Goal: Information Seeking & Learning: Learn about a topic

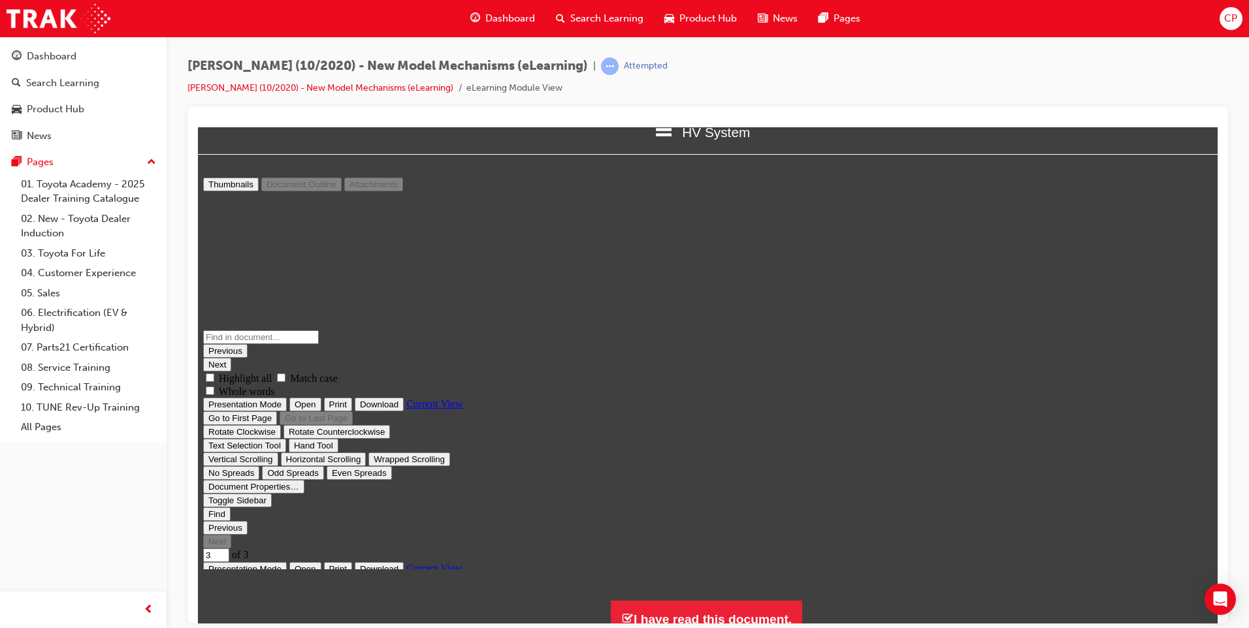
scroll to position [38, 0]
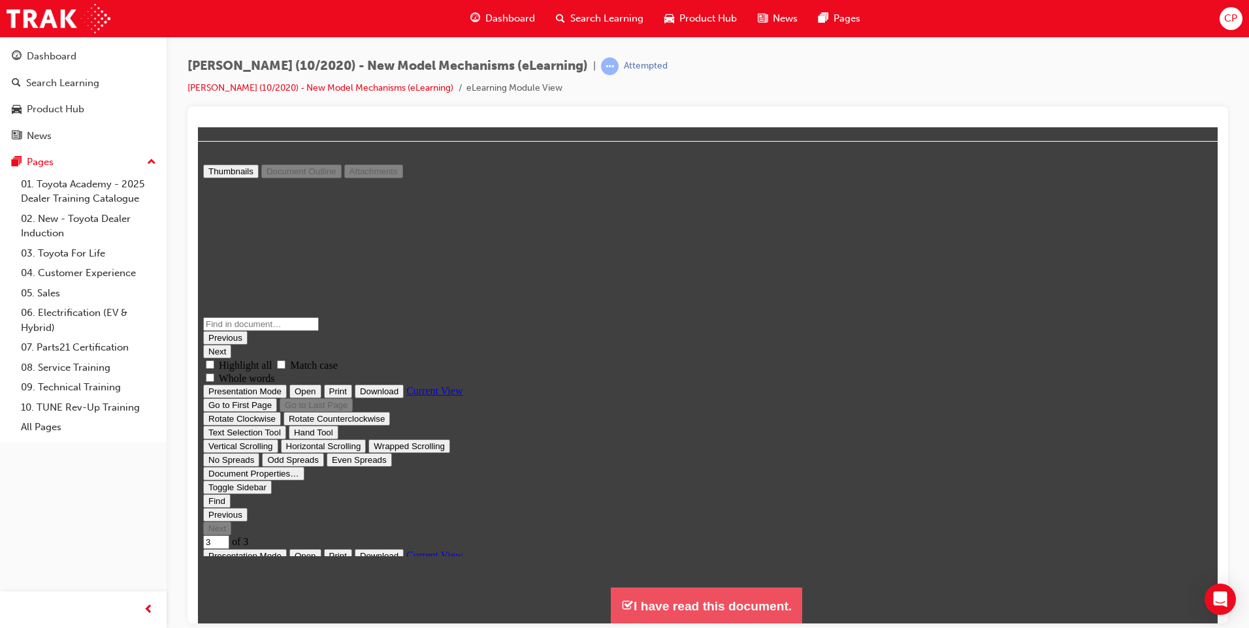
click at [702, 598] on button "I have read this document." at bounding box center [706, 605] width 191 height 37
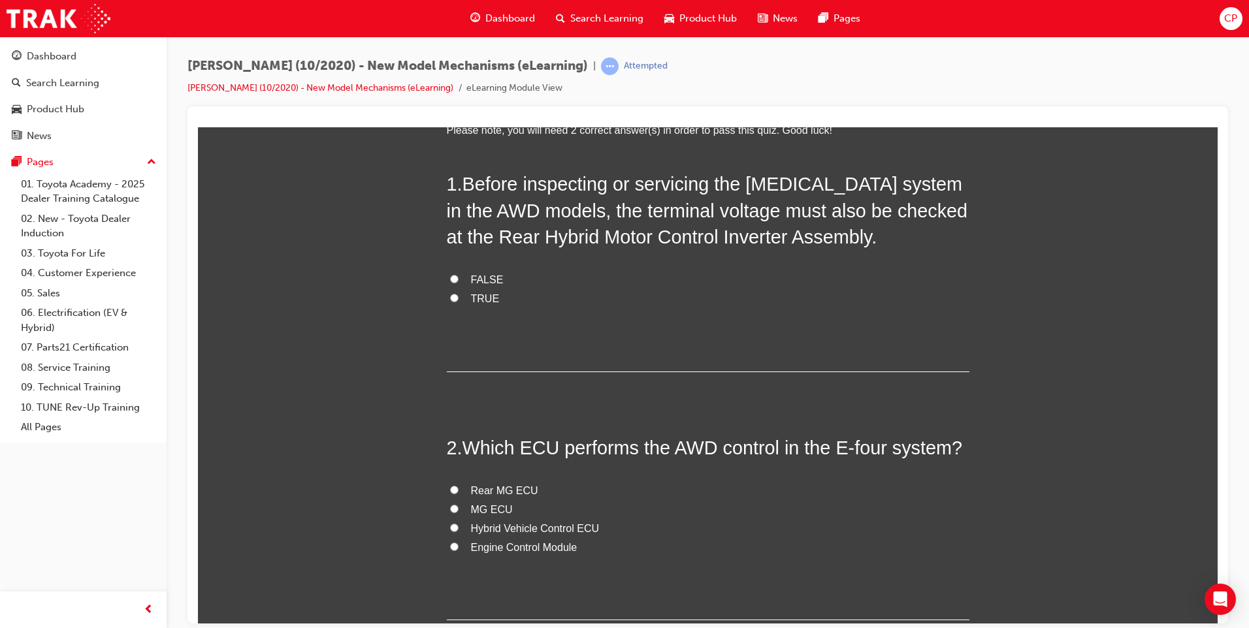
scroll to position [99, 0]
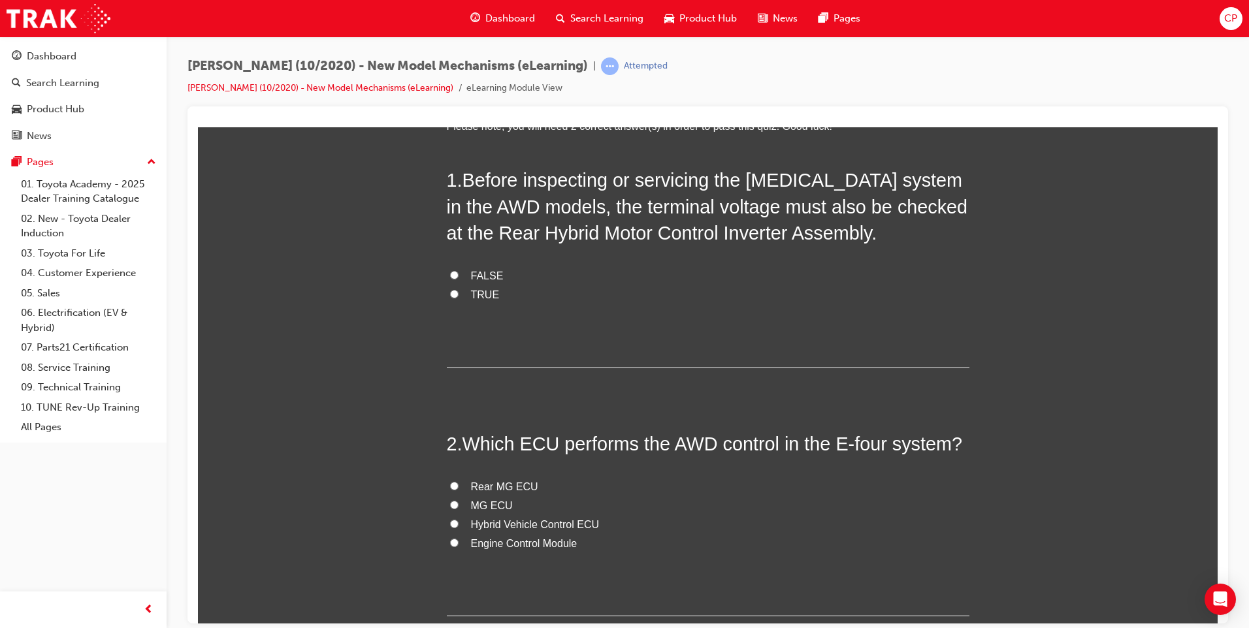
click at [451, 296] on input "TRUE" at bounding box center [454, 293] width 8 height 8
radio input "true"
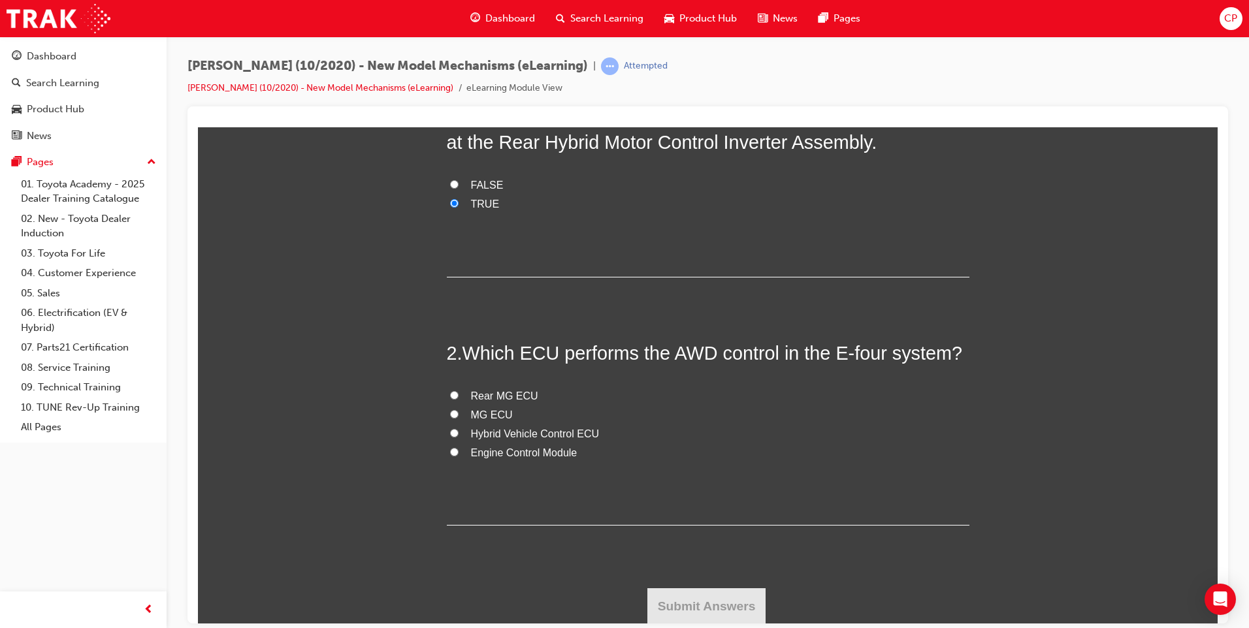
scroll to position [190, 0]
click at [498, 393] on span "Rear MG ECU" at bounding box center [504, 394] width 67 height 11
click at [459, 393] on input "Rear MG ECU" at bounding box center [454, 394] width 8 height 8
radio input "true"
drag, startPoint x: 666, startPoint y: 598, endPoint x: 514, endPoint y: 562, distance: 156.2
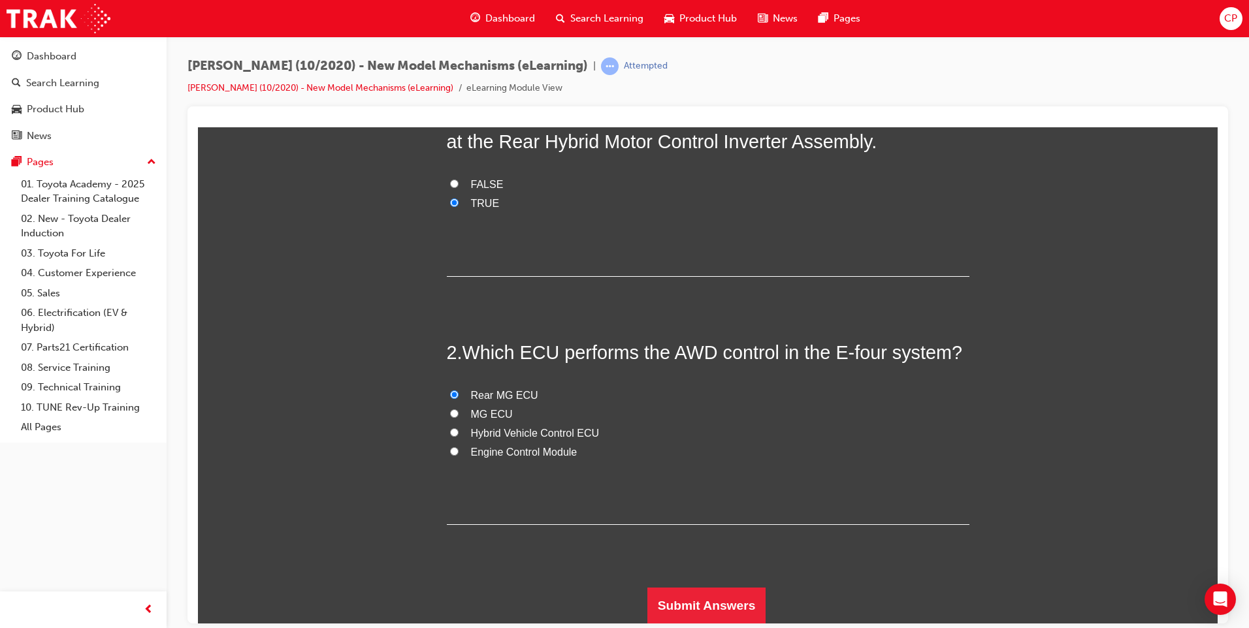
click at [514, 562] on div "1 . Before inspecting or servicing the high-voltage system in the AWD models, t…" at bounding box center [708, 349] width 523 height 549
click at [743, 618] on button "Submit Answers" at bounding box center [706, 605] width 119 height 37
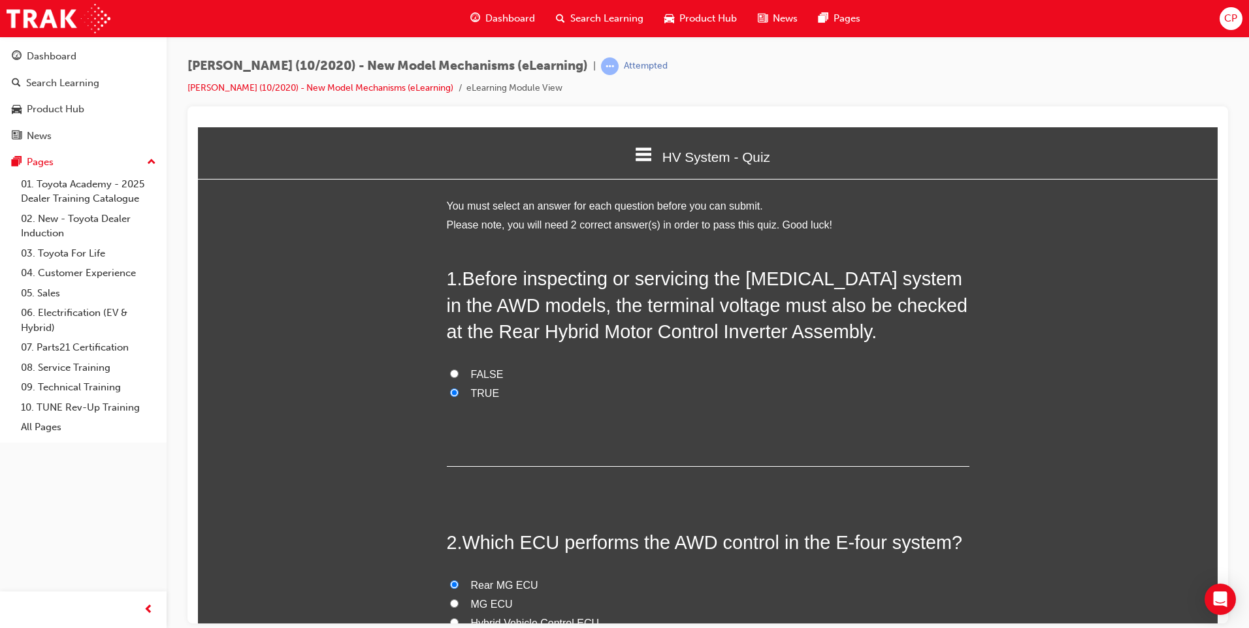
scroll to position [7, 7]
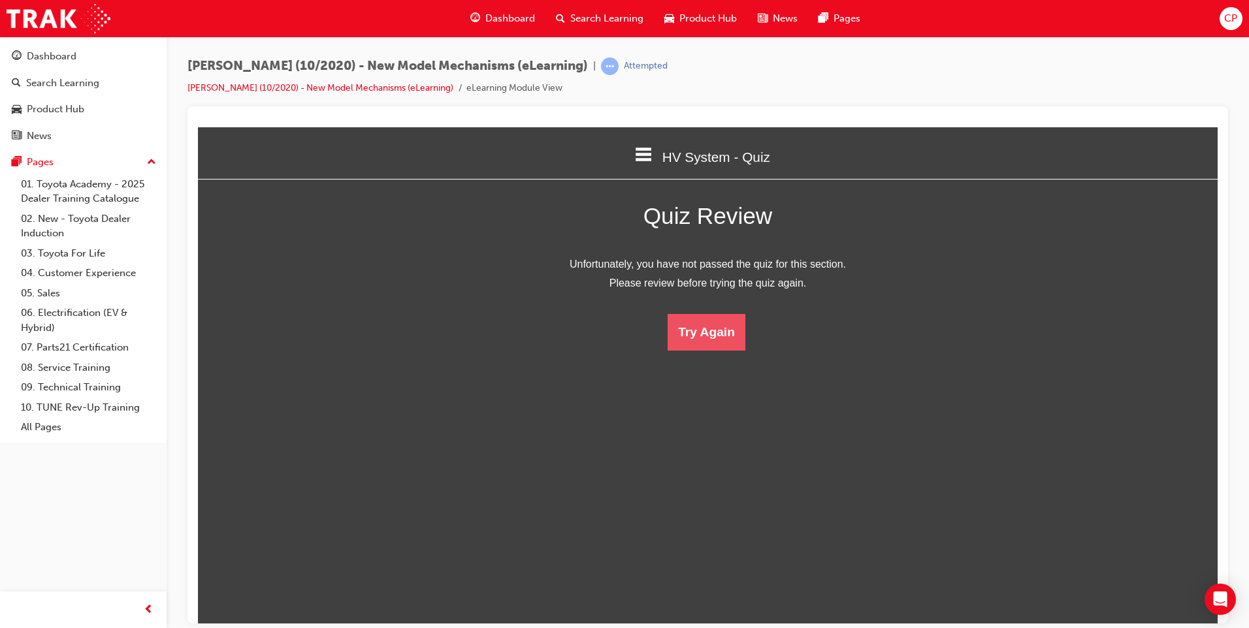
click at [717, 331] on button "Try Again" at bounding box center [707, 332] width 78 height 37
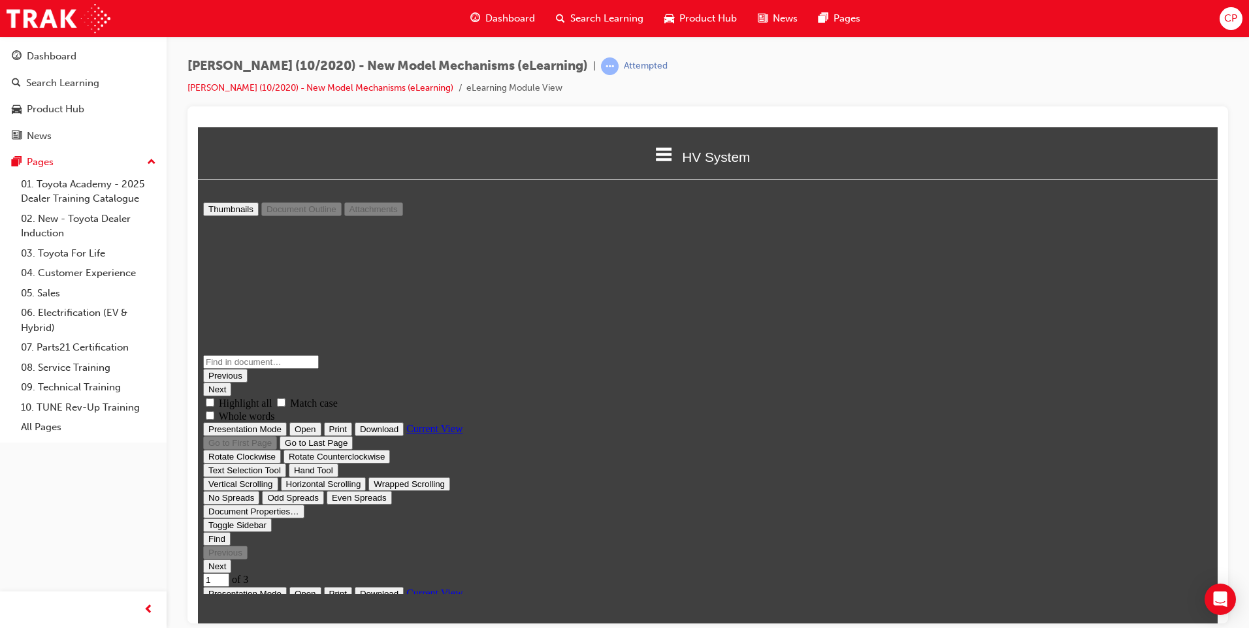
scroll to position [770, 0]
type input "3"
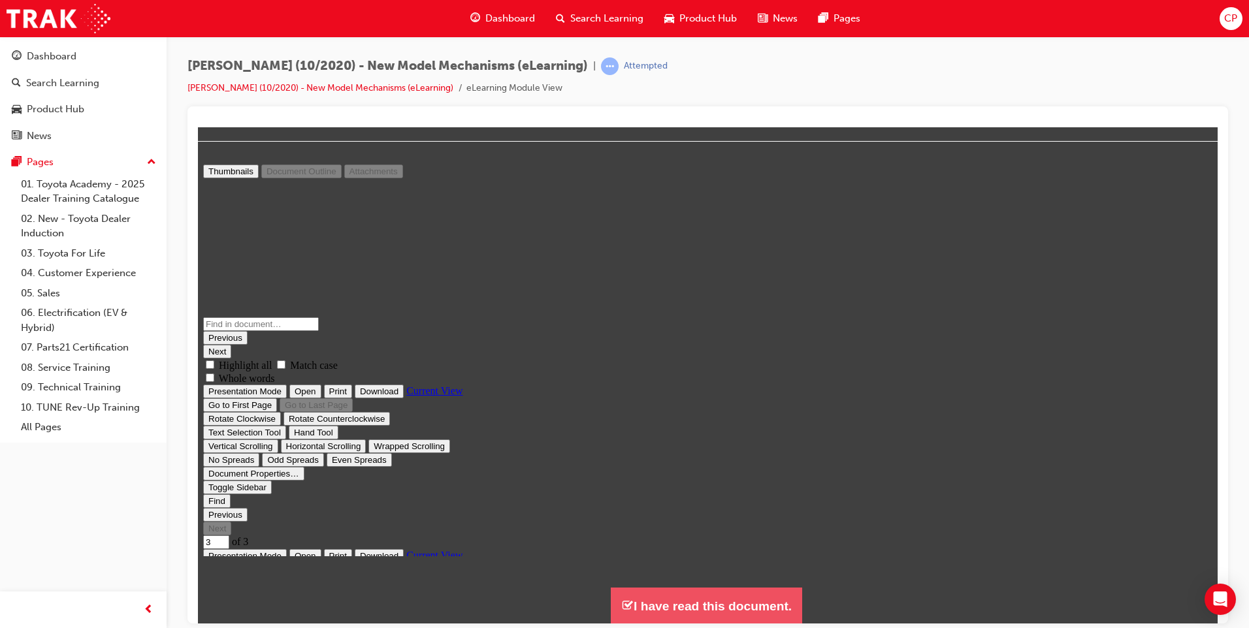
click at [635, 594] on button "I have read this document." at bounding box center [706, 605] width 191 height 37
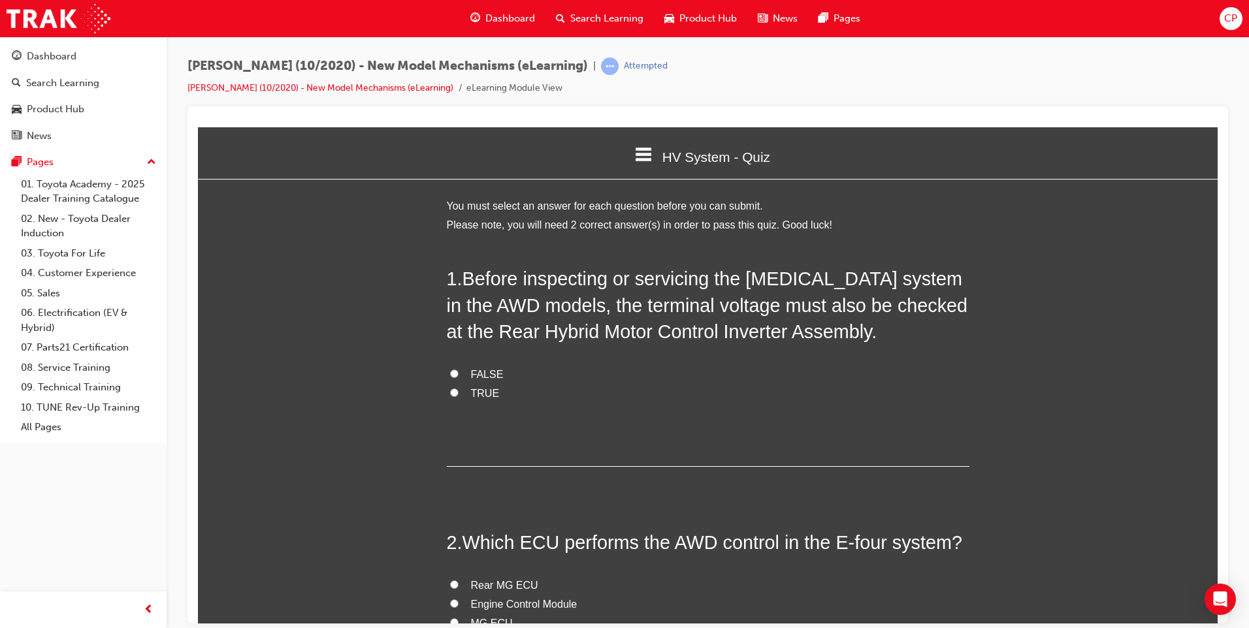
scroll to position [638, 1030]
click at [489, 389] on span "TRUE" at bounding box center [485, 392] width 29 height 11
click at [459, 389] on input "TRUE" at bounding box center [454, 392] width 8 height 8
radio input "true"
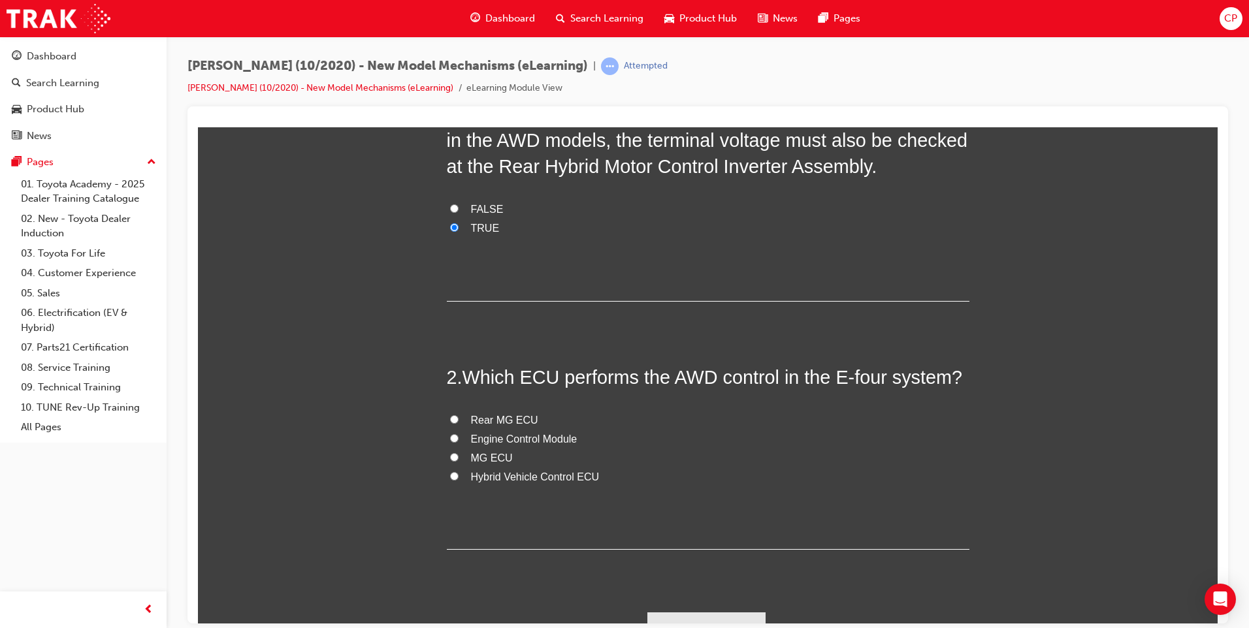
scroll to position [190, 0]
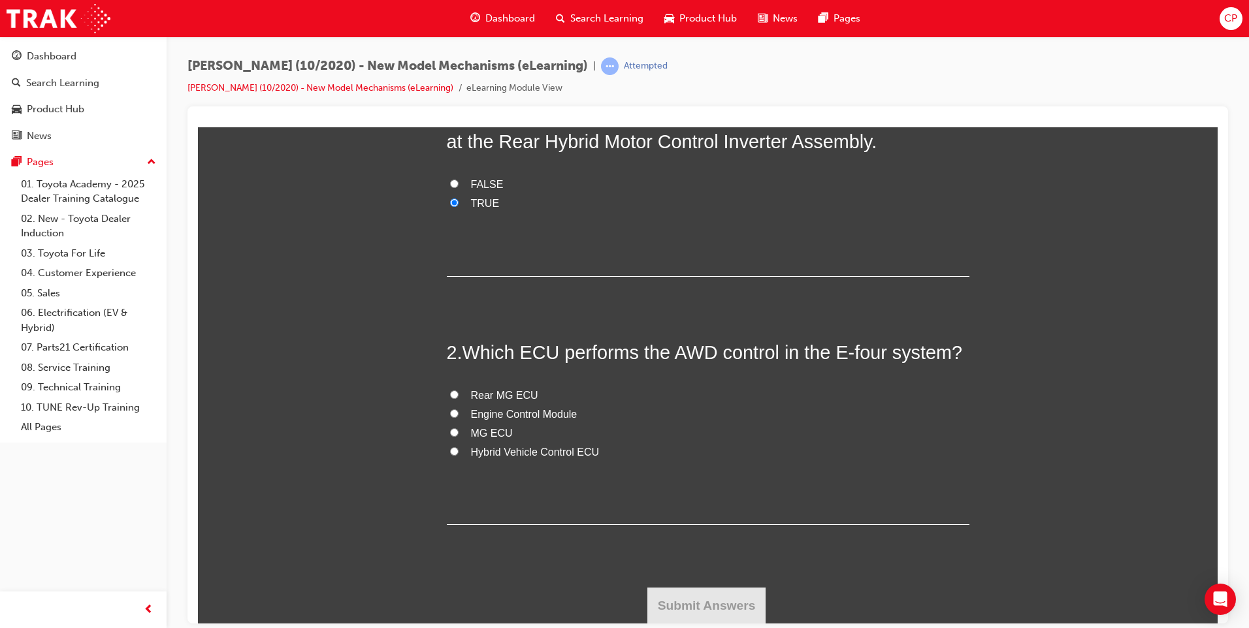
click at [483, 460] on label "Hybrid Vehicle Control ECU" at bounding box center [708, 452] width 523 height 19
click at [459, 455] on input "Hybrid Vehicle Control ECU" at bounding box center [454, 451] width 8 height 8
radio input "true"
click at [721, 604] on button "Submit Answers" at bounding box center [706, 605] width 119 height 37
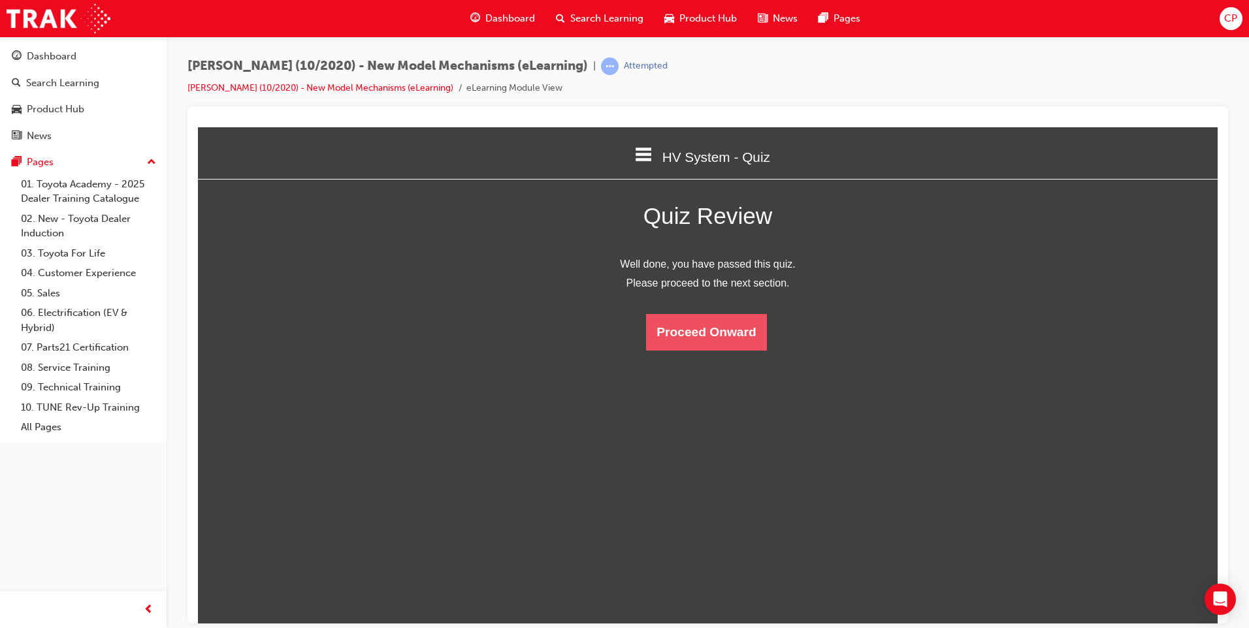
click at [719, 343] on button "Proceed Onward" at bounding box center [706, 332] width 120 height 37
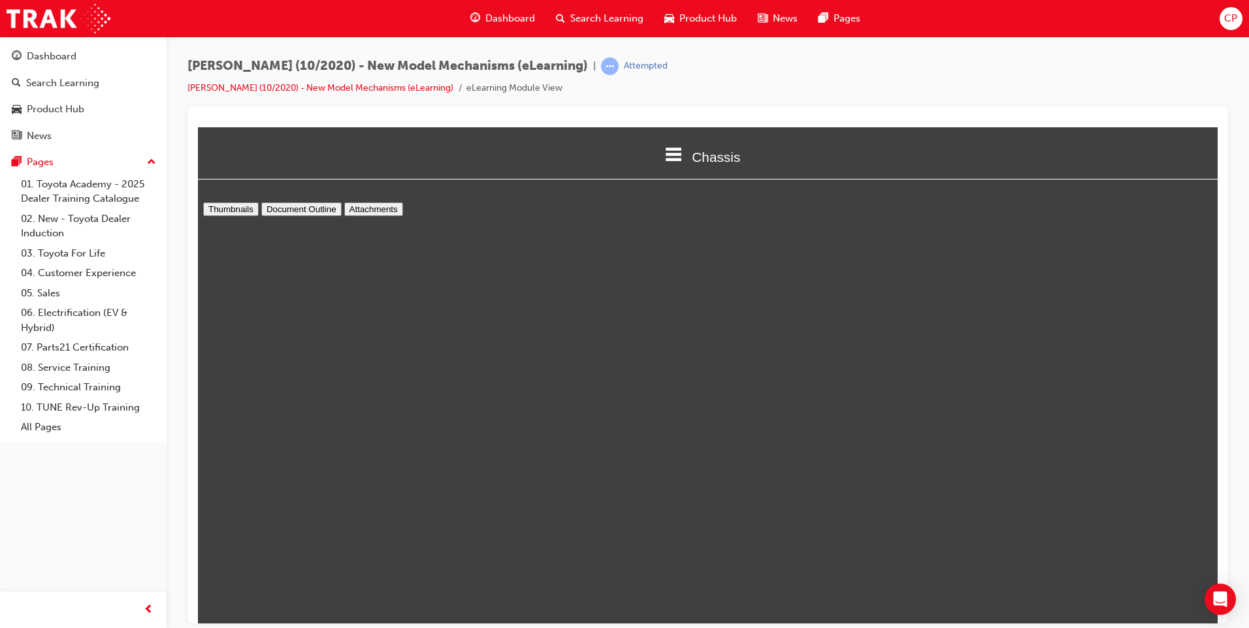
scroll to position [0, 0]
type input "12"
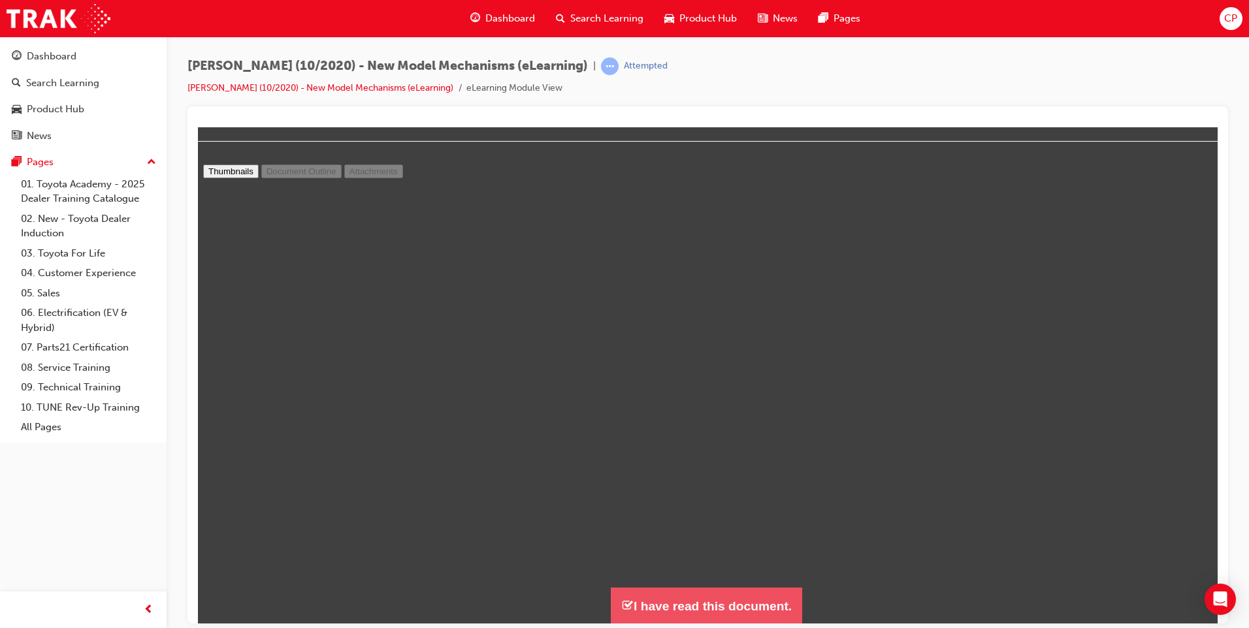
click at [704, 606] on button "I have read this document." at bounding box center [706, 605] width 191 height 37
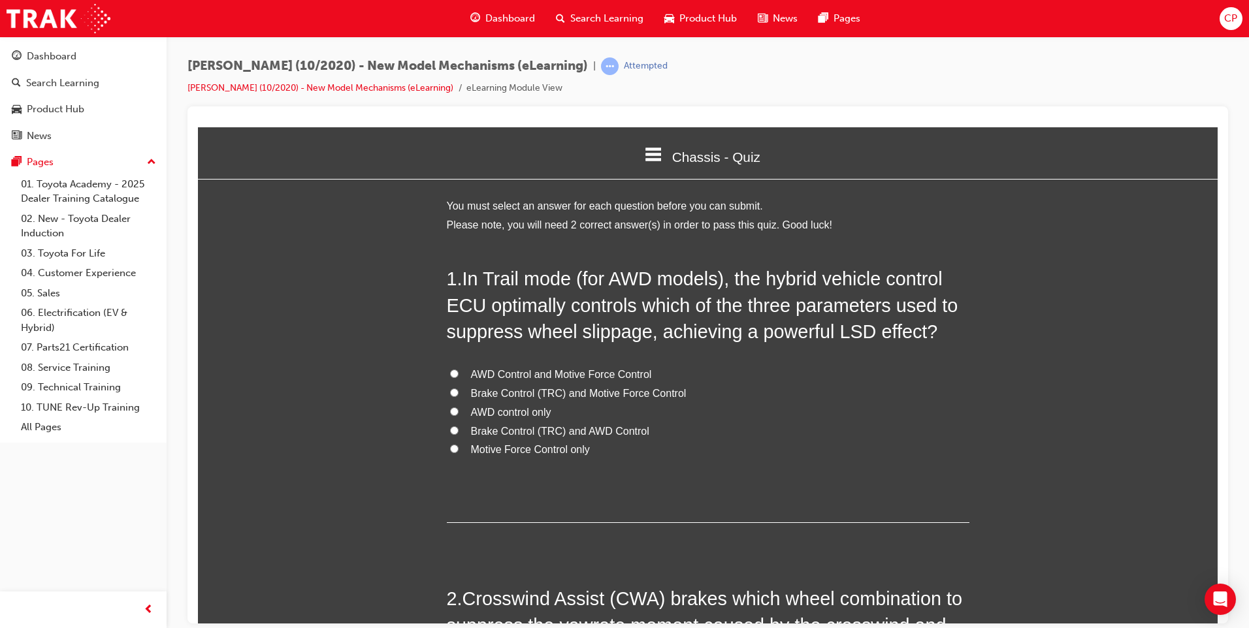
click at [476, 447] on span "Motive Force Control only" at bounding box center [530, 449] width 119 height 11
click at [459, 447] on input "Motive Force Control only" at bounding box center [454, 448] width 8 height 8
radio input "true"
click at [496, 416] on span "AWD control only" at bounding box center [511, 411] width 80 height 11
click at [459, 415] on input "AWD control only" at bounding box center [454, 411] width 8 height 8
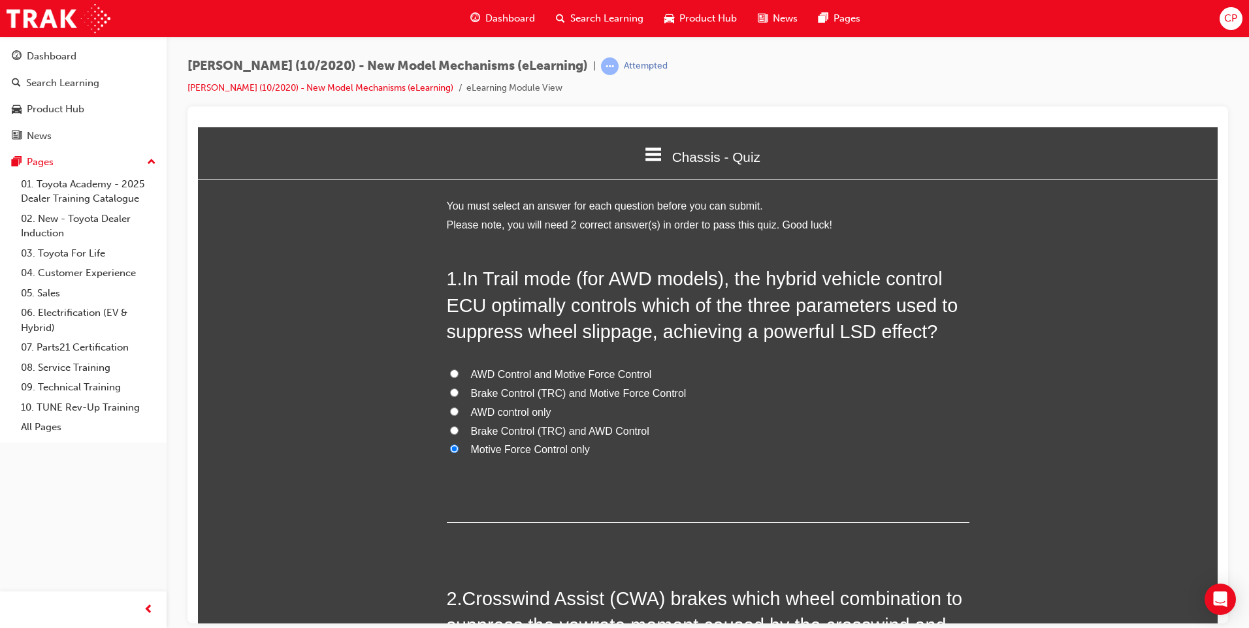
radio input "true"
click at [521, 429] on span "Brake Control (TRC) and AWD Control" at bounding box center [560, 430] width 178 height 11
click at [459, 429] on input "Brake Control (TRC) and AWD Control" at bounding box center [454, 430] width 8 height 8
radio input "true"
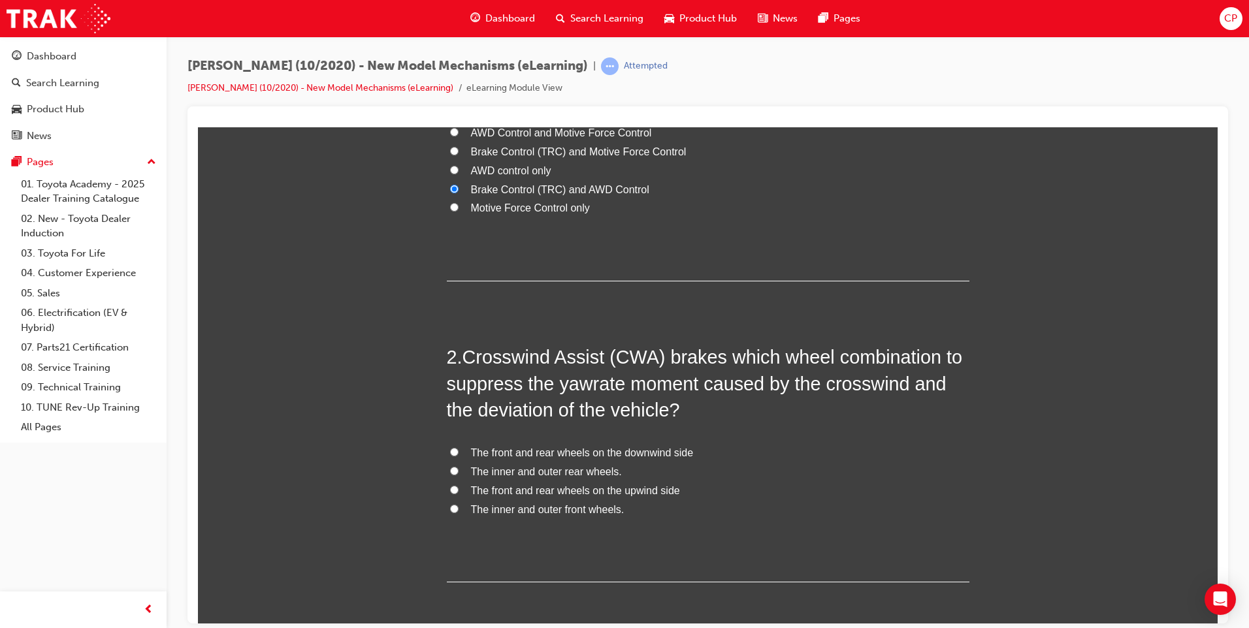
scroll to position [299, 0]
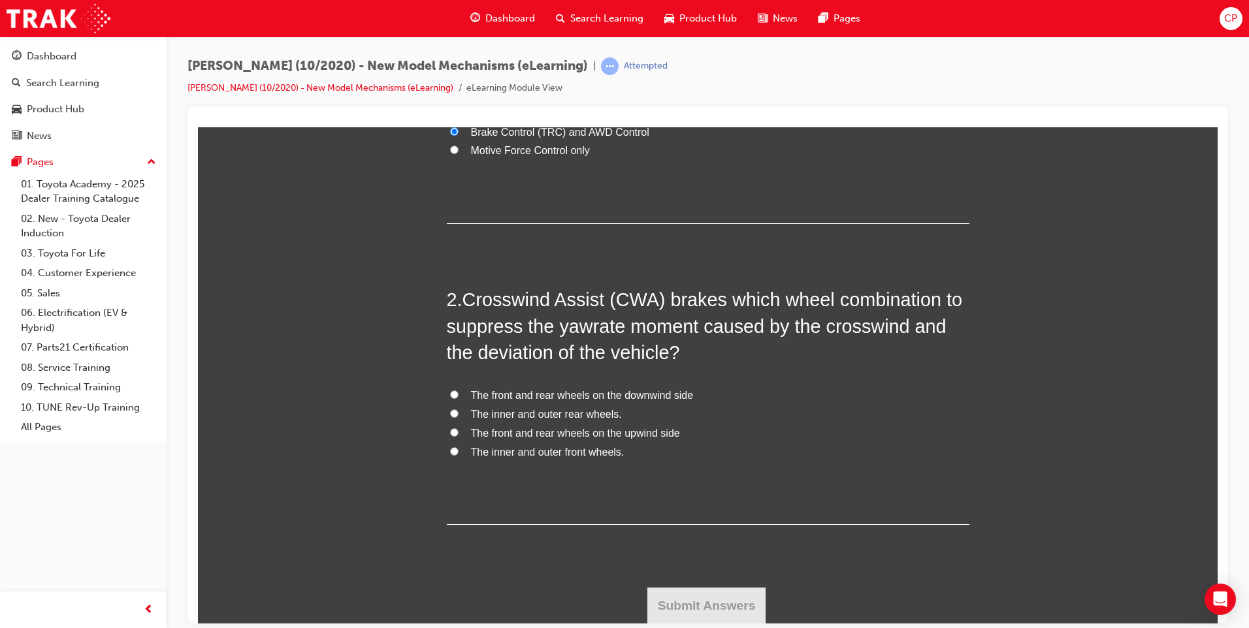
click at [542, 396] on span "The front and rear wheels on the downwind side" at bounding box center [582, 394] width 223 height 11
click at [459, 396] on input "The front and rear wheels on the downwind side" at bounding box center [454, 394] width 8 height 8
radio input "true"
click at [719, 608] on button "Submit Answers" at bounding box center [706, 605] width 119 height 37
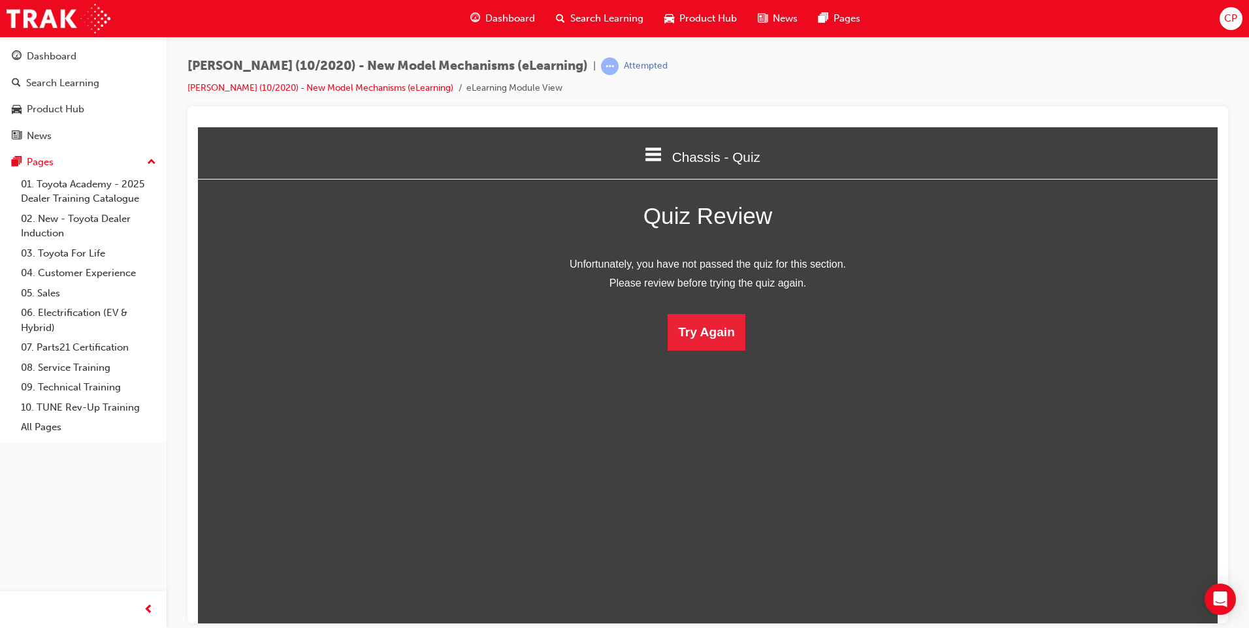
scroll to position [7, 7]
click at [716, 340] on button "Try Again" at bounding box center [707, 332] width 78 height 37
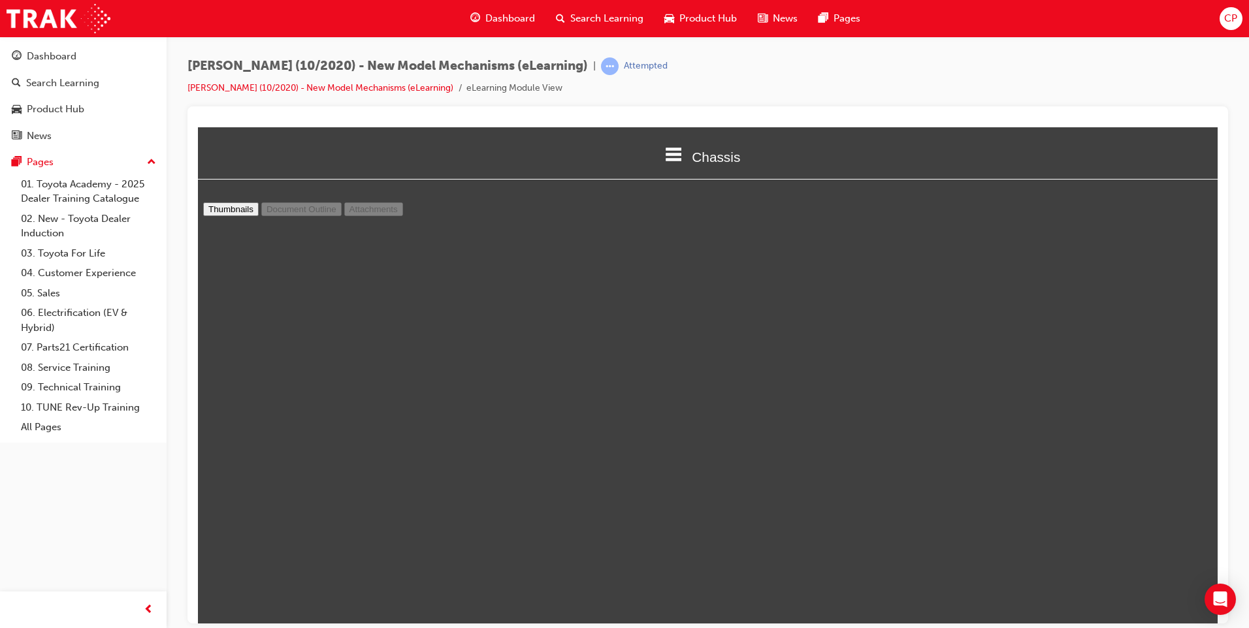
scroll to position [2616, 0]
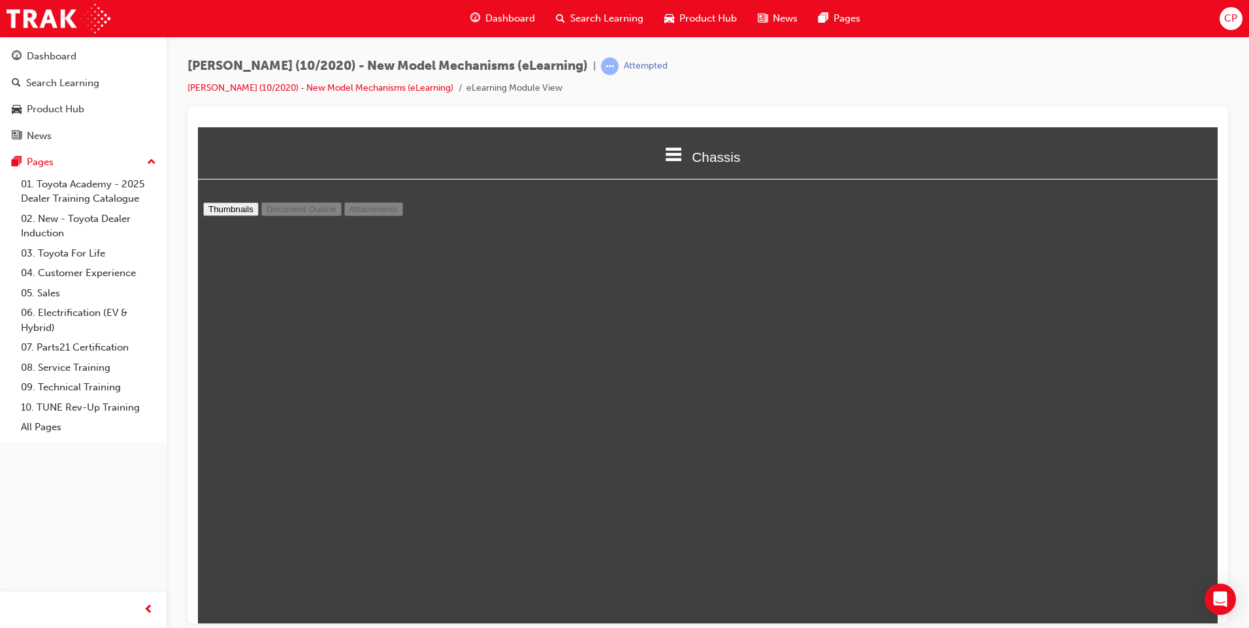
type input "12"
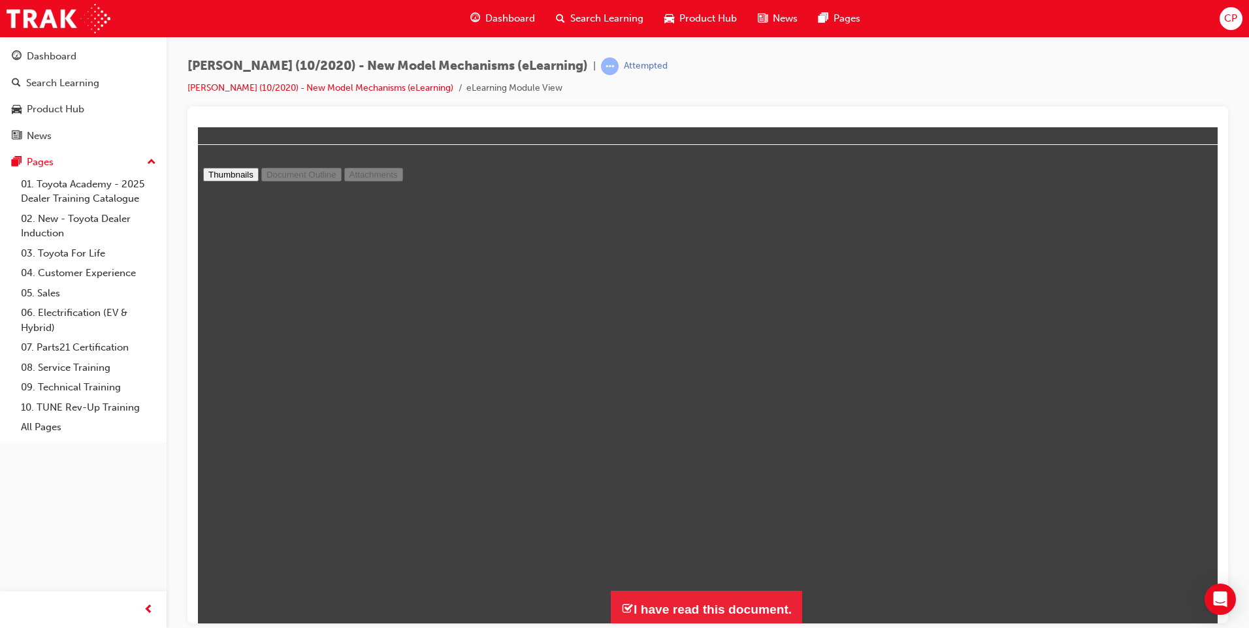
scroll to position [38, 0]
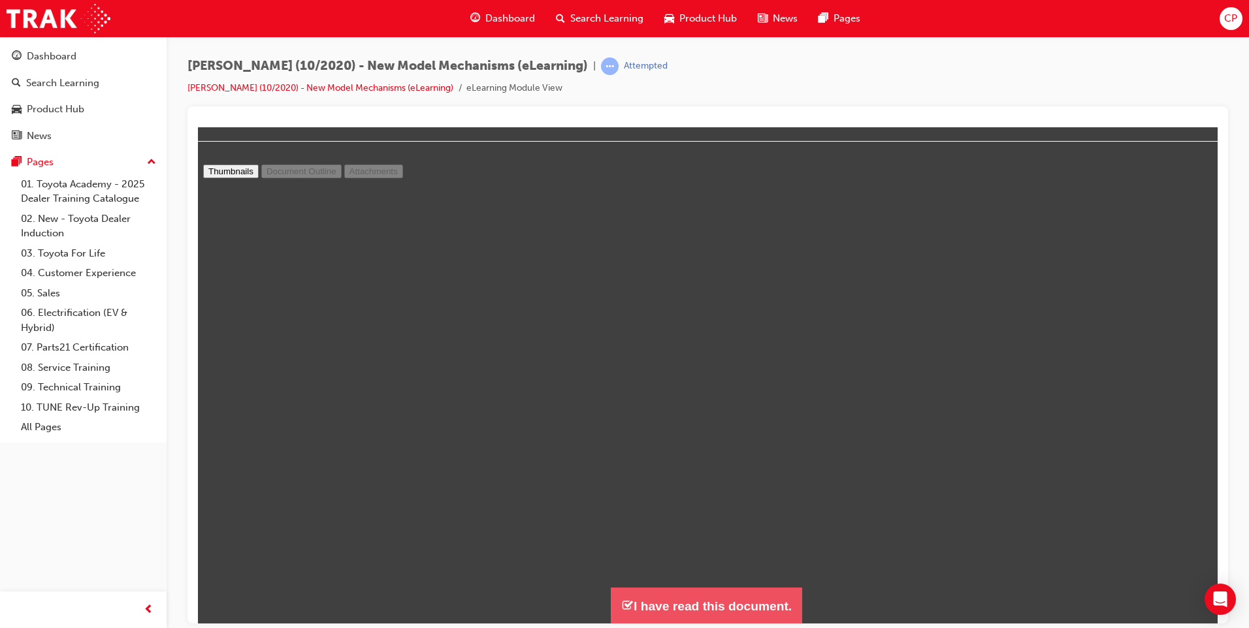
click at [721, 594] on button "I have read this document." at bounding box center [706, 605] width 191 height 37
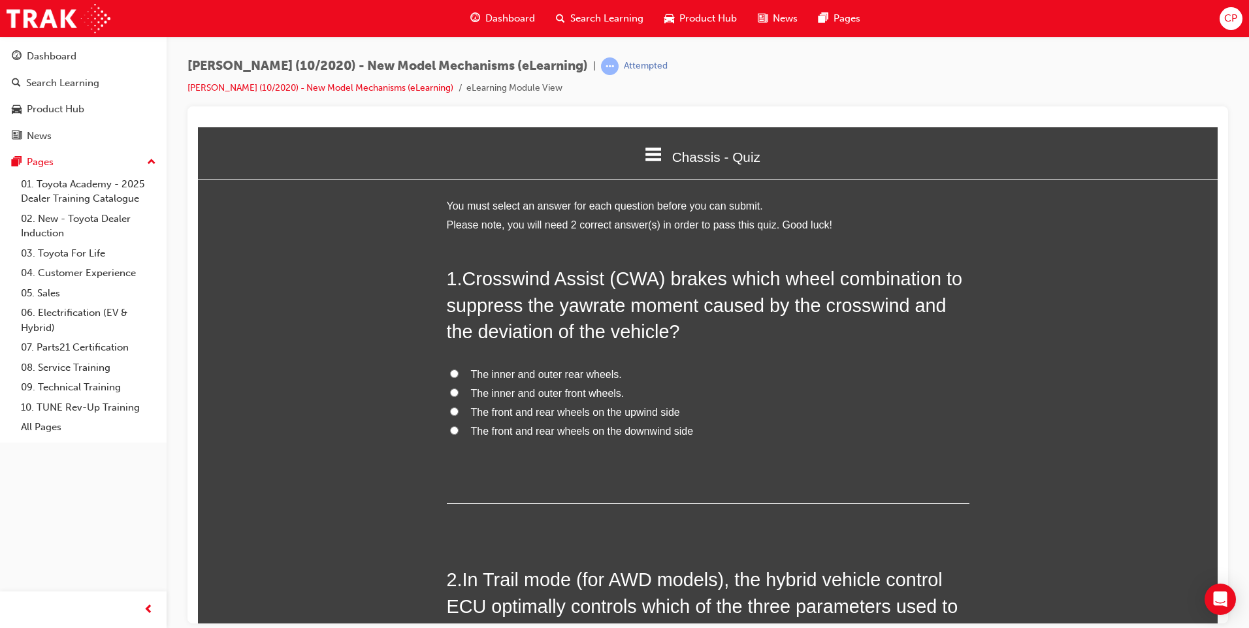
scroll to position [747, 1030]
click at [452, 415] on input "The front and rear wheels on the upwind side" at bounding box center [454, 411] width 8 height 8
radio input "true"
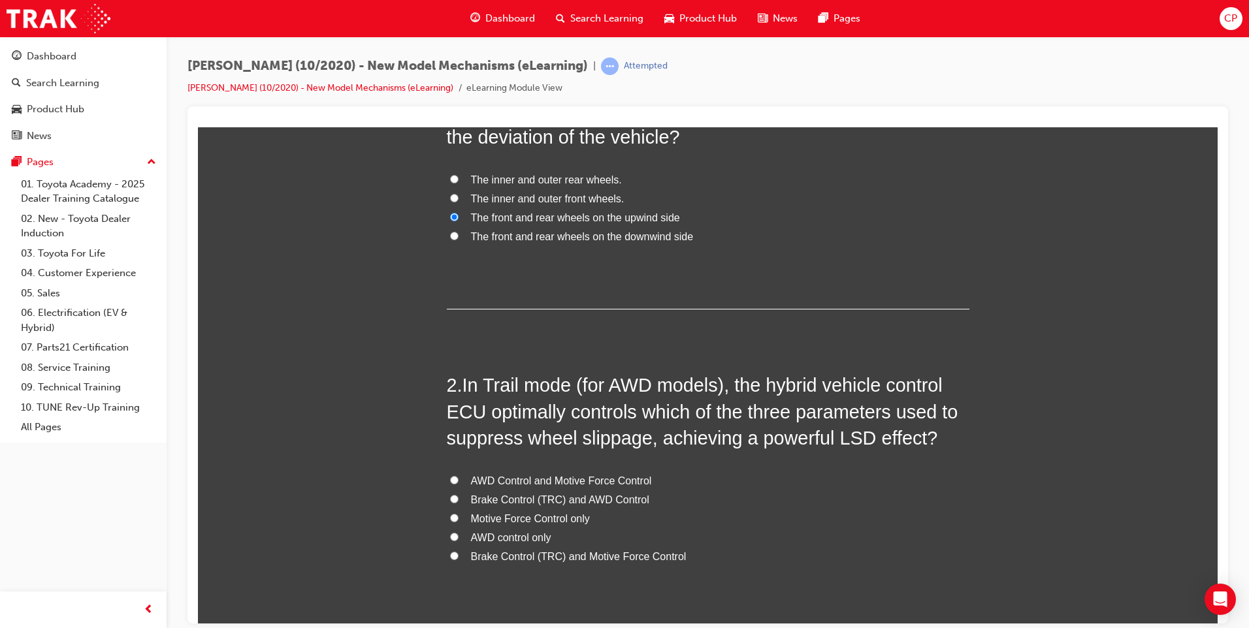
scroll to position [196, 0]
click at [494, 494] on span "Brake Control (TRC) and AWD Control" at bounding box center [560, 498] width 178 height 11
click at [459, 494] on input "Brake Control (TRC) and AWD Control" at bounding box center [454, 497] width 8 height 8
radio input "true"
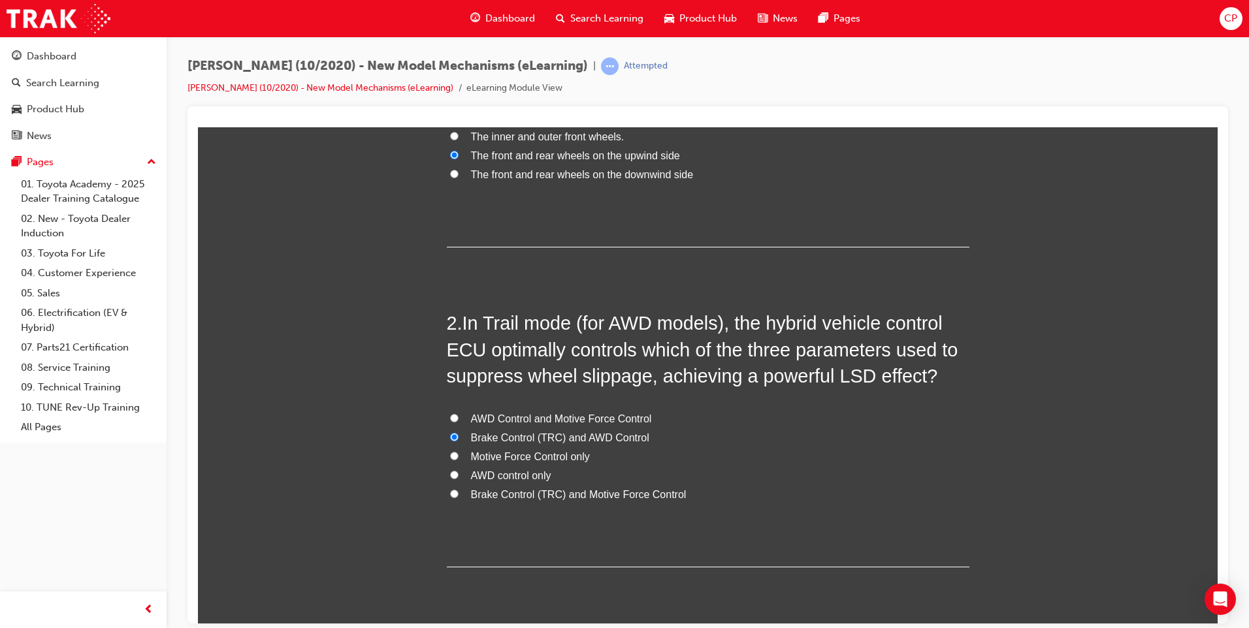
scroll to position [299, 0]
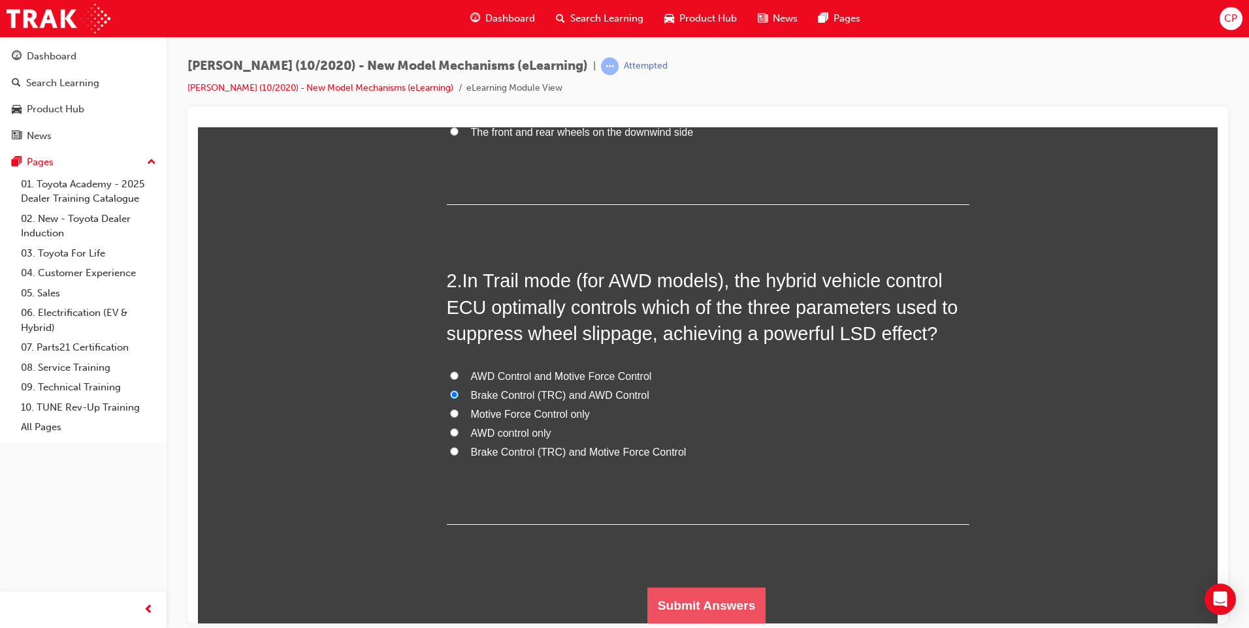
click at [734, 592] on button "Submit Answers" at bounding box center [706, 605] width 119 height 37
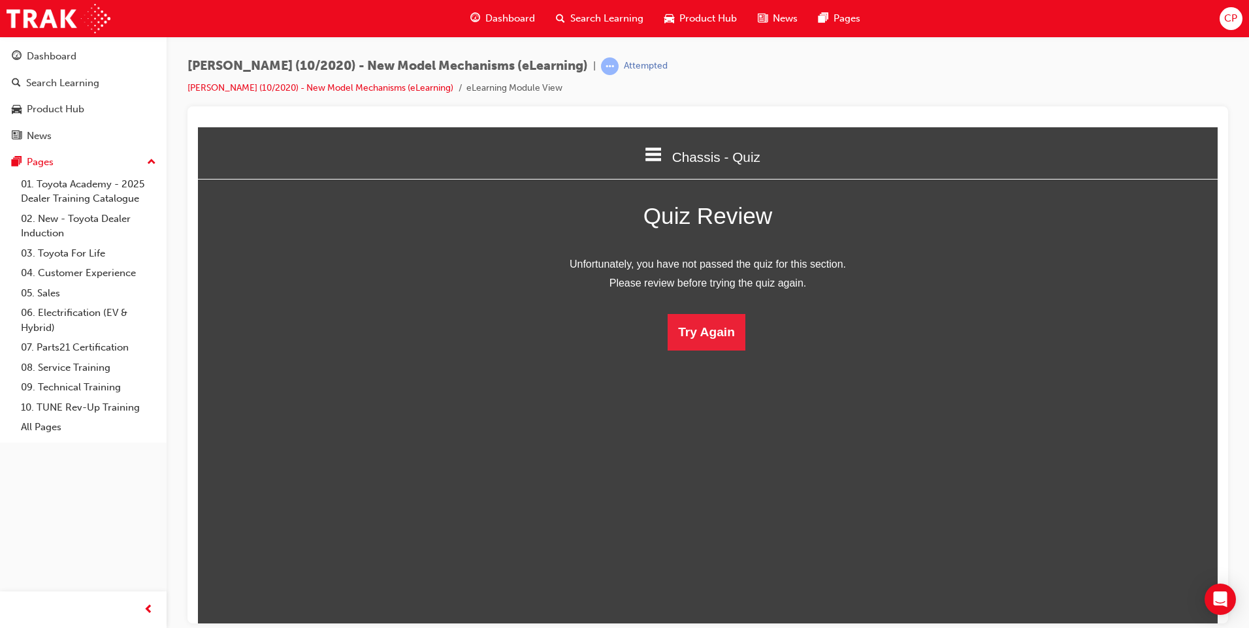
scroll to position [7, 7]
click at [697, 321] on button "Try Again" at bounding box center [707, 332] width 78 height 37
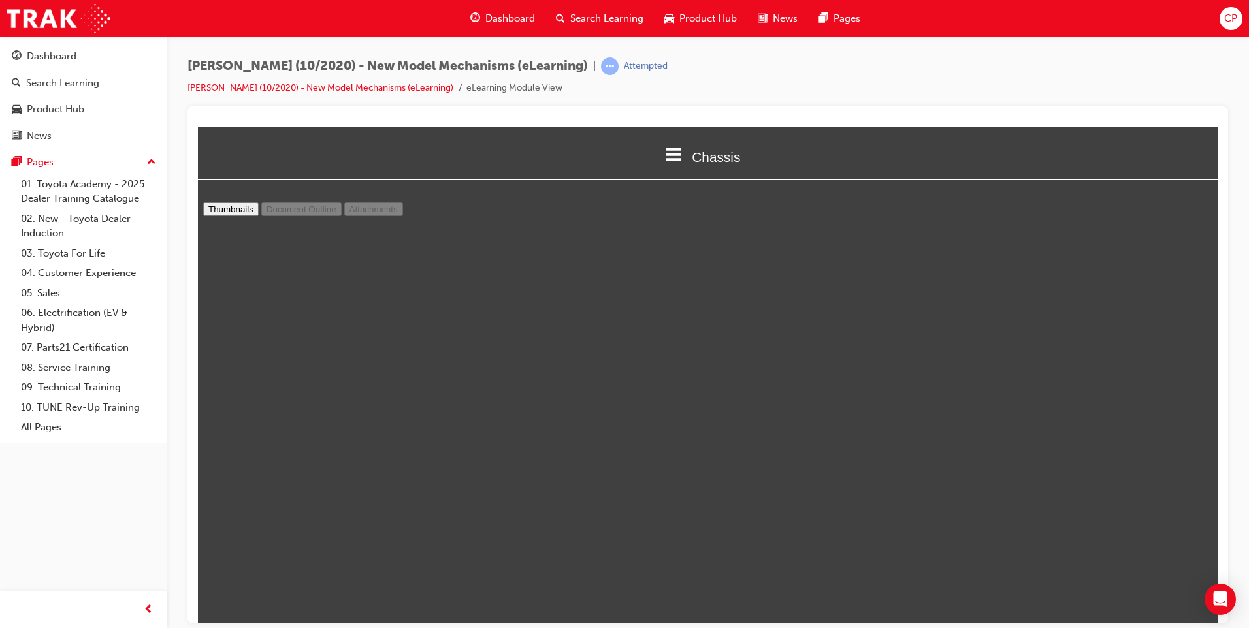
scroll to position [3909, 0]
type input "12"
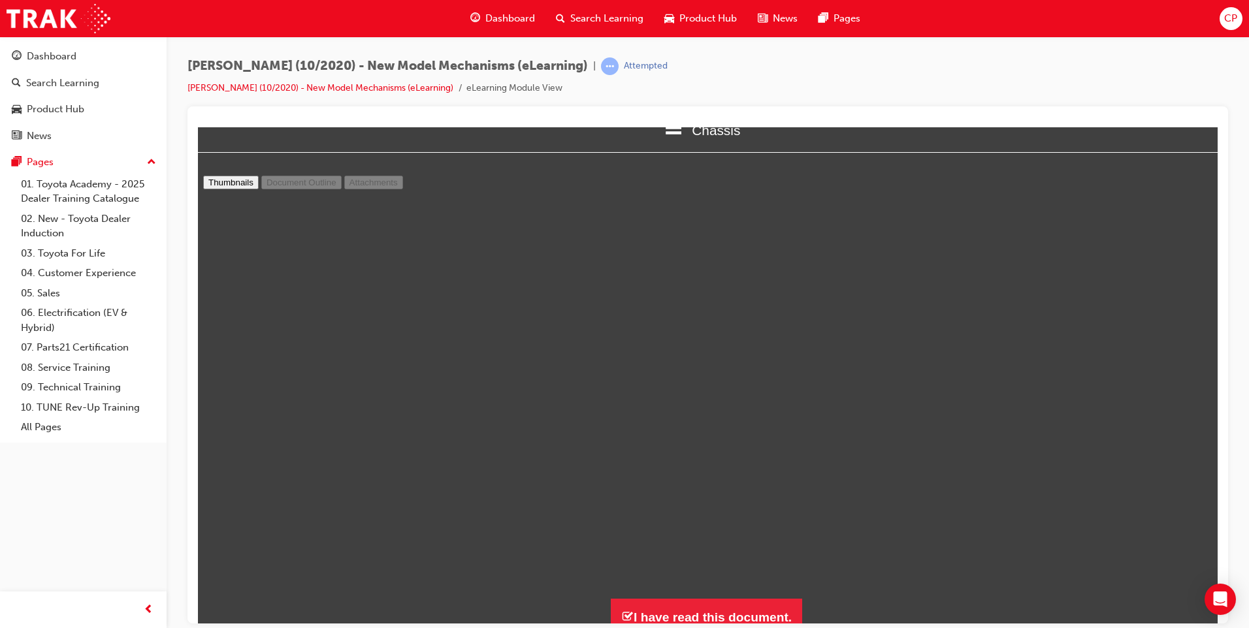
scroll to position [38, 0]
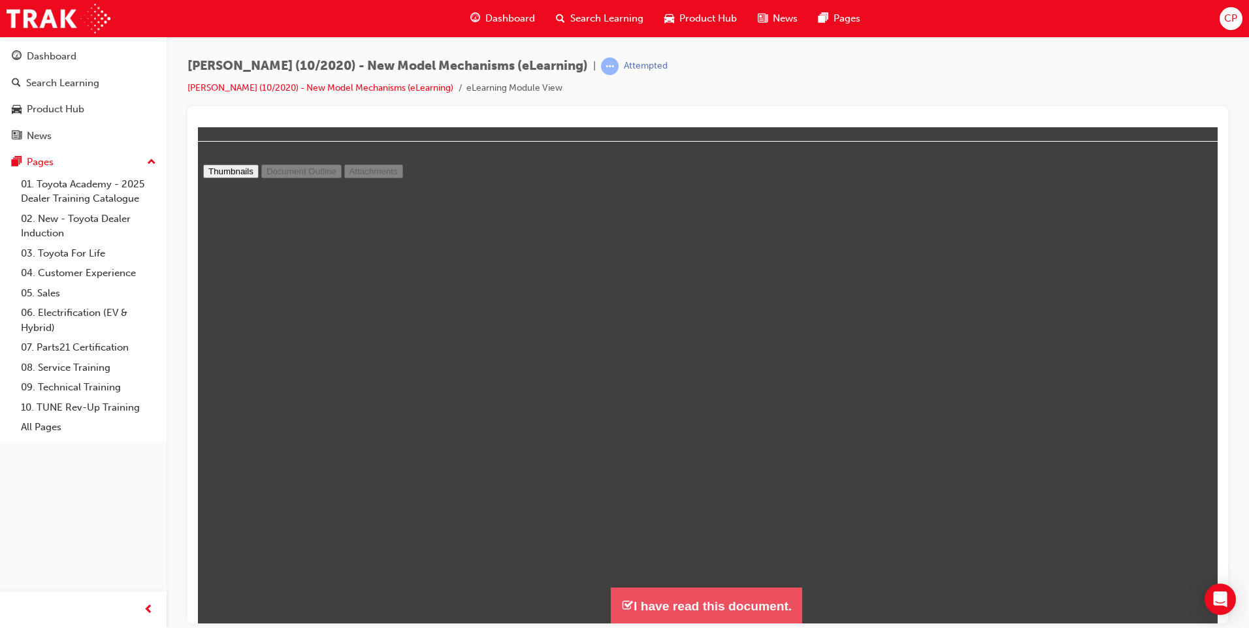
click at [694, 604] on button "I have read this document." at bounding box center [706, 605] width 191 height 37
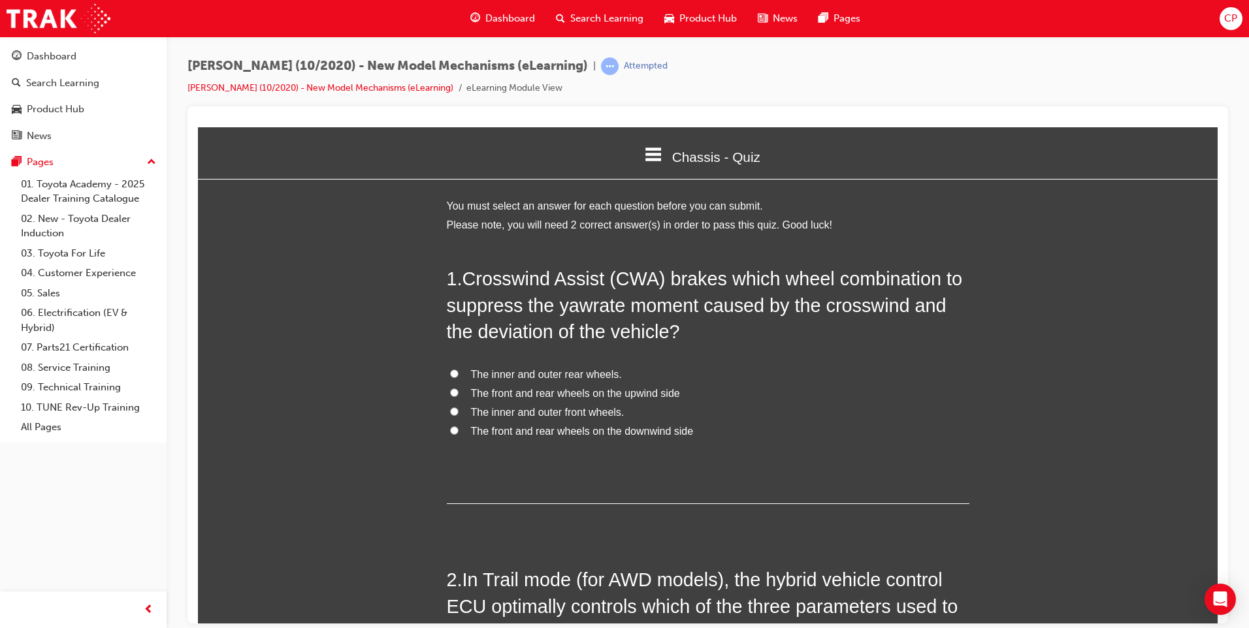
click at [504, 401] on label "The front and rear wheels on the upwind side" at bounding box center [708, 393] width 523 height 19
click at [459, 397] on input "The front and rear wheels on the upwind side" at bounding box center [454, 392] width 8 height 8
radio input "true"
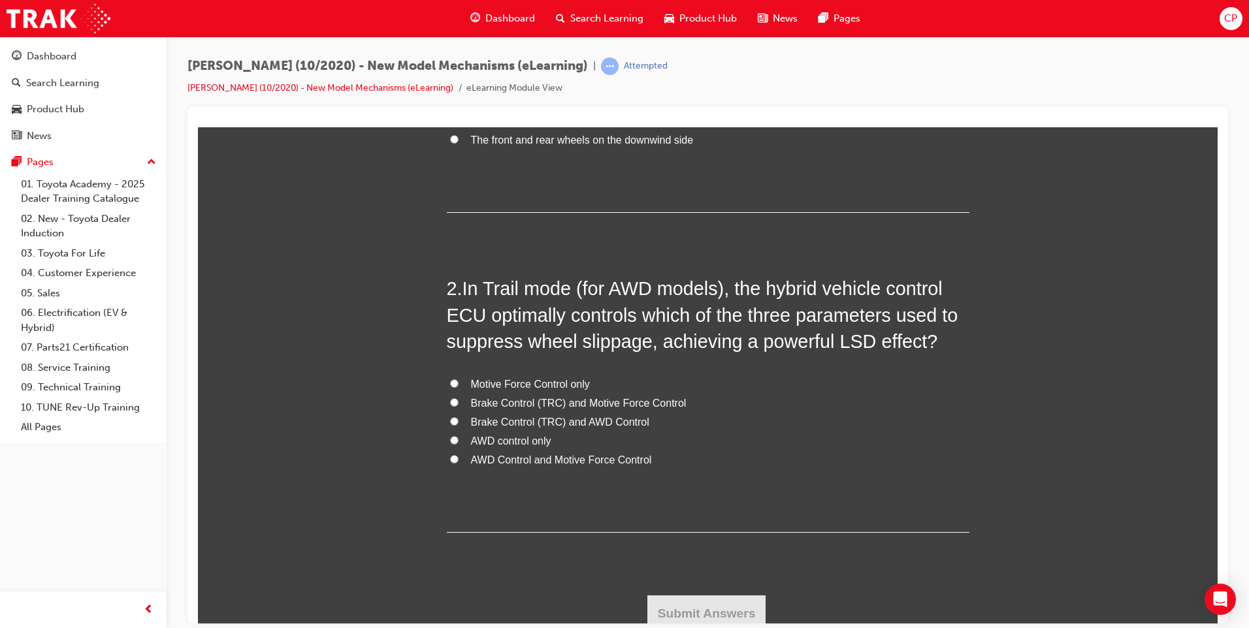
scroll to position [292, 0]
click at [510, 461] on span "AWD Control and Motive Force Control" at bounding box center [561, 458] width 181 height 11
click at [459, 461] on input "AWD Control and Motive Force Control" at bounding box center [454, 458] width 8 height 8
radio input "true"
click at [662, 601] on button "Submit Answers" at bounding box center [706, 612] width 119 height 37
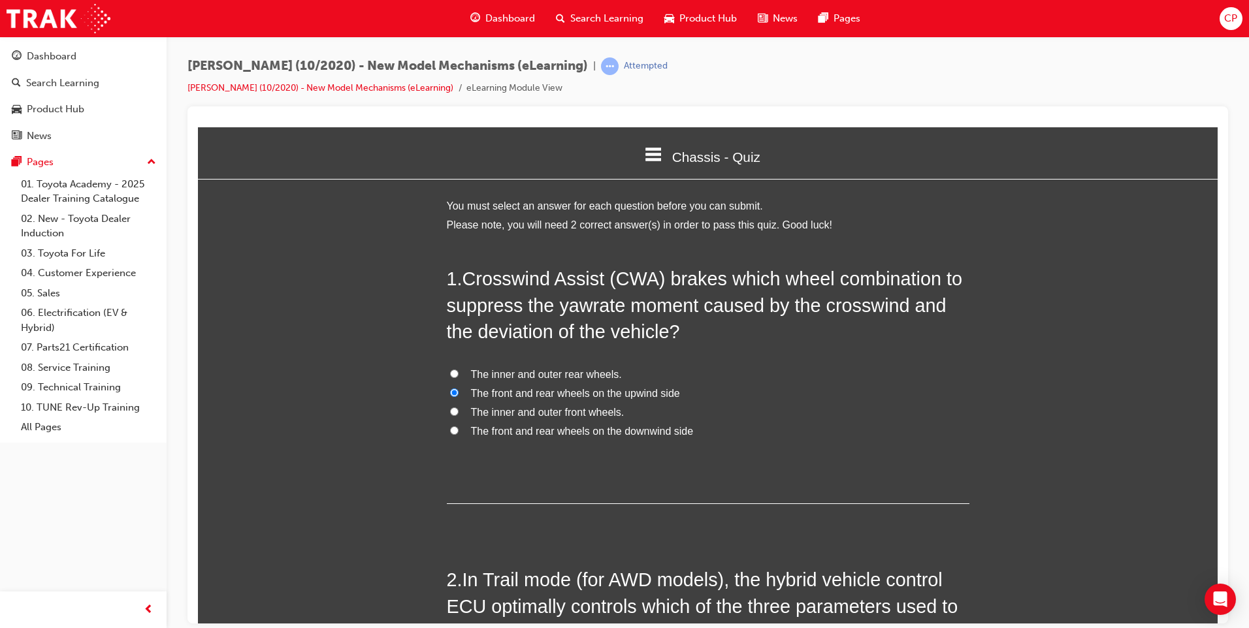
scroll to position [7, 7]
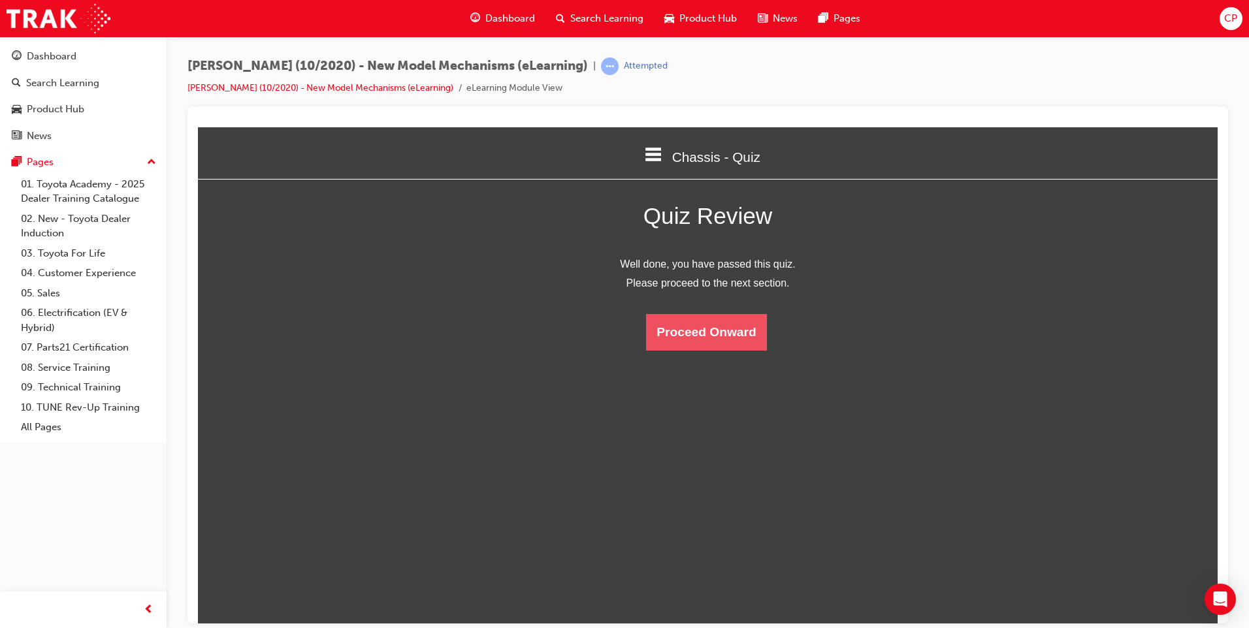
click at [703, 336] on button "Proceed Onward" at bounding box center [706, 332] width 120 height 37
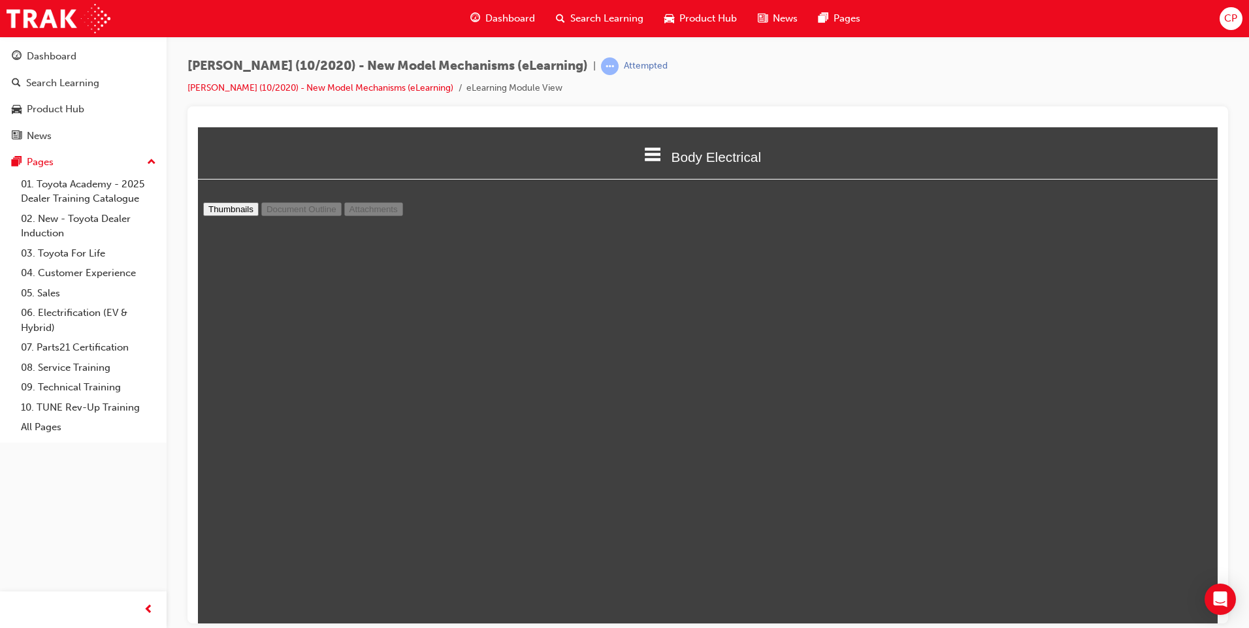
scroll to position [1223, 0]
type input "25"
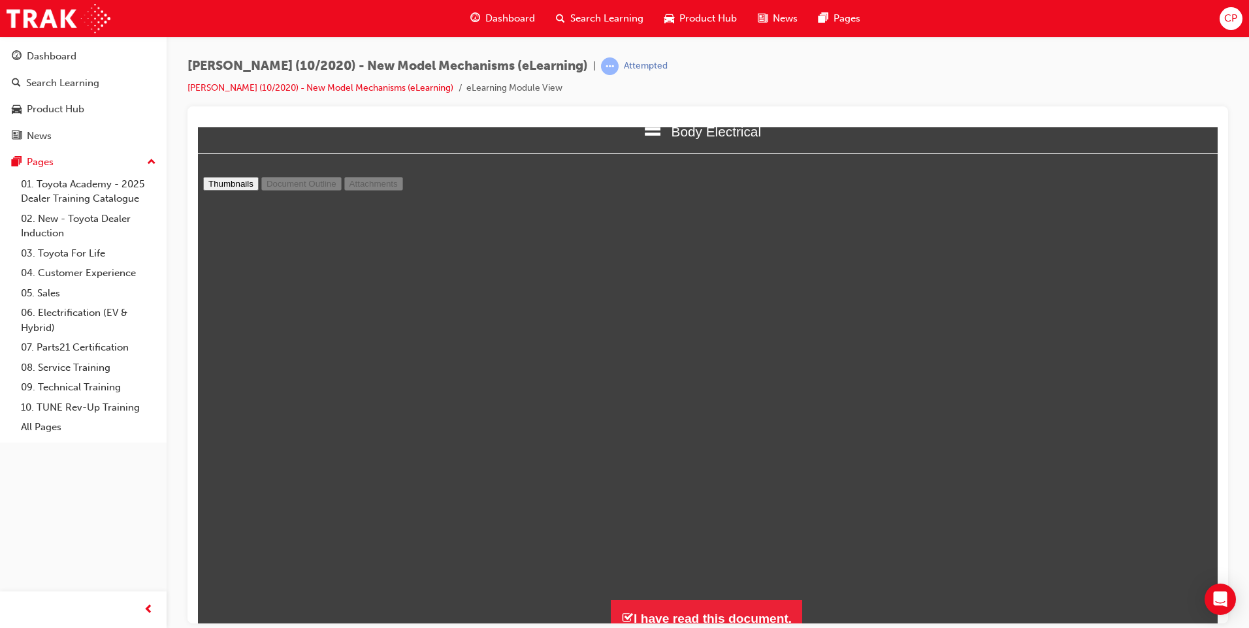
scroll to position [38, 0]
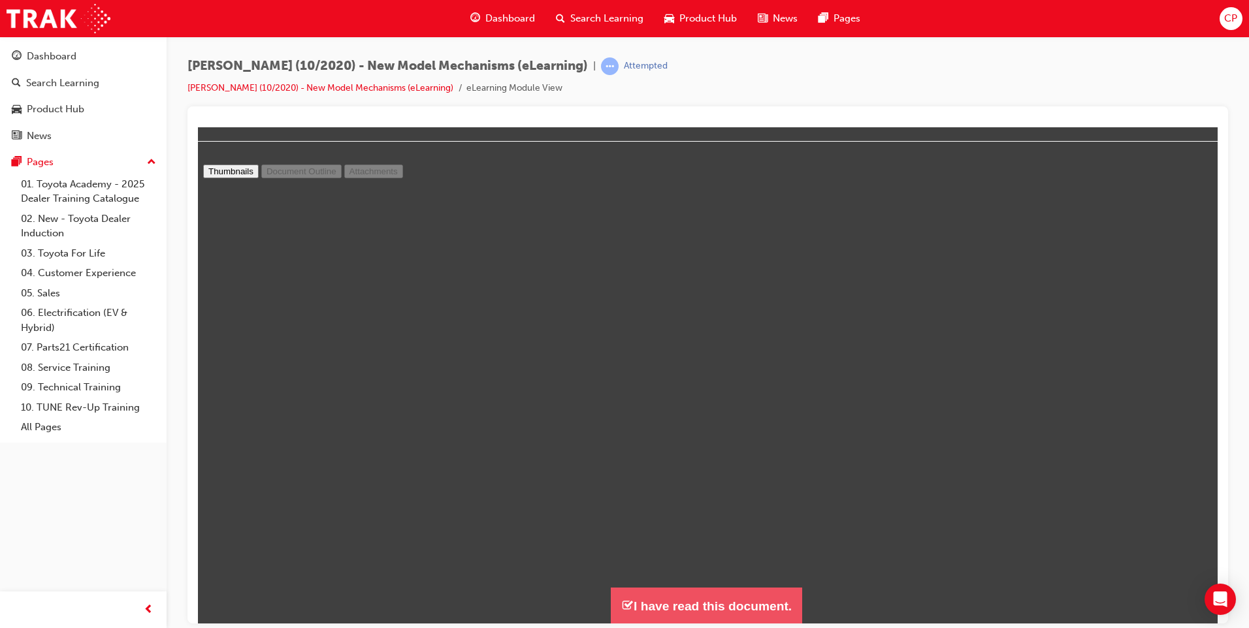
click at [638, 612] on button "I have read this document." at bounding box center [706, 605] width 191 height 37
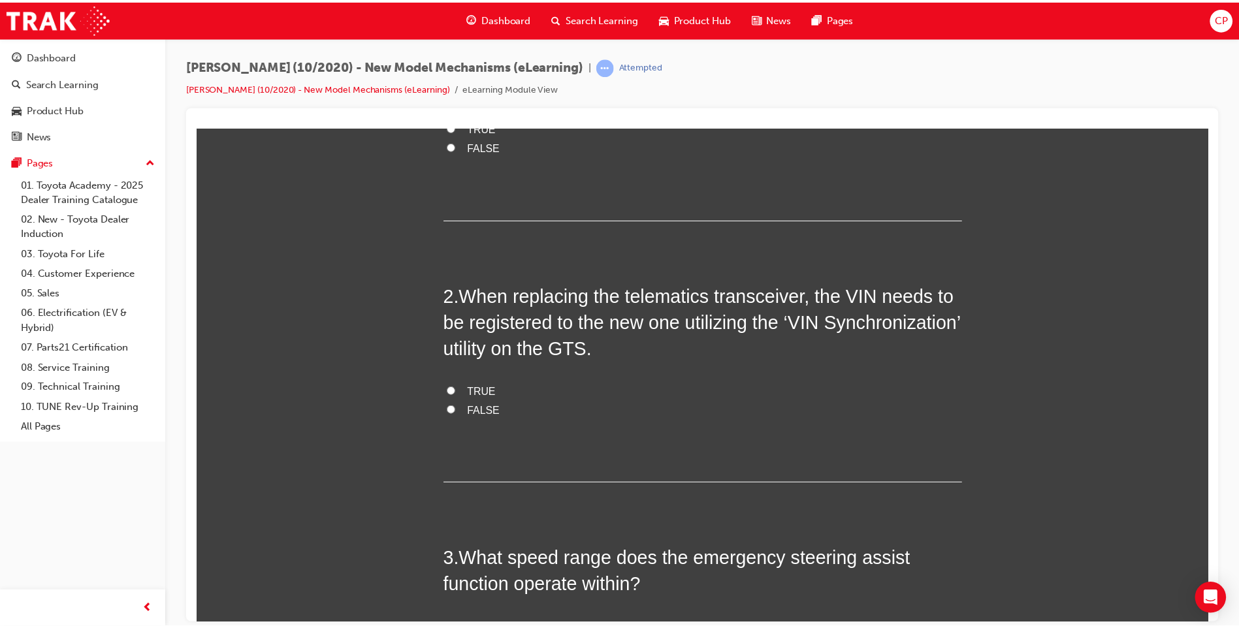
scroll to position [0, 0]
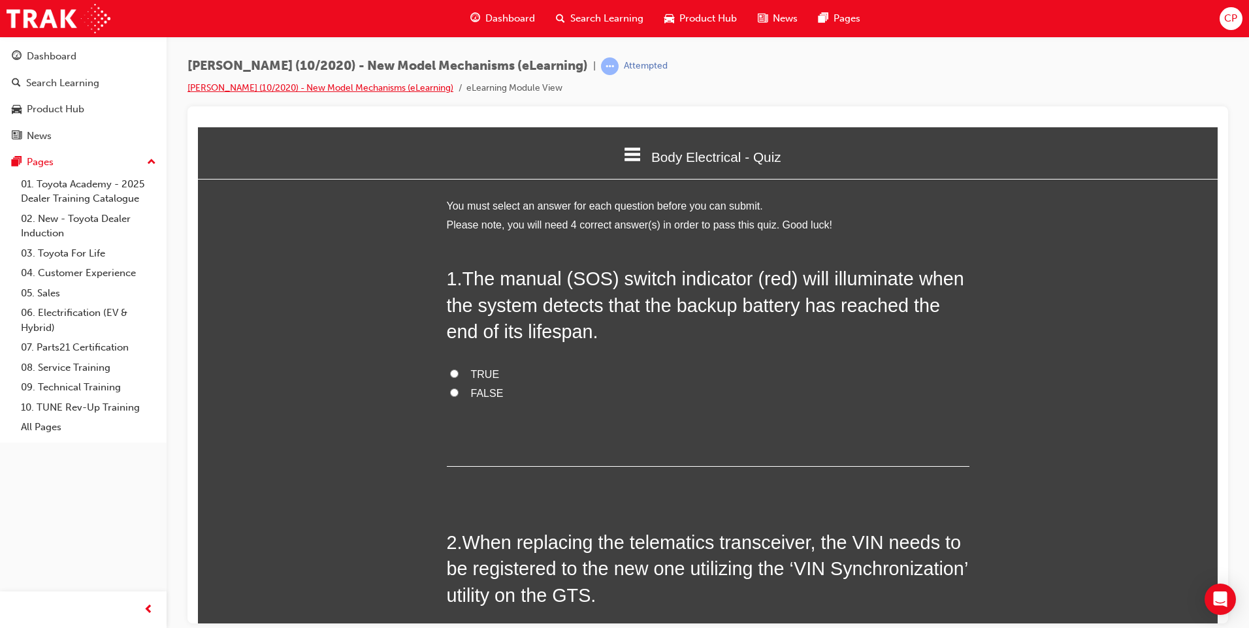
click at [269, 86] on link "[PERSON_NAME] (10/2020) - New Model Mechanisms (eLearning)" at bounding box center [320, 87] width 266 height 11
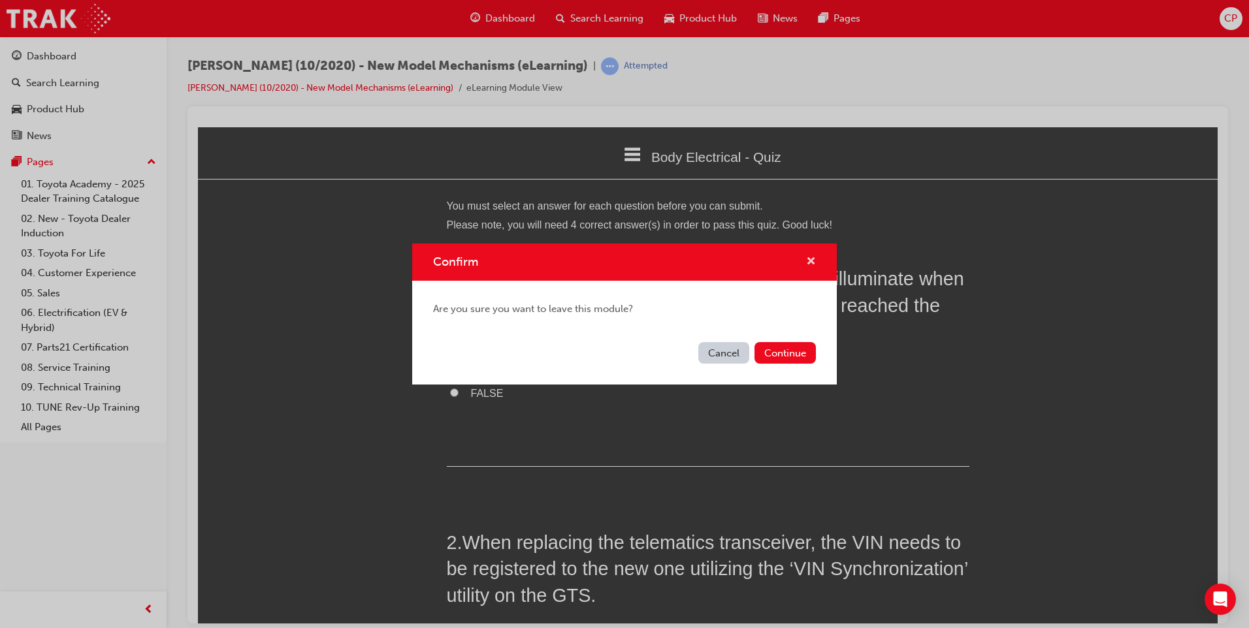
click at [815, 266] on span "cross-icon" at bounding box center [811, 263] width 10 height 12
click at [815, 268] on span "The manual (SOS) switch indicator (red) will illuminate when the system detects…" at bounding box center [705, 305] width 517 height 74
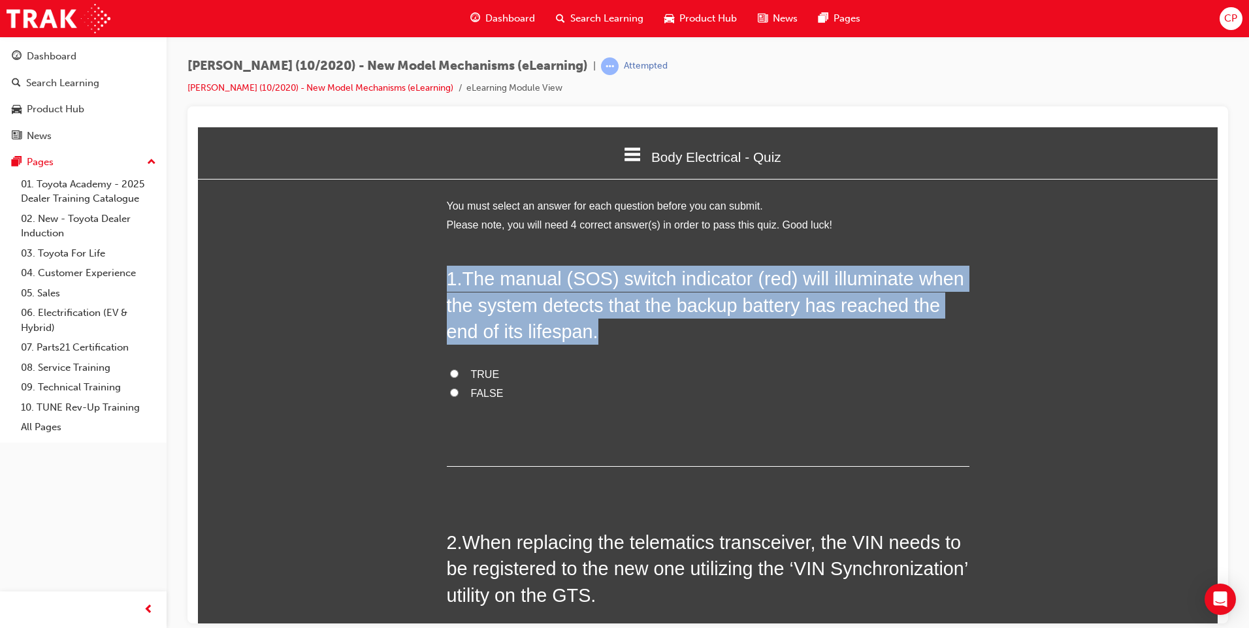
drag, startPoint x: 1013, startPoint y: 393, endPoint x: 815, endPoint y: 265, distance: 235.4
click at [815, 268] on span "The manual (SOS) switch indicator (red) will illuminate when the system detects…" at bounding box center [705, 305] width 517 height 74
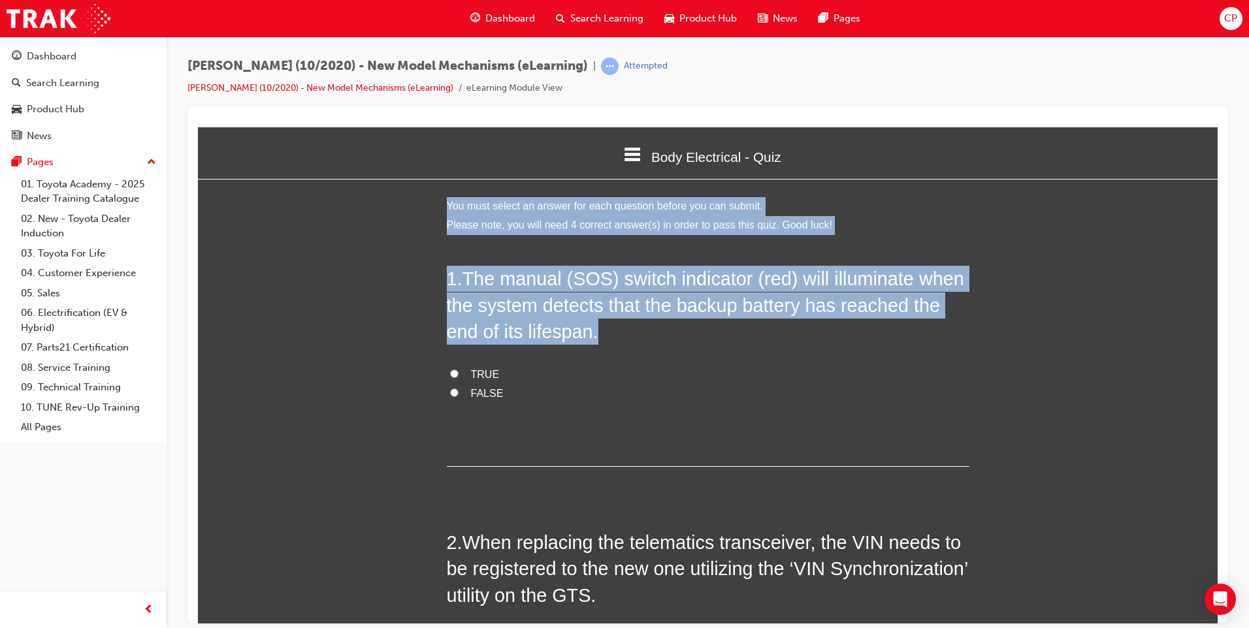
drag, startPoint x: 262, startPoint y: 457, endPoint x: 570, endPoint y: 12, distance: 541.8
click at [570, 127] on html "Body Electrical - Quiz Welcome Model Outline - Document Model Outline - Quiz HV…" at bounding box center [708, 375] width 1020 height 496
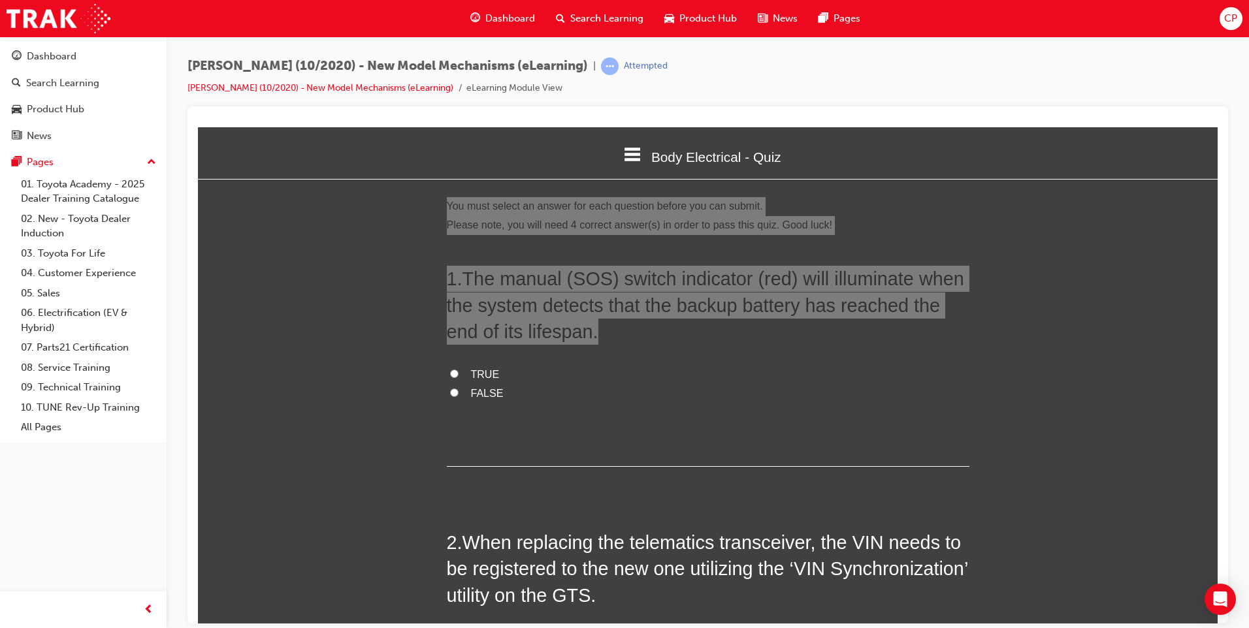
drag, startPoint x: 372, startPoint y: -115, endPoint x: 570, endPoint y: 12, distance: 235.4
click at [570, 12] on span "Search Learning" at bounding box center [606, 18] width 73 height 15
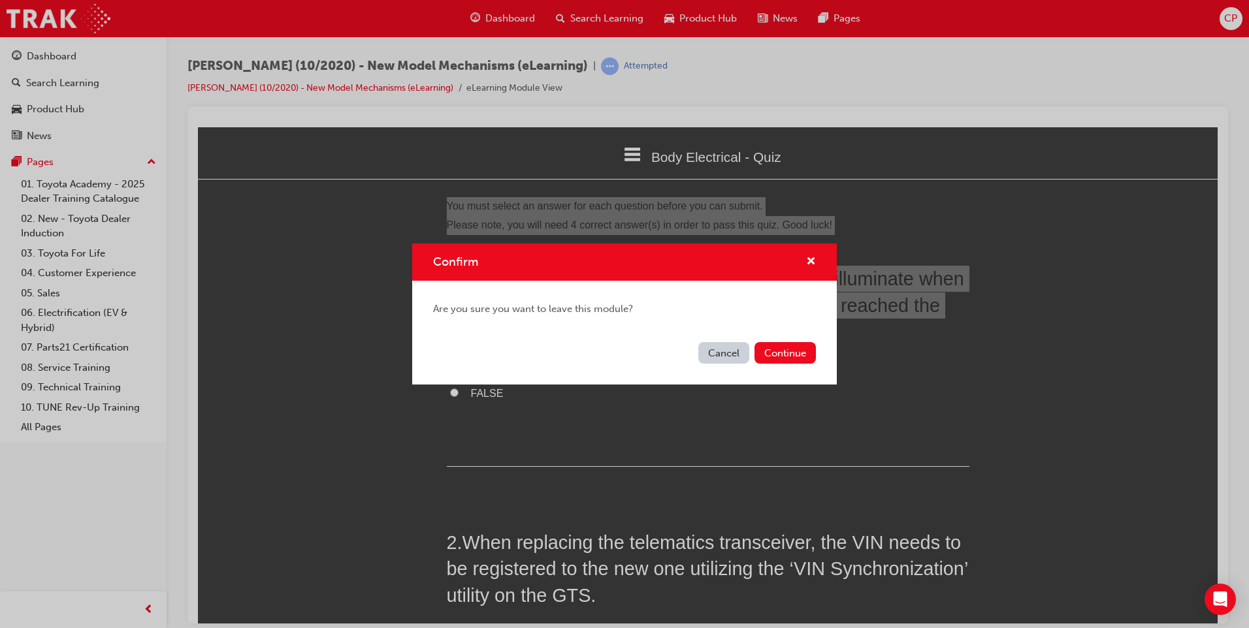
click at [570, 12] on div "Confirm Are you sure you want to leave this module? Cancel Continue" at bounding box center [624, 314] width 1249 height 628
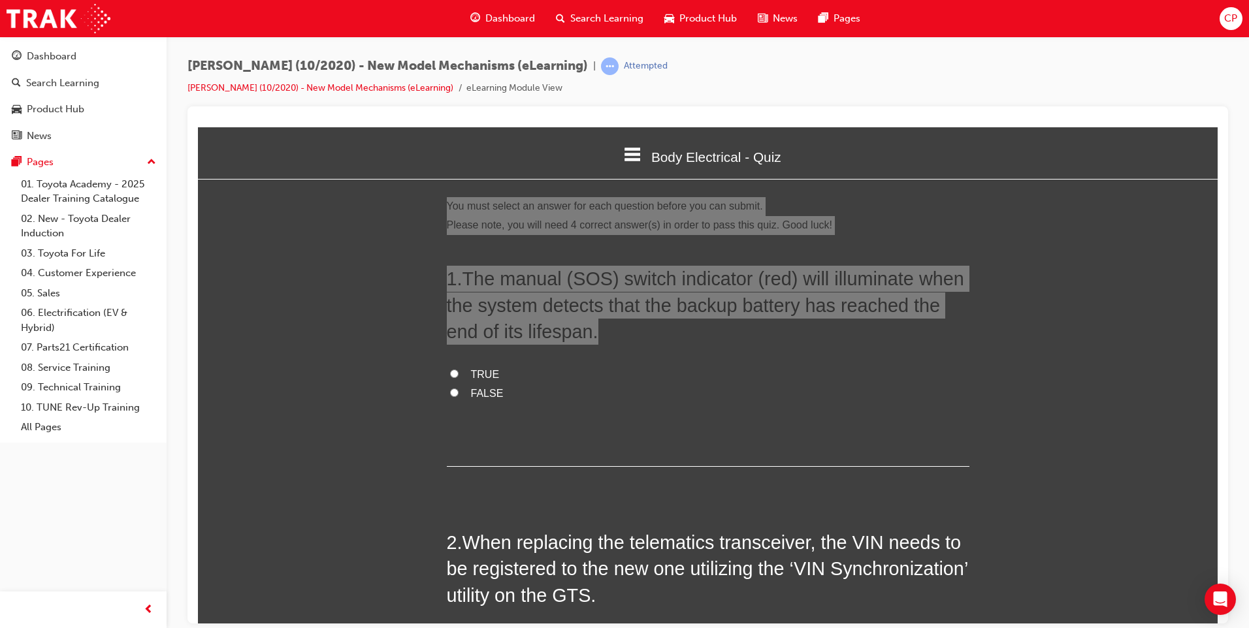
click at [628, 25] on span "Search Learning" at bounding box center [606, 18] width 73 height 15
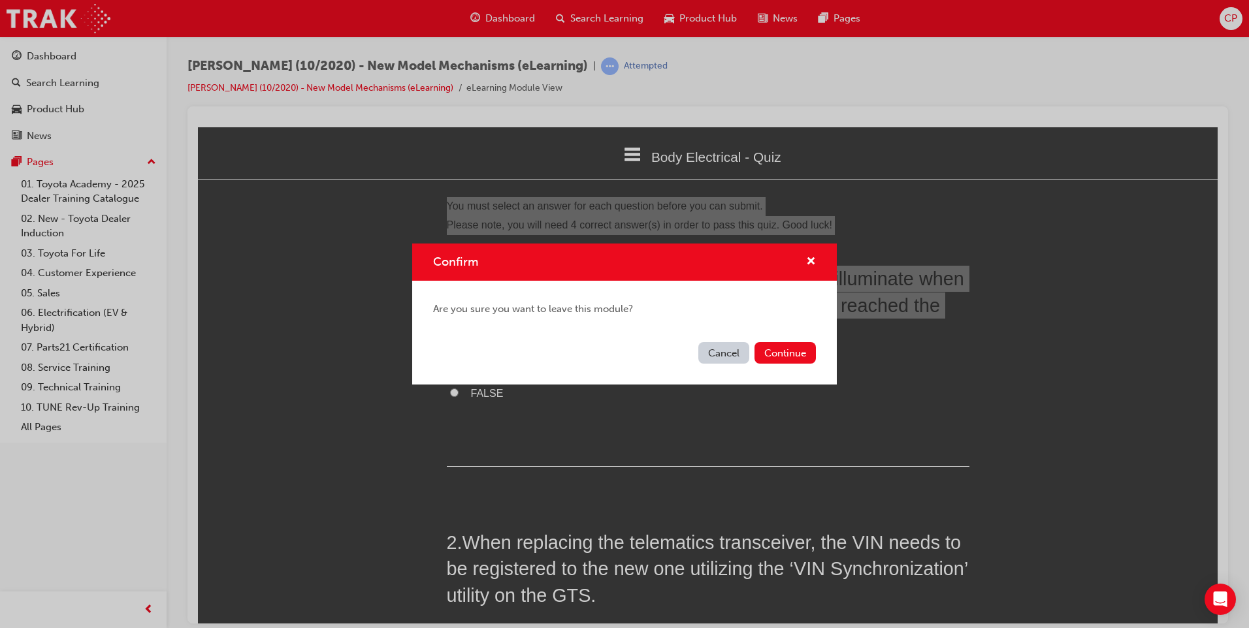
click at [735, 352] on button "Cancel" at bounding box center [723, 353] width 51 height 22
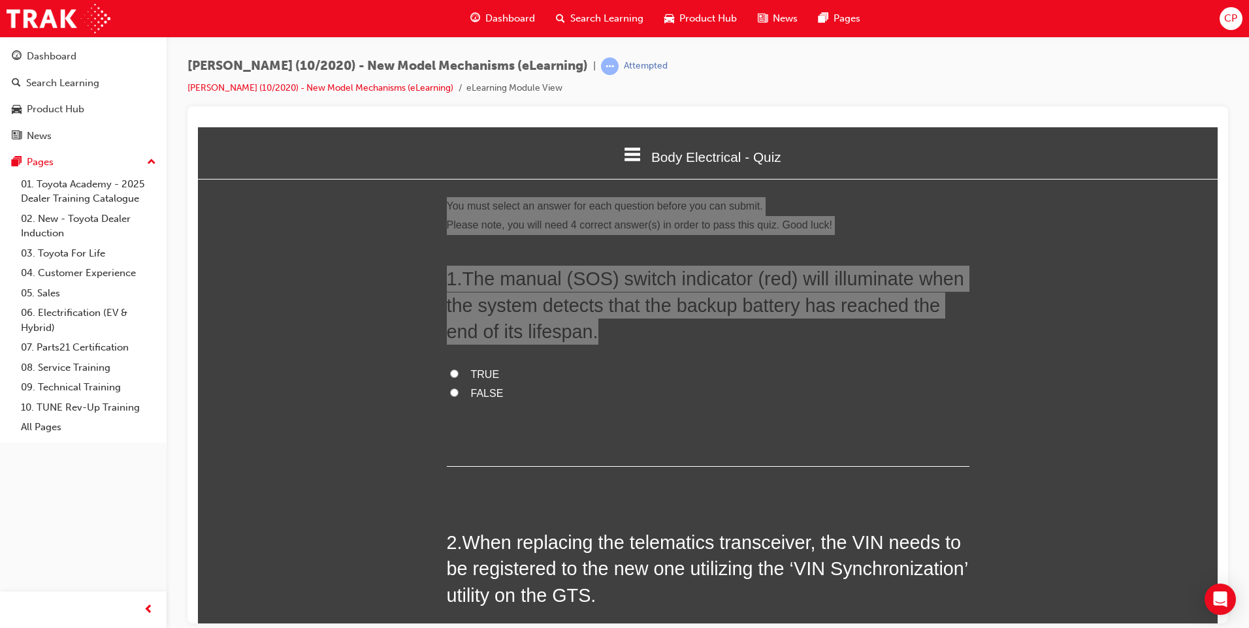
click at [598, 17] on span "Search Learning" at bounding box center [606, 18] width 73 height 15
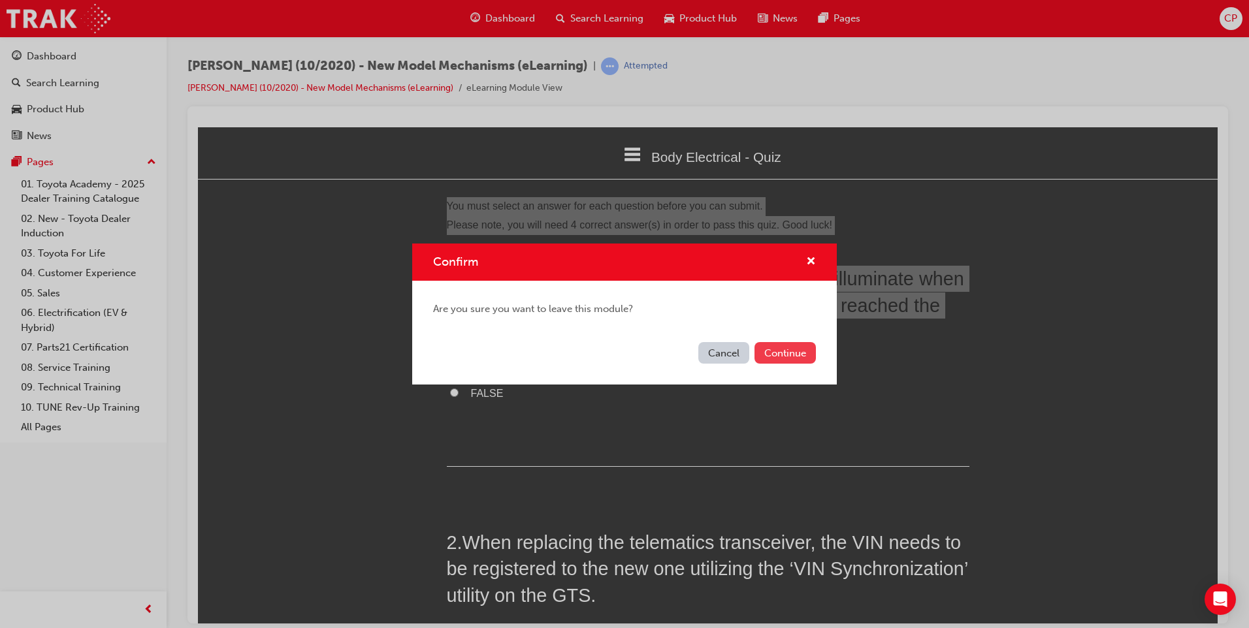
click at [800, 363] on button "Continue" at bounding box center [784, 353] width 61 height 22
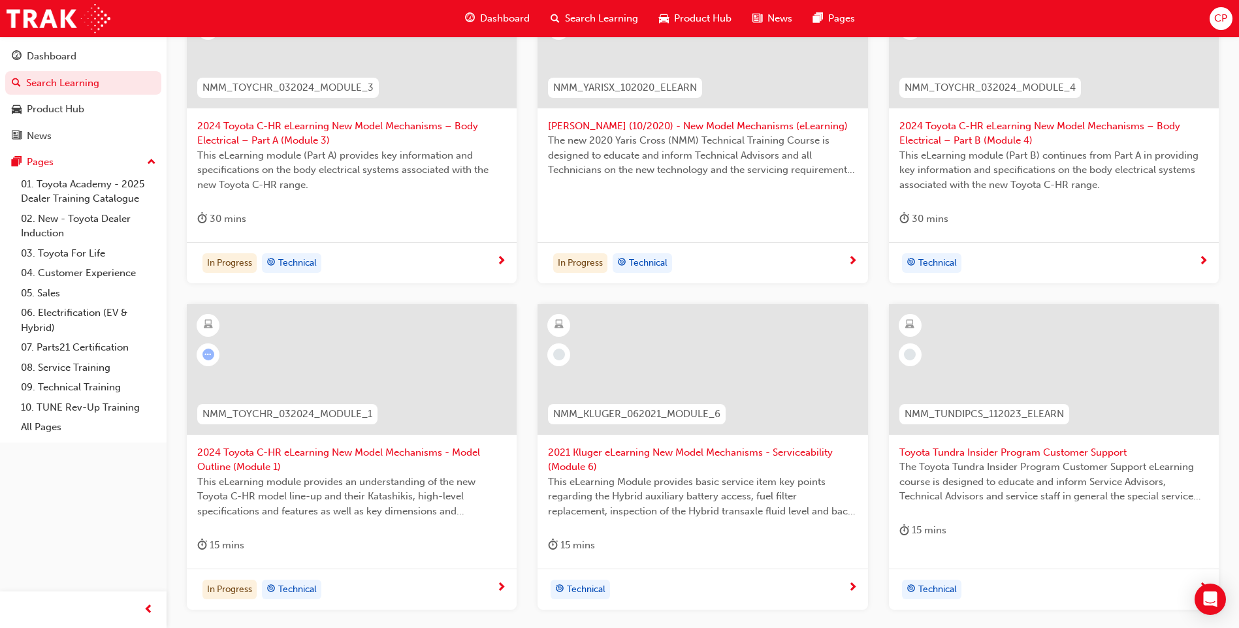
scroll to position [466, 0]
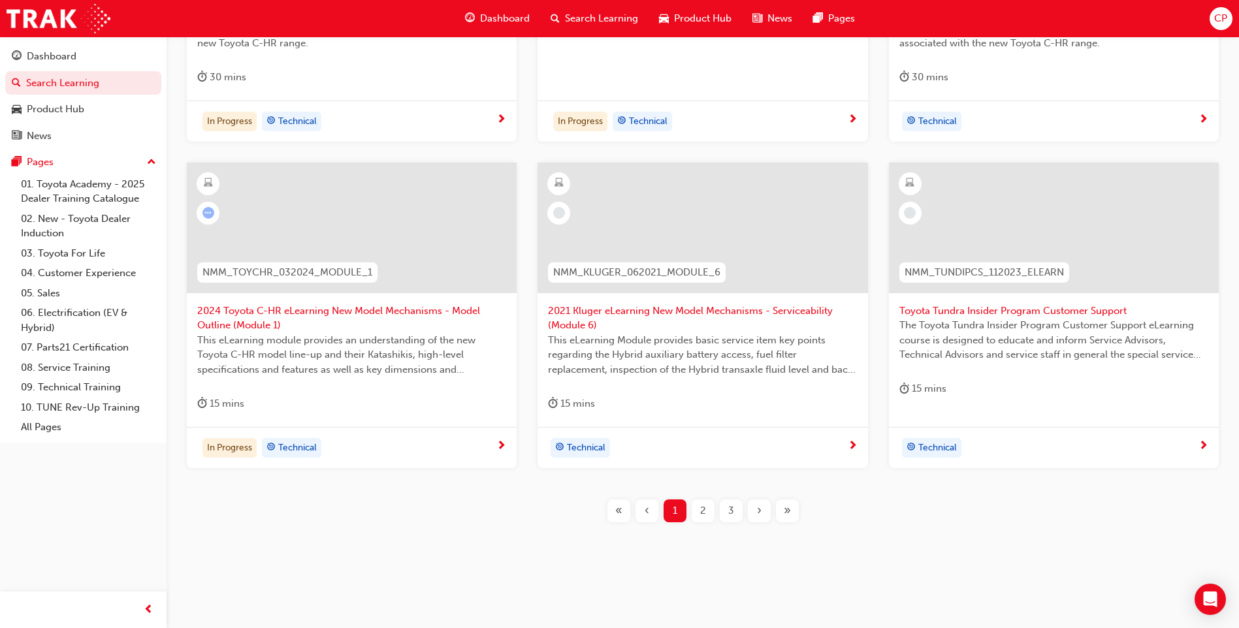
click at [700, 508] on span "2" at bounding box center [703, 511] width 6 height 15
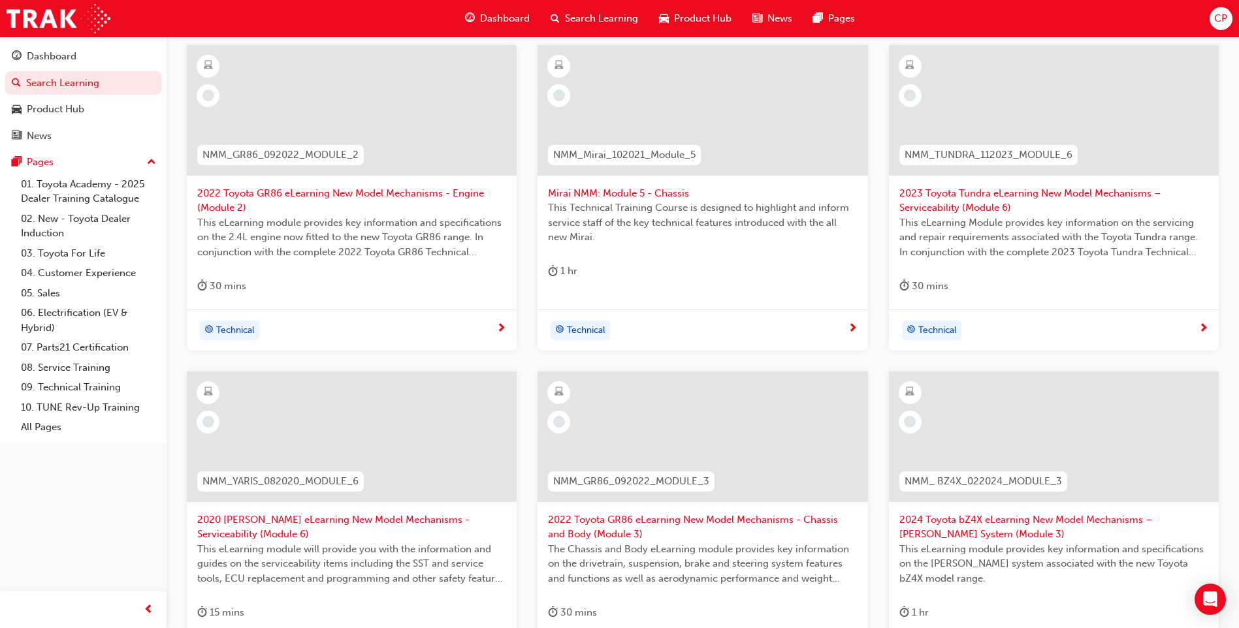
scroll to position [264, 0]
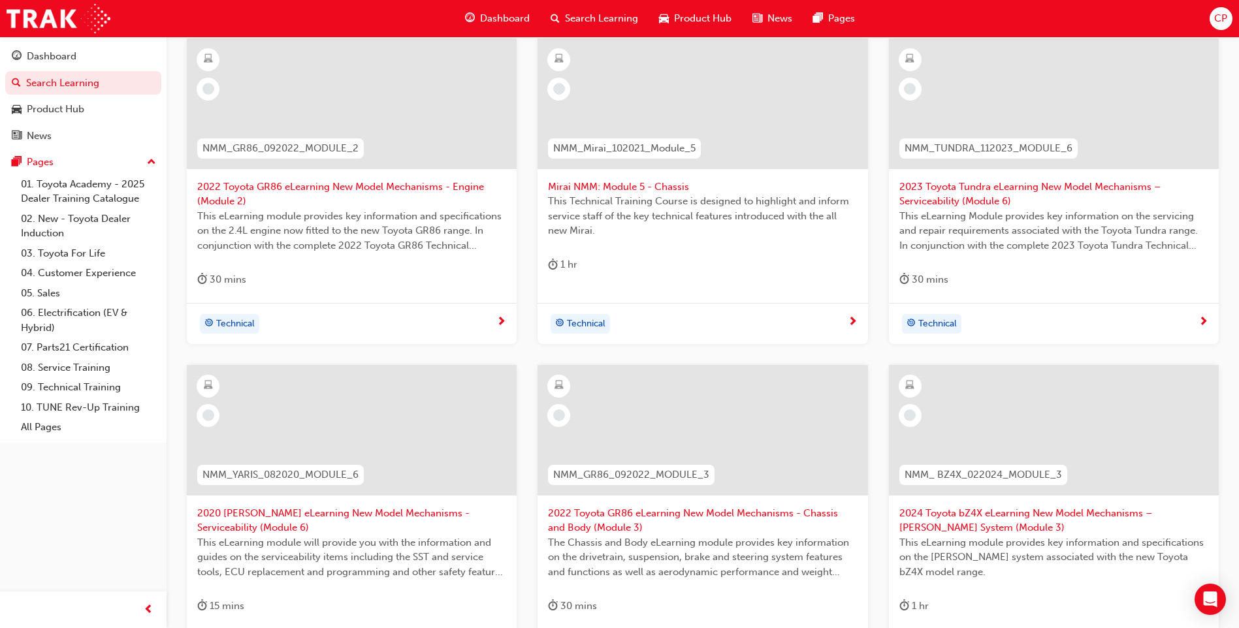
click at [265, 198] on span "2022 Toyota GR86 eLearning New Model Mechanisms - Engine (Module 2)" at bounding box center [351, 194] width 309 height 29
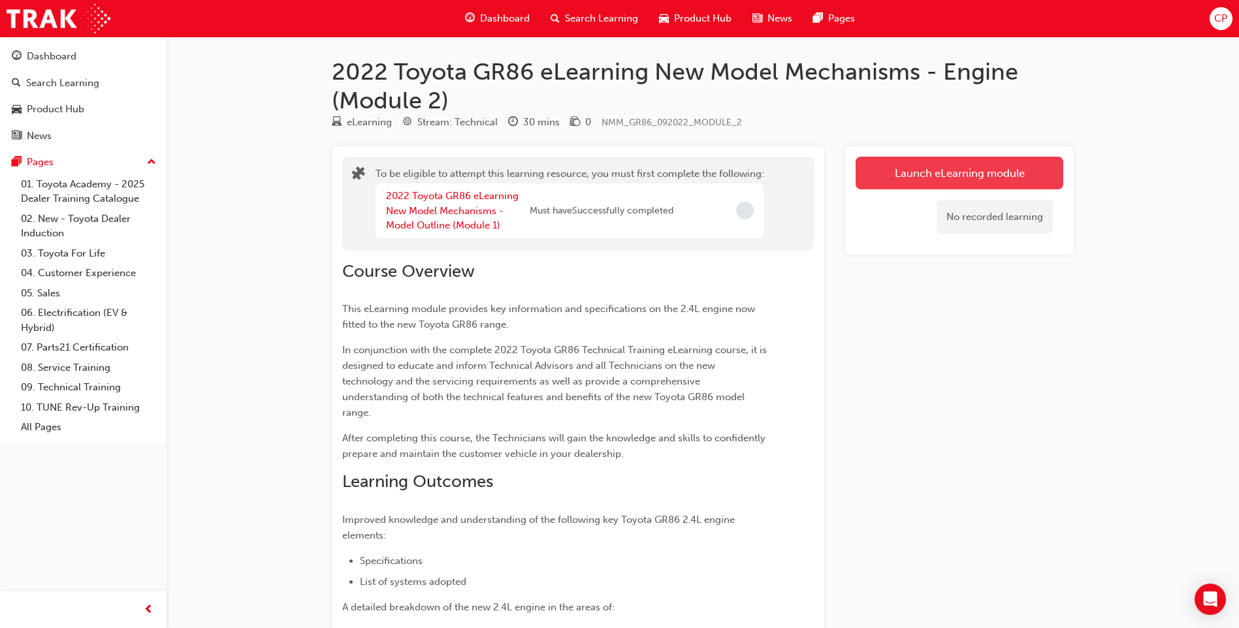
click at [940, 161] on button "Launch eLearning module" at bounding box center [960, 173] width 208 height 33
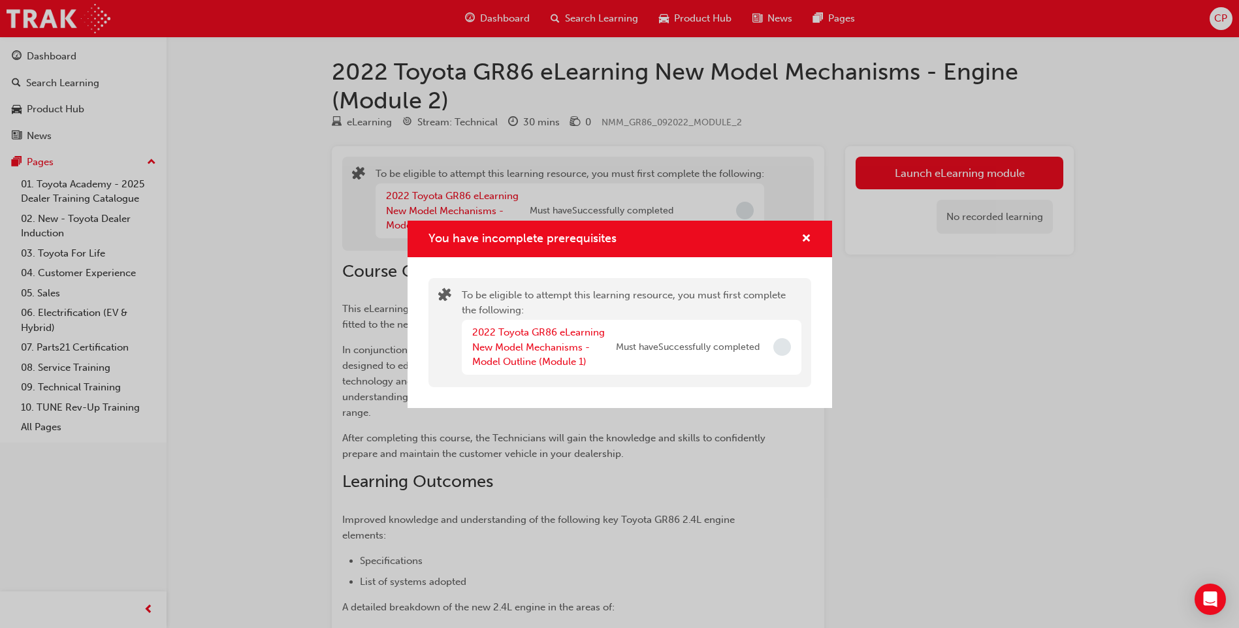
click at [743, 349] on span "Must have Successfully completed" at bounding box center [688, 347] width 144 height 15
click at [543, 349] on link "2022 Toyota GR86 eLearning New Model Mechanisms - Model Outline (Module 1)" at bounding box center [538, 347] width 133 height 41
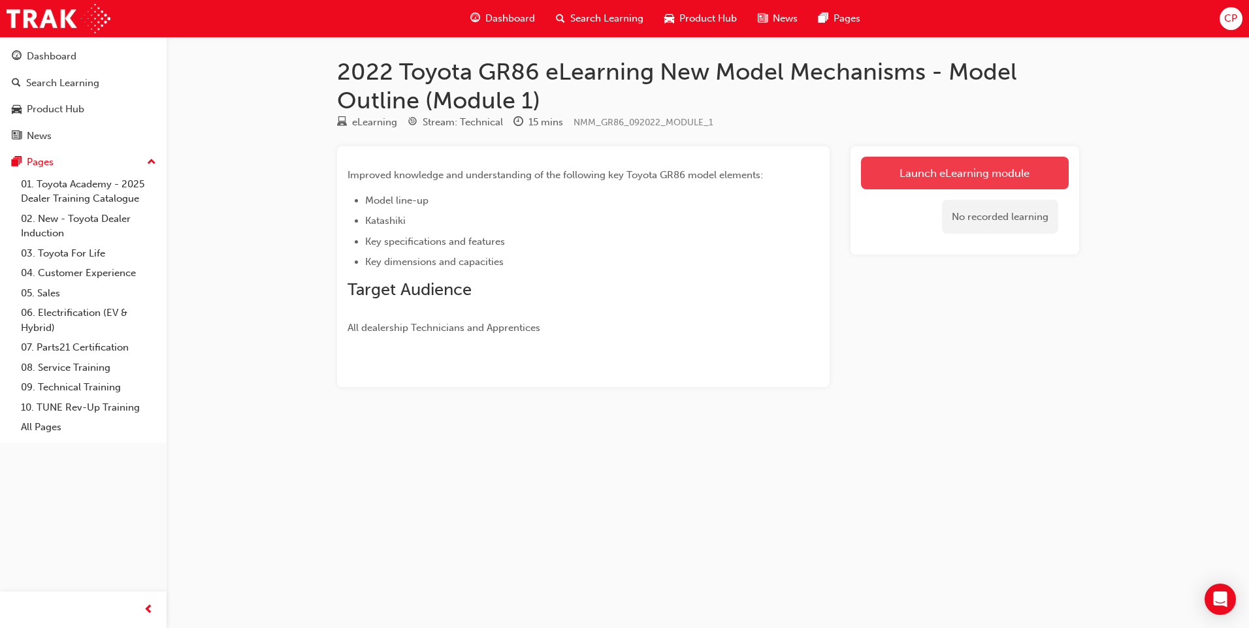
click at [1019, 161] on link "Launch eLearning module" at bounding box center [965, 173] width 208 height 33
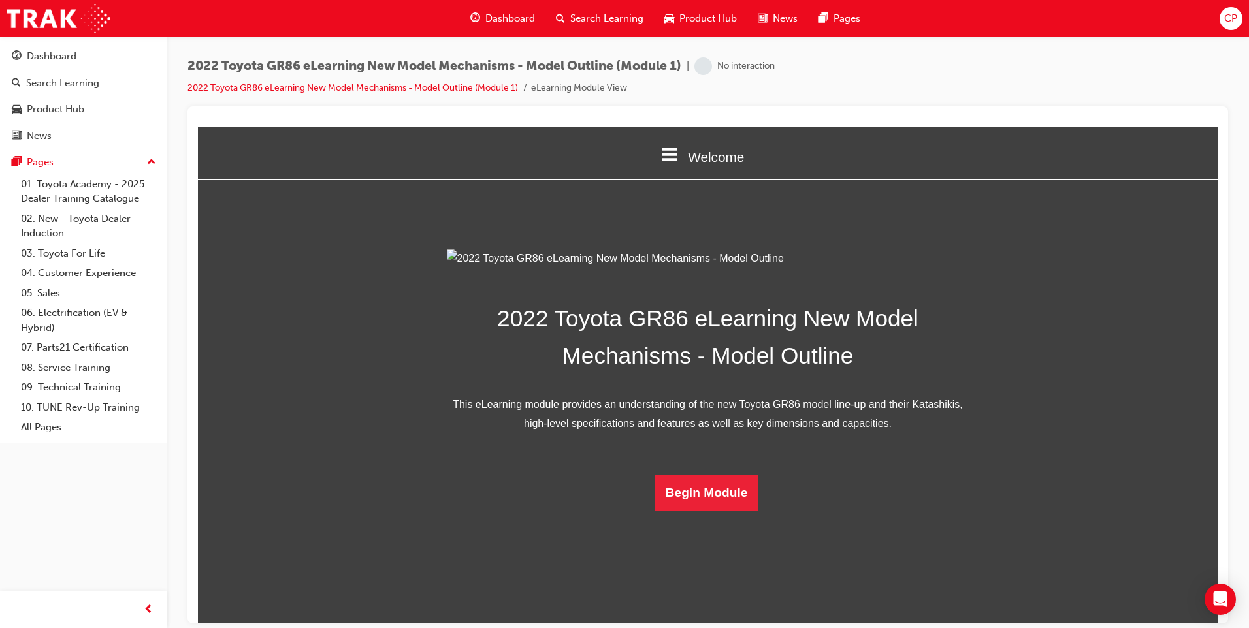
scroll to position [109, 0]
click at [1019, 249] on div "2022 Toyota GR86 eLearning New Model Mechanisms - Model Outline This eLearning …" at bounding box center [708, 380] width 1020 height 263
click at [702, 511] on button "Begin Module" at bounding box center [706, 492] width 103 height 37
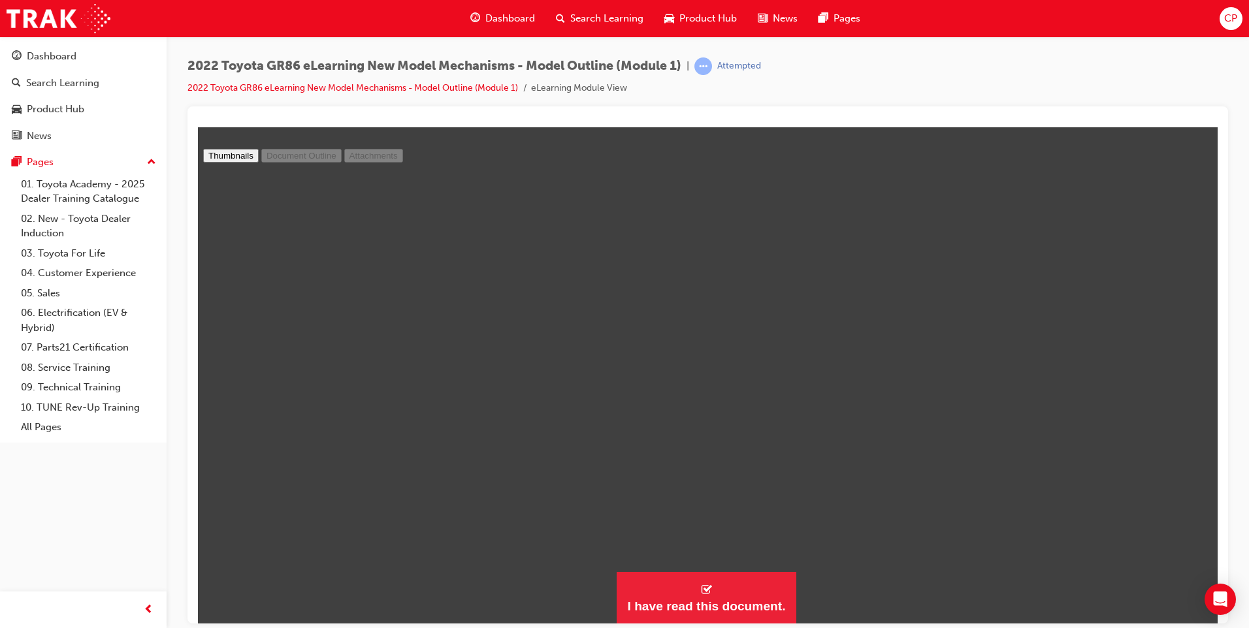
scroll to position [353, 0]
type input "11"
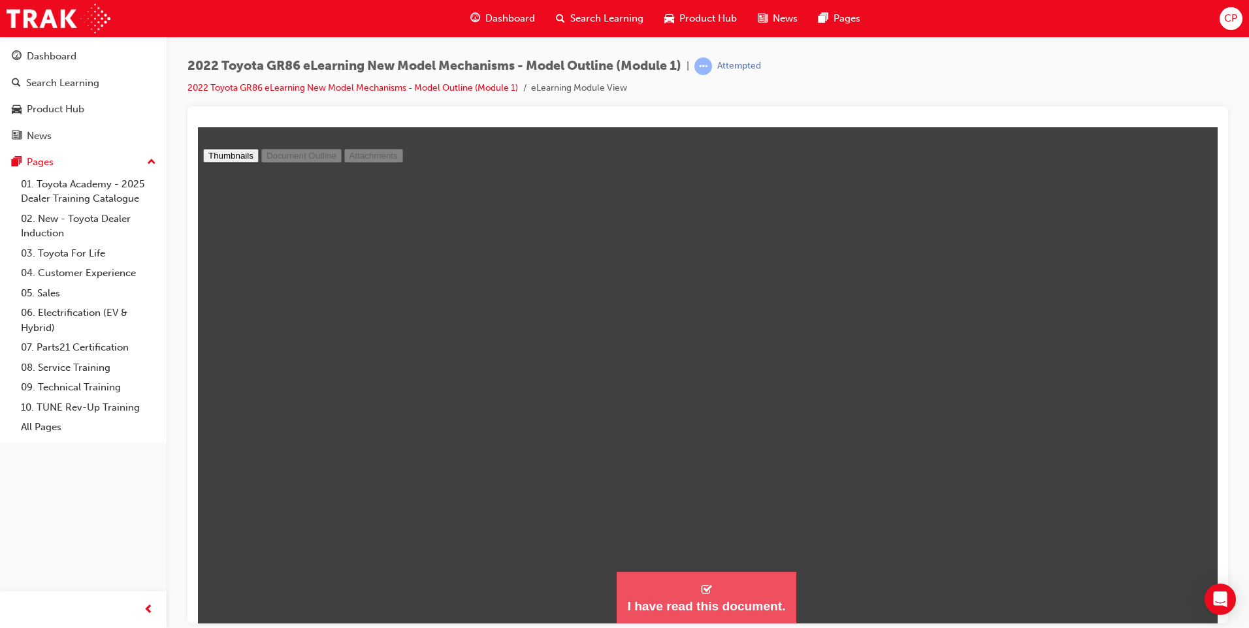
drag, startPoint x: 734, startPoint y: 616, endPoint x: 641, endPoint y: 576, distance: 101.0
click at [641, 576] on button "I have read this document." at bounding box center [706, 598] width 179 height 53
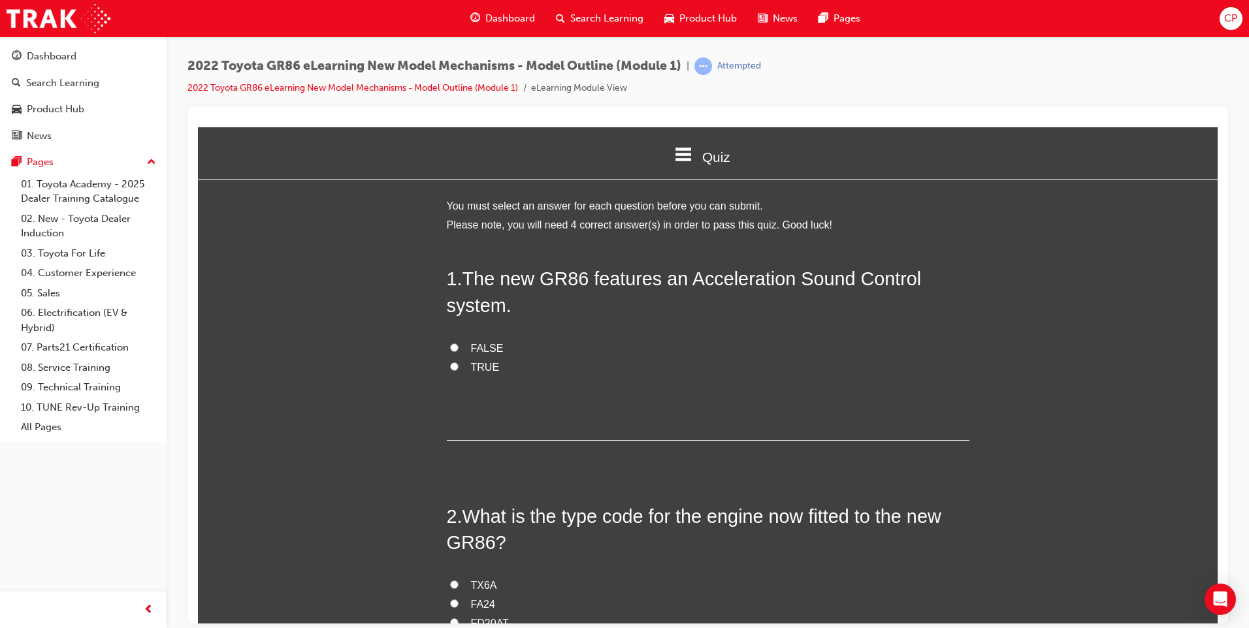
click at [457, 365] on label "TRUE" at bounding box center [708, 367] width 523 height 19
click at [457, 365] on input "TRUE" at bounding box center [454, 366] width 8 height 8
radio input "true"
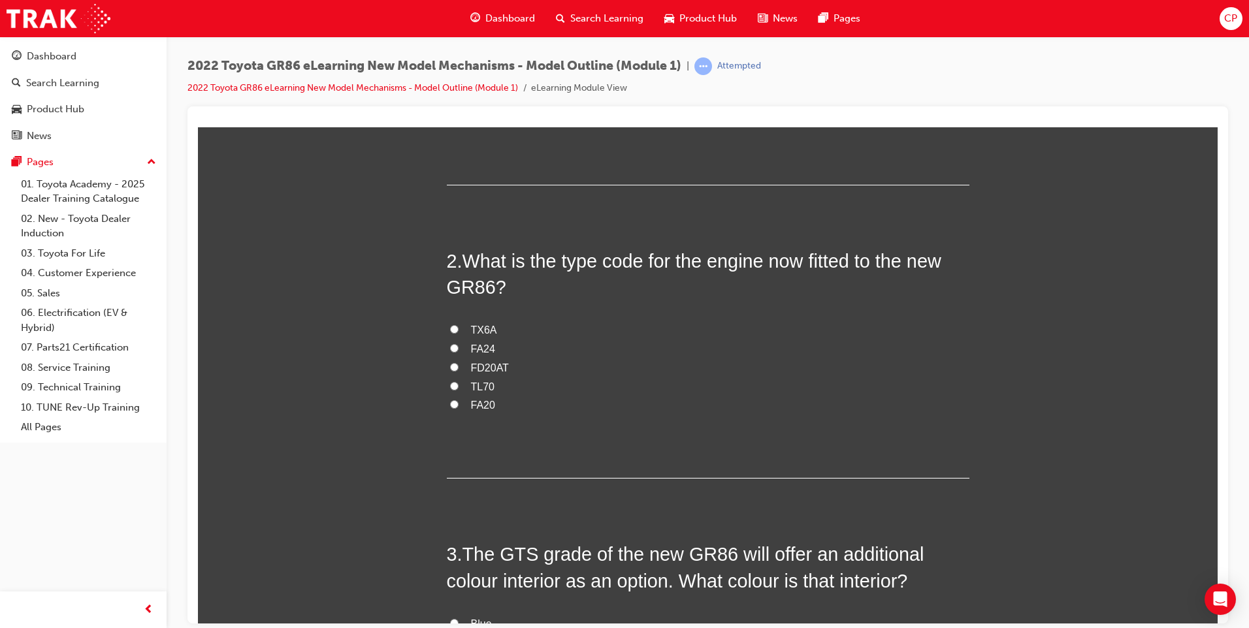
scroll to position [261, 0]
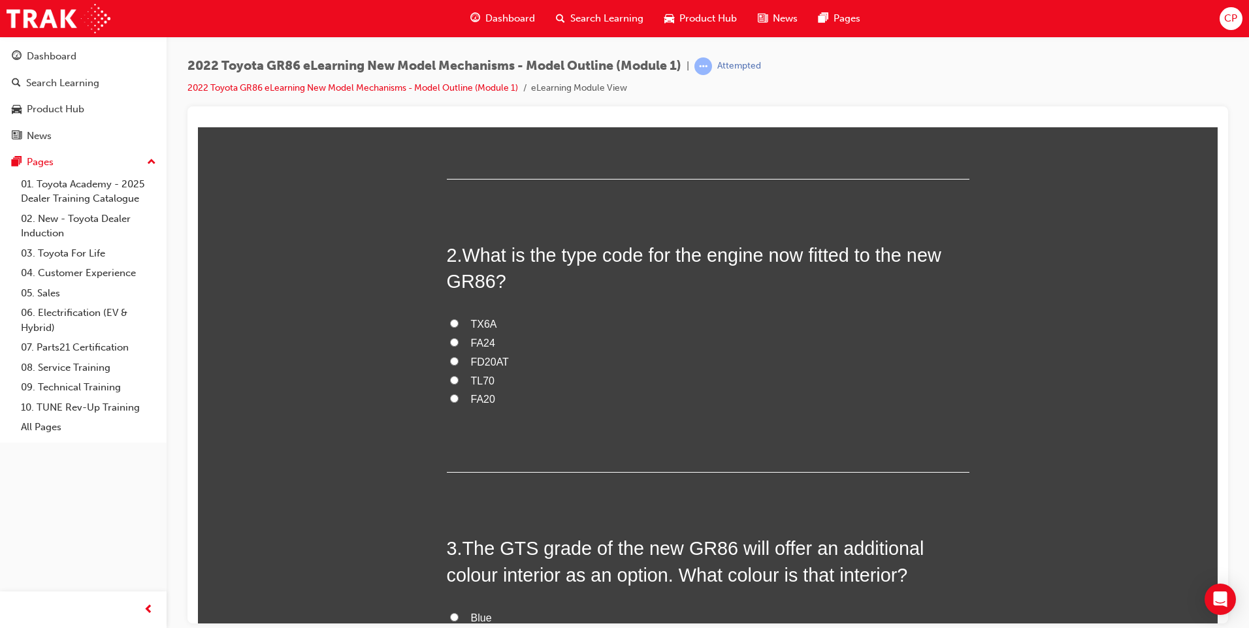
click at [450, 342] on input "FA24" at bounding box center [454, 342] width 8 height 8
radio input "true"
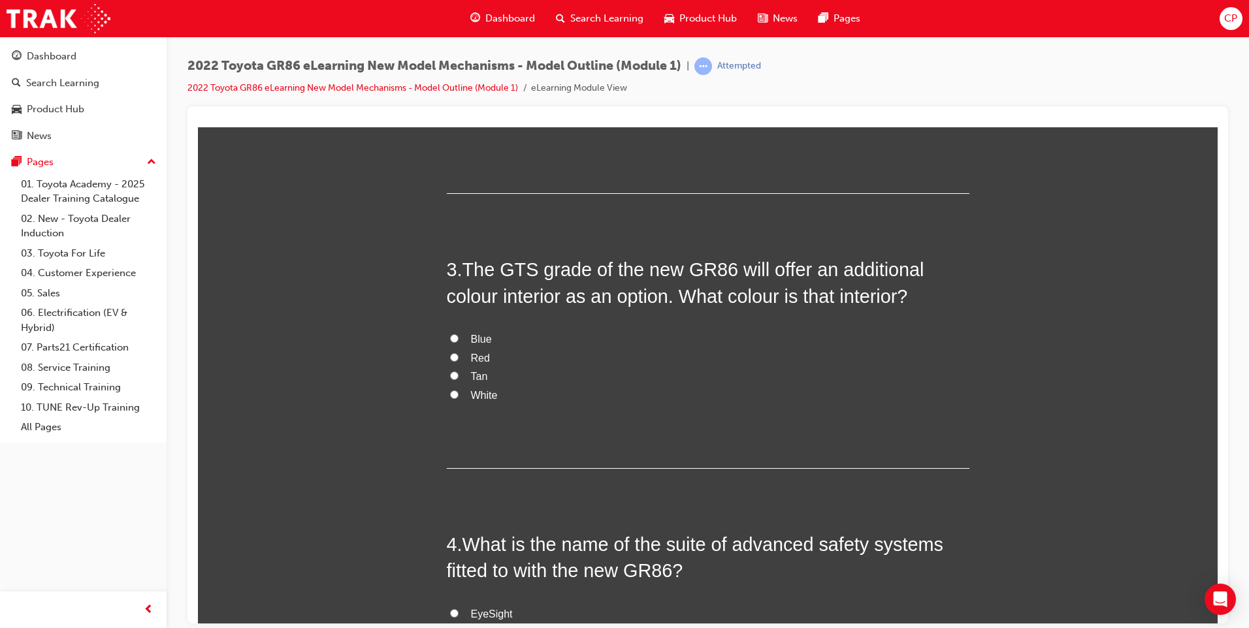
scroll to position [539, 0]
click at [450, 356] on input "Red" at bounding box center [454, 358] width 8 height 8
radio input "true"
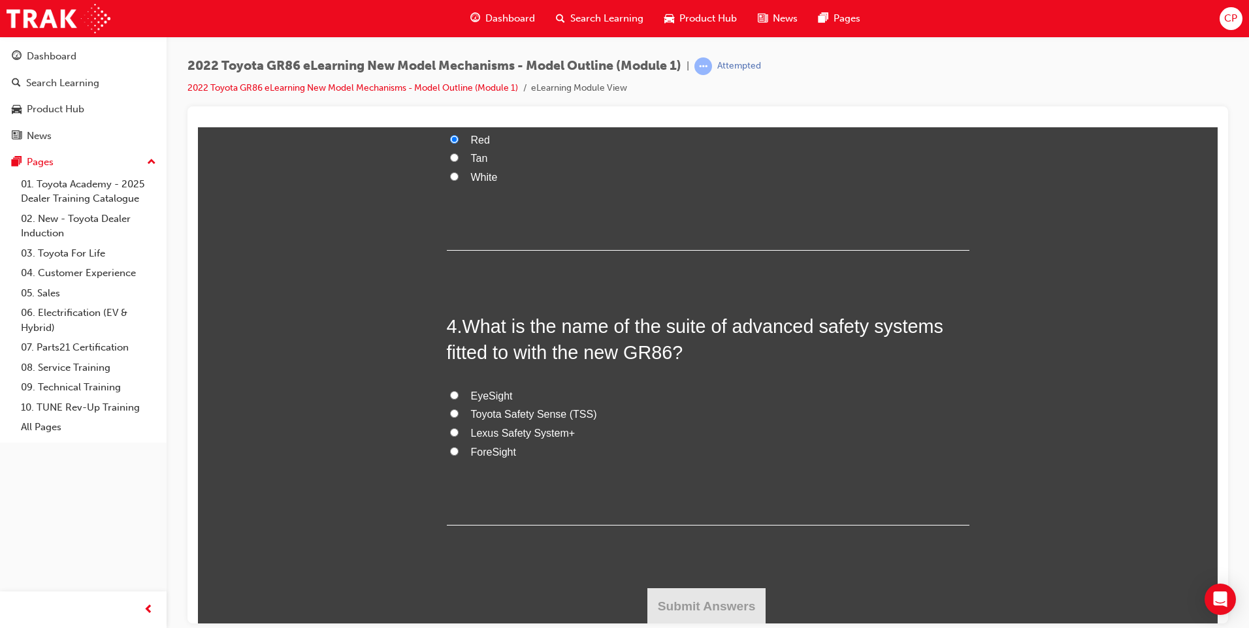
scroll to position [759, 0]
click at [515, 414] on span "Toyota Safety Sense (TSS)" at bounding box center [534, 413] width 126 height 11
click at [459, 414] on input "Toyota Safety Sense (TSS)" at bounding box center [454, 412] width 8 height 8
radio input "true"
click at [683, 597] on button "Submit Answers" at bounding box center [706, 605] width 119 height 37
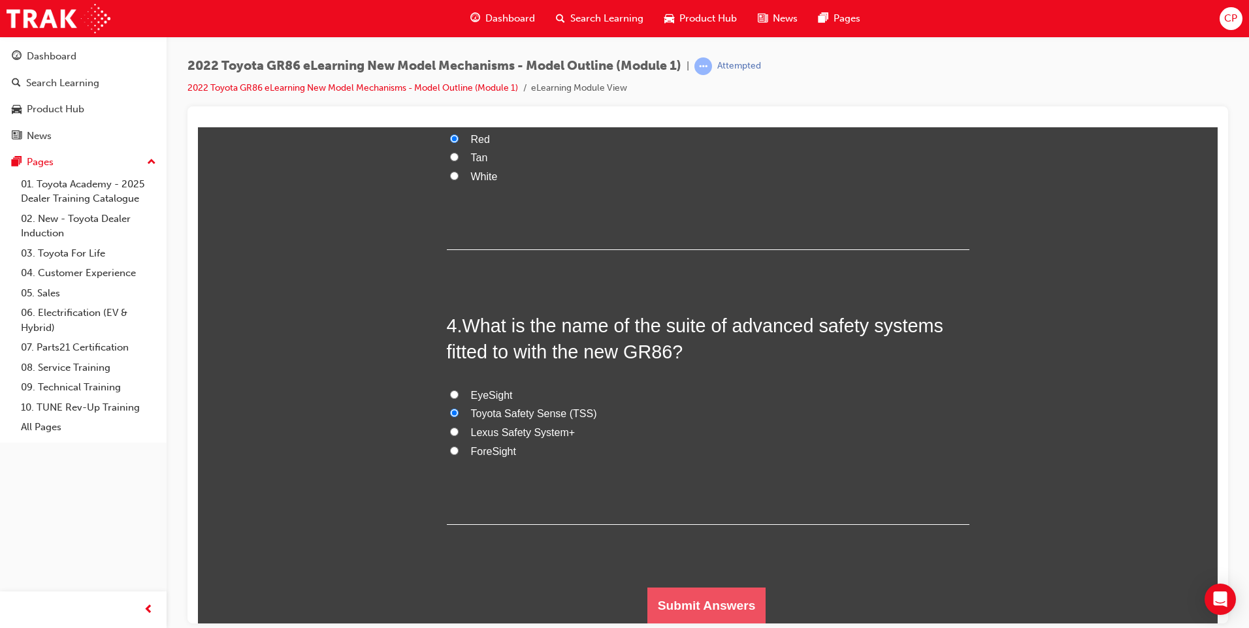
scroll to position [7, 7]
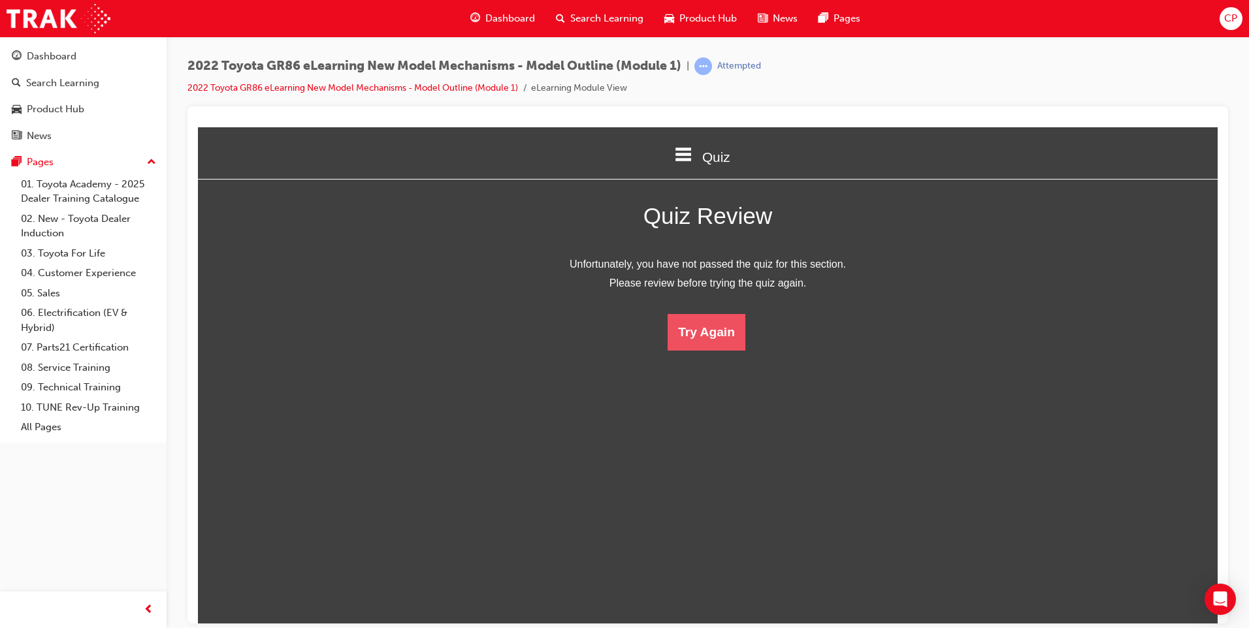
click at [702, 340] on button "Try Again" at bounding box center [707, 332] width 78 height 37
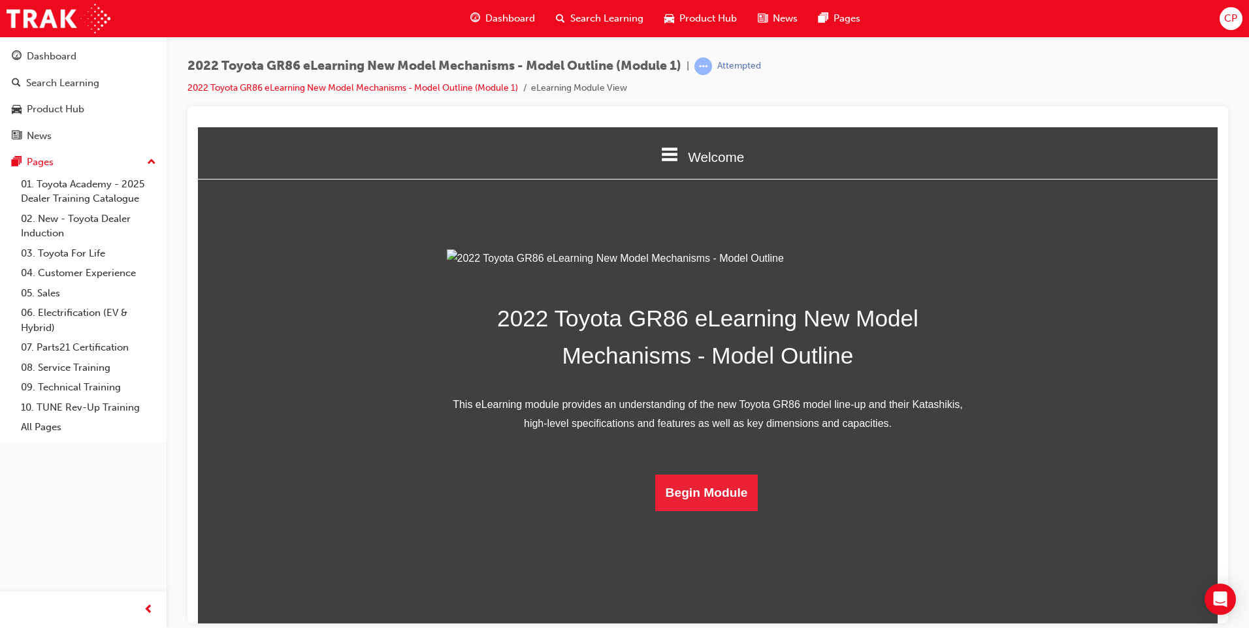
scroll to position [163, 0]
click at [719, 511] on button "Begin Module" at bounding box center [706, 492] width 103 height 37
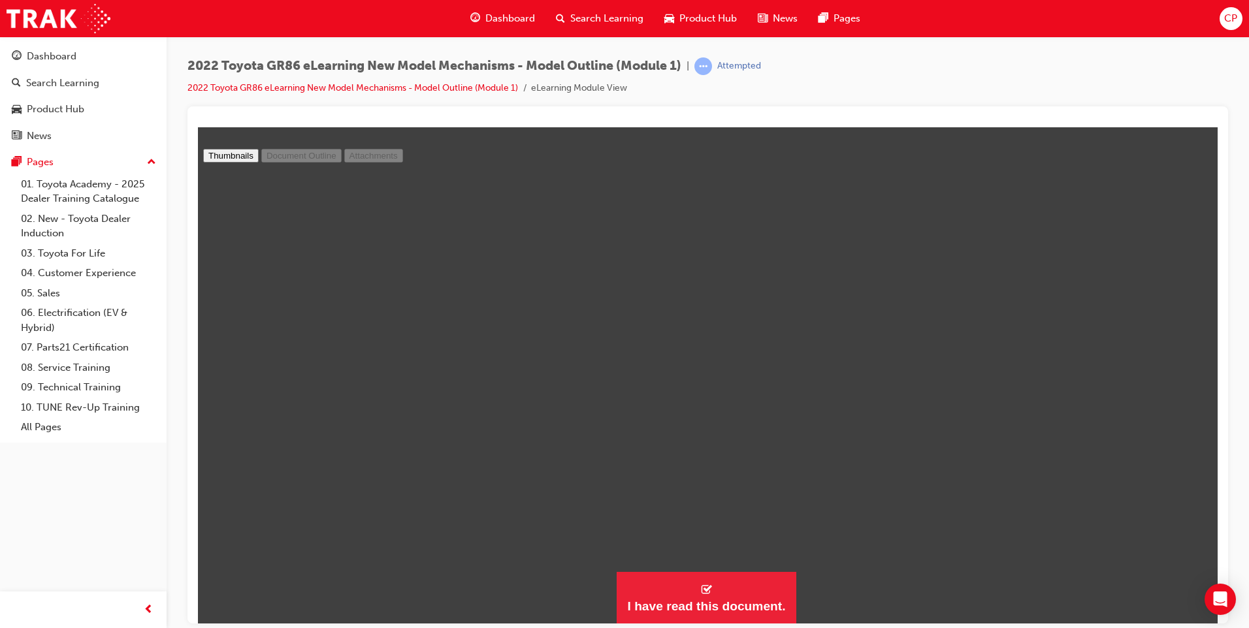
scroll to position [1680, 0]
type input "4"
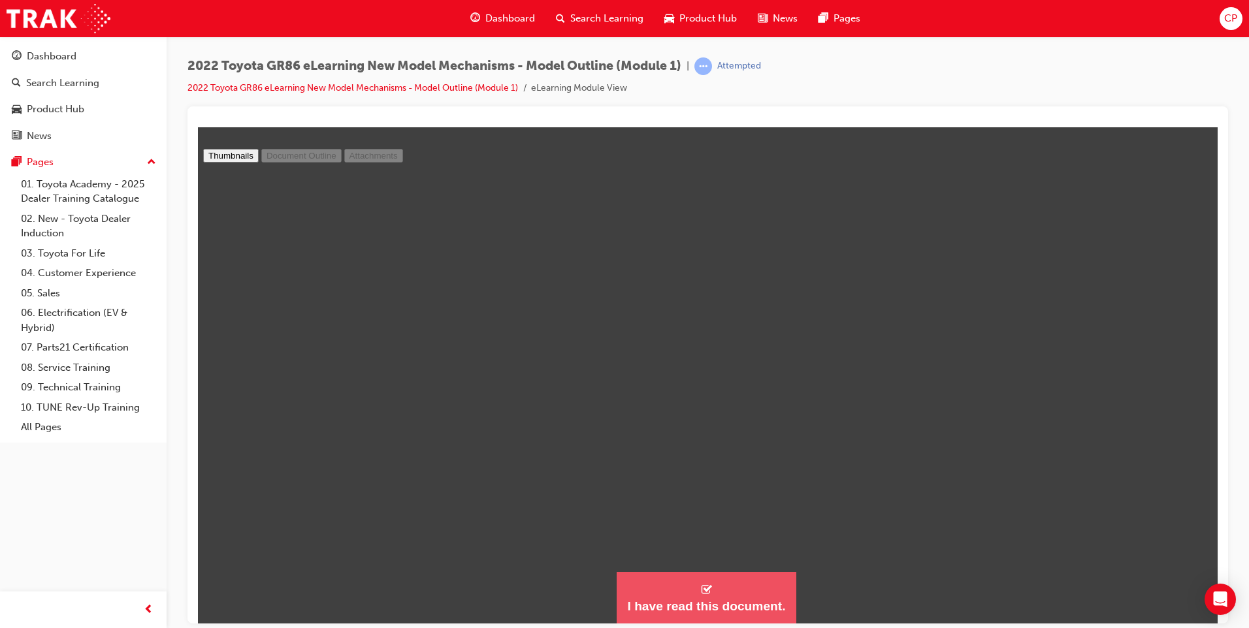
click at [683, 611] on div "I have read this document." at bounding box center [706, 606] width 158 height 16
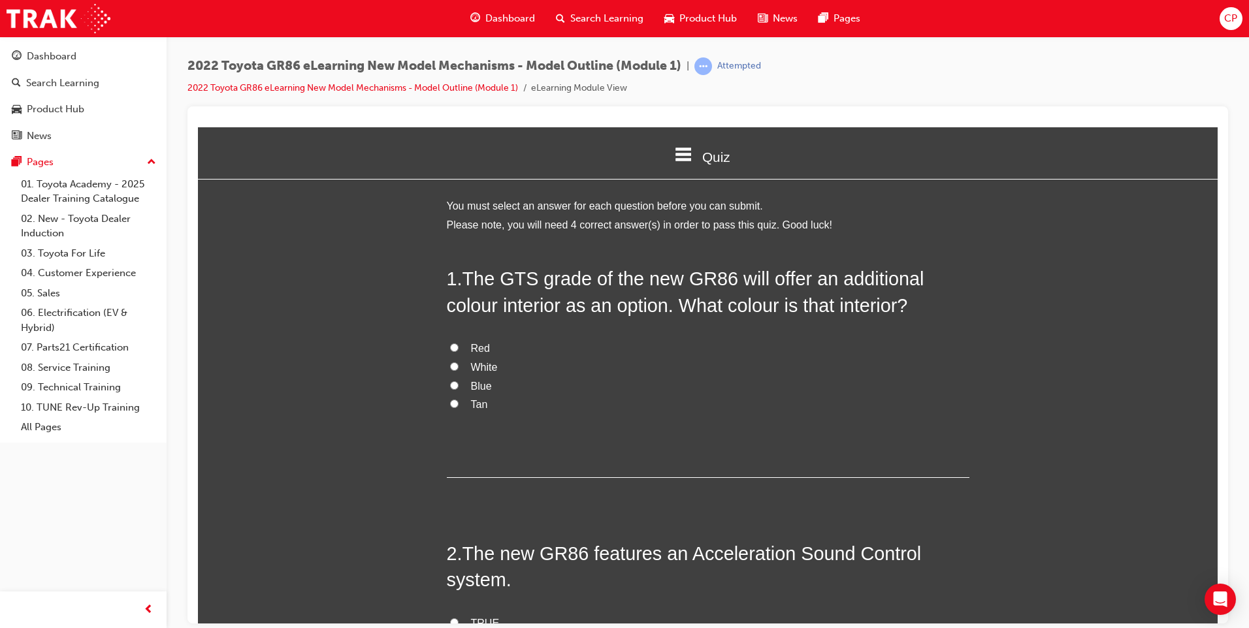
scroll to position [1207, 1030]
click at [471, 344] on span "Red" at bounding box center [480, 347] width 19 height 11
click at [459, 344] on input "Red" at bounding box center [454, 347] width 8 height 8
radio input "true"
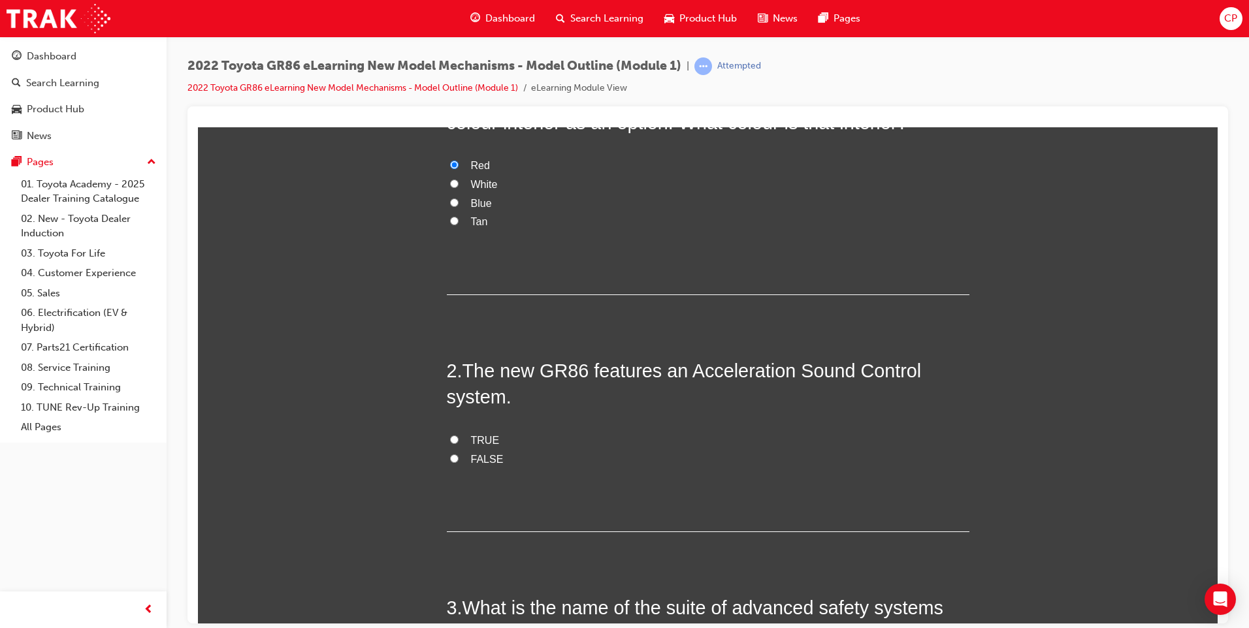
scroll to position [255, 0]
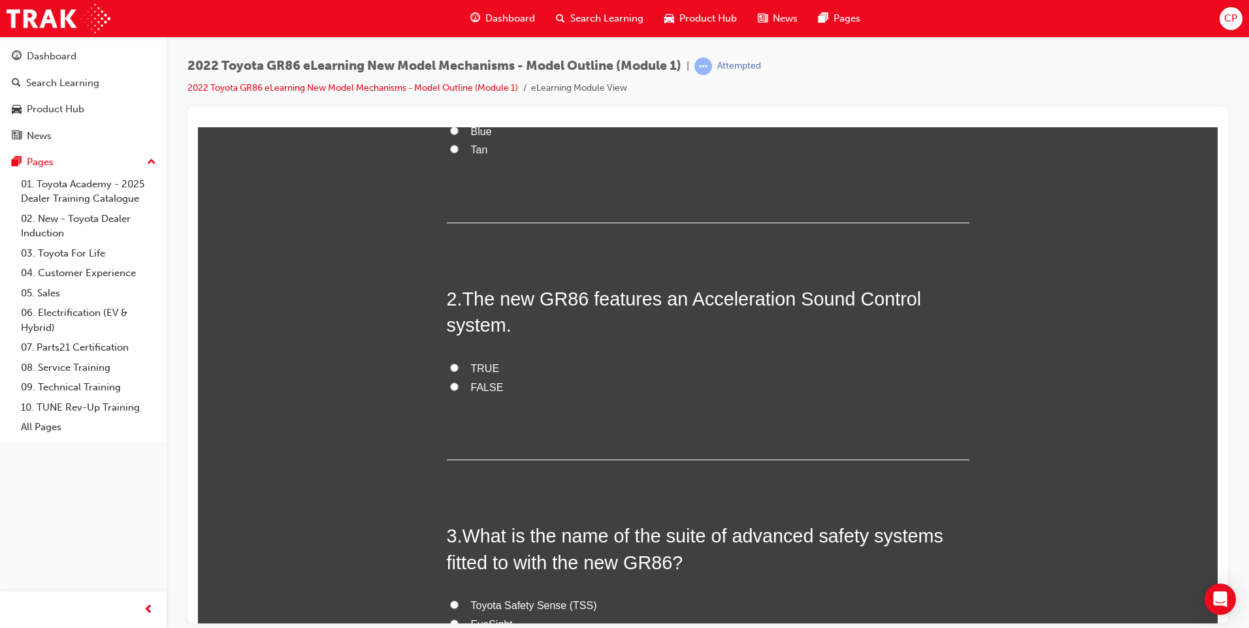
click at [474, 368] on span "TRUE" at bounding box center [485, 368] width 29 height 11
click at [459, 368] on input "TRUE" at bounding box center [454, 367] width 8 height 8
radio input "true"
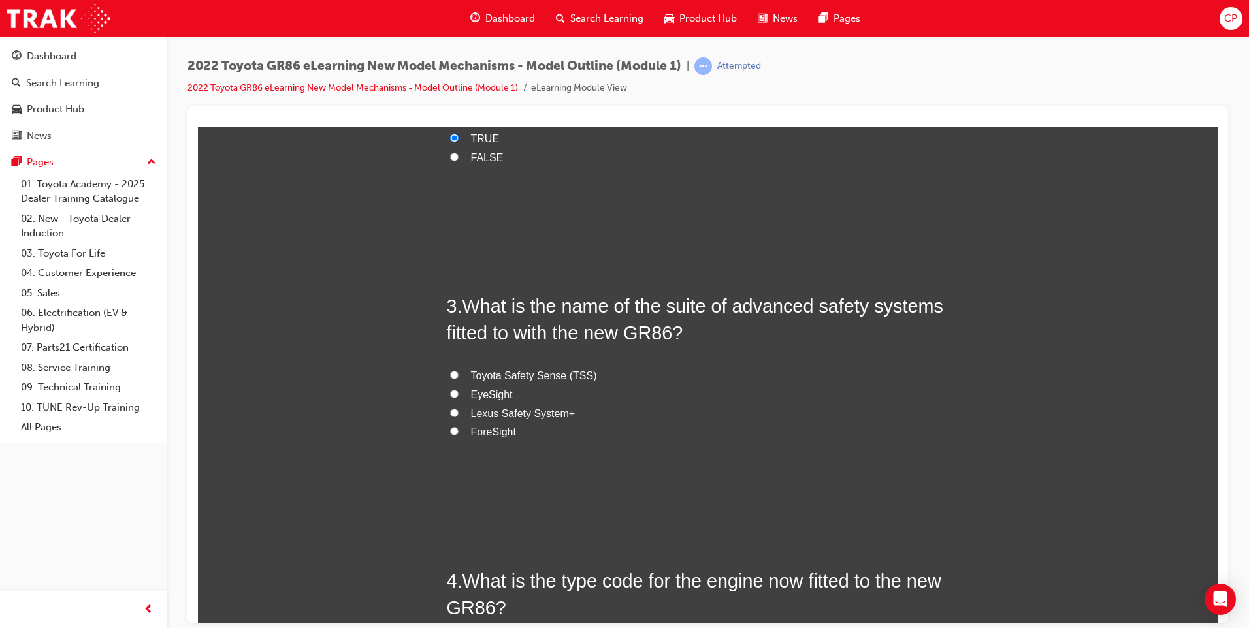
scroll to position [511, 0]
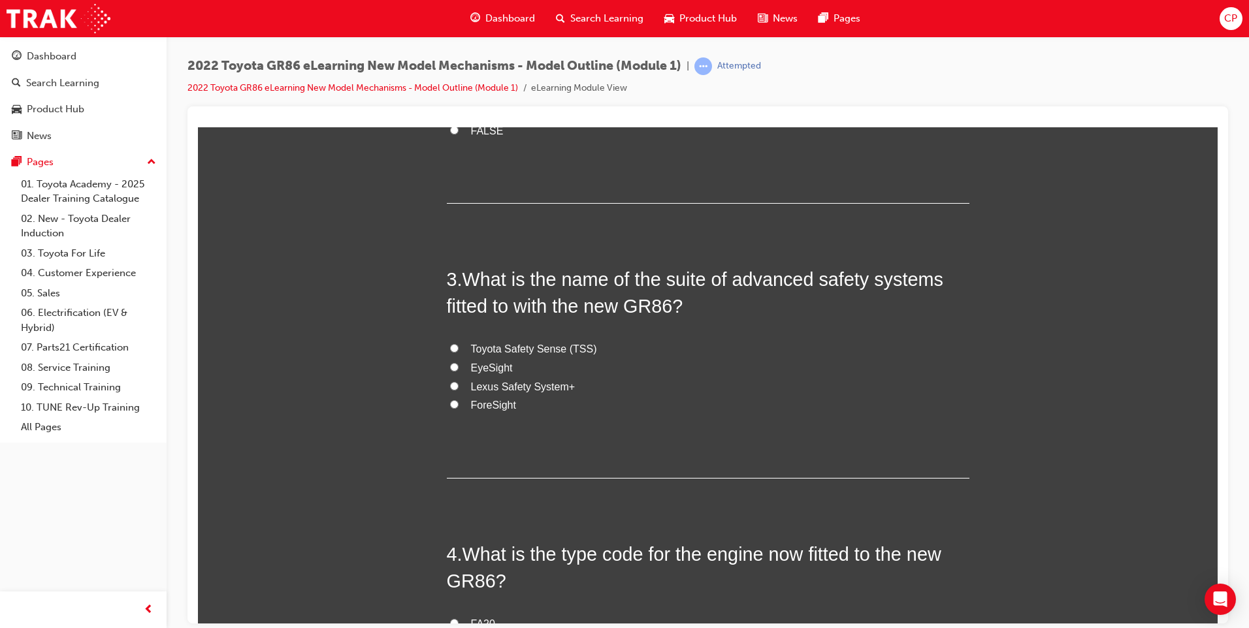
click at [558, 348] on span "Toyota Safety Sense (TSS)" at bounding box center [534, 348] width 126 height 11
click at [459, 348] on input "Toyota Safety Sense (TSS)" at bounding box center [454, 348] width 8 height 8
radio input "true"
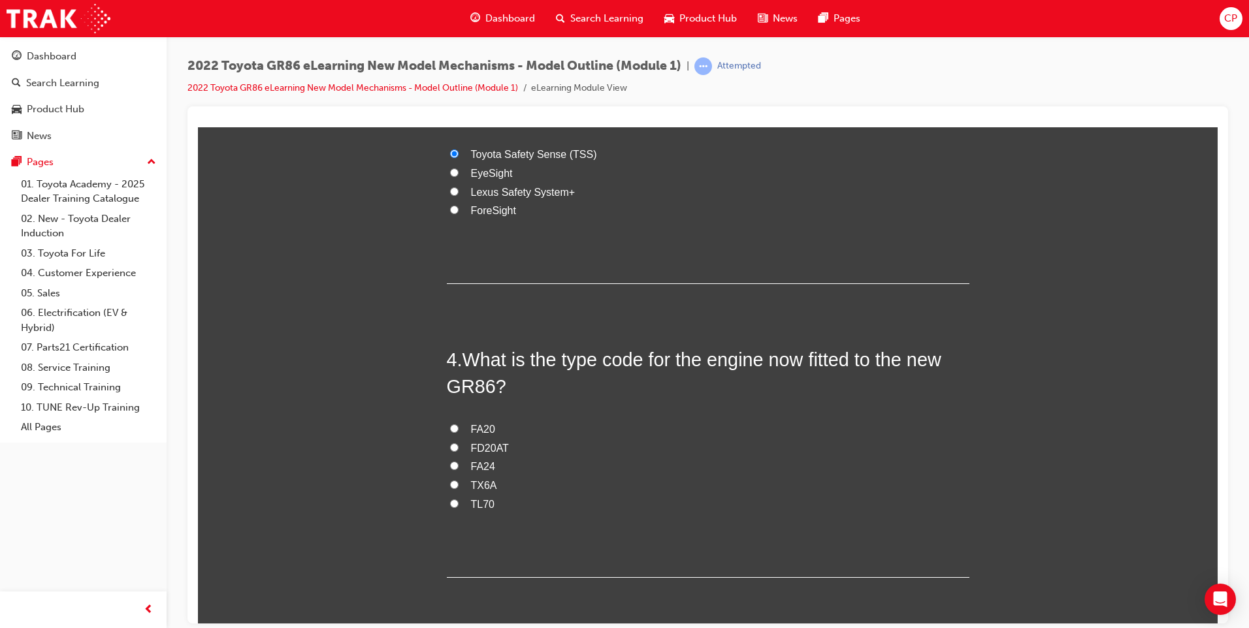
scroll to position [725, 0]
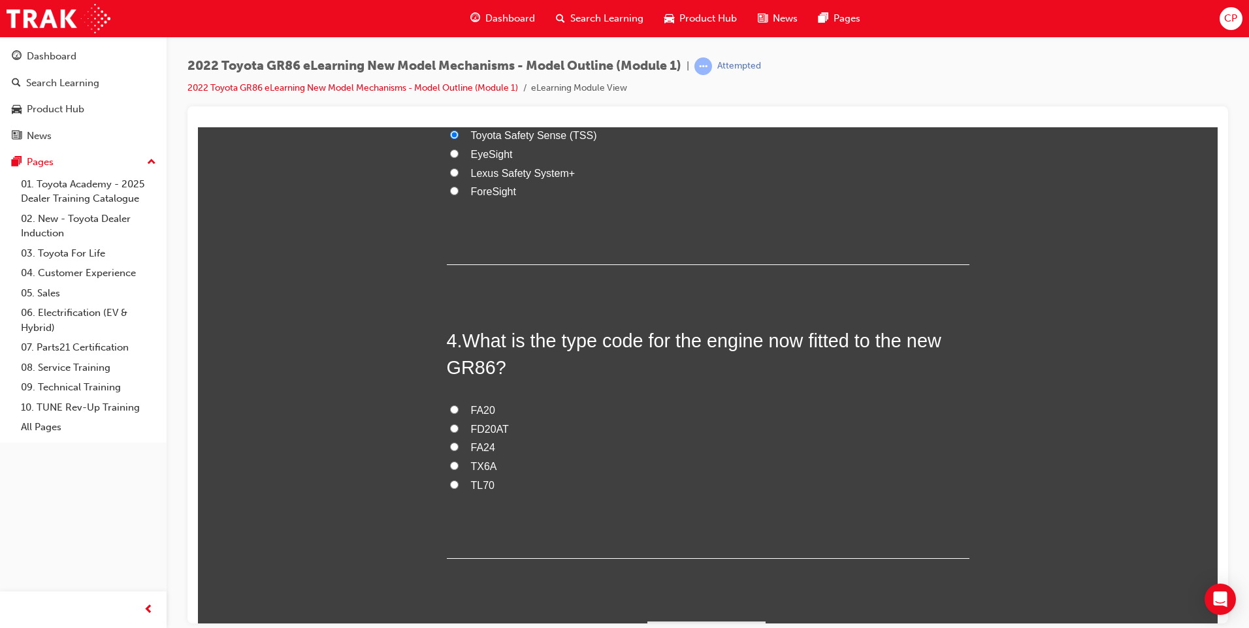
click at [483, 450] on span "FA24" at bounding box center [483, 447] width 24 height 11
click at [459, 450] on input "FA24" at bounding box center [454, 446] width 8 height 8
radio input "true"
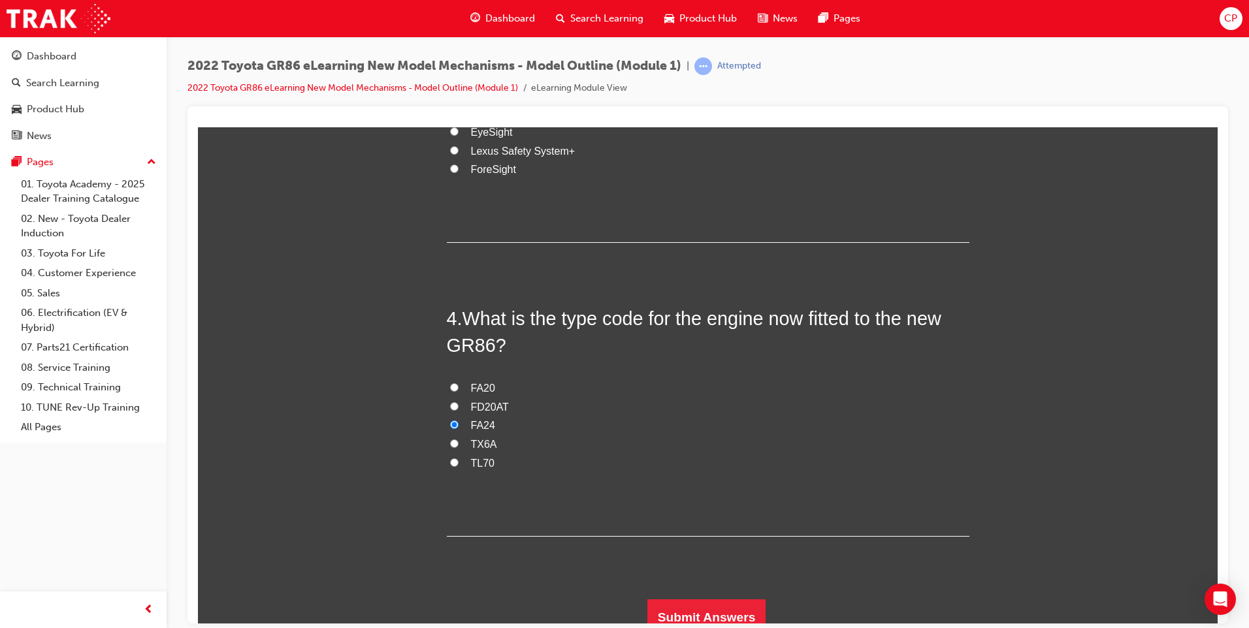
scroll to position [759, 0]
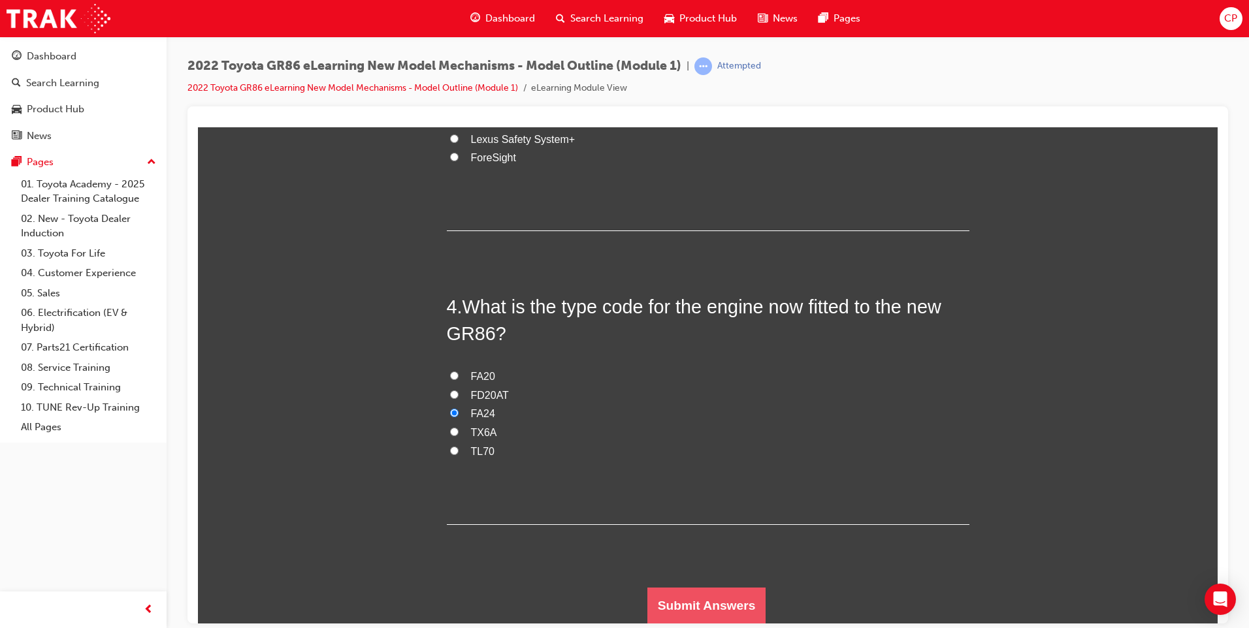
click at [704, 603] on button "Submit Answers" at bounding box center [706, 605] width 119 height 37
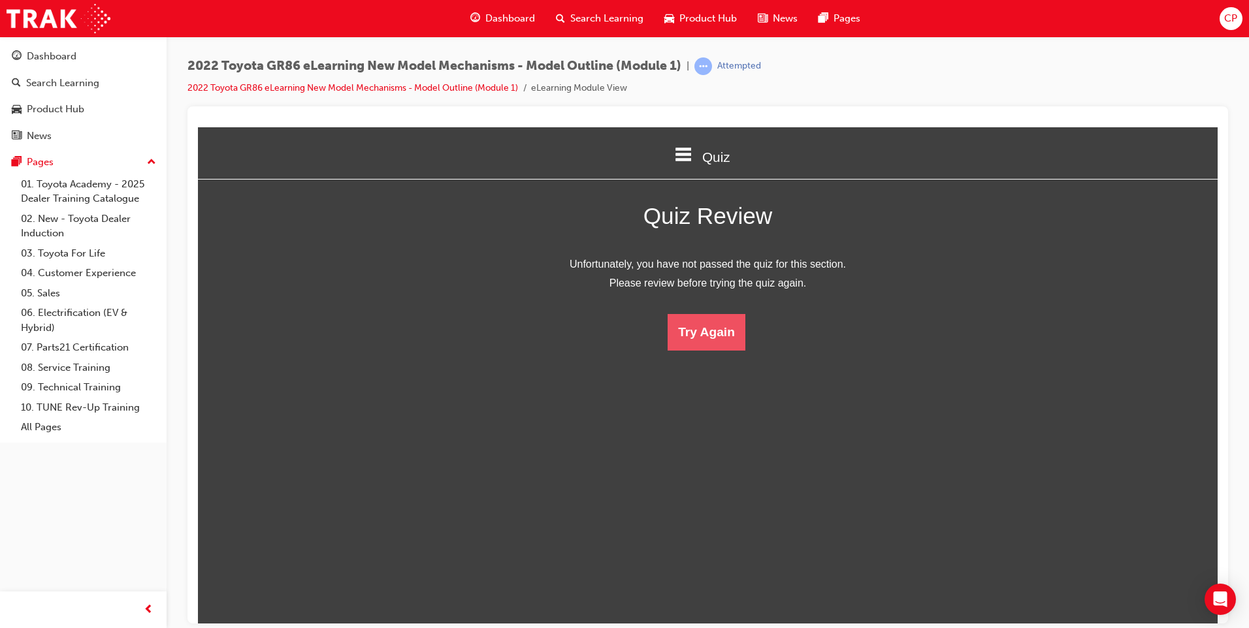
click at [705, 336] on button "Try Again" at bounding box center [707, 332] width 78 height 37
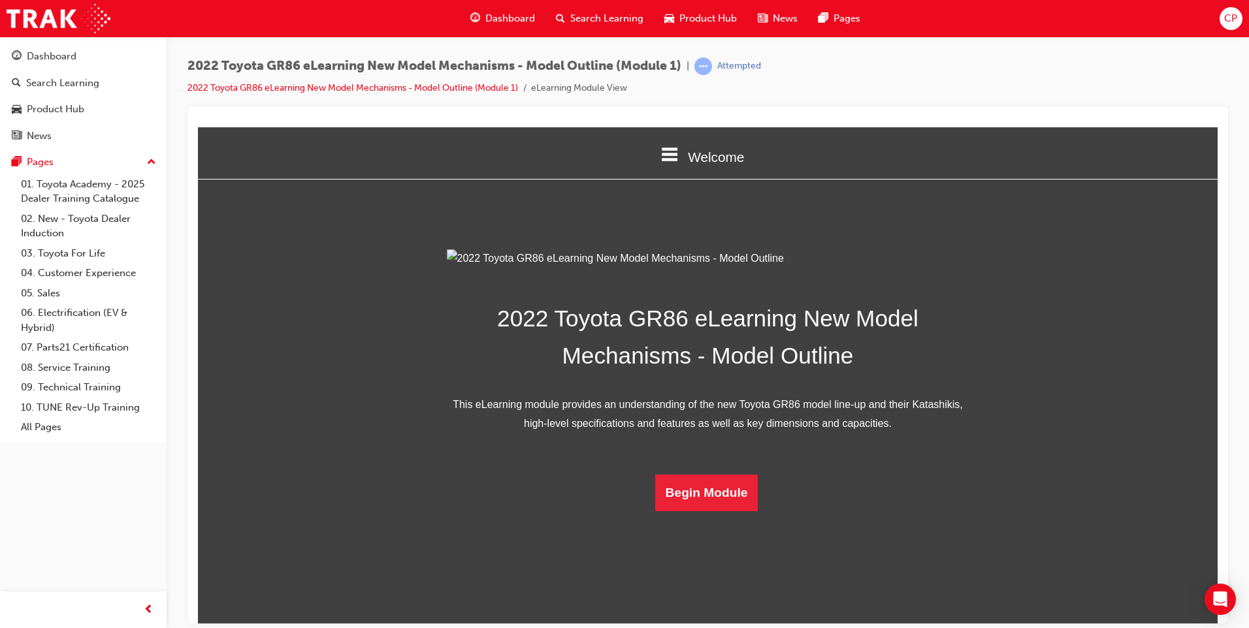
scroll to position [163, 0]
click at [722, 511] on button "Begin Module" at bounding box center [706, 492] width 103 height 37
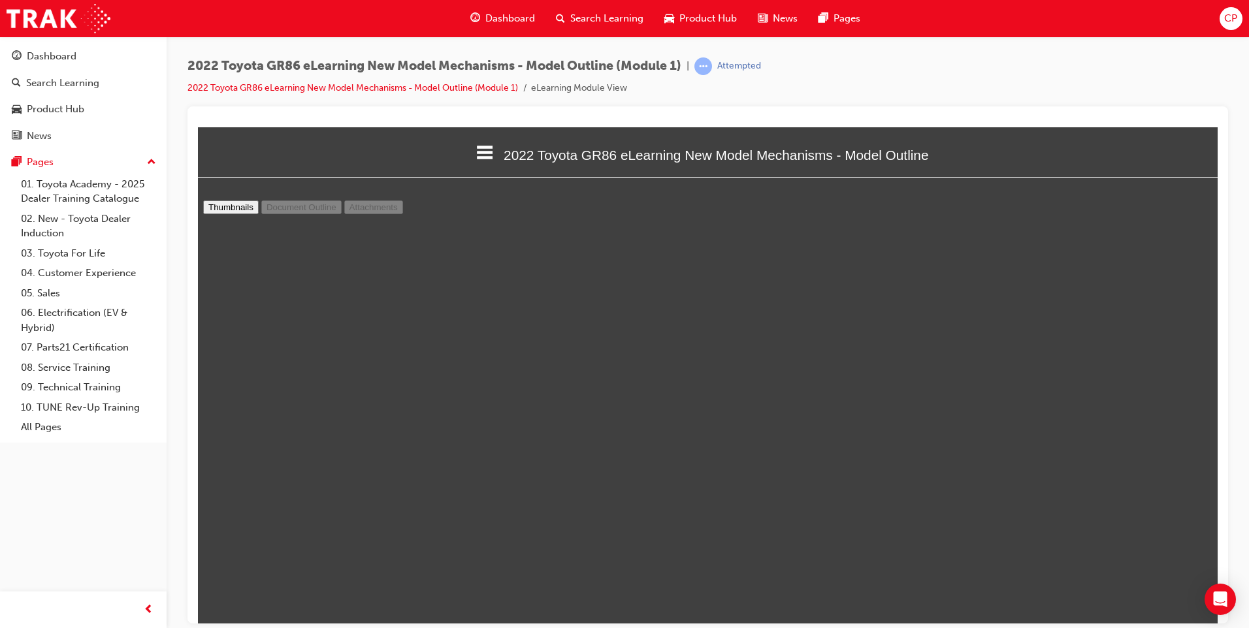
scroll to position [2290, 0]
type input "11"
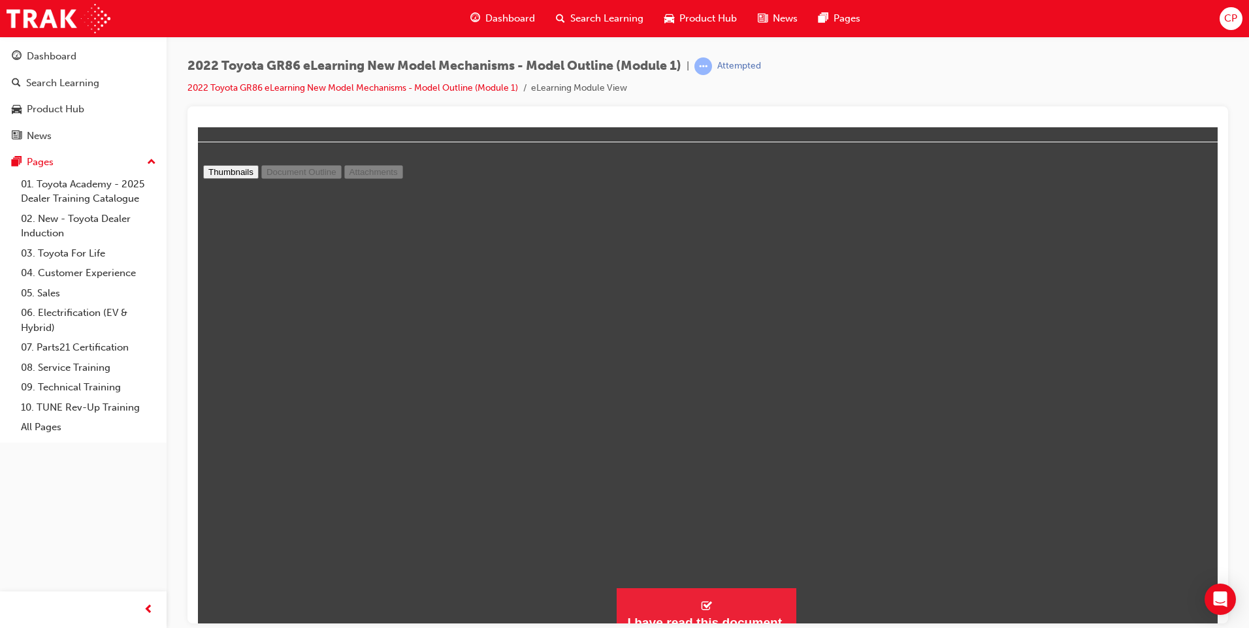
scroll to position [54, 0]
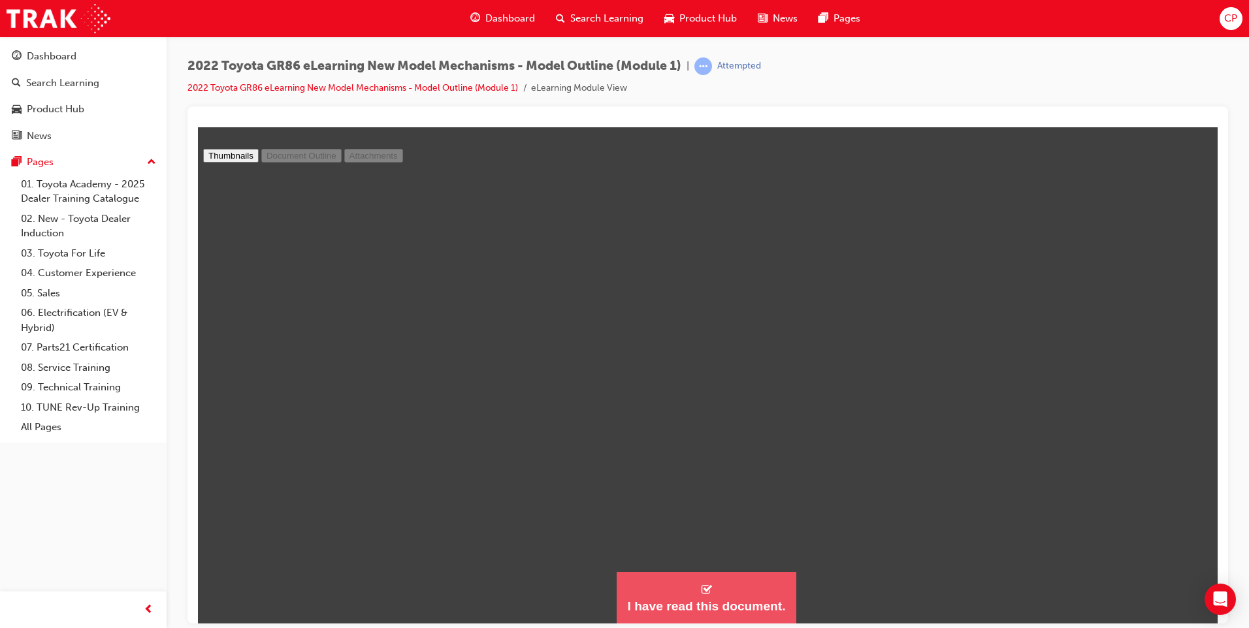
click at [697, 609] on div "I have read this document." at bounding box center [706, 606] width 158 height 16
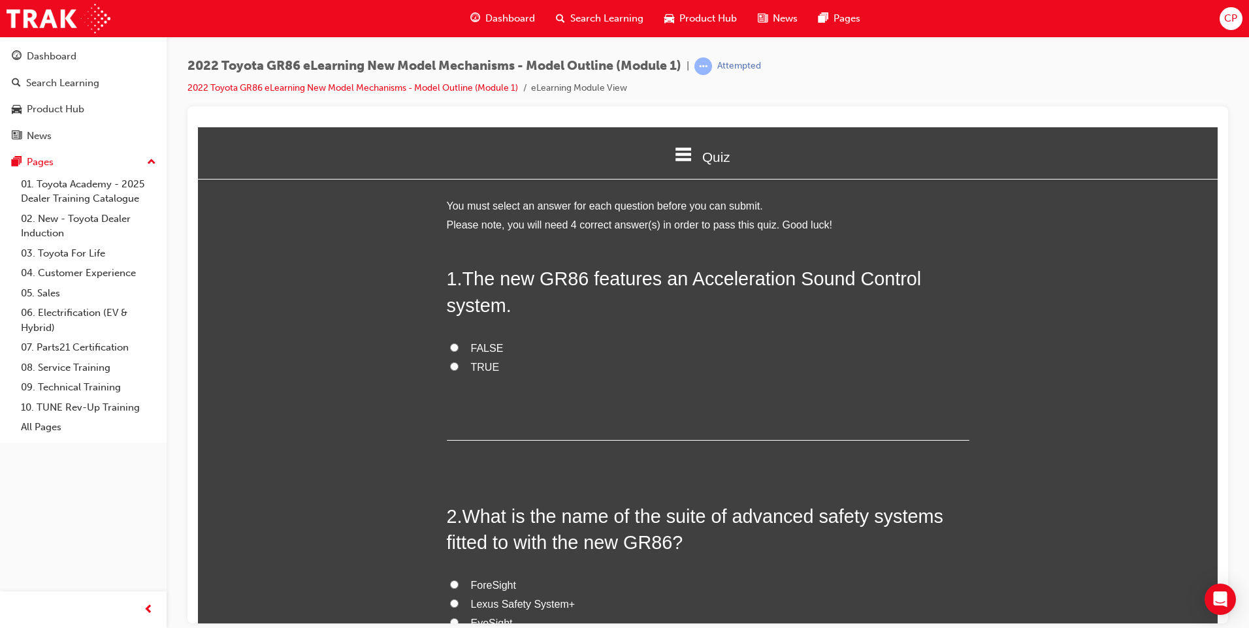
scroll to position [1207, 1030]
click at [457, 366] on label "TRUE" at bounding box center [708, 367] width 523 height 19
click at [457, 366] on input "TRUE" at bounding box center [454, 366] width 8 height 8
radio input "true"
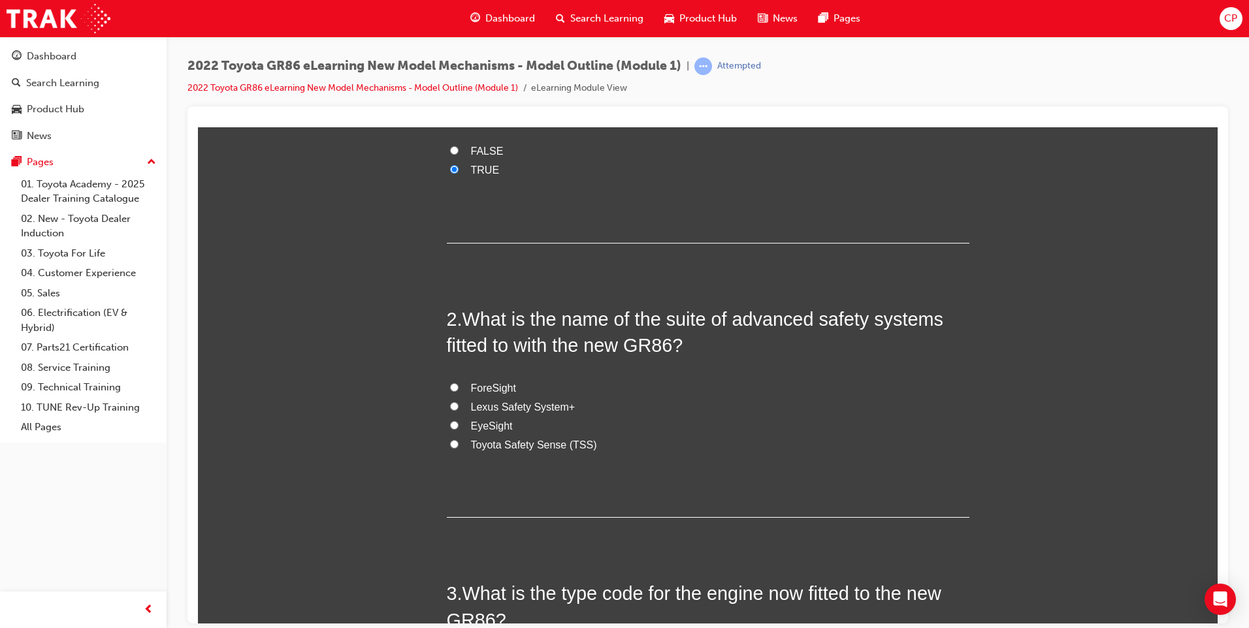
scroll to position [198, 0]
click at [478, 428] on span "EyeSight" at bounding box center [492, 424] width 42 height 11
click at [459, 428] on input "EyeSight" at bounding box center [454, 424] width 8 height 8
radio input "true"
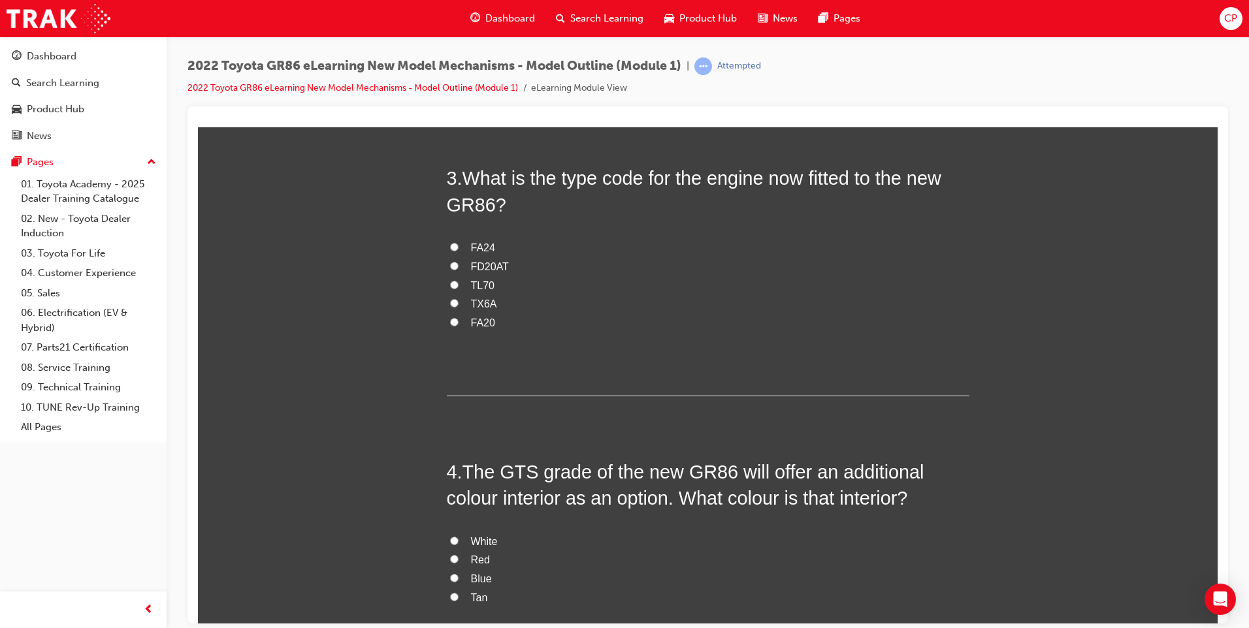
scroll to position [614, 0]
click at [462, 247] on label "FA24" at bounding box center [708, 246] width 523 height 19
click at [459, 247] on input "FA24" at bounding box center [454, 245] width 8 height 8
radio input "true"
click at [474, 559] on span "Red" at bounding box center [480, 558] width 19 height 11
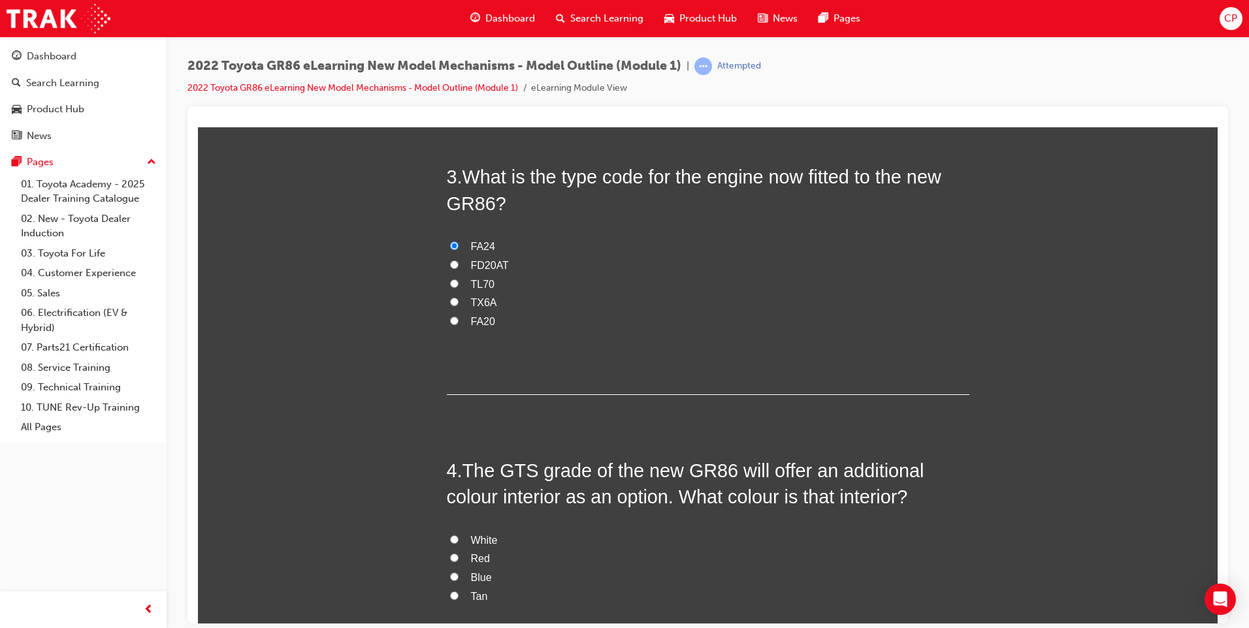
click at [459, 559] on input "Red" at bounding box center [454, 557] width 8 height 8
radio input "true"
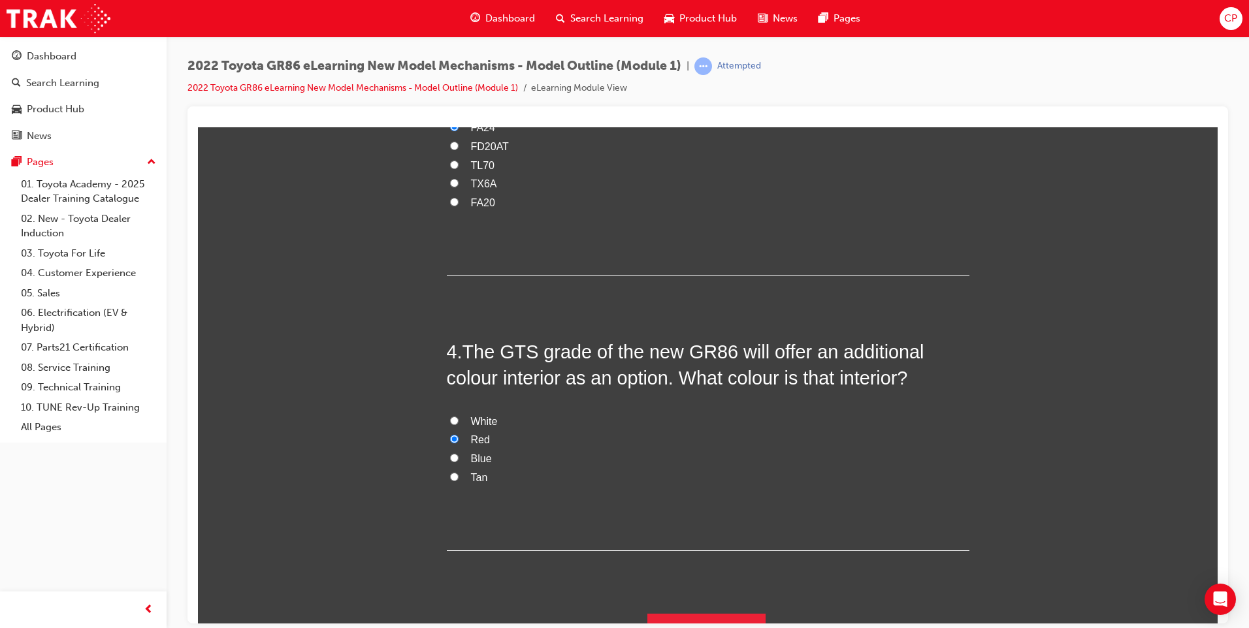
scroll to position [759, 0]
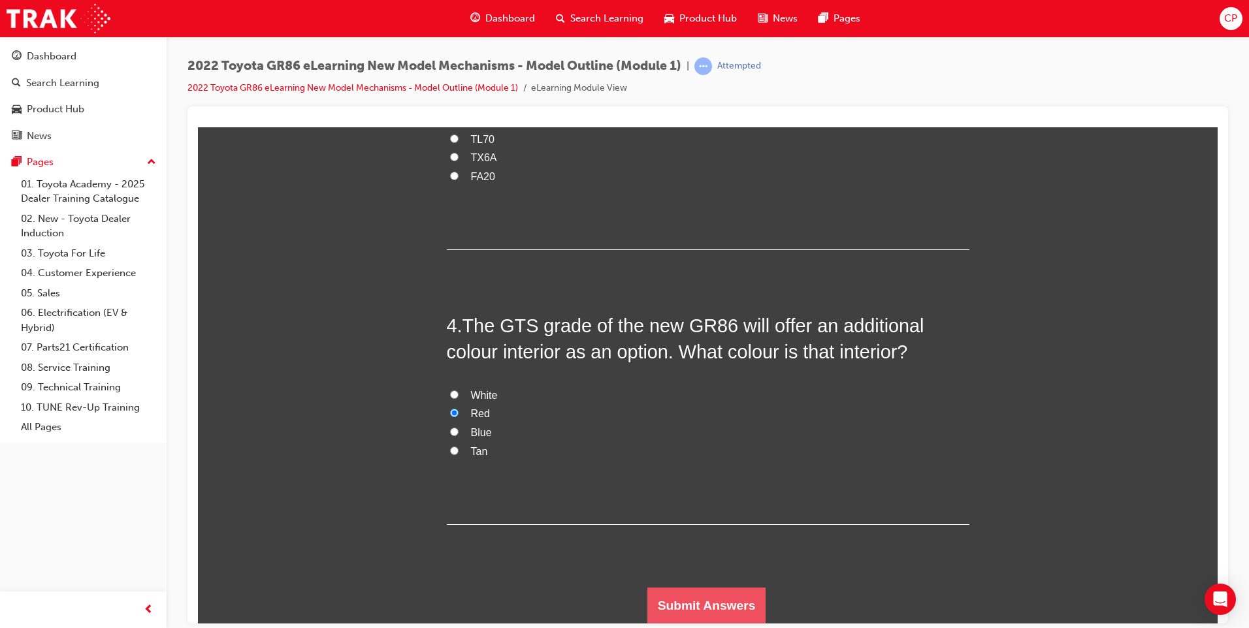
click at [697, 608] on button "Submit Answers" at bounding box center [706, 605] width 119 height 37
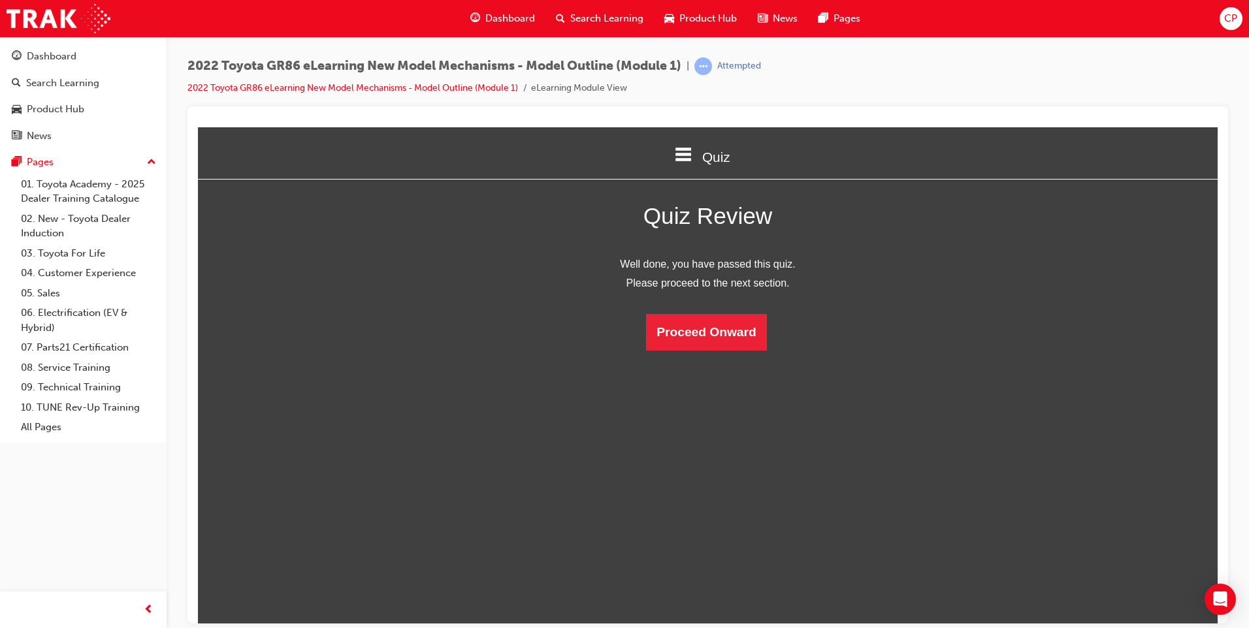
scroll to position [7, 7]
click at [705, 326] on button "Proceed Onward" at bounding box center [706, 332] width 120 height 37
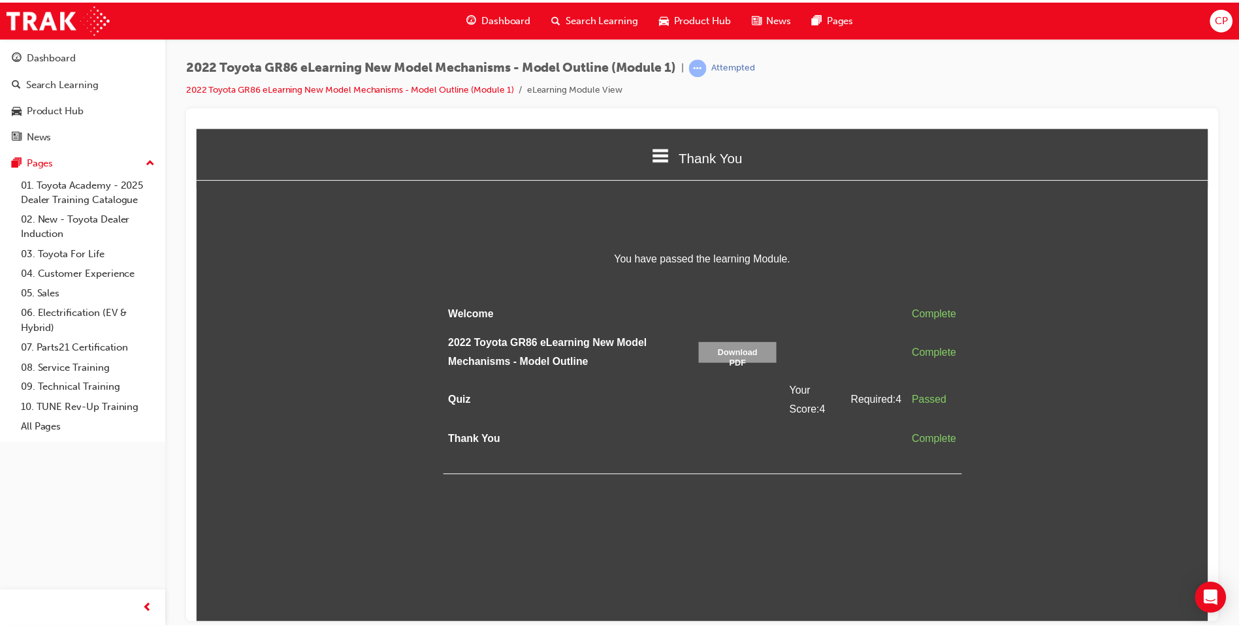
scroll to position [246, 1040]
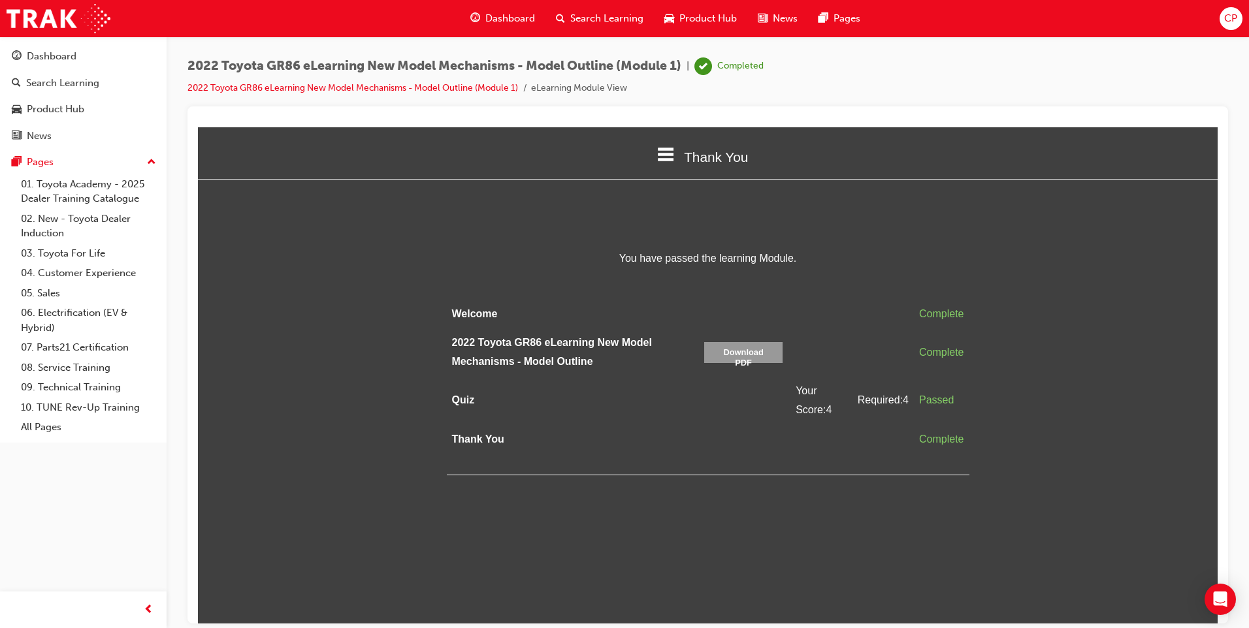
click at [638, 23] on span "Search Learning" at bounding box center [606, 18] width 73 height 15
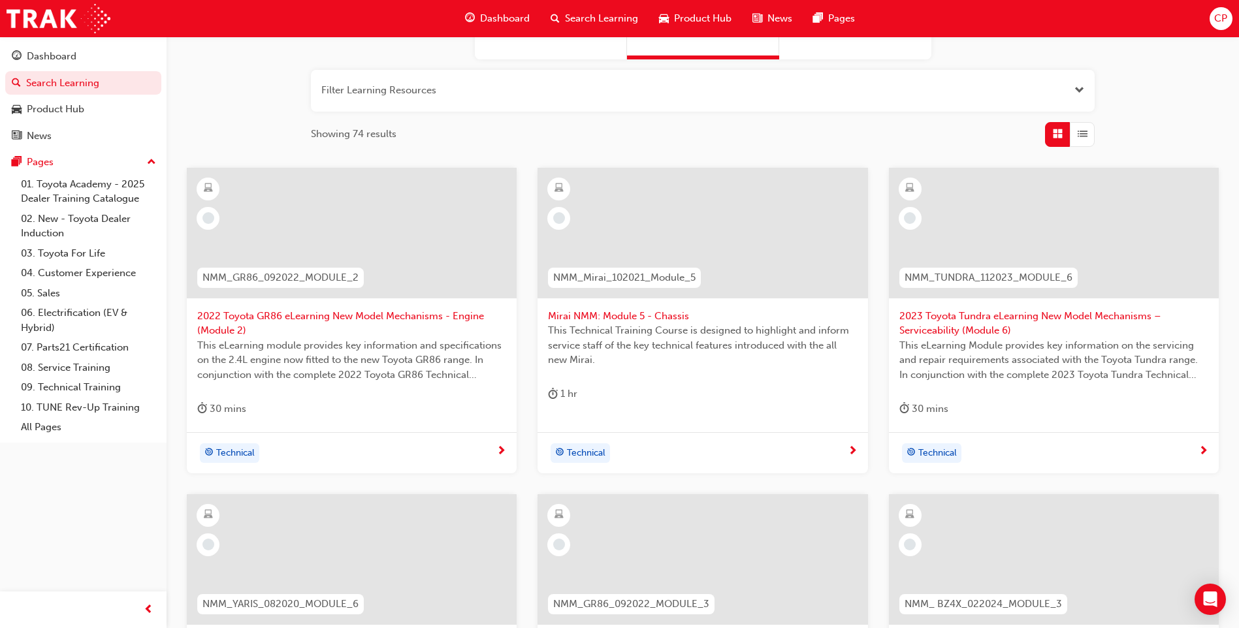
scroll to position [137, 0]
click at [261, 320] on span "2022 Toyota GR86 eLearning New Model Mechanisms - Engine (Module 2)" at bounding box center [351, 320] width 309 height 29
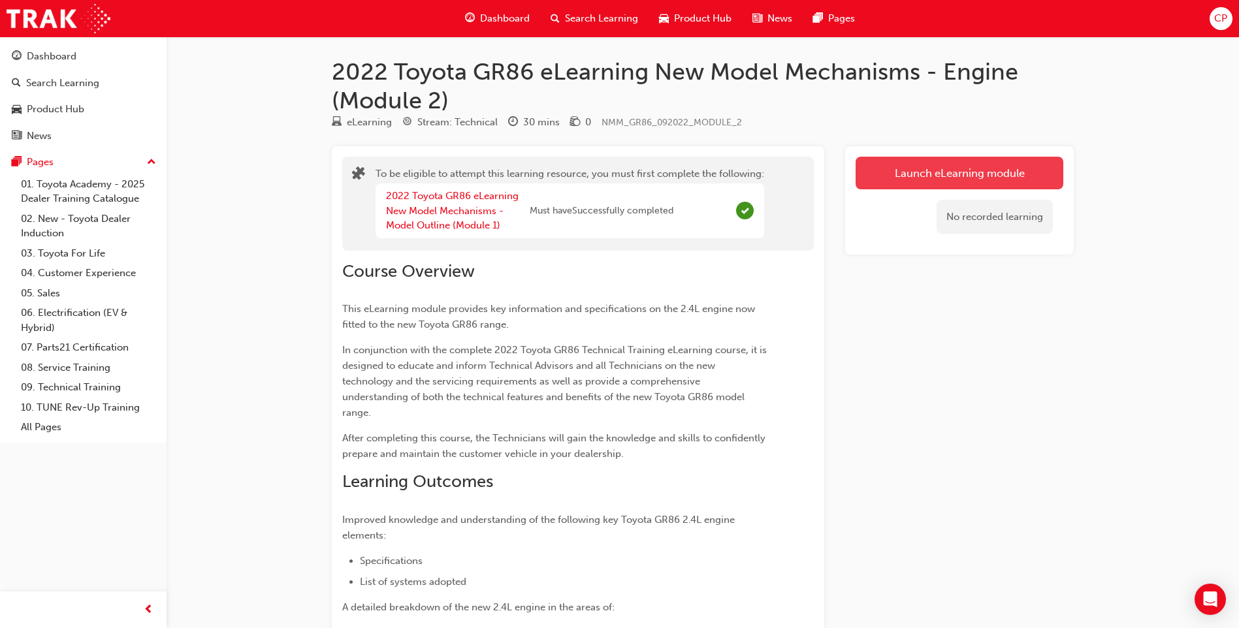
click at [979, 162] on button "Launch eLearning module" at bounding box center [960, 173] width 208 height 33
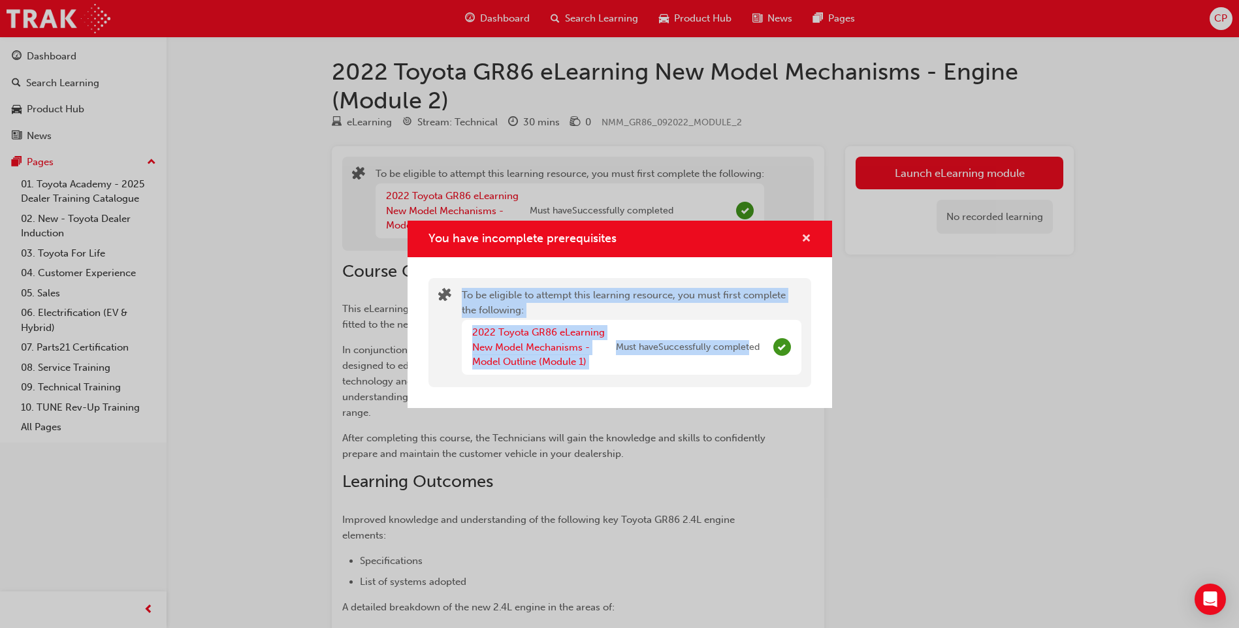
drag, startPoint x: 751, startPoint y: 363, endPoint x: 801, endPoint y: 243, distance: 129.4
click at [801, 243] on div "You have incomplete prerequisites To be eligible to attempt this learning resou…" at bounding box center [620, 314] width 425 height 187
click at [871, 276] on div "You have incomplete prerequisites To be eligible to attempt this learning resou…" at bounding box center [619, 314] width 1239 height 628
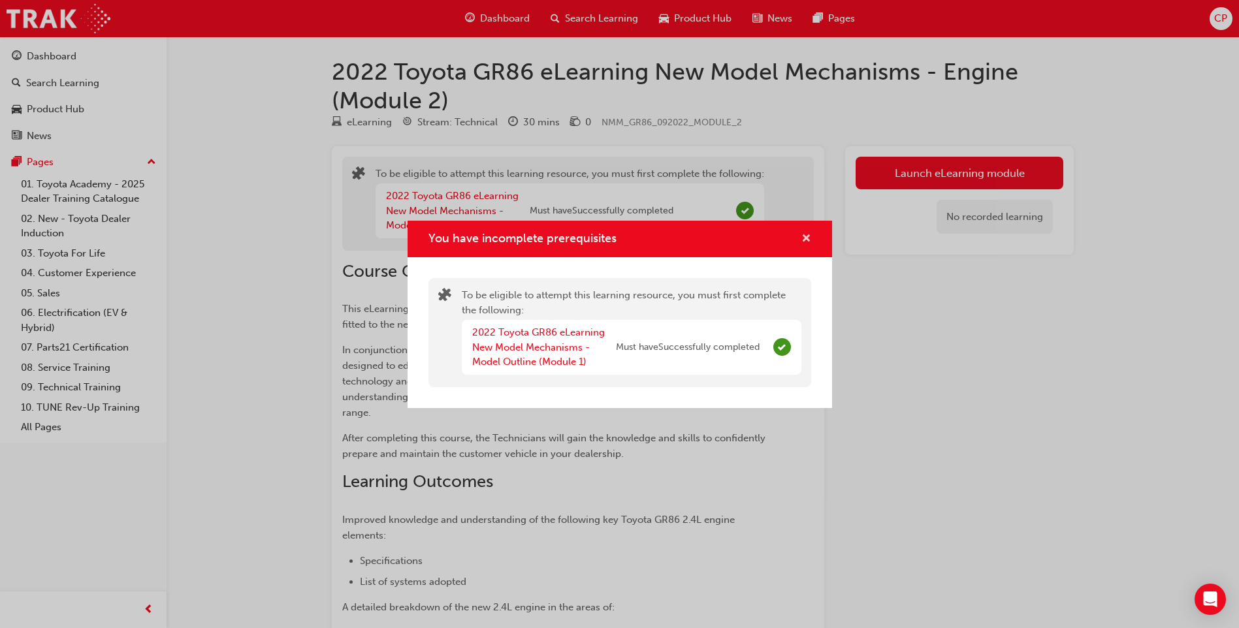
click at [807, 238] on span "cross-icon" at bounding box center [807, 240] width 10 height 12
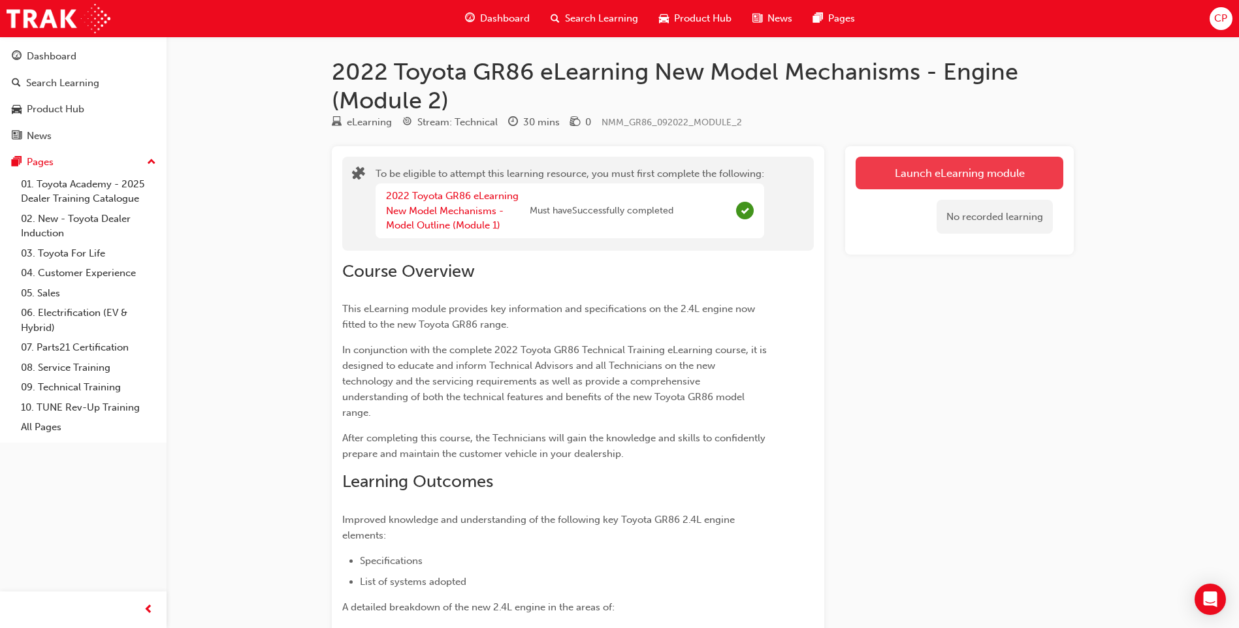
click at [916, 177] on button "Launch eLearning module" at bounding box center [960, 173] width 208 height 33
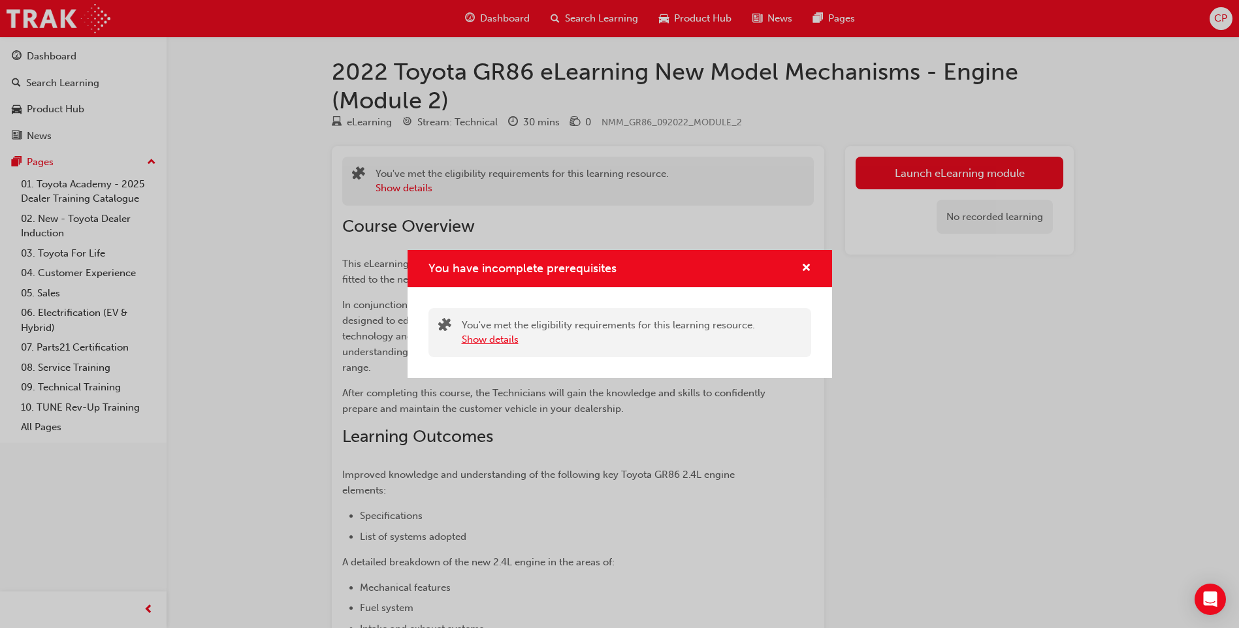
click at [495, 340] on button "Show details" at bounding box center [490, 339] width 57 height 15
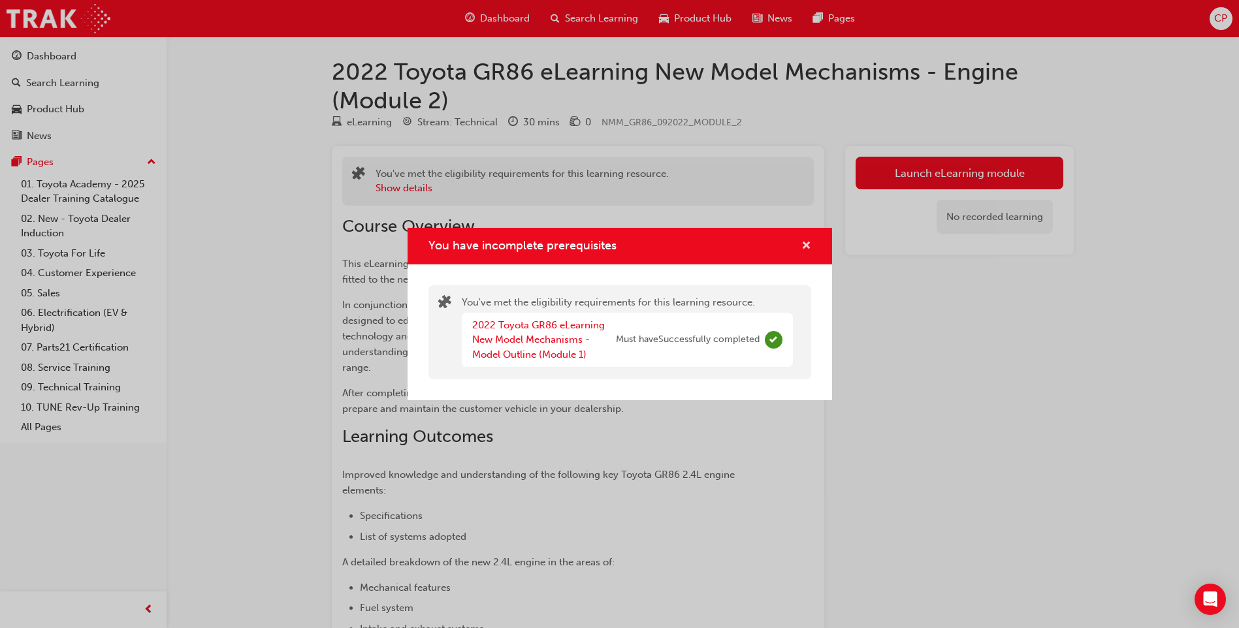
click at [809, 249] on span "cross-icon" at bounding box center [807, 247] width 10 height 12
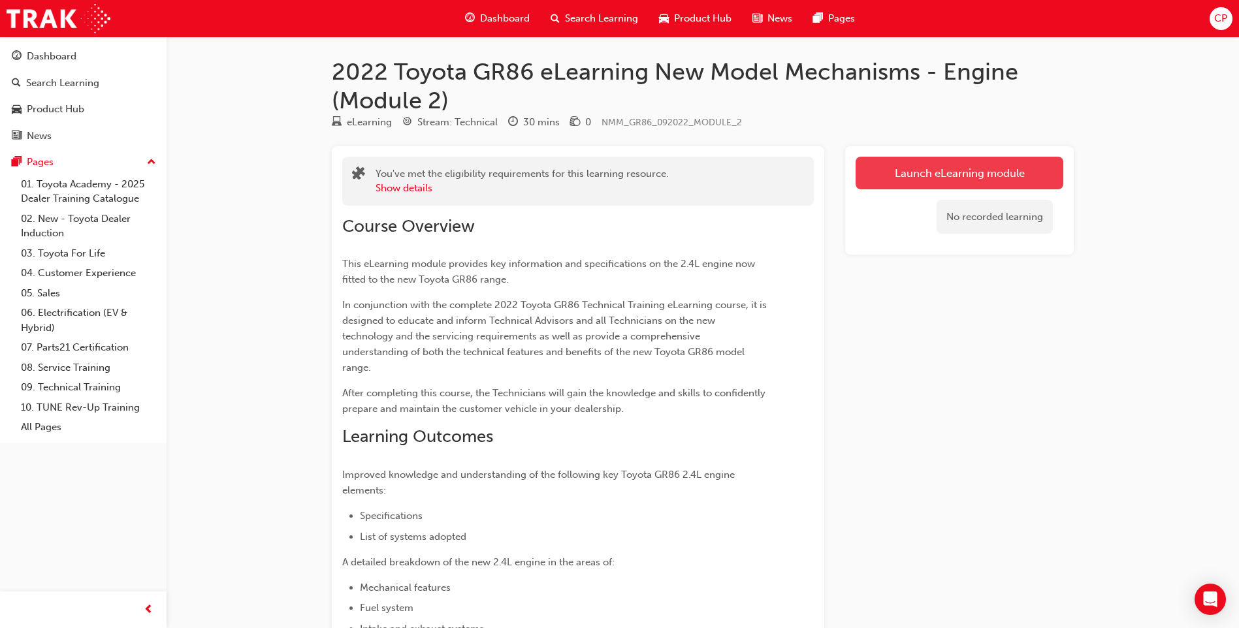
click at [905, 176] on button "Launch eLearning module" at bounding box center [960, 173] width 208 height 33
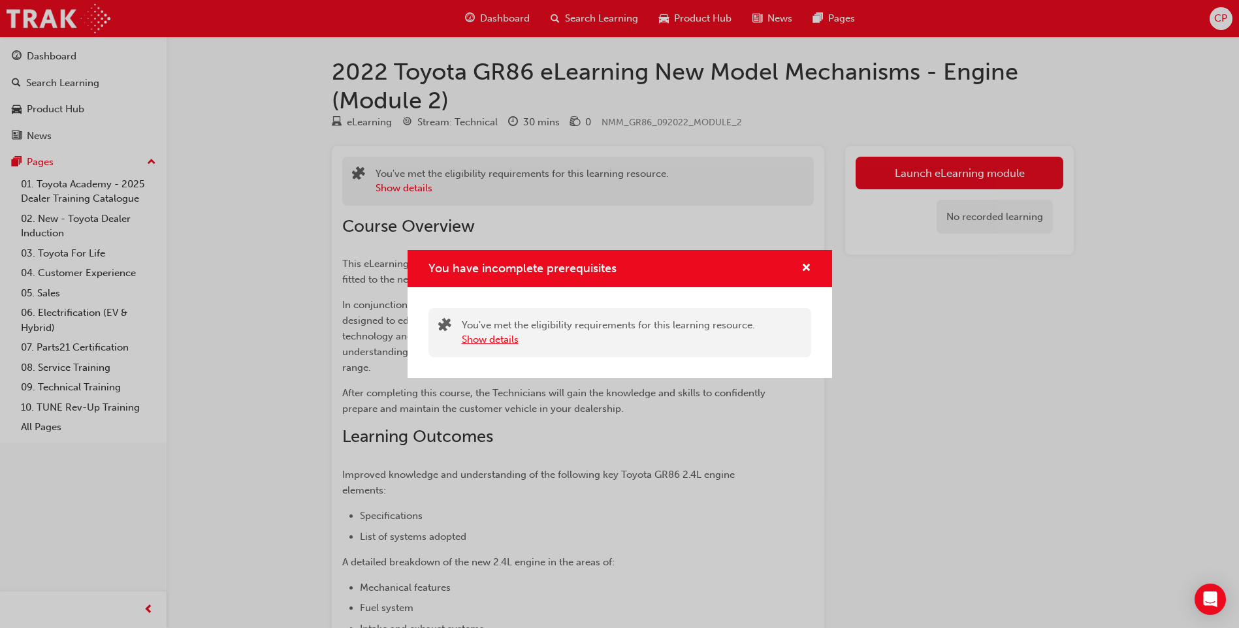
click at [470, 339] on button "Show details" at bounding box center [490, 339] width 57 height 15
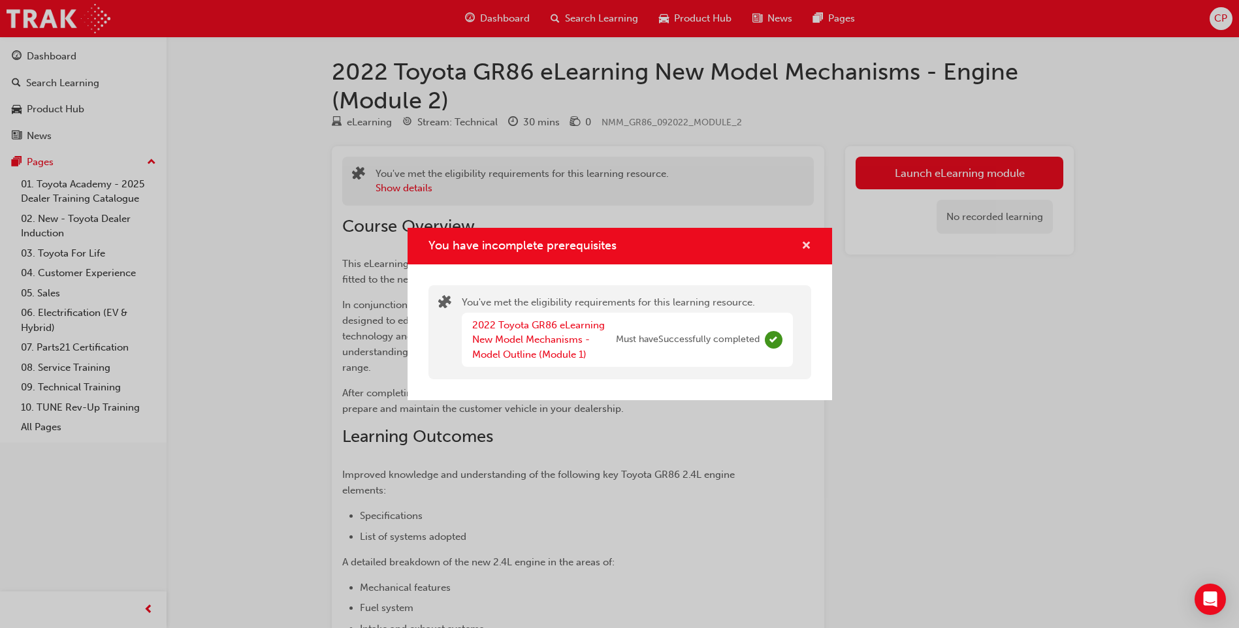
click at [804, 251] on span "cross-icon" at bounding box center [807, 247] width 10 height 12
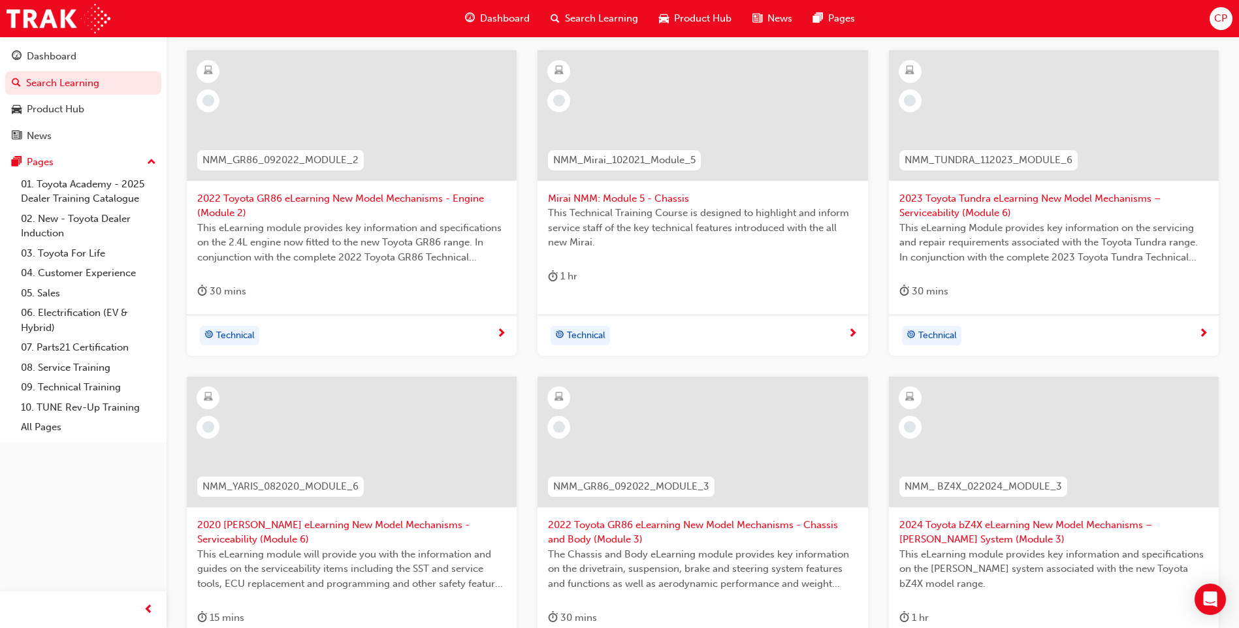
scroll to position [257, 0]
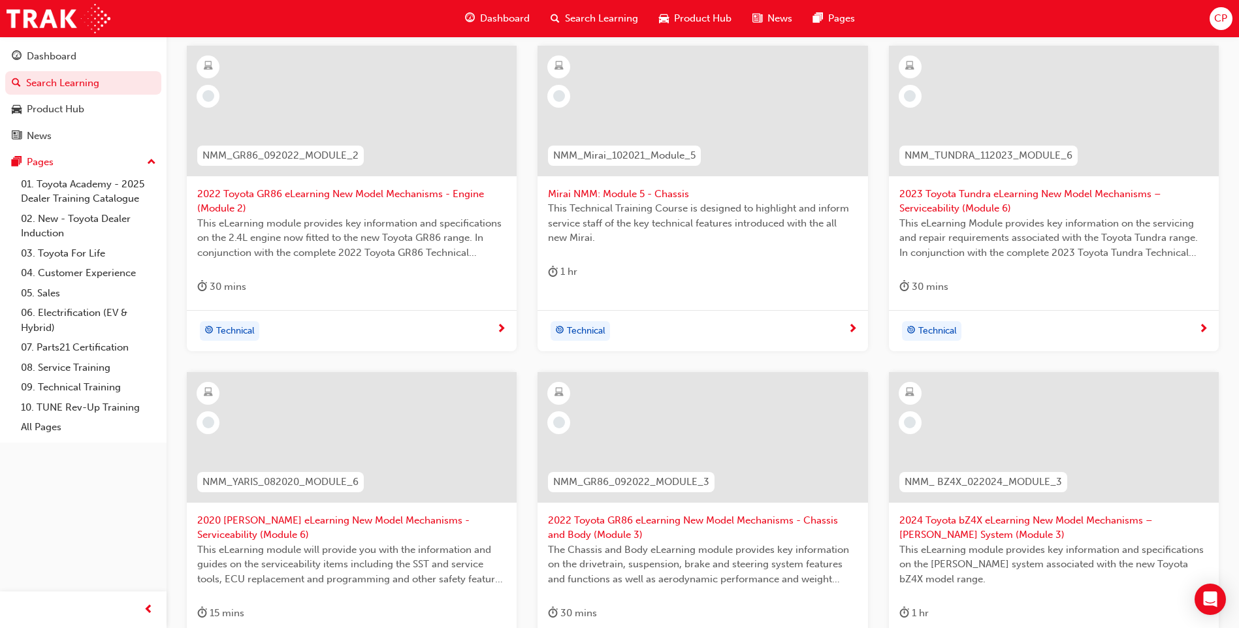
click at [317, 195] on span "2022 Toyota GR86 eLearning New Model Mechanisms - Engine (Module 2)" at bounding box center [351, 201] width 309 height 29
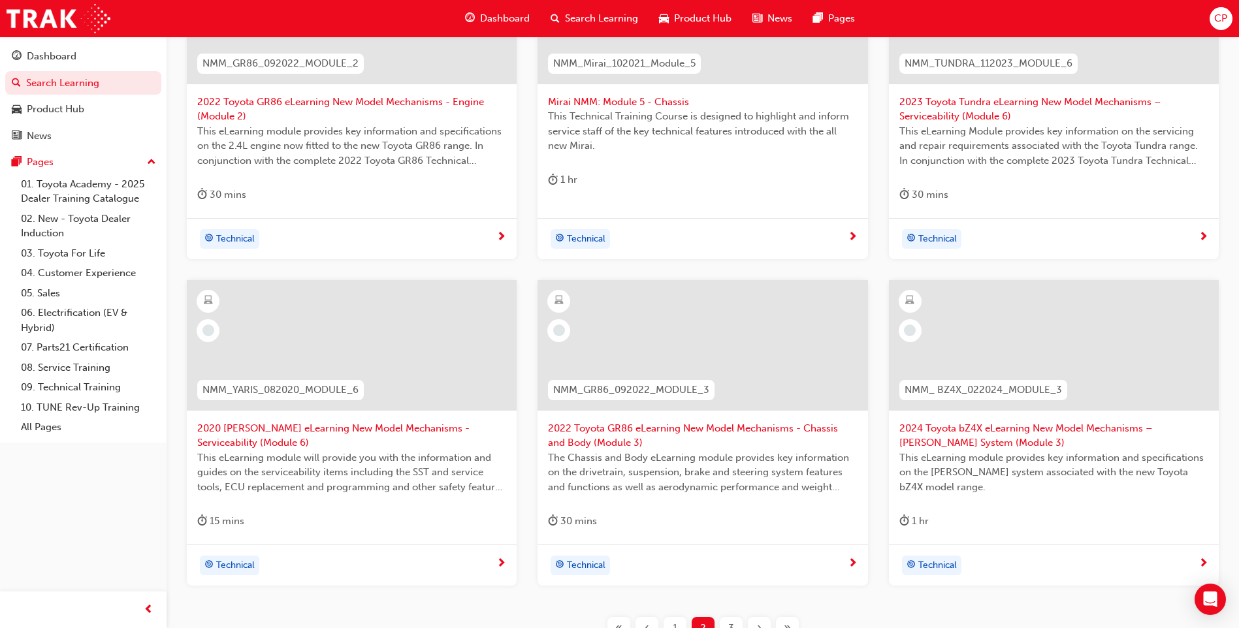
scroll to position [466, 0]
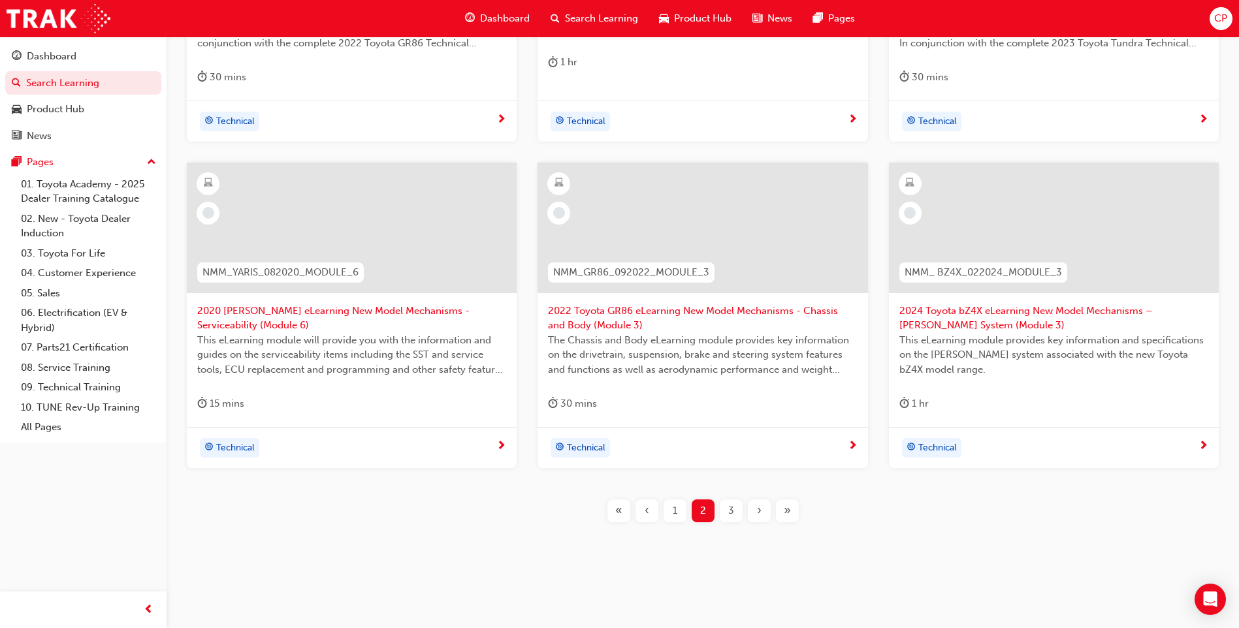
click at [372, 309] on span "2020 [PERSON_NAME] eLearning New Model Mechanisms - Serviceability (Module 6)" at bounding box center [351, 318] width 309 height 29
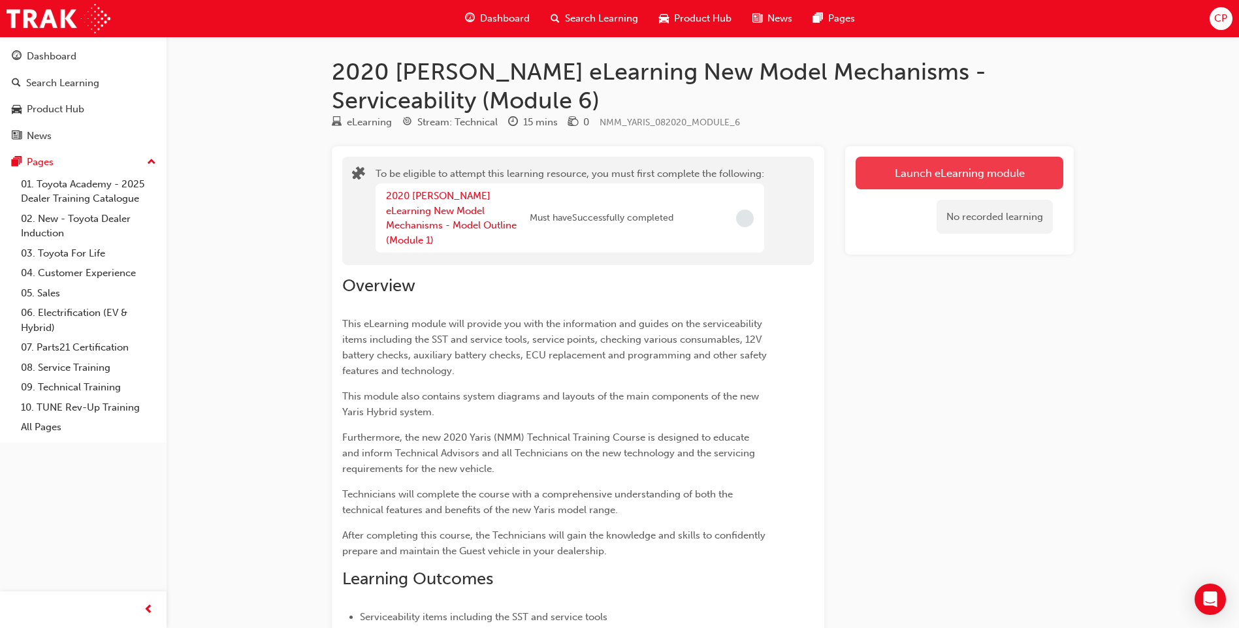
click at [881, 170] on button "Launch eLearning module" at bounding box center [960, 173] width 208 height 33
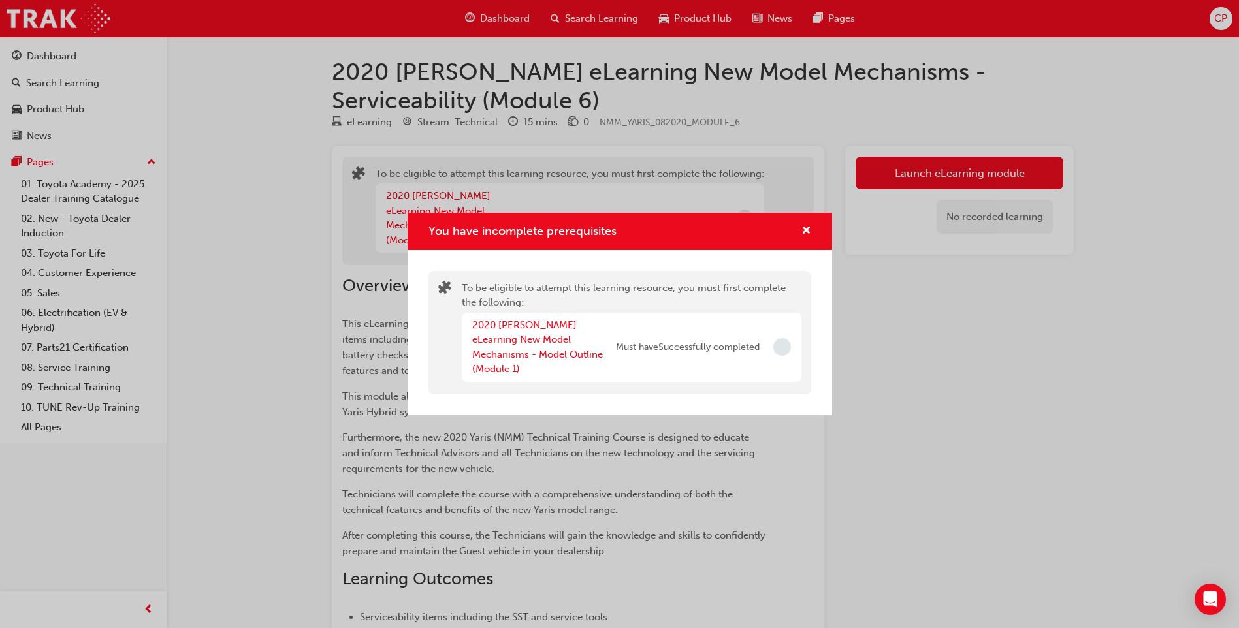
click at [540, 353] on div "2020 [PERSON_NAME] eLearning New Model Mechanisms - Model Outline (Module 1)" at bounding box center [544, 347] width 144 height 59
click at [540, 359] on link "2020 [PERSON_NAME] eLearning New Model Mechanisms - Model Outline (Module 1)" at bounding box center [537, 347] width 131 height 56
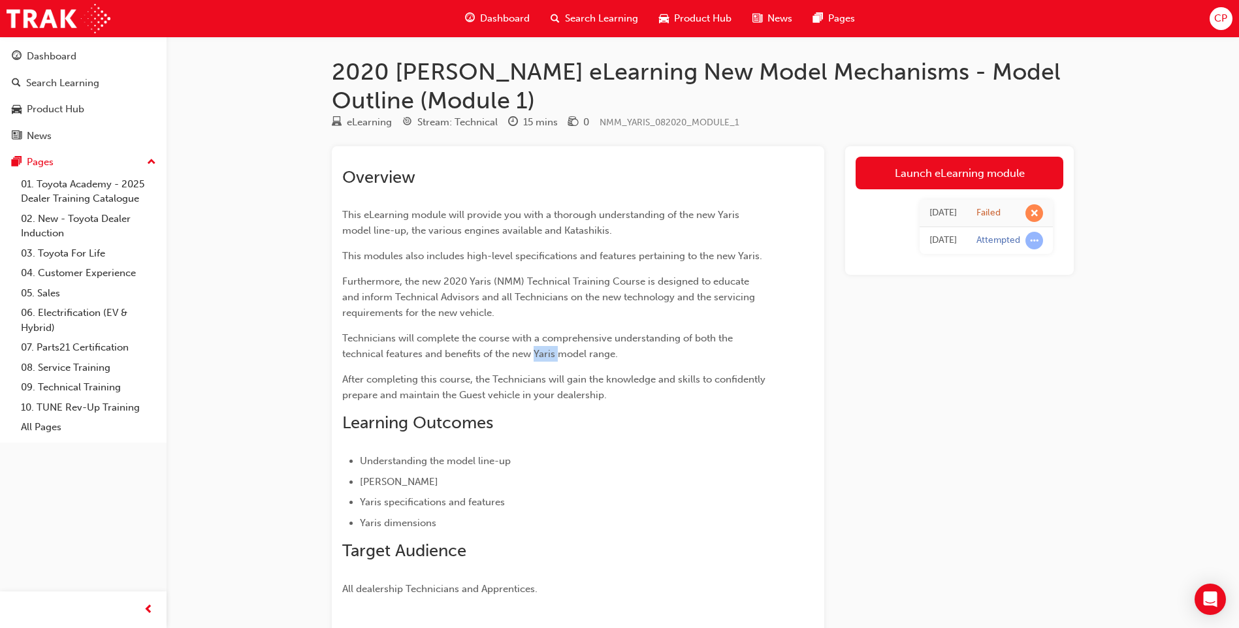
click at [540, 359] on span "Technicians will complete the course with a comprehensive understanding of both…" at bounding box center [538, 345] width 393 height 27
click at [961, 181] on link "Launch eLearning module" at bounding box center [960, 173] width 208 height 33
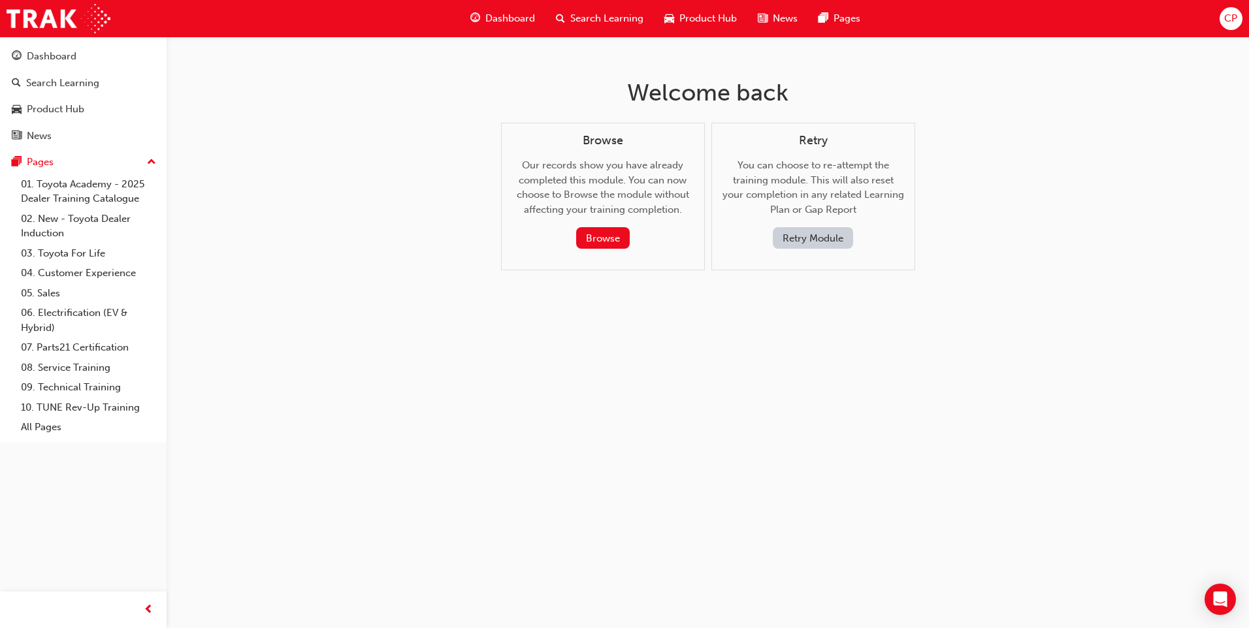
click at [617, 17] on span "Search Learning" at bounding box center [606, 18] width 73 height 15
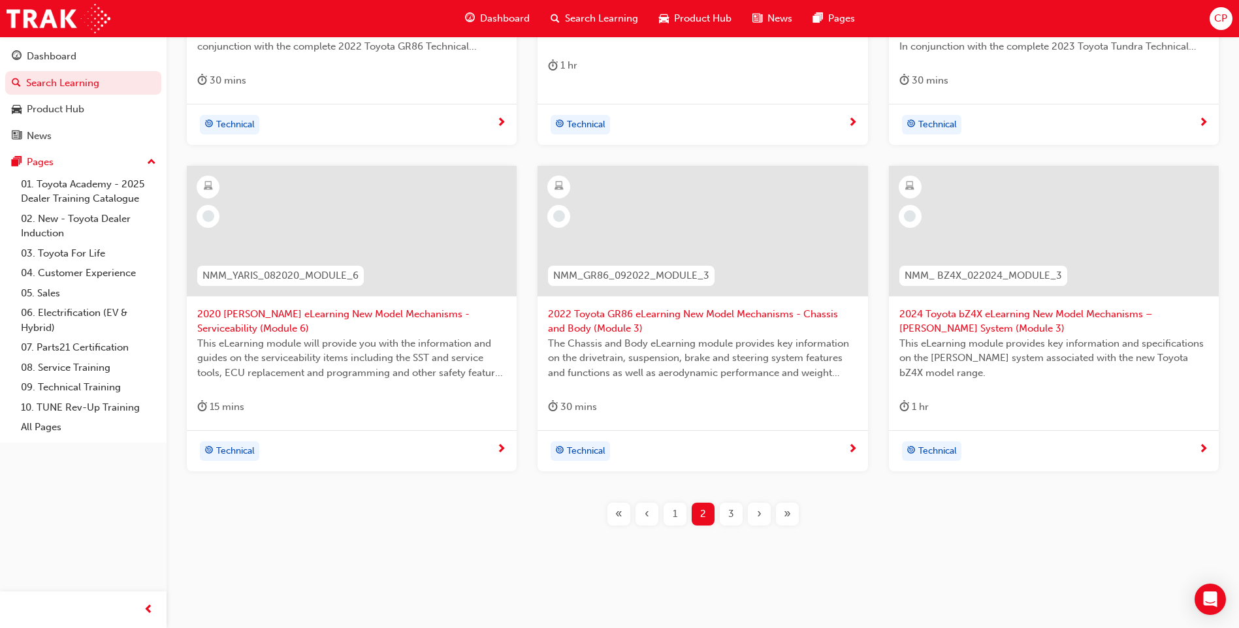
scroll to position [462, 0]
click at [739, 519] on div "3" at bounding box center [731, 515] width 23 height 23
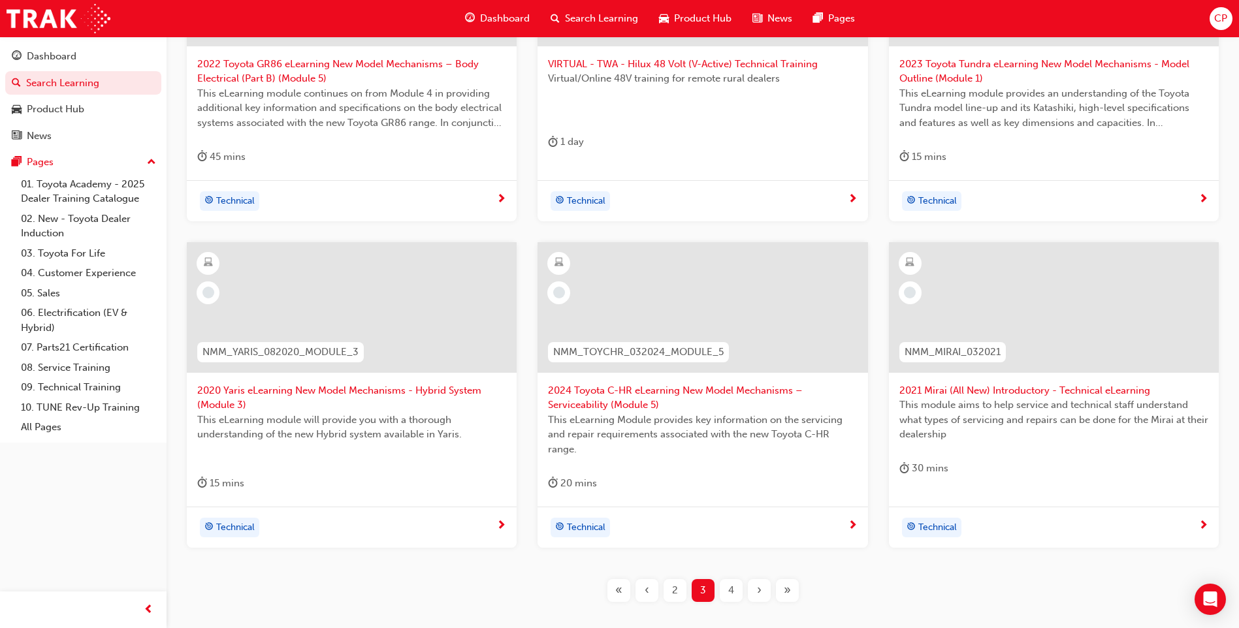
scroll to position [414, 0]
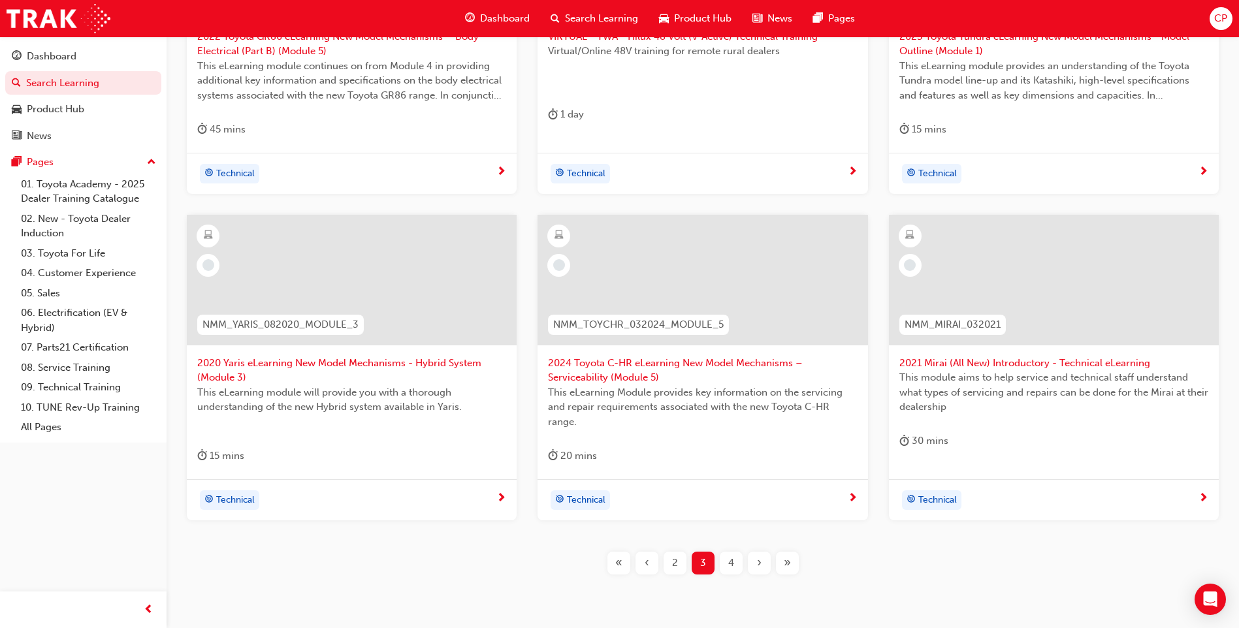
click at [732, 566] on span "4" at bounding box center [731, 563] width 6 height 15
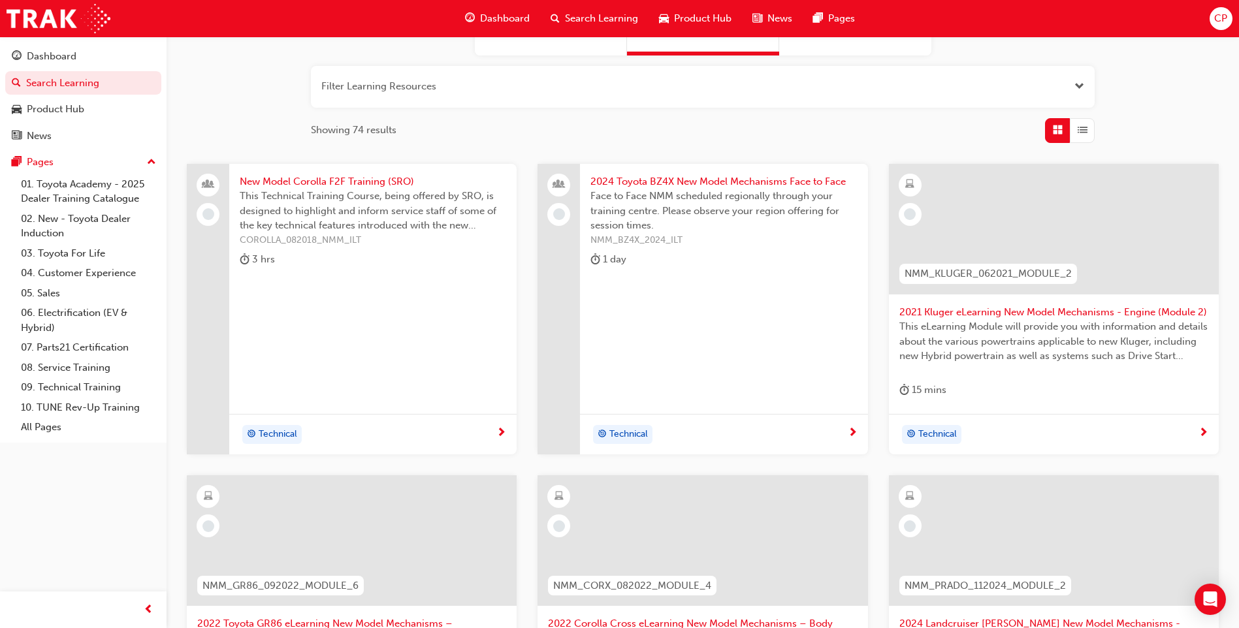
scroll to position [144, 0]
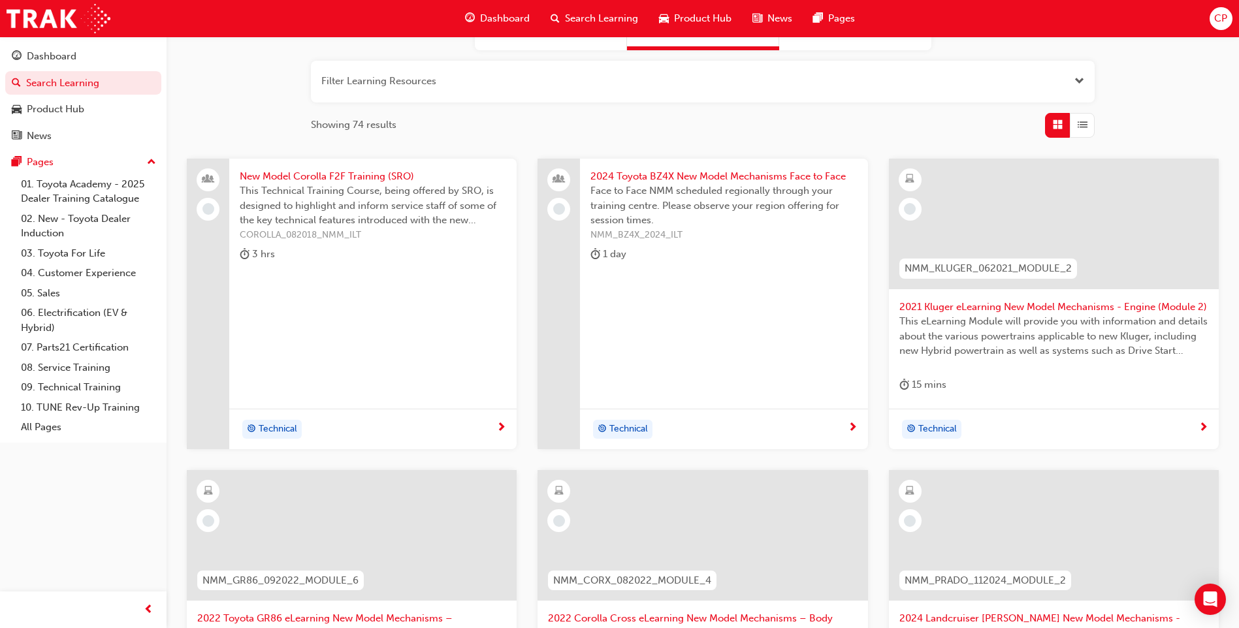
click at [1039, 306] on span "2021 Kluger eLearning New Model Mechanisms - Engine (Module 2)" at bounding box center [1053, 307] width 309 height 15
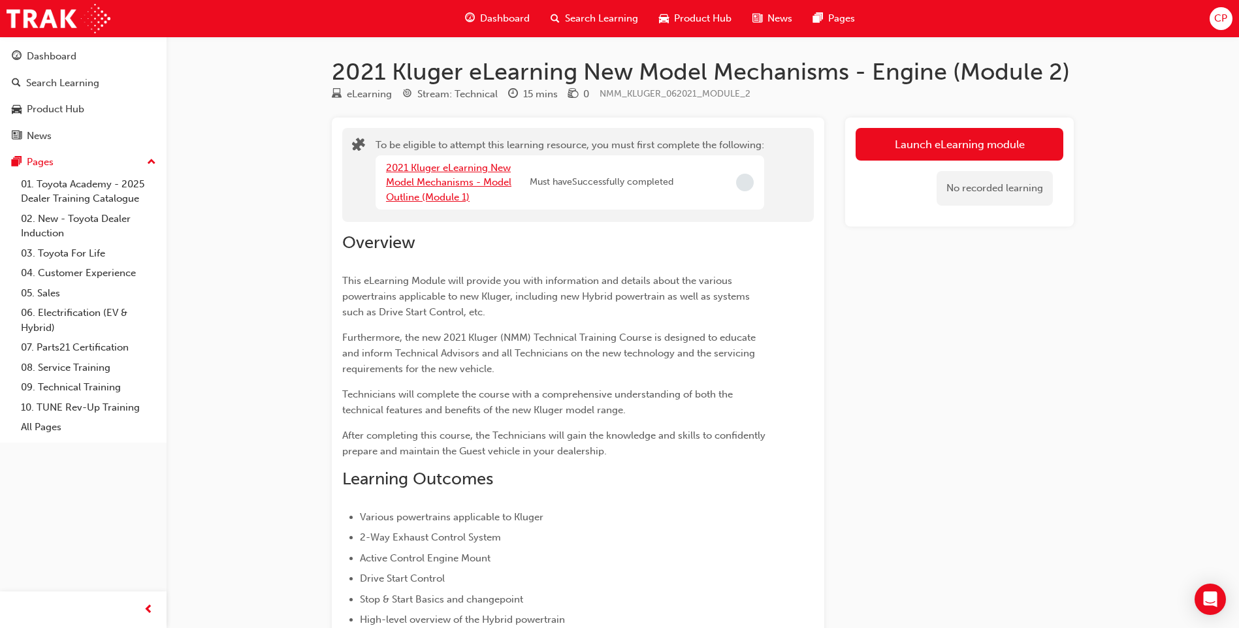
click at [464, 191] on link "2021 Kluger eLearning New Model Mechanisms - Model Outline (Module 1)" at bounding box center [448, 182] width 125 height 41
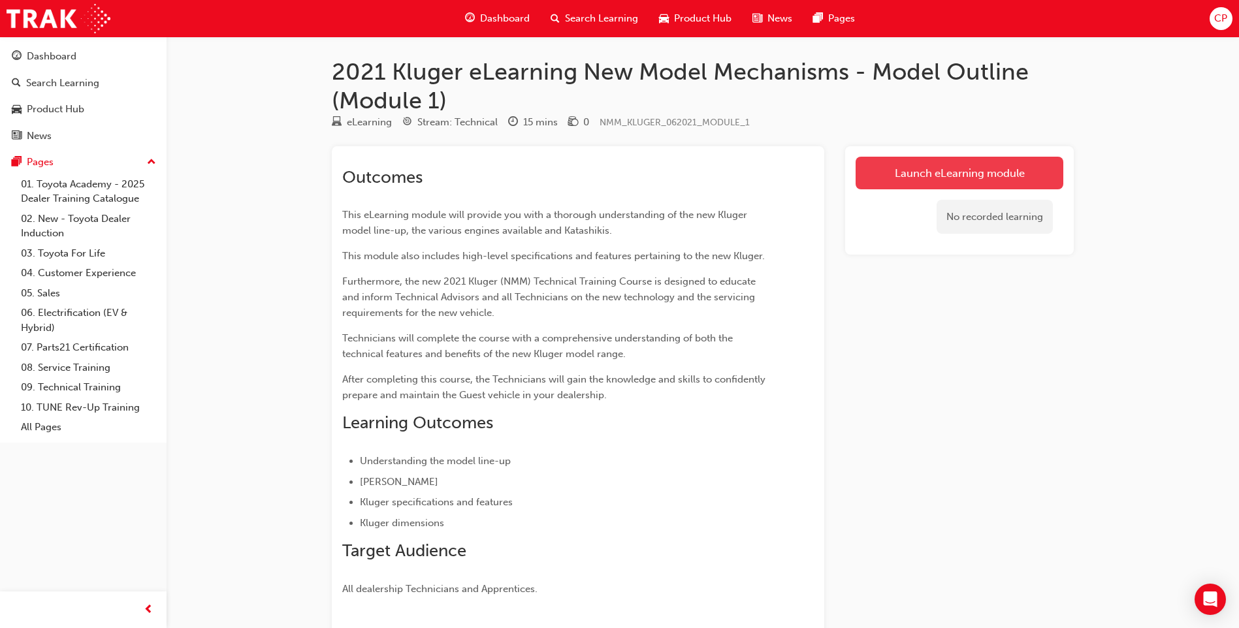
click at [903, 178] on link "Launch eLearning module" at bounding box center [960, 173] width 208 height 33
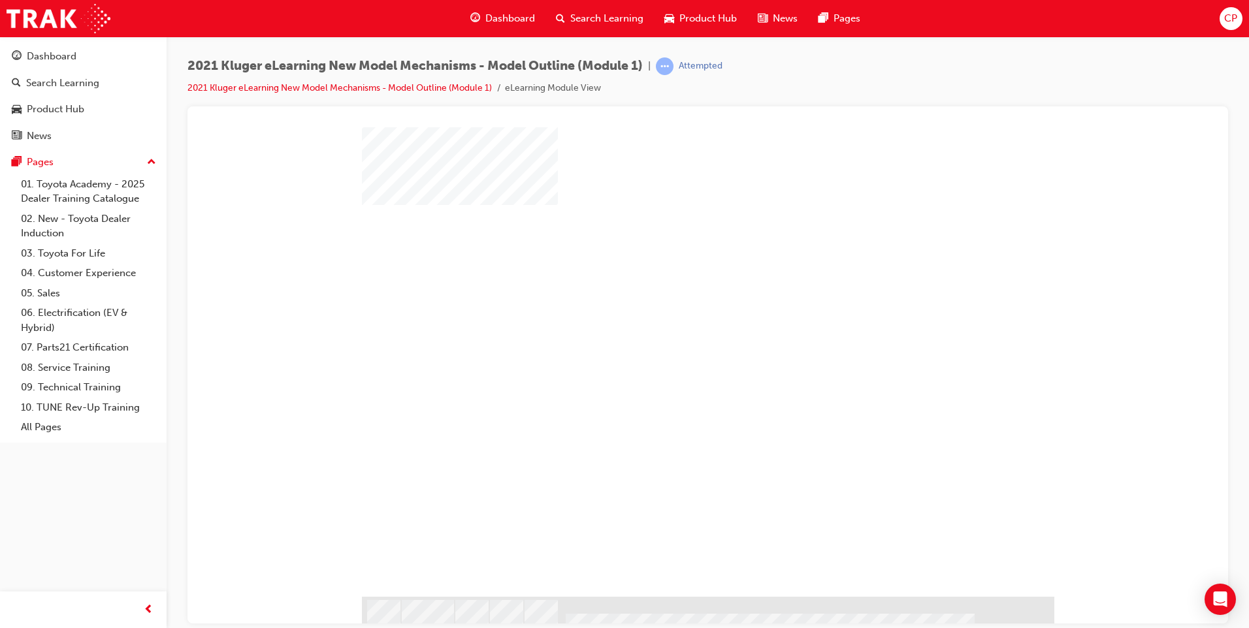
scroll to position [23, 0]
click at [670, 311] on div "play" at bounding box center [670, 311] width 0 height 0
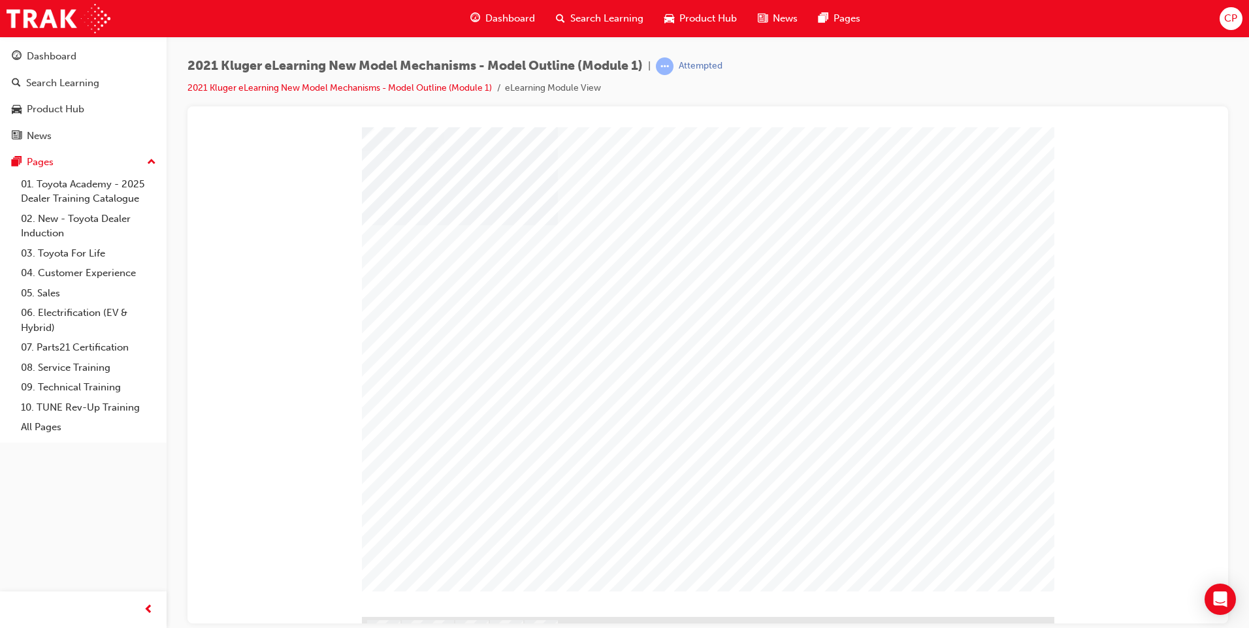
drag, startPoint x: 975, startPoint y: 562, endPoint x: 925, endPoint y: 556, distance: 50.1
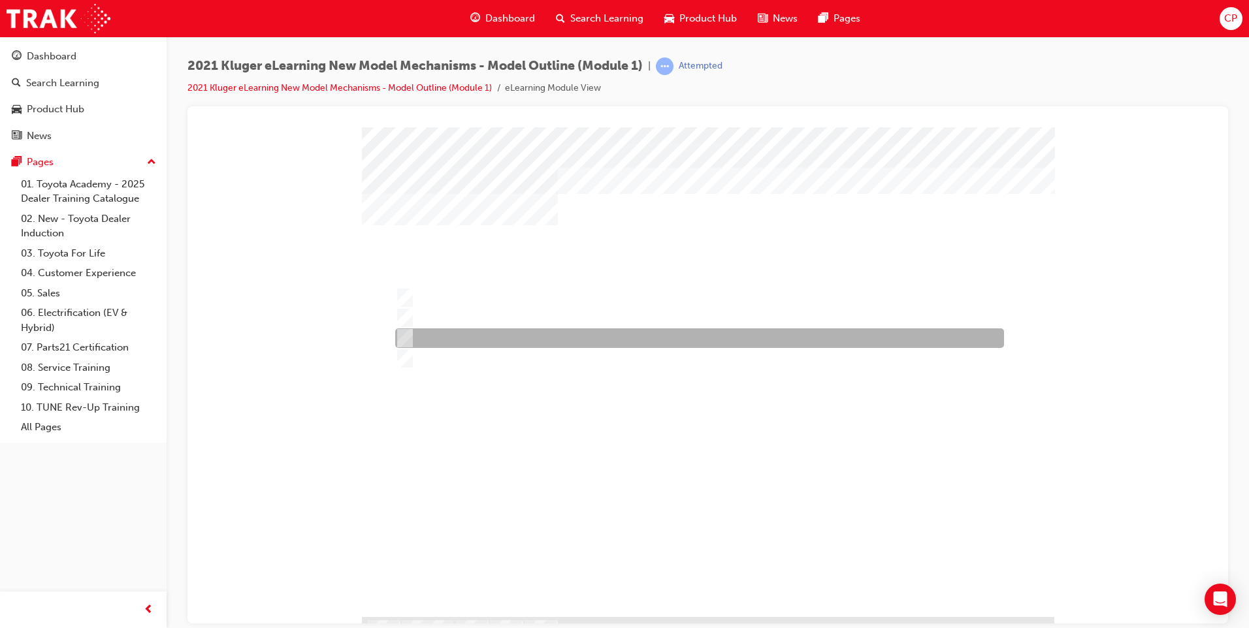
click at [404, 340] on input "Grande grade only." at bounding box center [402, 338] width 14 height 14
radio input "true"
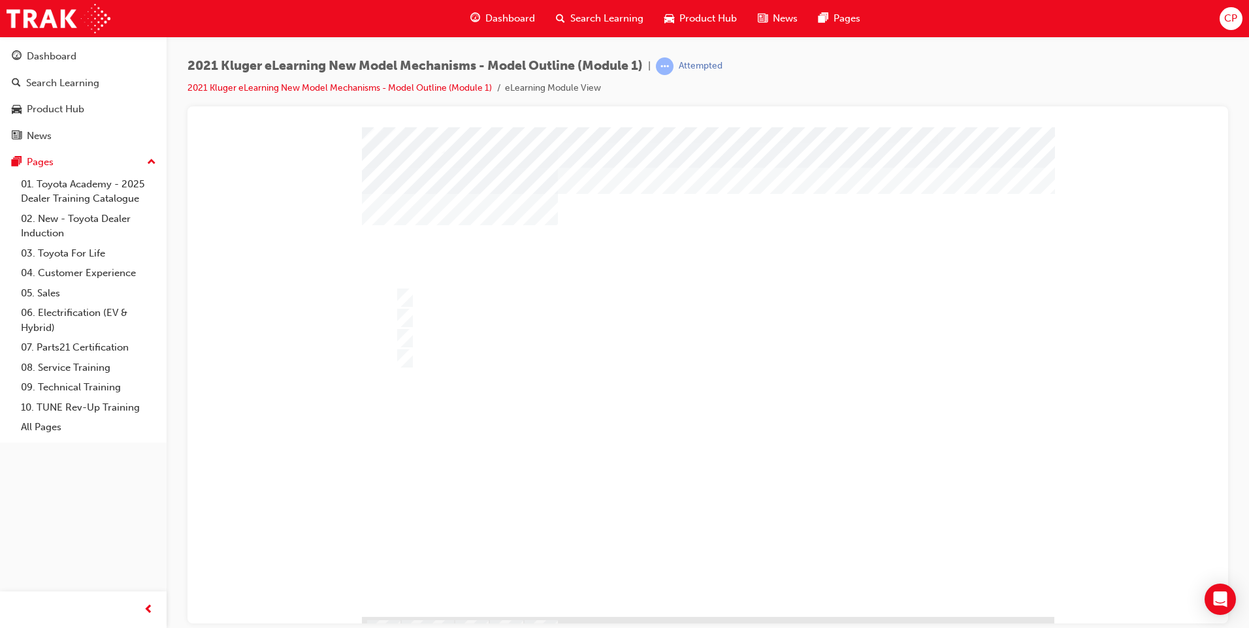
click at [700, 546] on div at bounding box center [708, 386] width 692 height 519
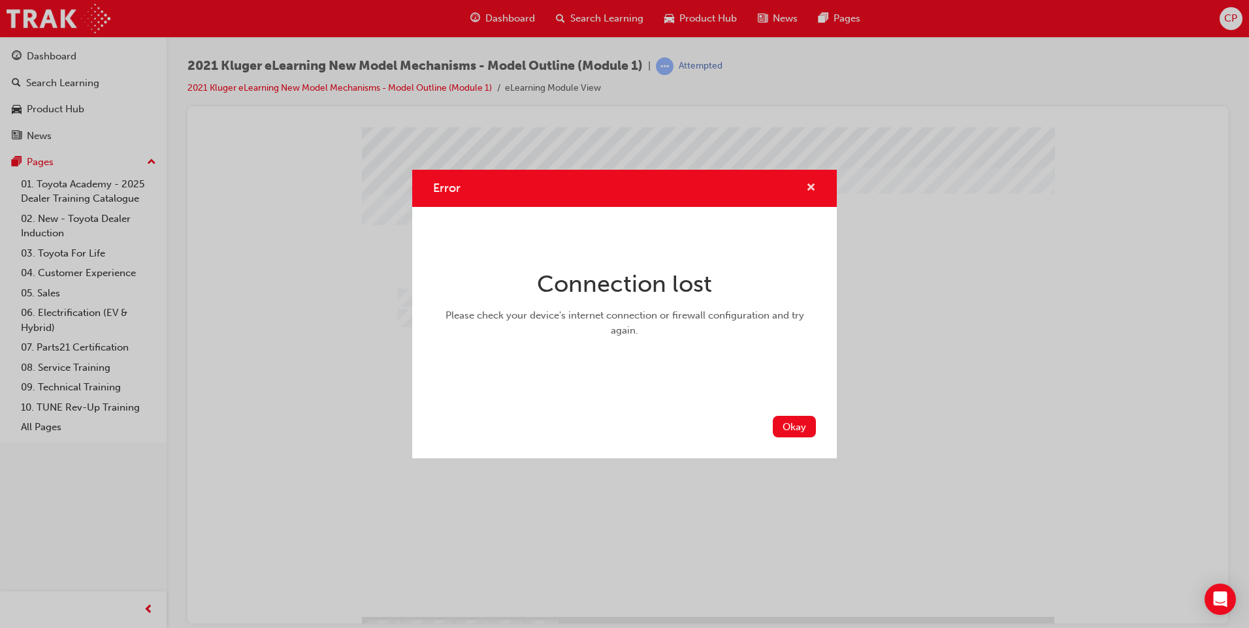
click at [814, 191] on span "cross-icon" at bounding box center [811, 189] width 10 height 12
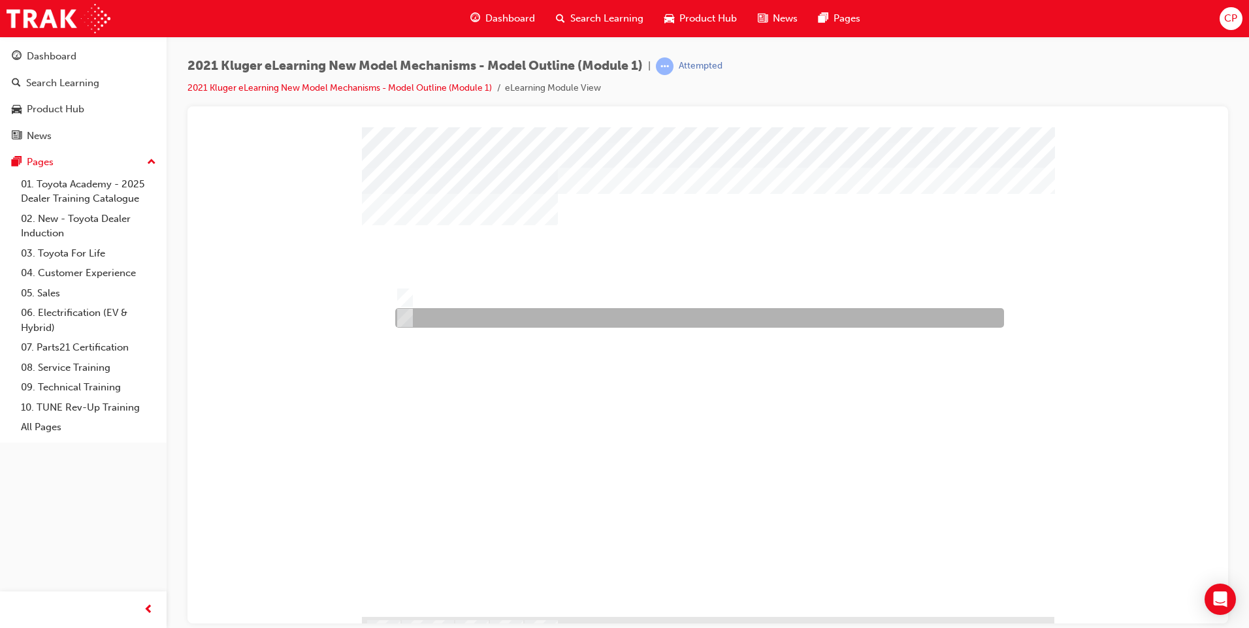
click at [441, 319] on div at bounding box center [696, 318] width 609 height 20
radio input "true"
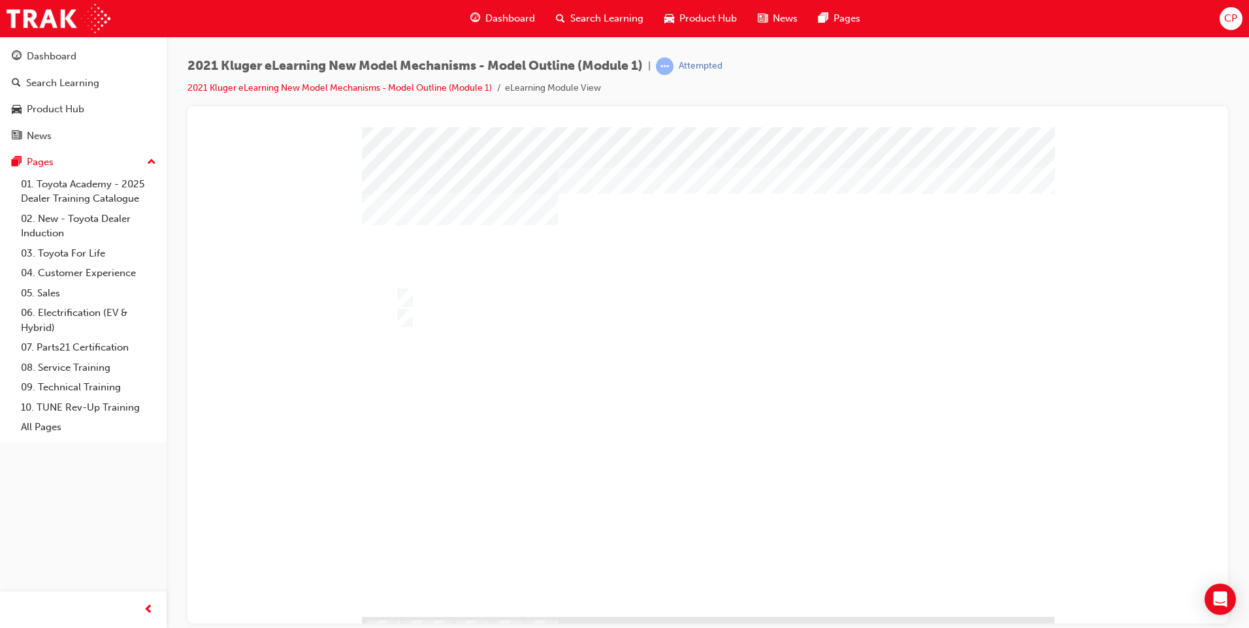
click at [877, 516] on div at bounding box center [708, 386] width 692 height 519
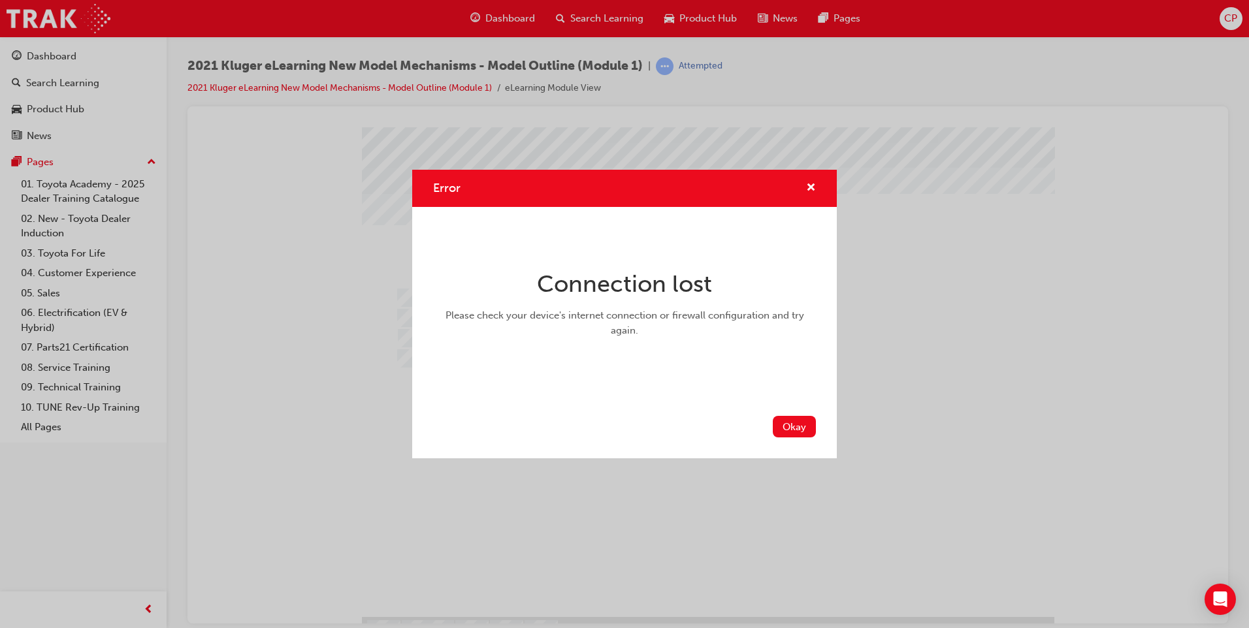
click at [801, 189] on div "Error" at bounding box center [806, 188] width 20 height 16
click at [815, 185] on span "cross-icon" at bounding box center [811, 189] width 10 height 12
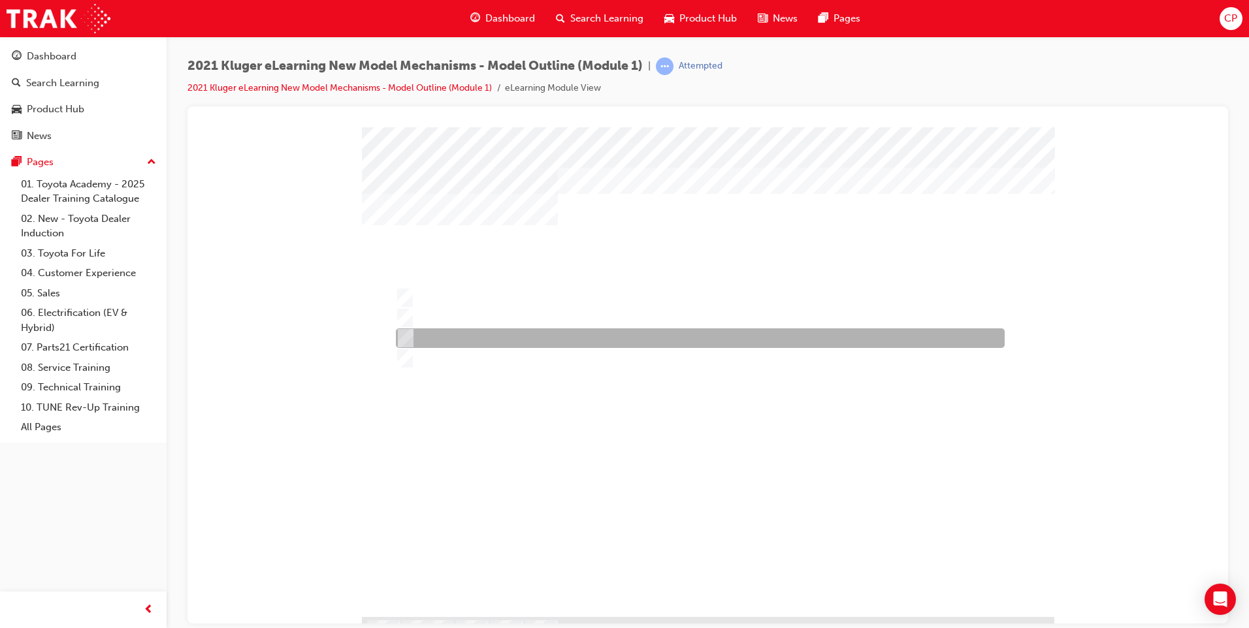
click at [429, 335] on div at bounding box center [697, 339] width 609 height 20
radio input "true"
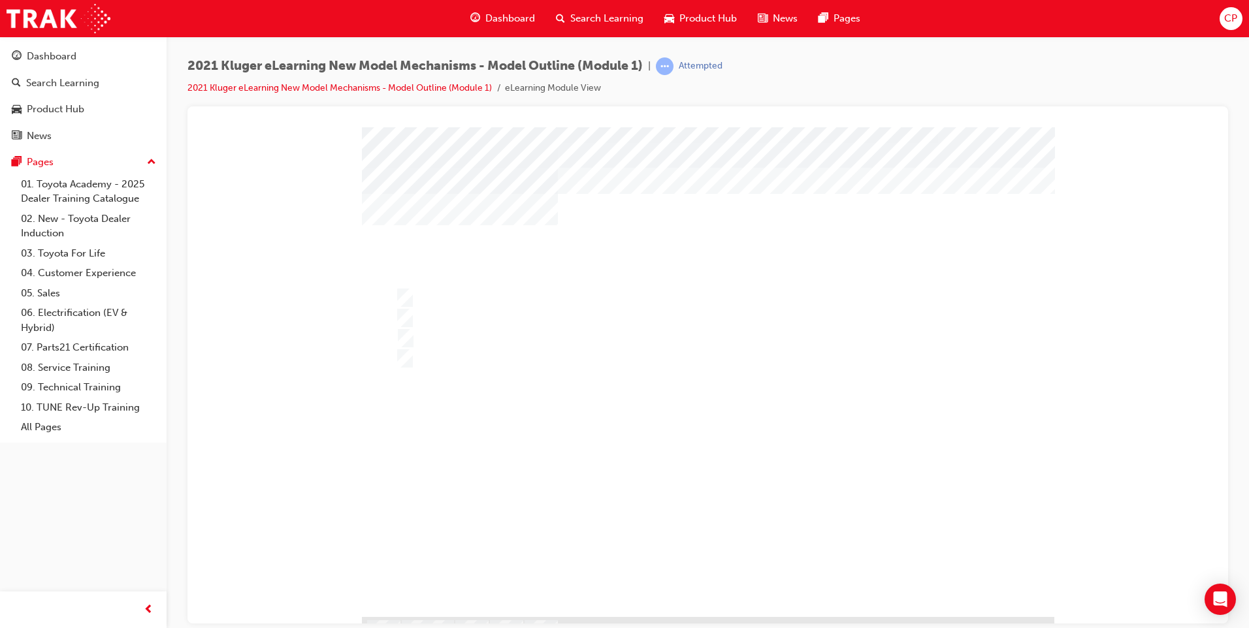
click at [408, 312] on div at bounding box center [708, 386] width 692 height 519
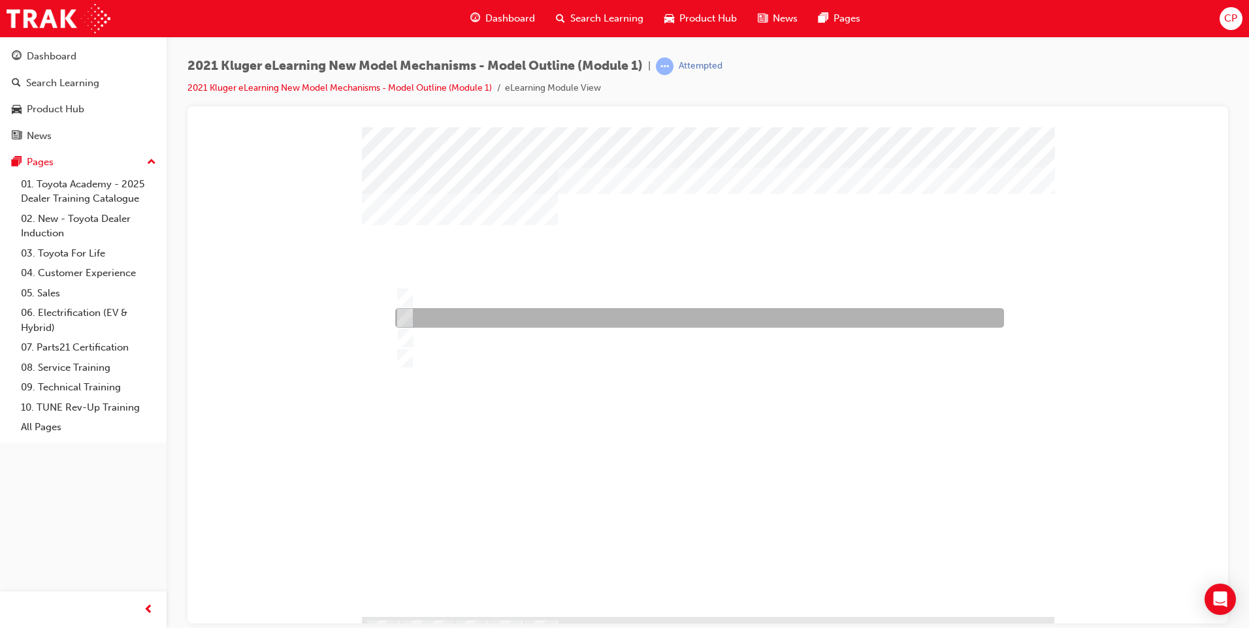
click at [400, 318] on input "15CY" at bounding box center [402, 318] width 14 height 14
radio input "true"
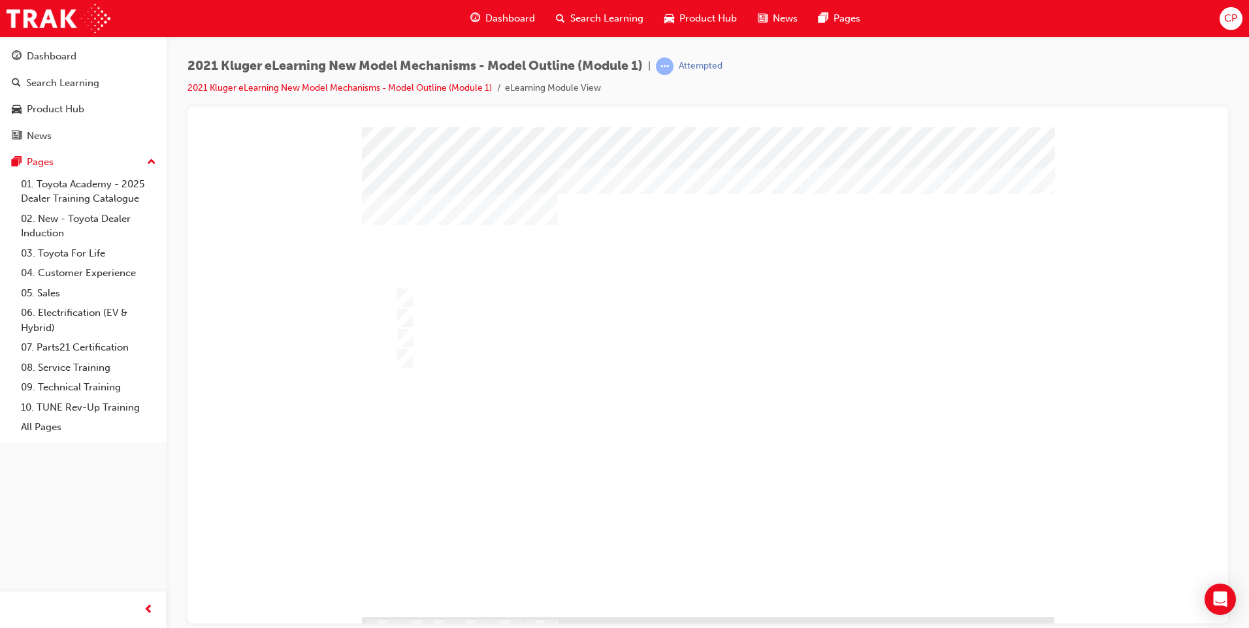
click at [971, 474] on div at bounding box center [708, 386] width 692 height 519
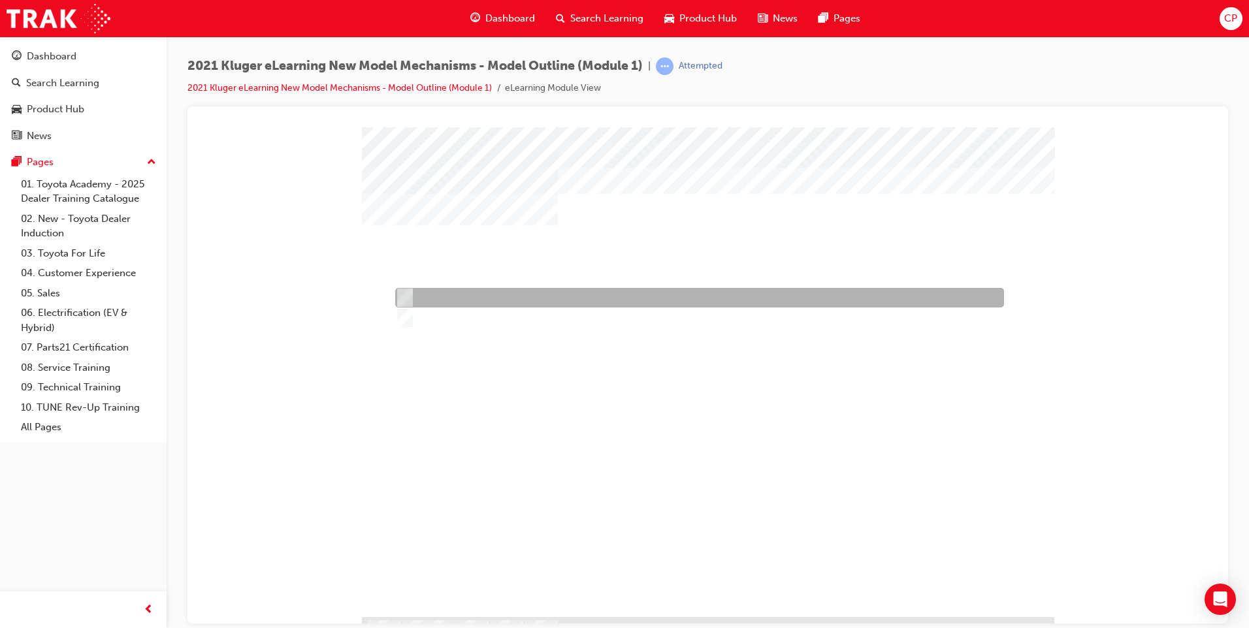
click at [437, 306] on div at bounding box center [696, 298] width 609 height 20
radio input "true"
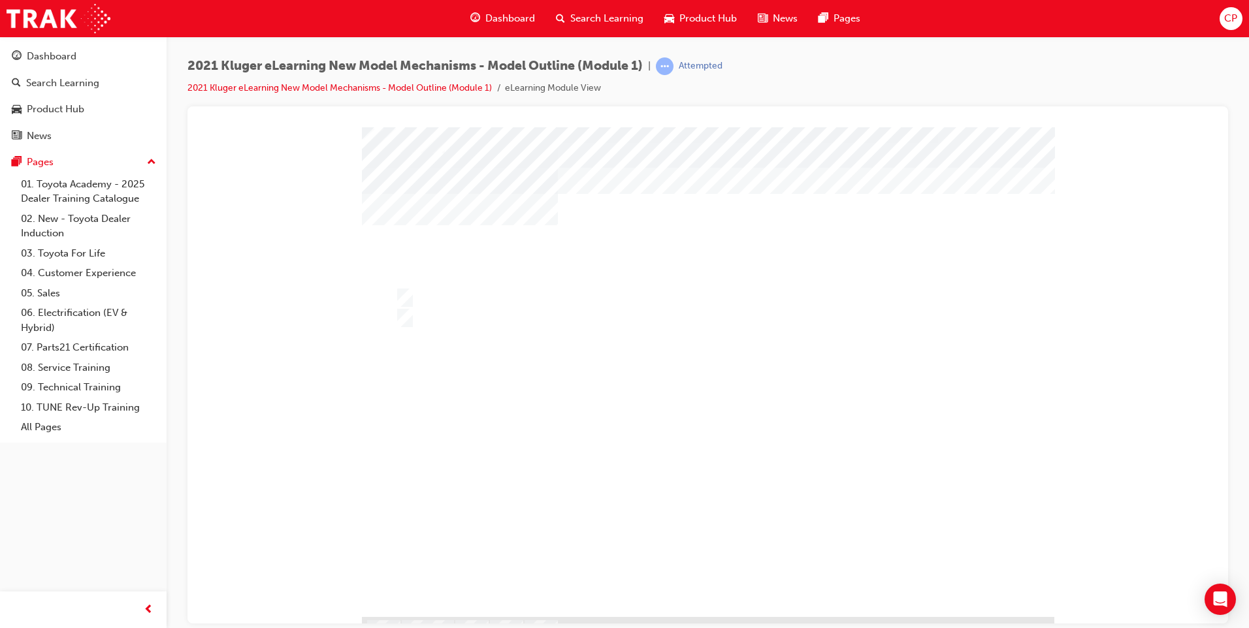
click at [861, 370] on div at bounding box center [708, 386] width 692 height 519
click at [701, 557] on div "4 4 100% 1 Congratulations, you have passed the quiz!" at bounding box center [708, 372] width 692 height 490
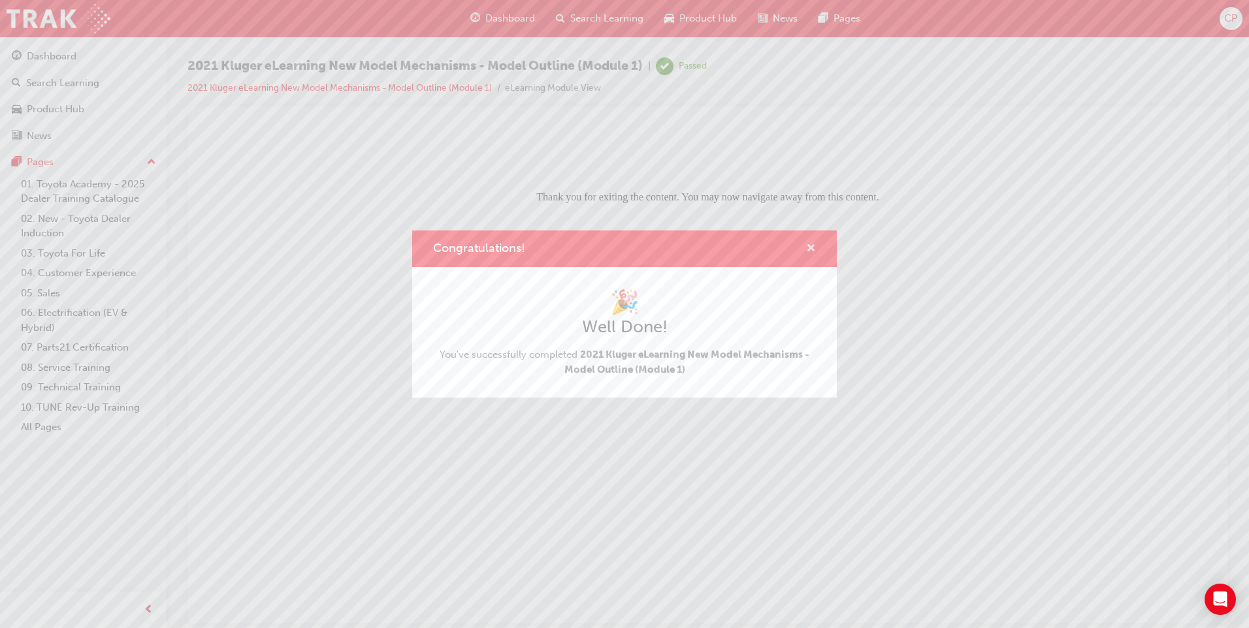
click at [810, 248] on span "cross-icon" at bounding box center [811, 250] width 10 height 12
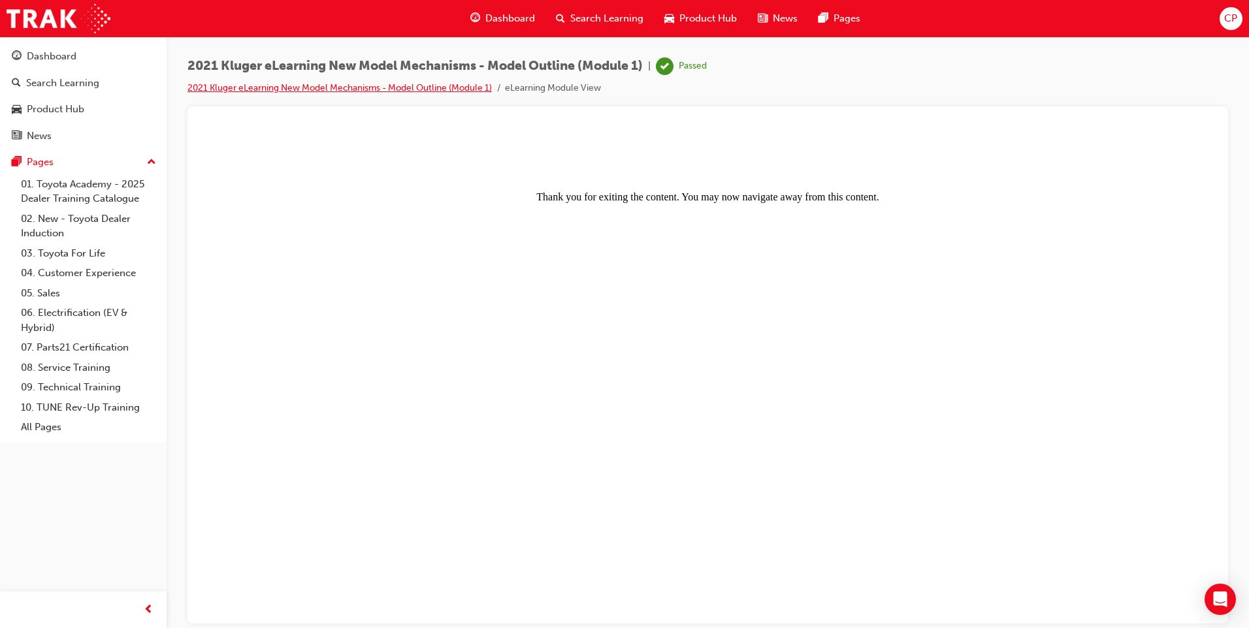
click at [463, 84] on link "2021 Kluger eLearning New Model Mechanisms - Model Outline (Module 1)" at bounding box center [339, 87] width 304 height 11
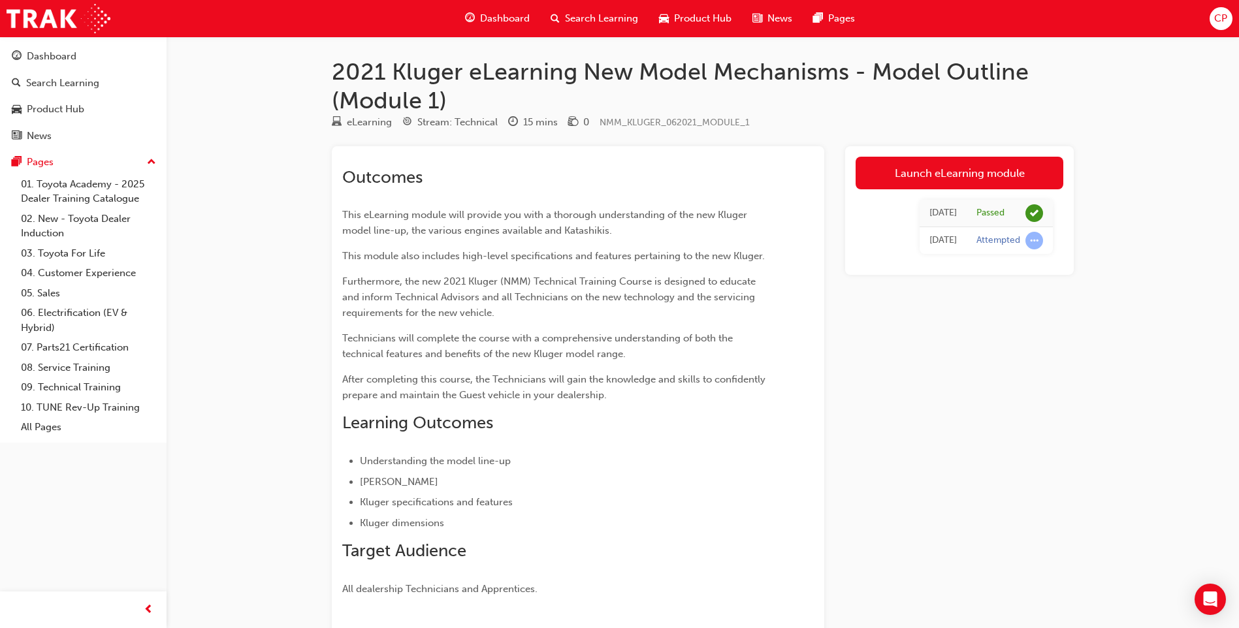
click at [633, 18] on span "Search Learning" at bounding box center [601, 18] width 73 height 15
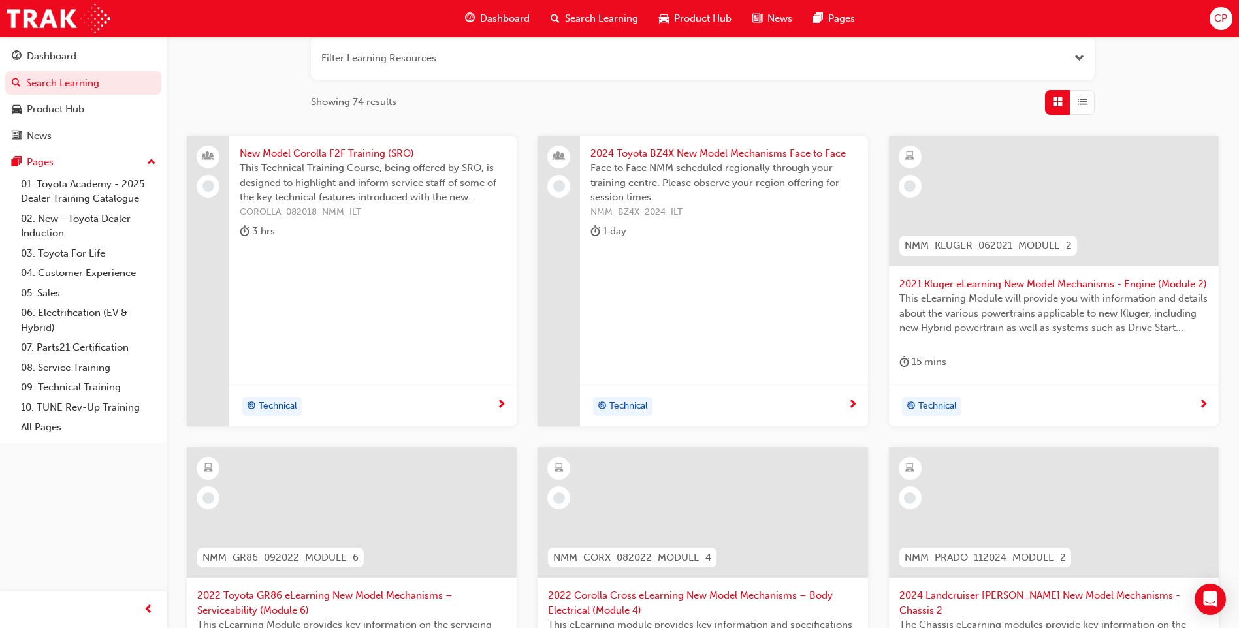
scroll to position [170, 0]
click at [1110, 286] on span "2021 Kluger eLearning New Model Mechanisms - Engine (Module 2)" at bounding box center [1053, 281] width 309 height 15
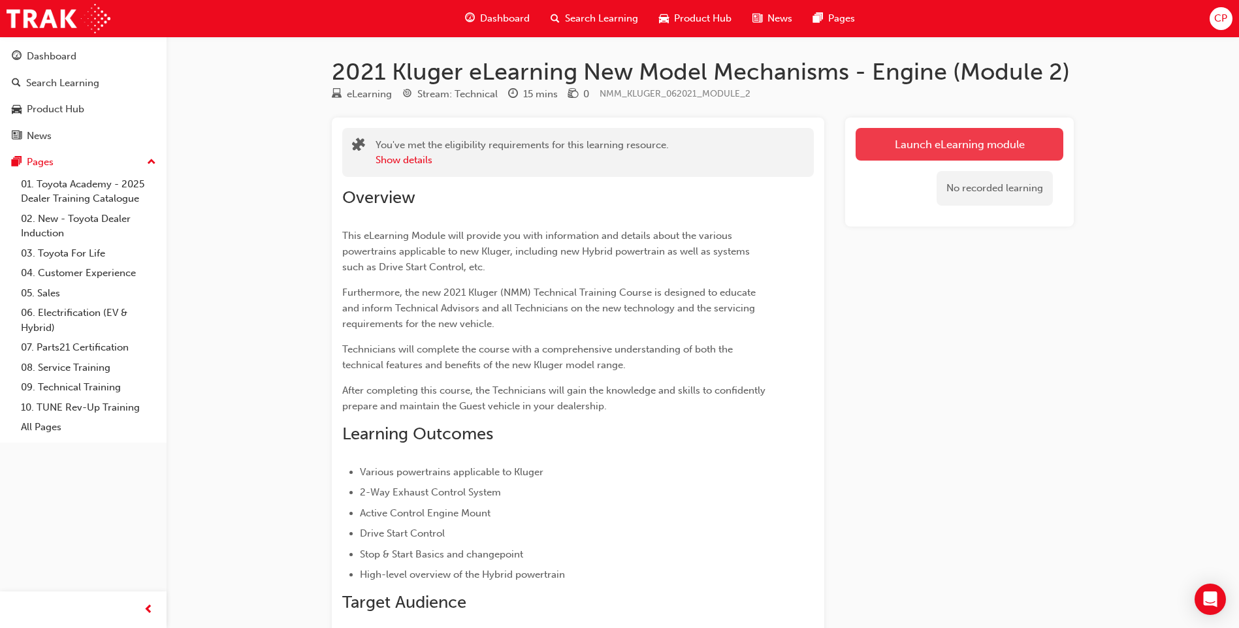
click at [935, 150] on link "Launch eLearning module" at bounding box center [960, 144] width 208 height 33
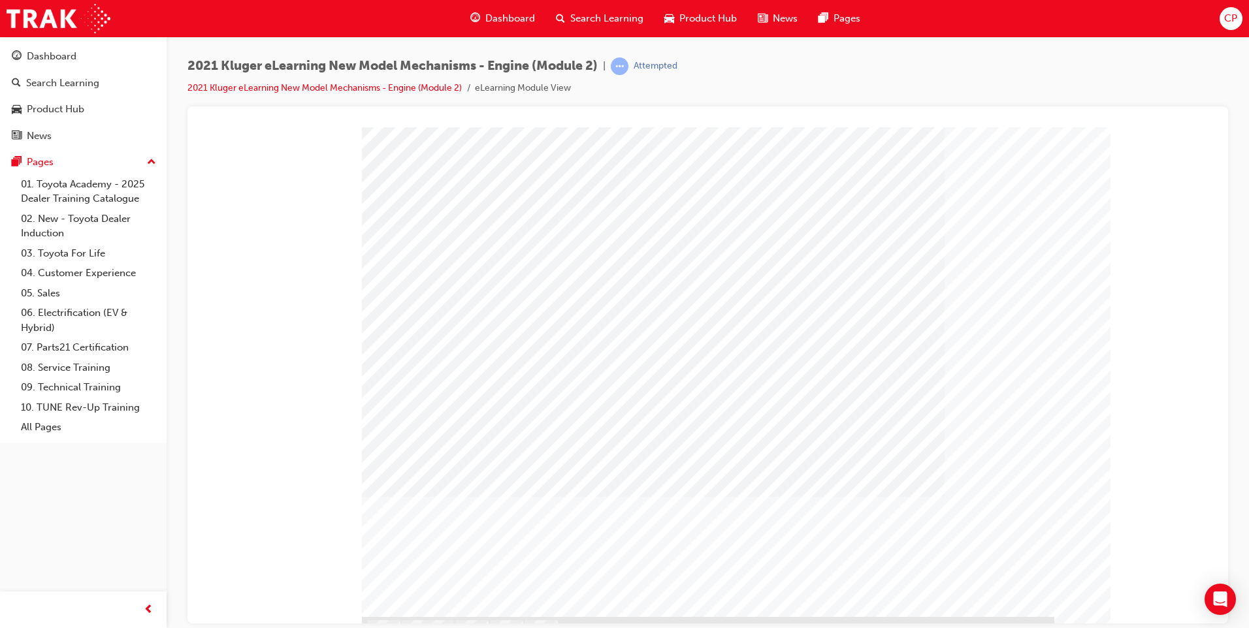
drag, startPoint x: 973, startPoint y: 562, endPoint x: 816, endPoint y: 494, distance: 170.9
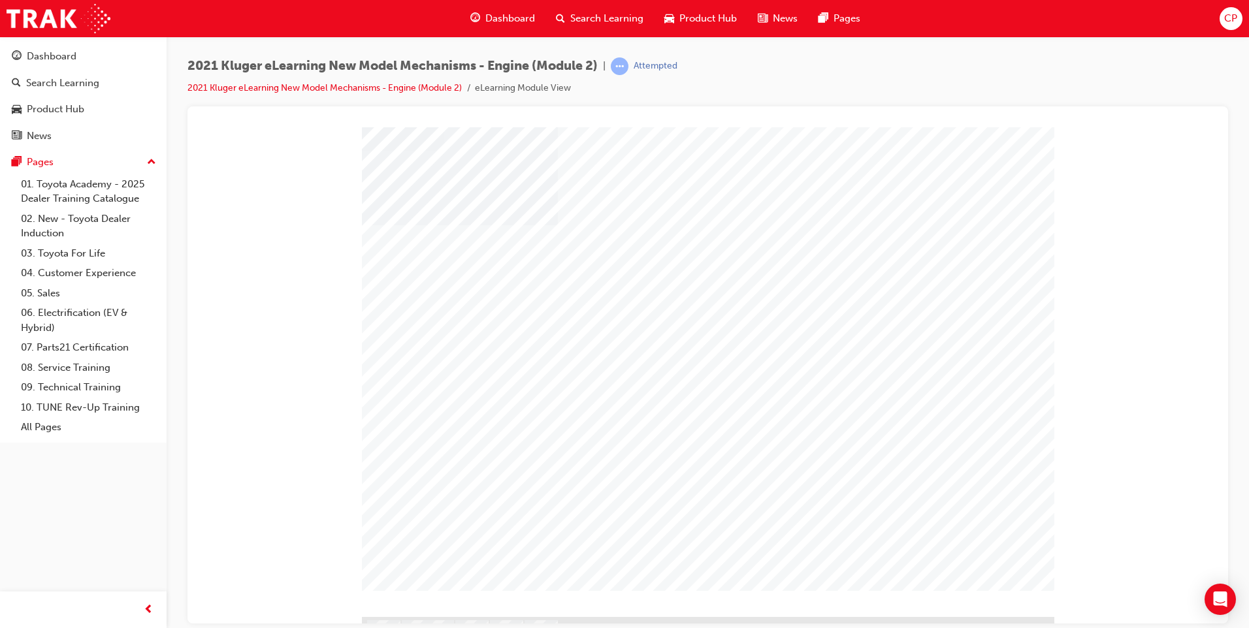
drag, startPoint x: 987, startPoint y: 571, endPoint x: 962, endPoint y: 502, distance: 73.8
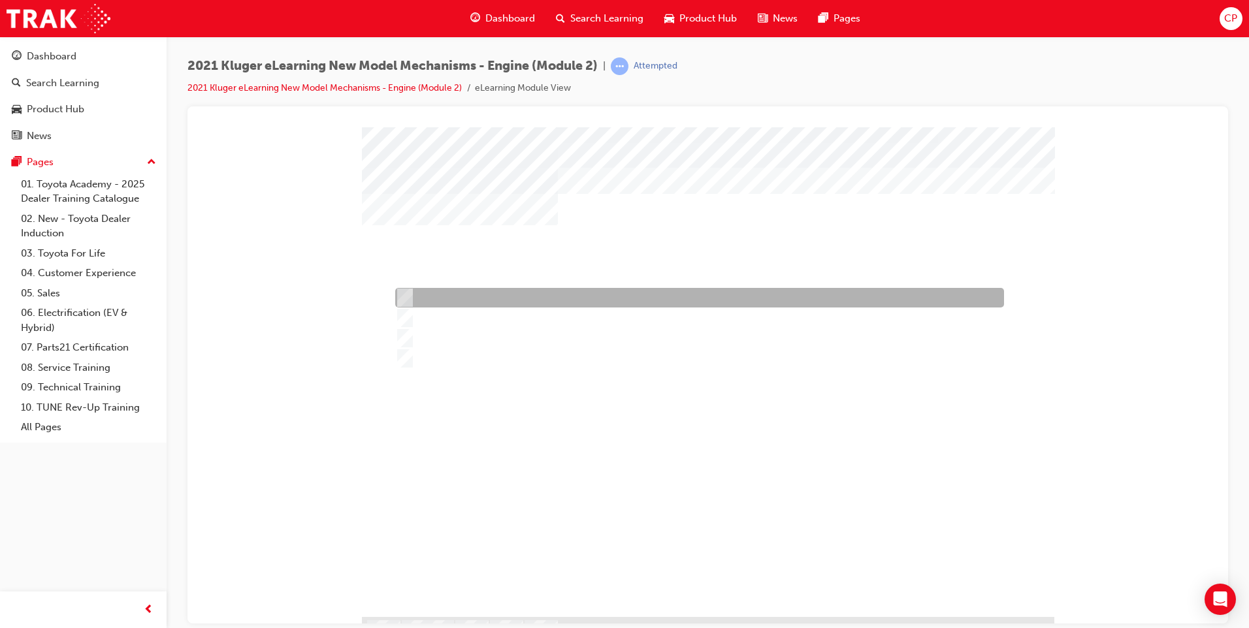
click at [408, 293] on input "An electric valve." at bounding box center [402, 298] width 14 height 14
radio input "true"
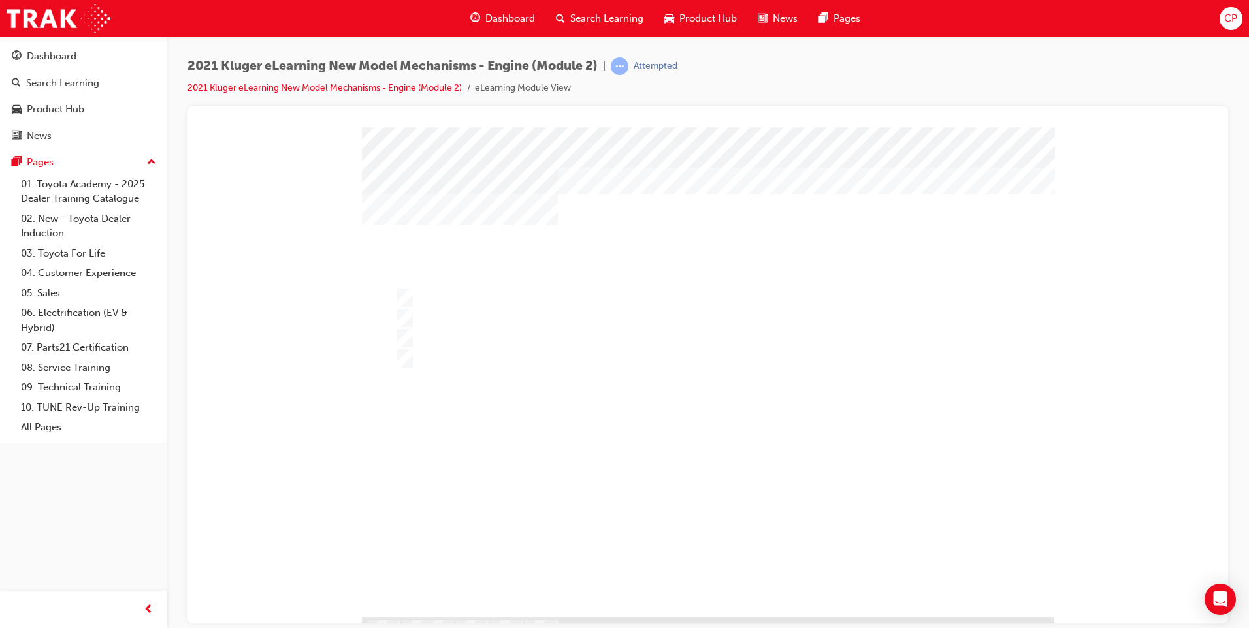
click at [400, 321] on div at bounding box center [708, 386] width 692 height 519
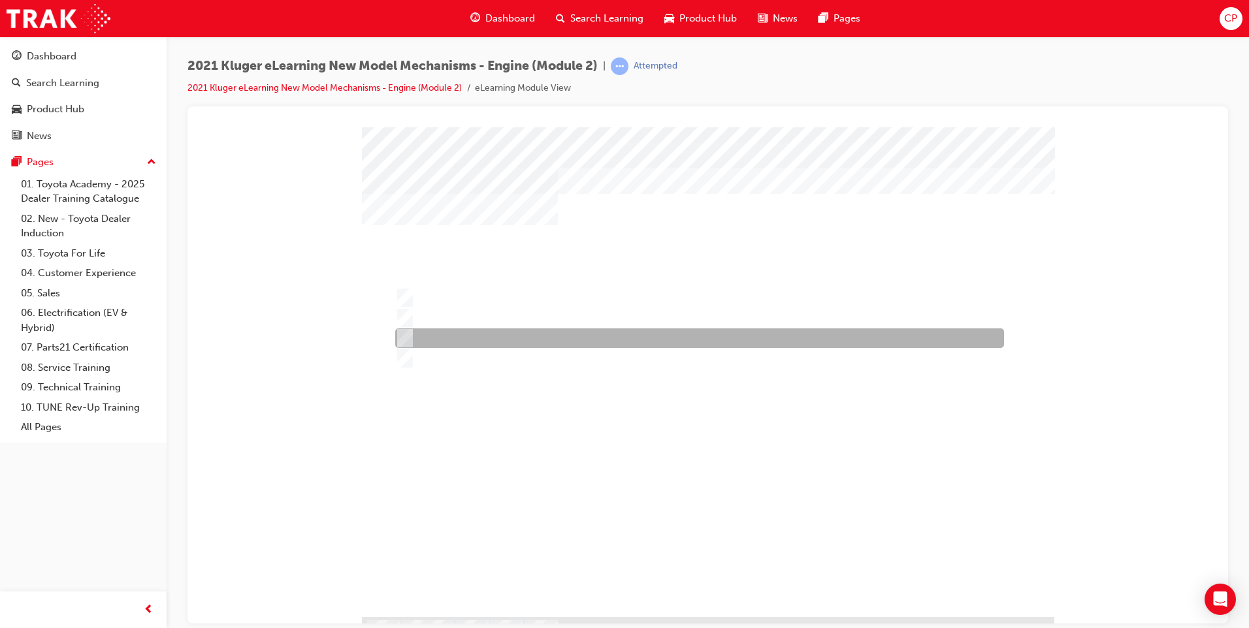
click at [407, 337] on input "A pneumatic valve." at bounding box center [402, 338] width 14 height 14
radio input "true"
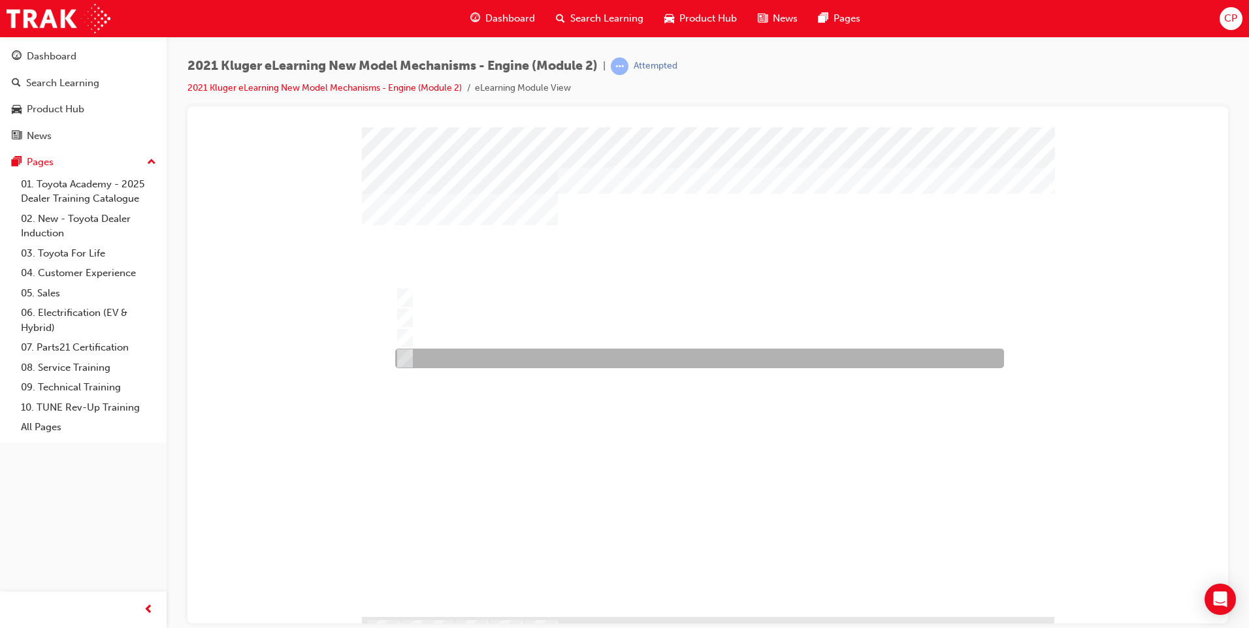
click at [402, 357] on input "A vacuum switching valve." at bounding box center [402, 358] width 14 height 14
radio input "true"
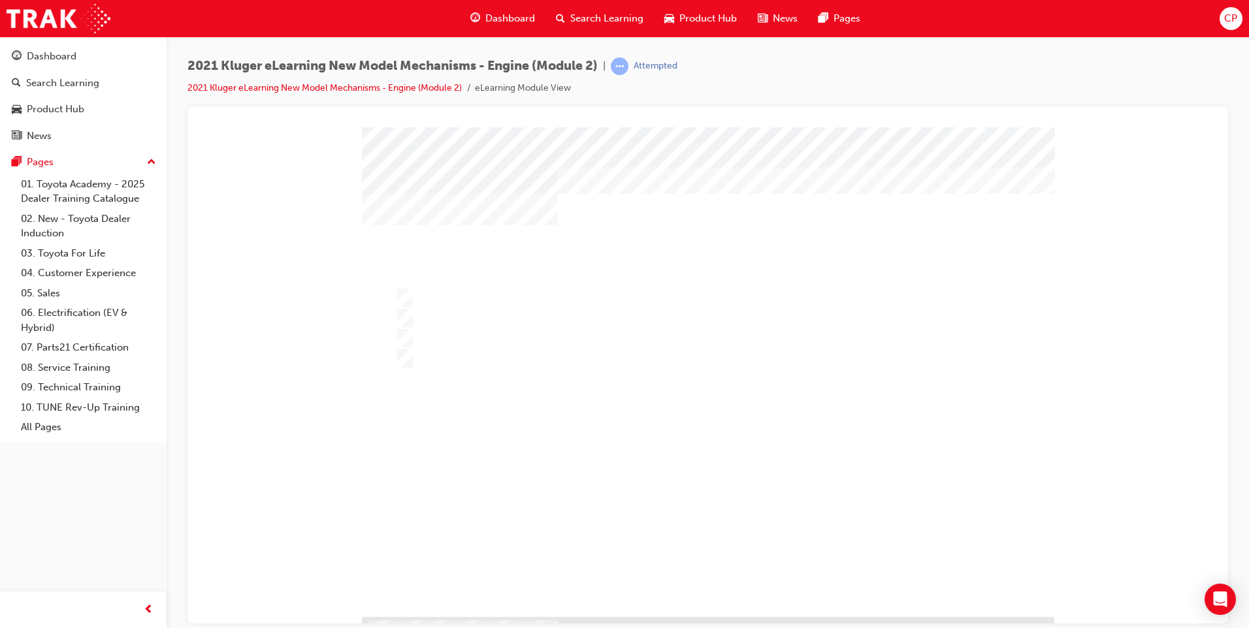
click at [723, 542] on div at bounding box center [708, 386] width 692 height 519
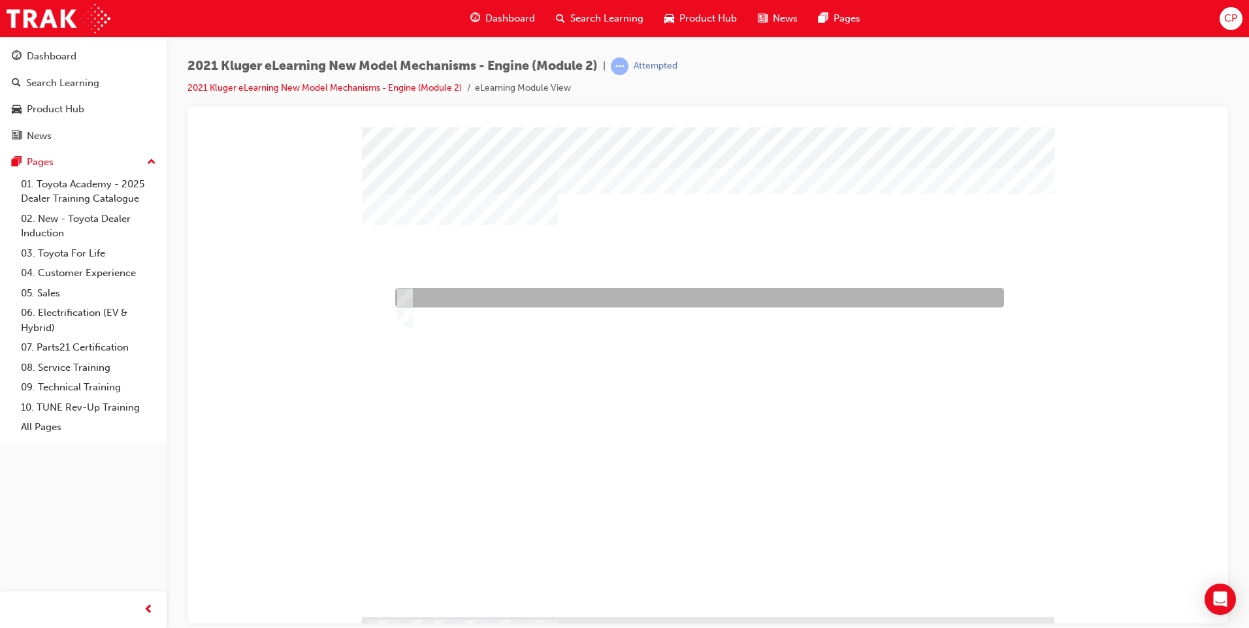
click at [402, 306] on div at bounding box center [696, 298] width 609 height 20
radio input "true"
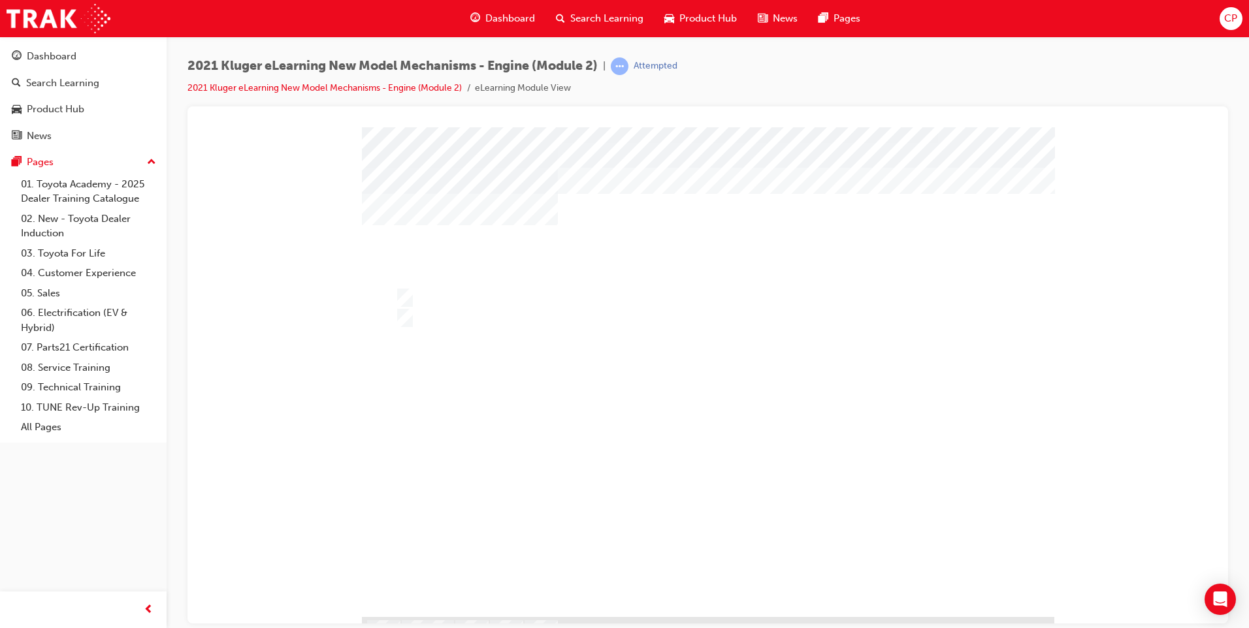
click at [435, 321] on div at bounding box center [708, 386] width 692 height 519
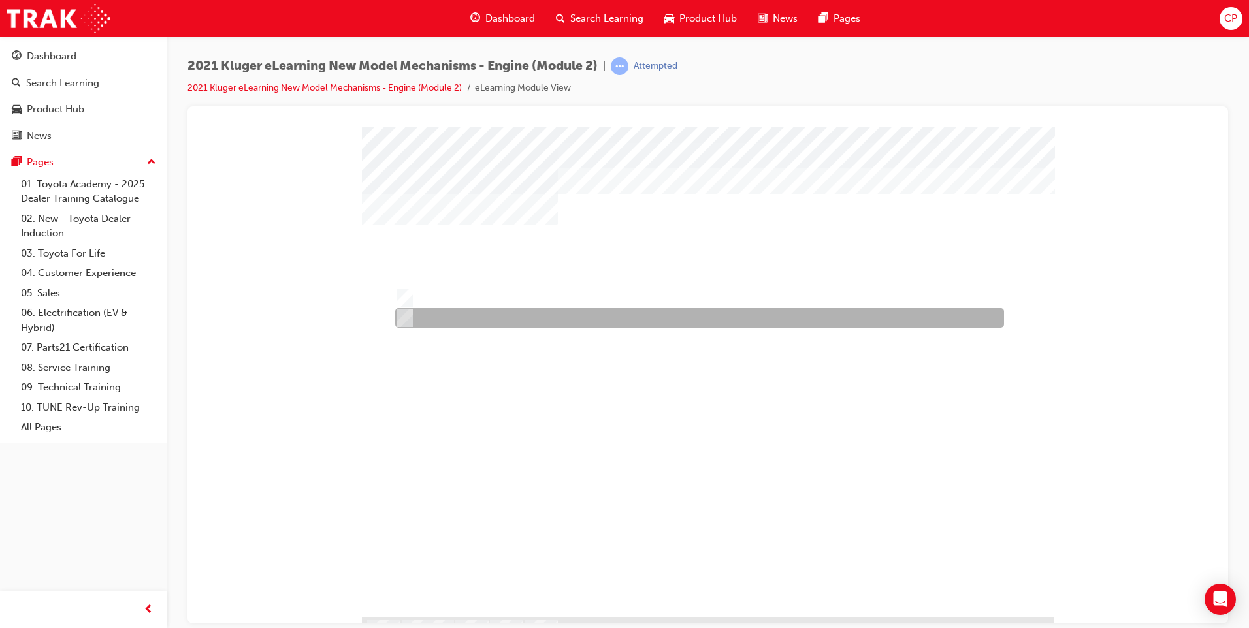
click at [406, 314] on input "False" at bounding box center [402, 318] width 14 height 14
radio input "true"
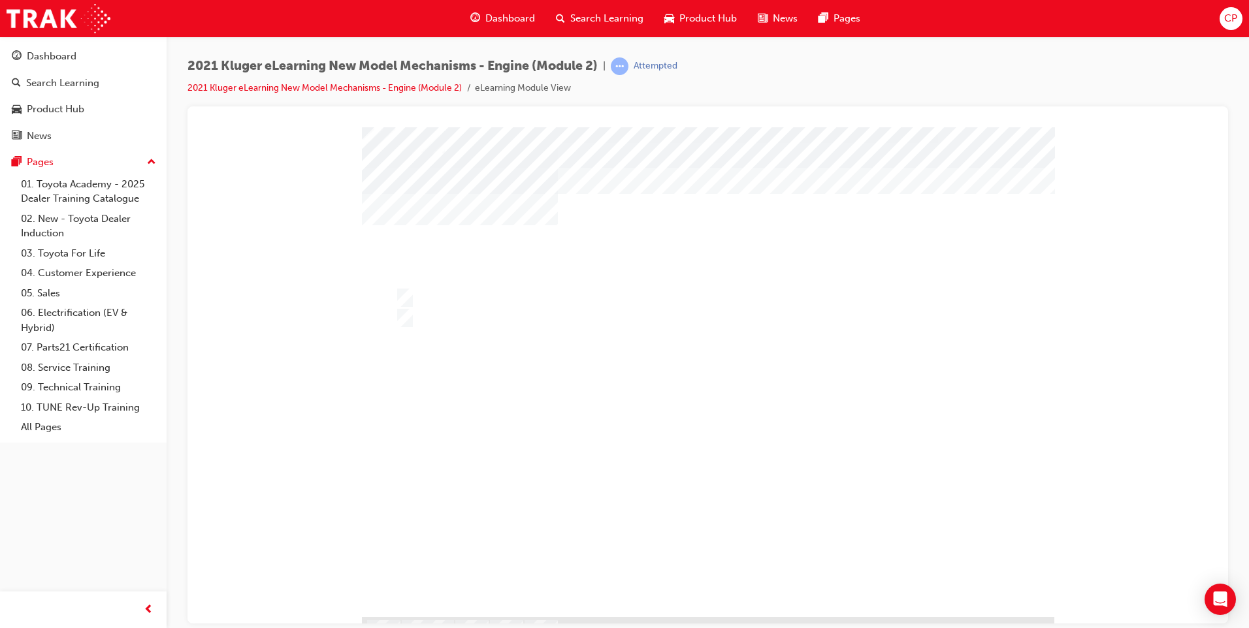
click at [774, 418] on div at bounding box center [708, 386] width 692 height 519
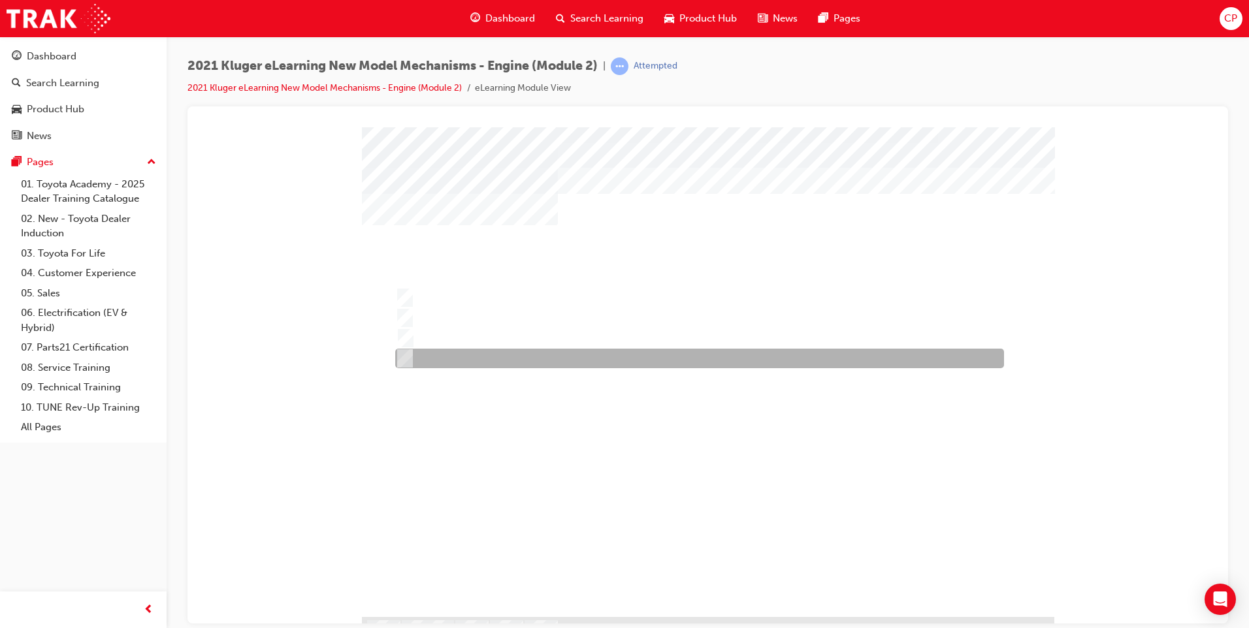
click at [404, 352] on input "Intake Side: VVT-i. Exhaust Side: VVT-iE." at bounding box center [402, 358] width 14 height 14
radio input "true"
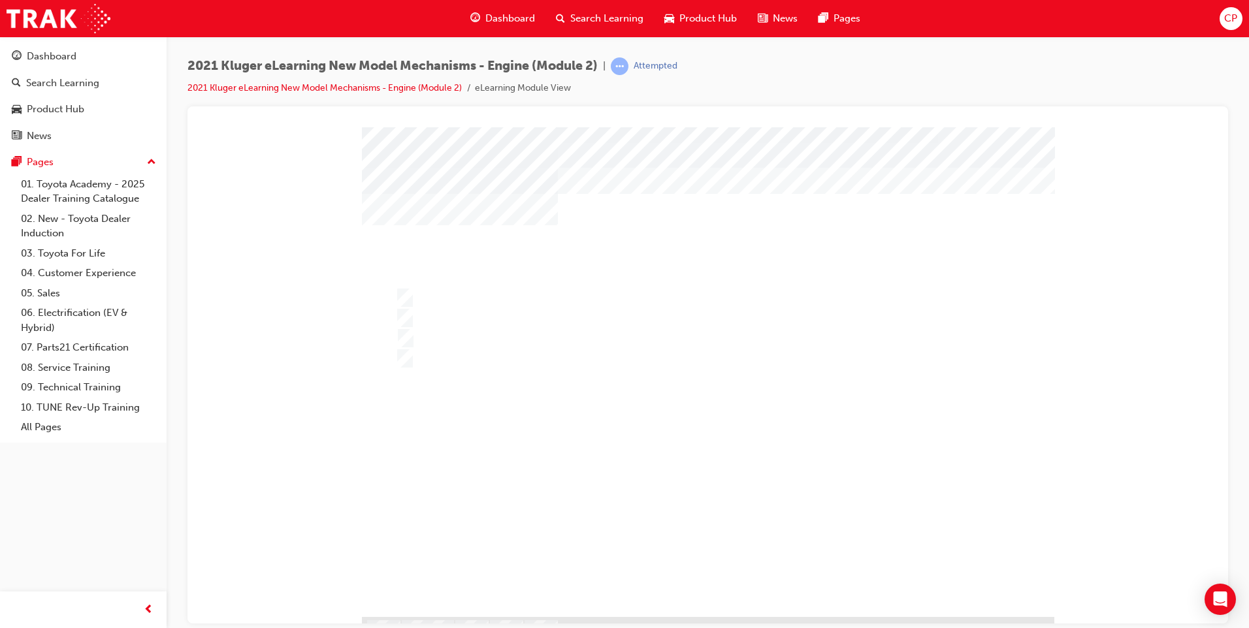
click at [404, 338] on div at bounding box center [708, 386] width 692 height 519
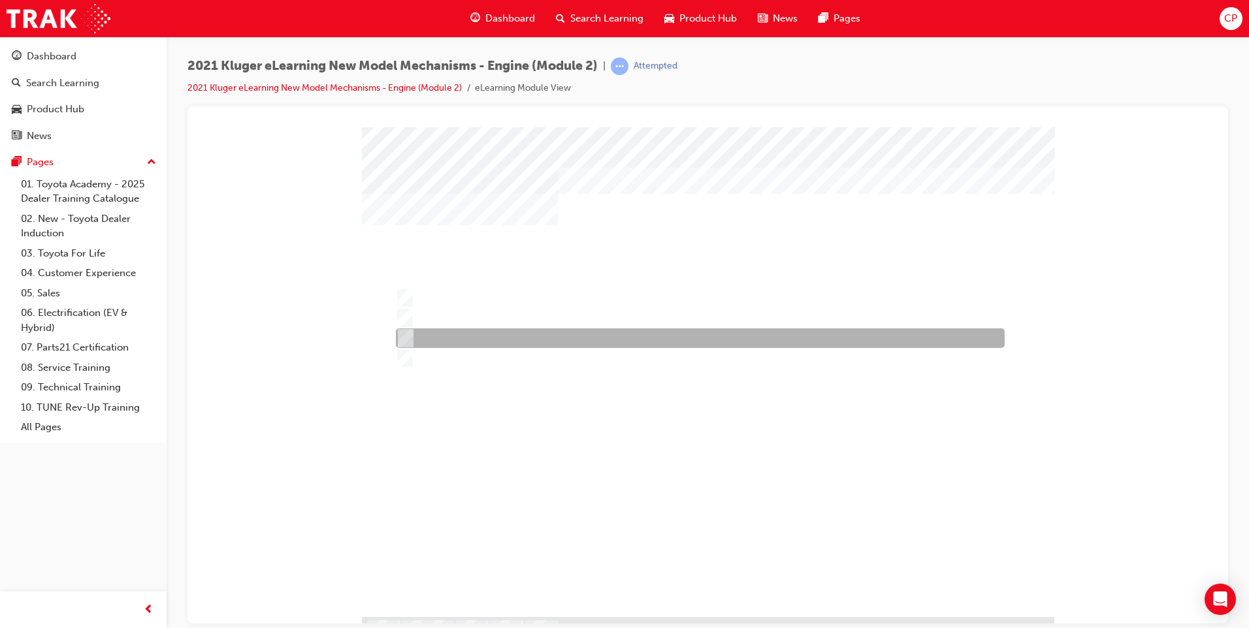
click at [404, 338] on input "Intake Side: VVT-iE. Exhaust Side: VVT-i." at bounding box center [403, 338] width 14 height 14
radio input "true"
click at [404, 338] on input "Intake Side: VVT-iE. Exhaust Side: VVT-i." at bounding box center [403, 338] width 14 height 14
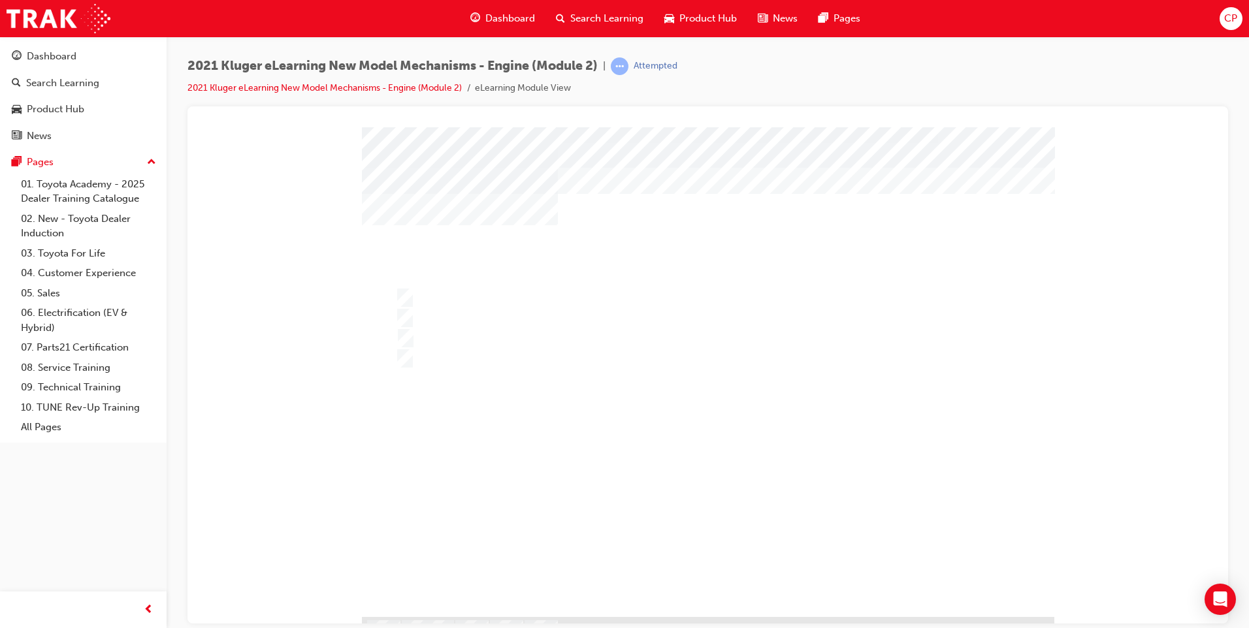
click at [785, 329] on div at bounding box center [708, 386] width 692 height 519
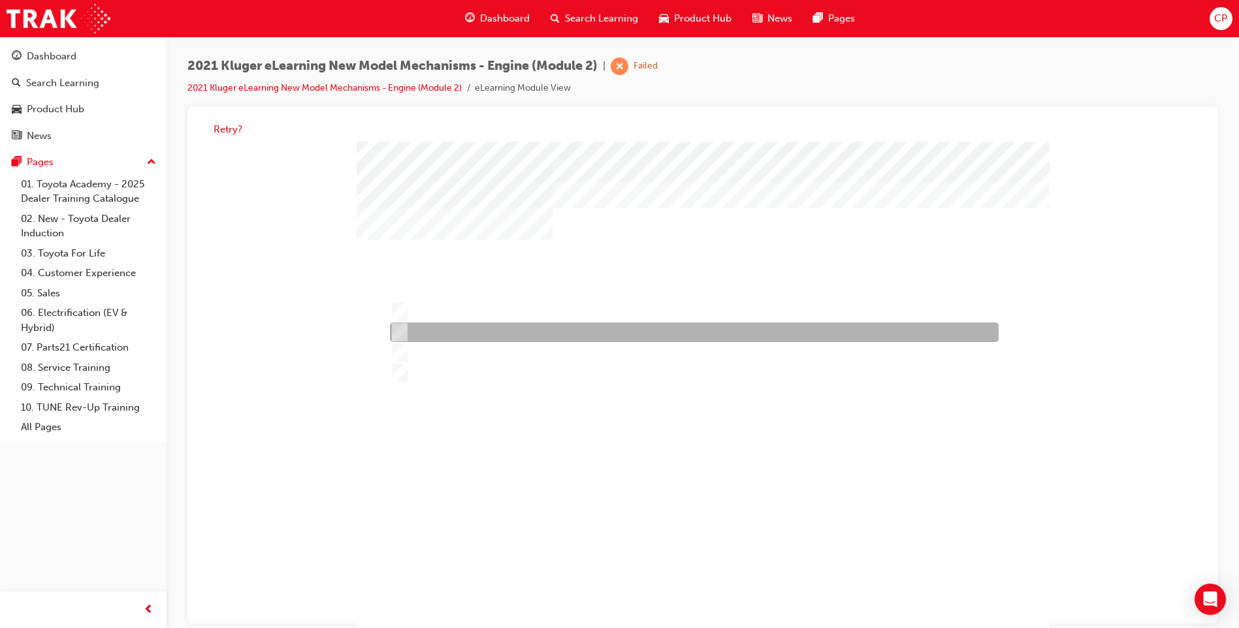
click at [416, 339] on div at bounding box center [691, 333] width 609 height 20
radio input "true"
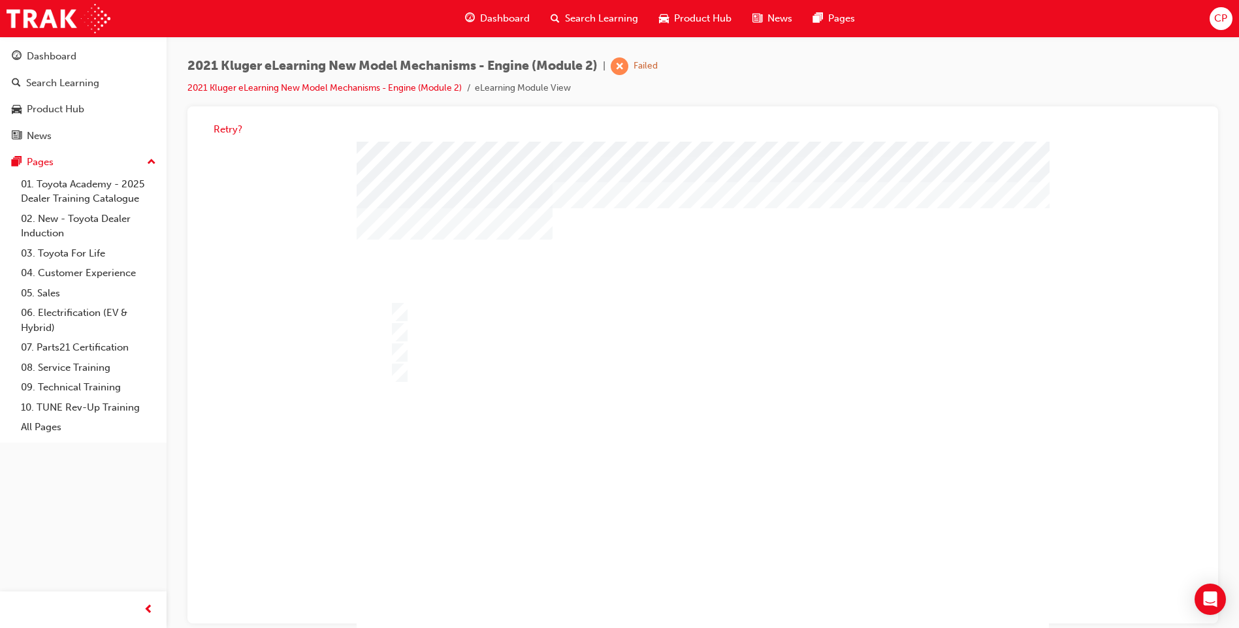
click at [792, 440] on div at bounding box center [703, 401] width 692 height 519
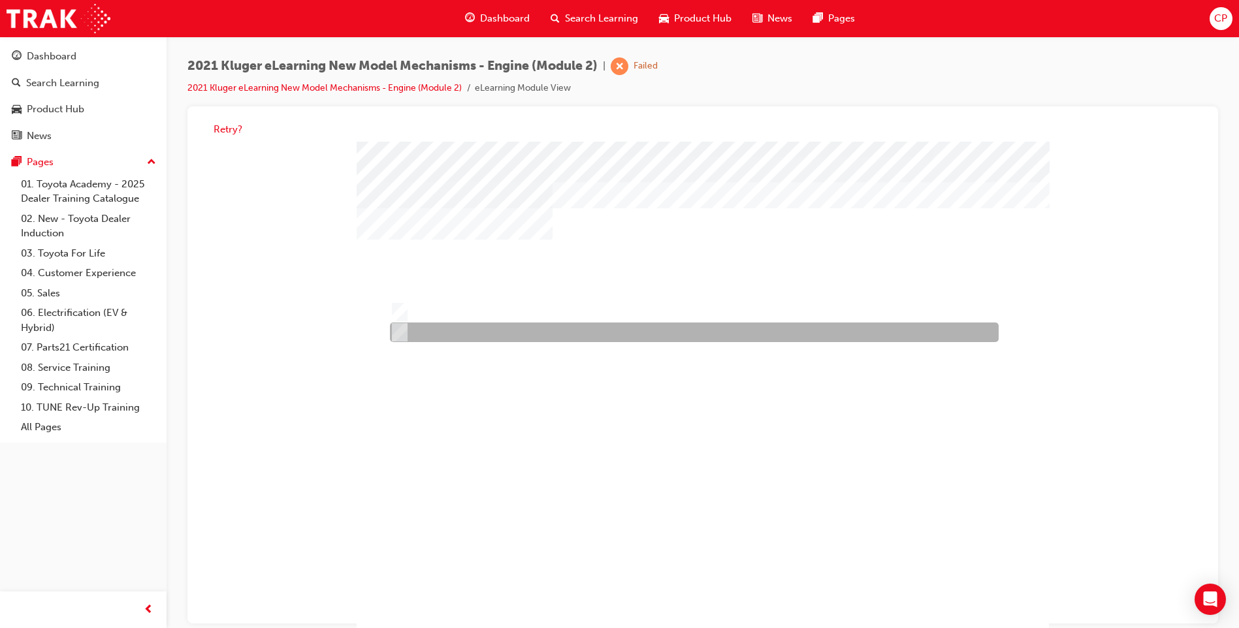
click at [400, 327] on input "False" at bounding box center [397, 333] width 14 height 14
radio input "true"
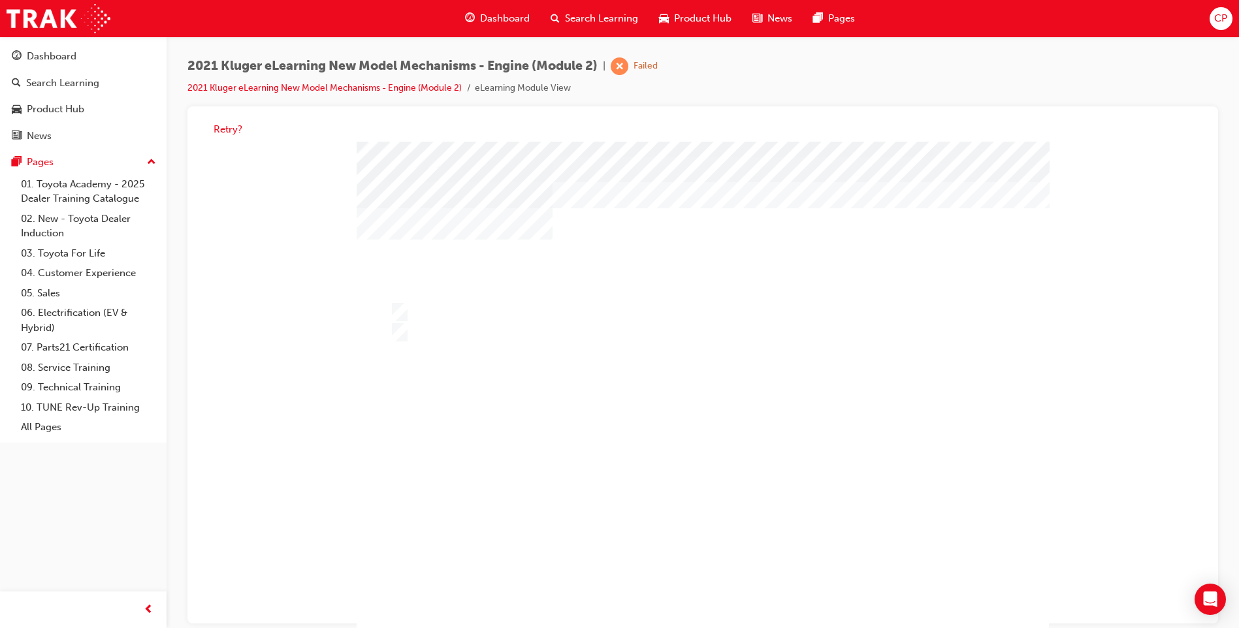
click at [728, 408] on div at bounding box center [703, 401] width 692 height 519
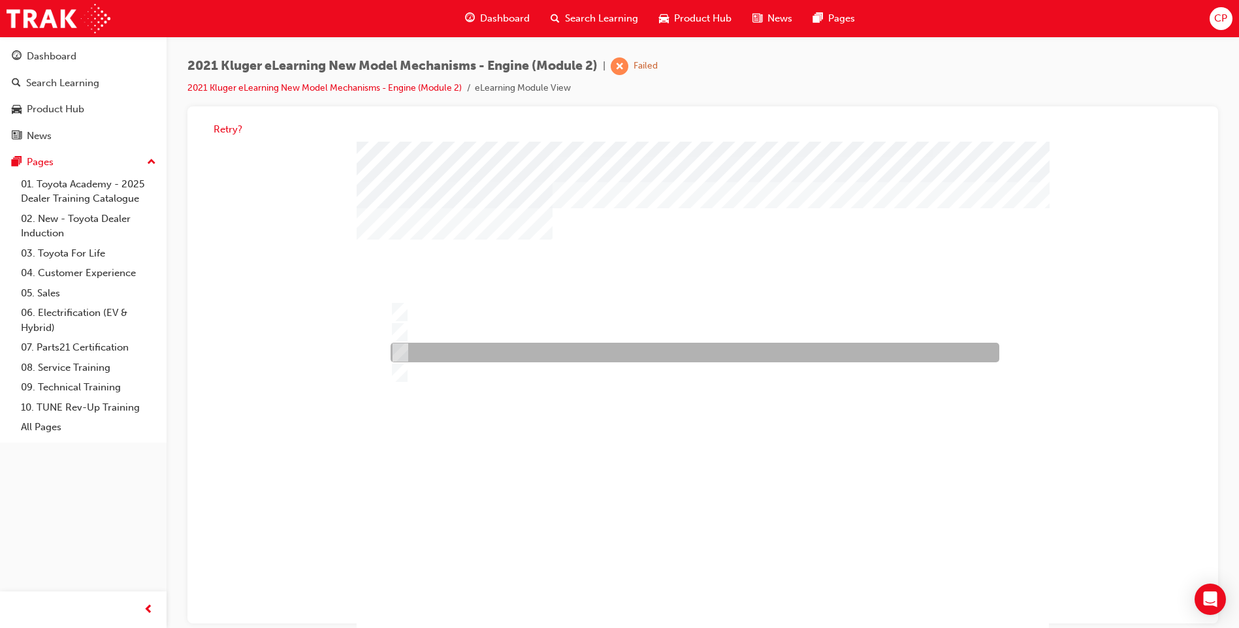
click at [423, 351] on div at bounding box center [691, 354] width 609 height 20
radio input "true"
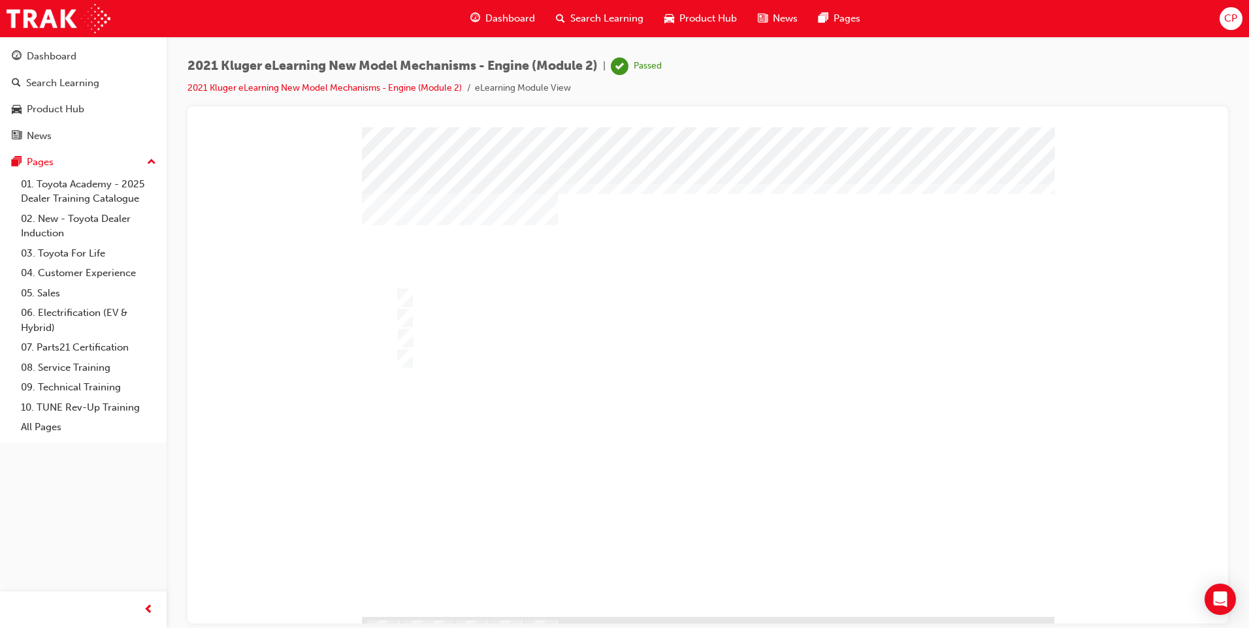
click at [800, 502] on div at bounding box center [708, 386] width 692 height 519
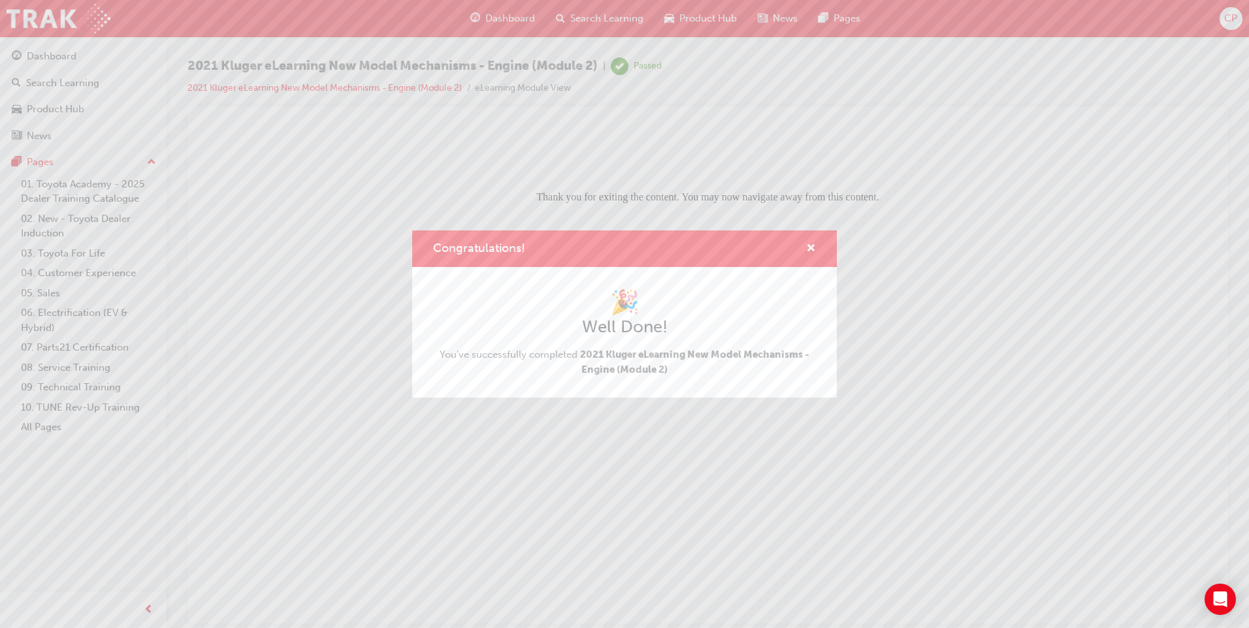
scroll to position [0, 0]
click at [812, 246] on span "cross-icon" at bounding box center [811, 250] width 10 height 12
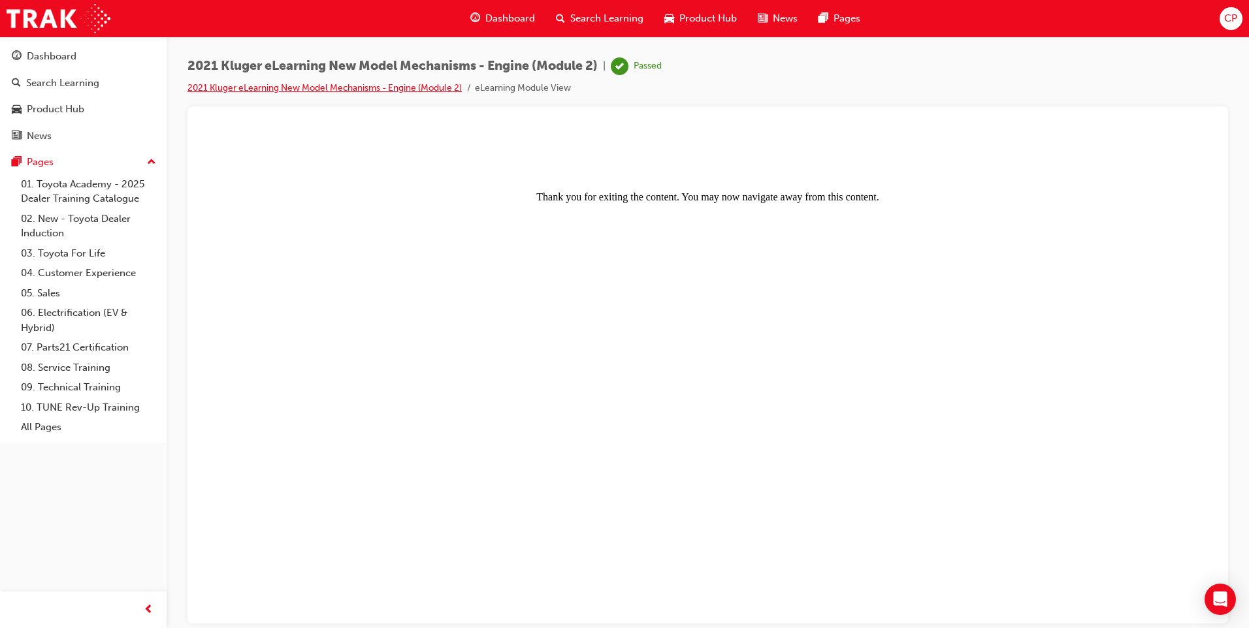
click at [347, 89] on link "2021 Kluger eLearning New Model Mechanisms - Engine (Module 2)" at bounding box center [324, 87] width 274 height 11
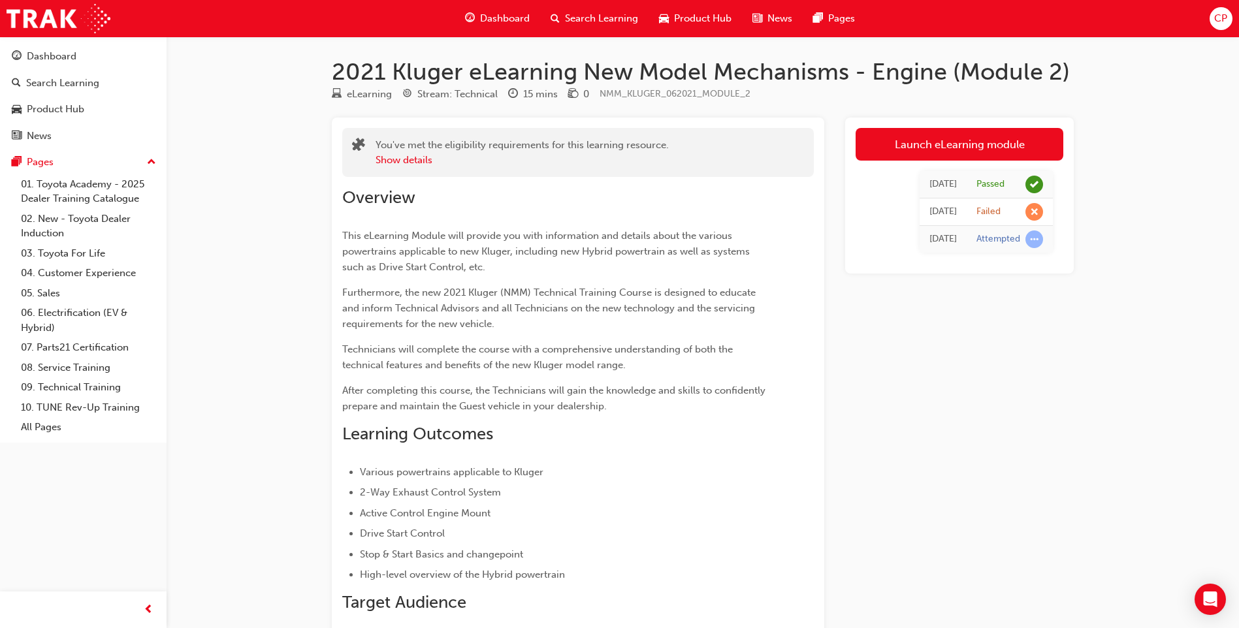
click at [933, 165] on div "[DATE] Passed [DATE] Failed [DATE] Attempted" at bounding box center [960, 212] width 208 height 103
click at [945, 152] on link "Launch eLearning module" at bounding box center [960, 144] width 208 height 33
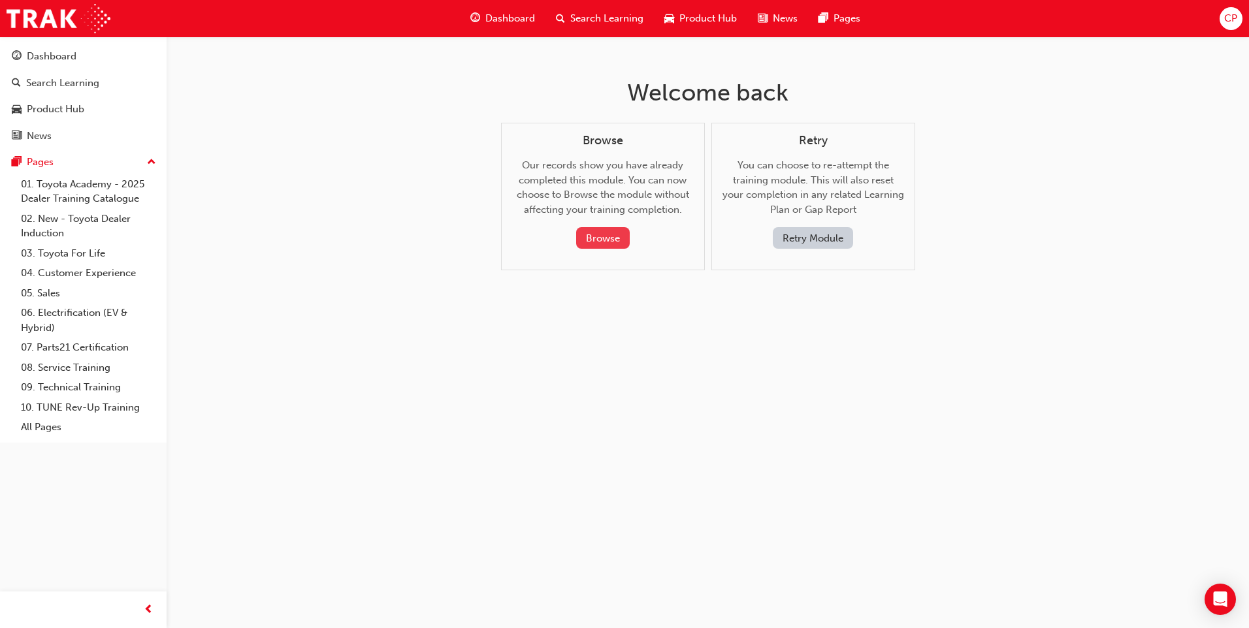
click at [611, 242] on button "Browse" at bounding box center [603, 238] width 54 height 22
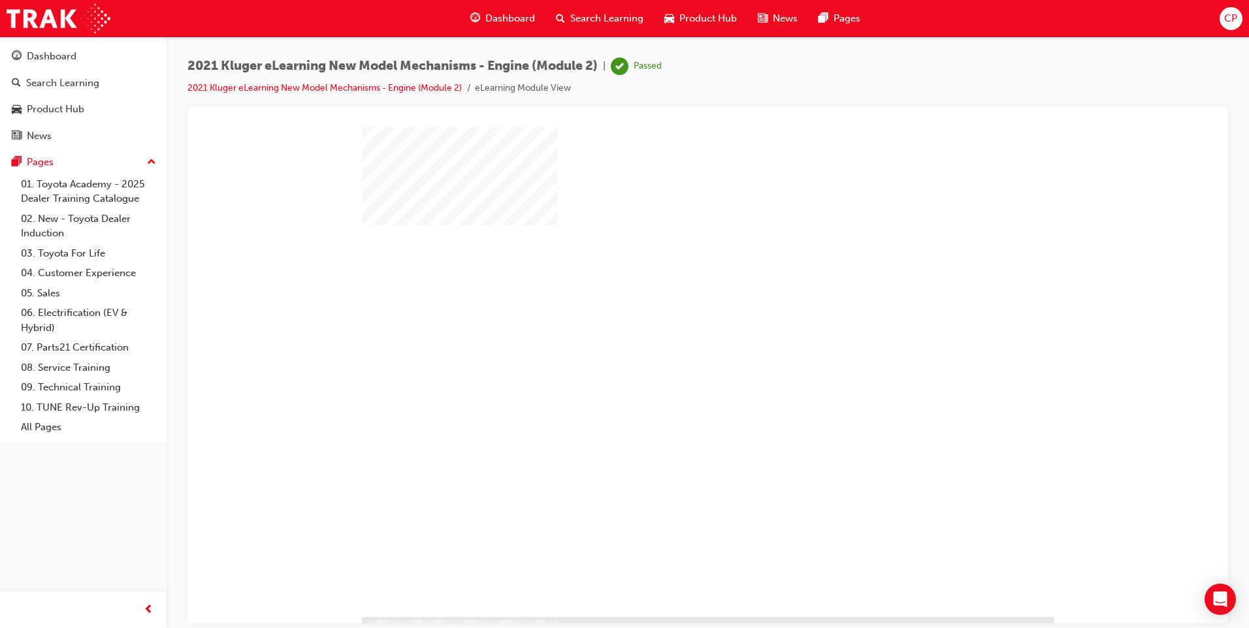
click at [670, 334] on div "play" at bounding box center [670, 334] width 0 height 0
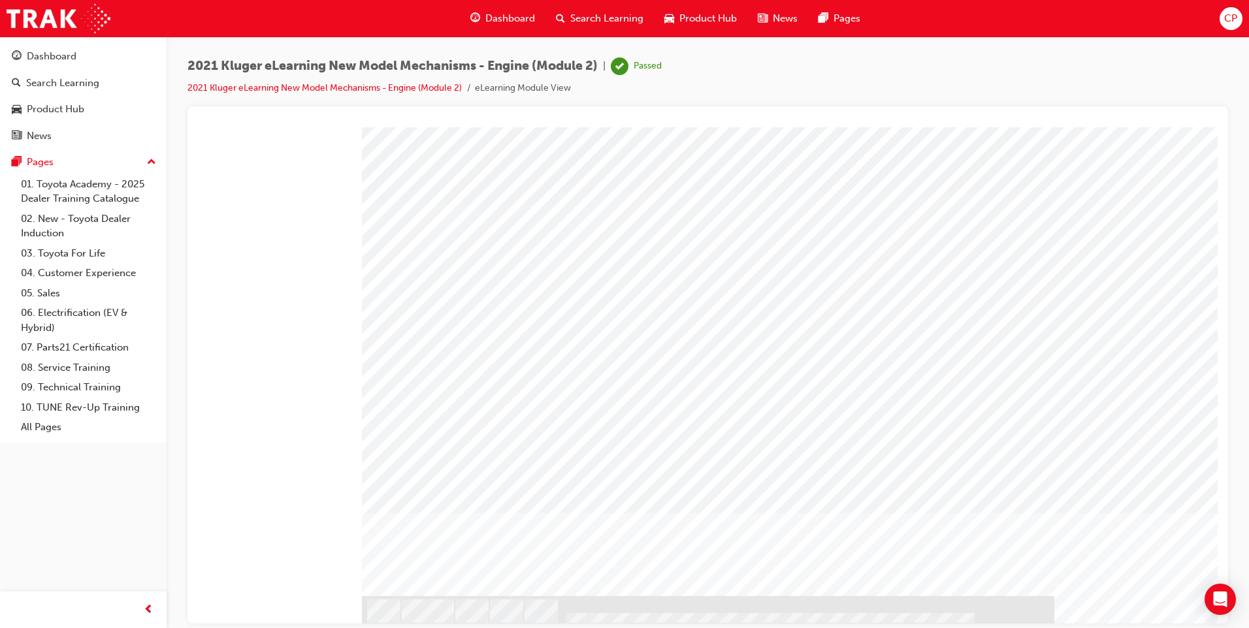
scroll to position [23, 0]
click at [342, 93] on li "2021 Kluger eLearning New Model Mechanisms - Engine (Module 2)" at bounding box center [330, 88] width 287 height 15
click at [347, 91] on link "2021 Kluger eLearning New Model Mechanisms - Engine (Module 2)" at bounding box center [324, 87] width 274 height 11
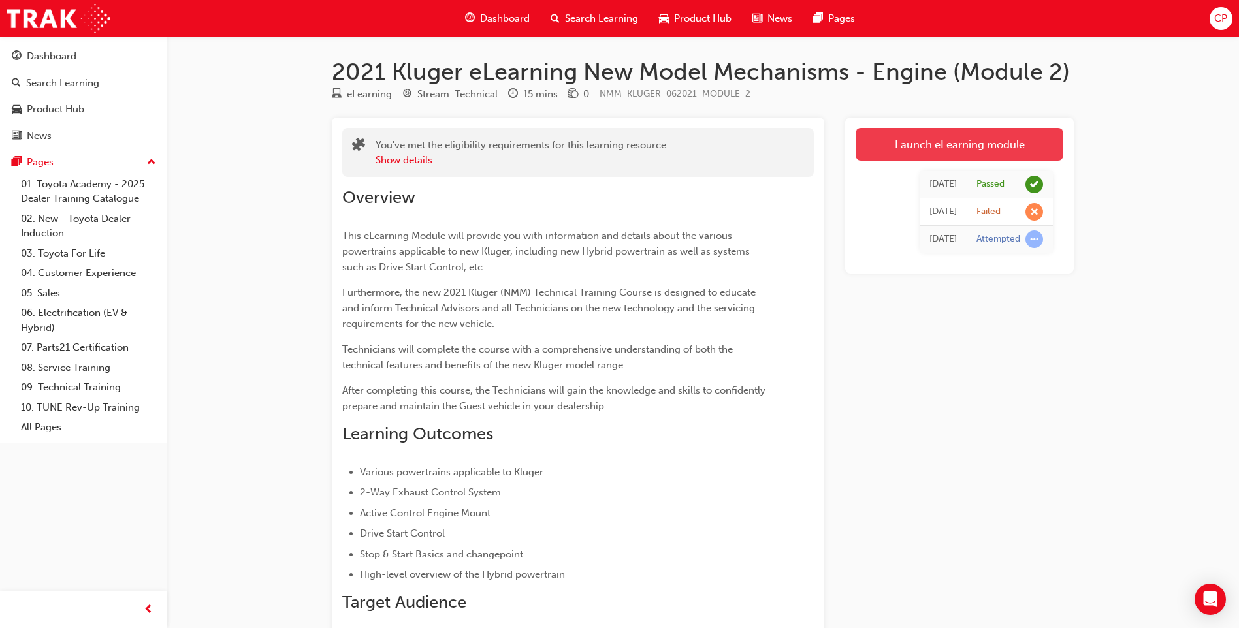
click at [909, 145] on link "Launch eLearning module" at bounding box center [960, 144] width 208 height 33
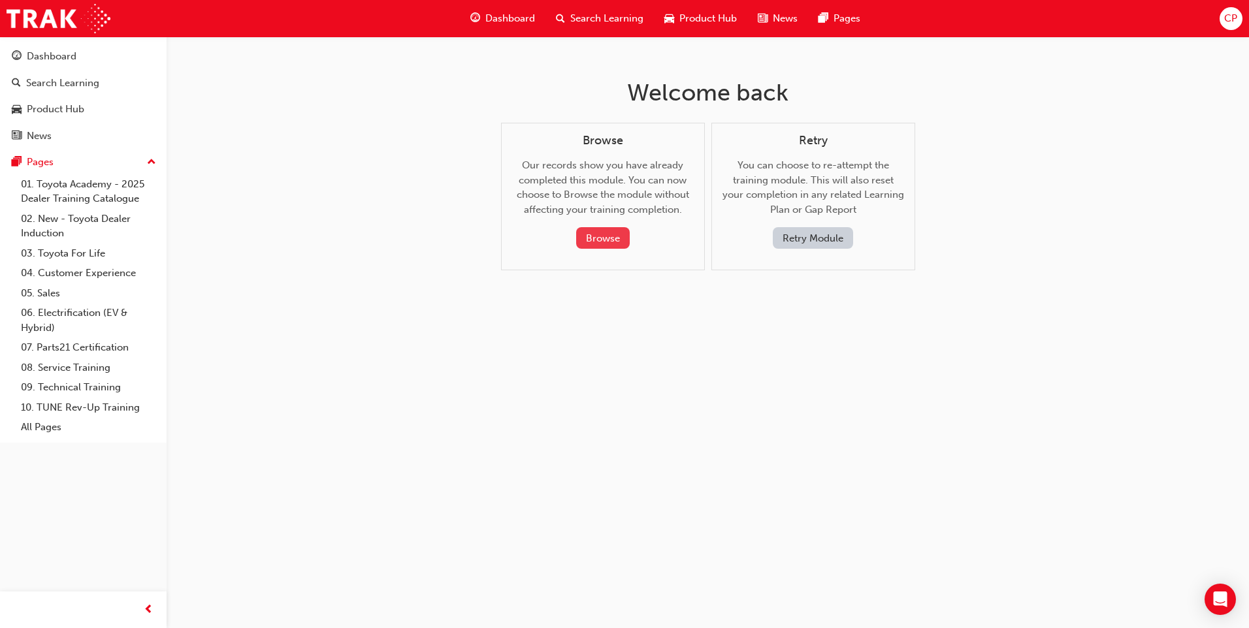
click at [606, 240] on button "Browse" at bounding box center [603, 238] width 54 height 22
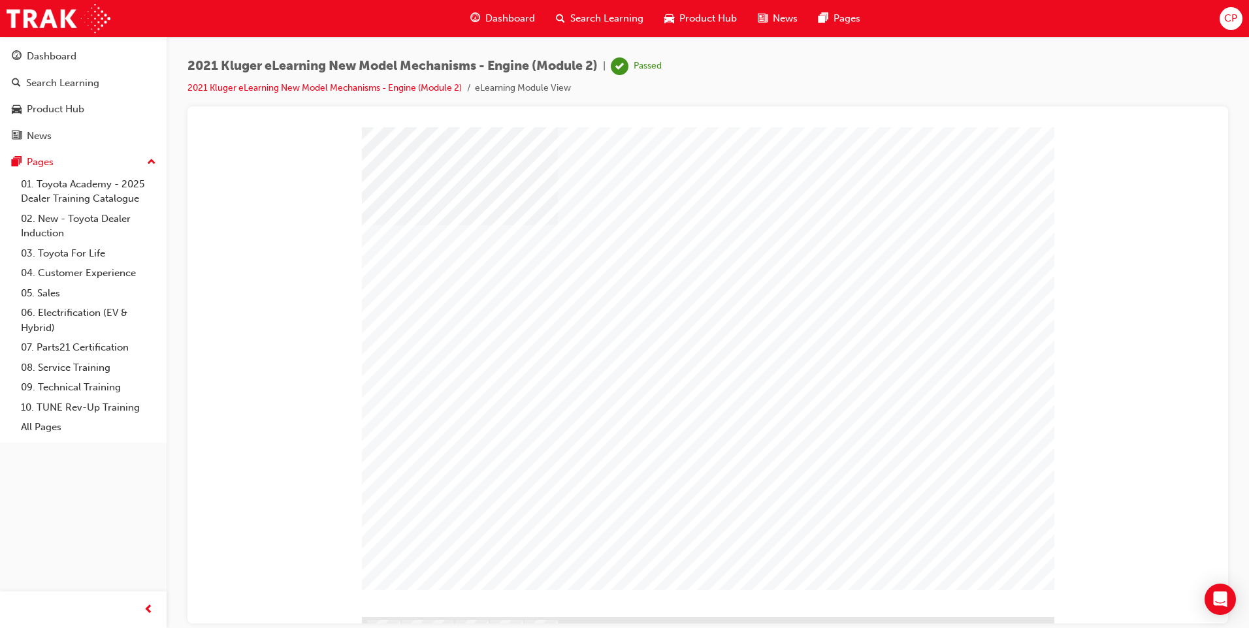
click at [376, 93] on link "2021 Kluger eLearning New Model Mechanisms - Engine (Module 2)" at bounding box center [324, 87] width 274 height 11
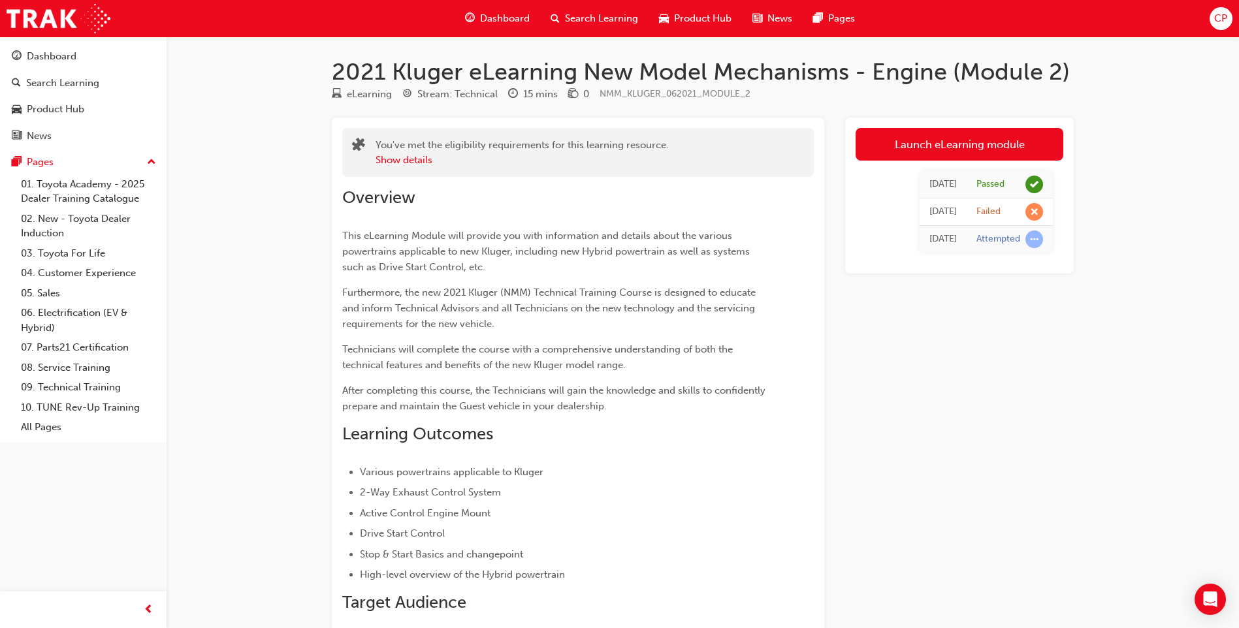
click at [560, 20] on div "Search Learning" at bounding box center [594, 18] width 108 height 27
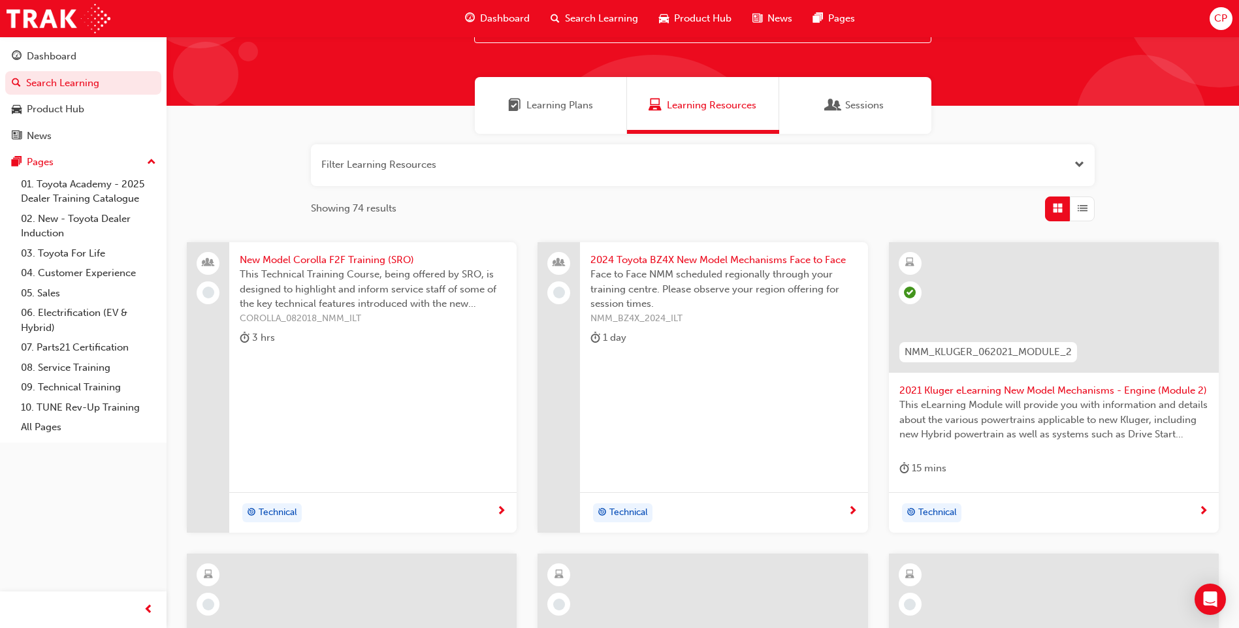
scroll to position [85, 0]
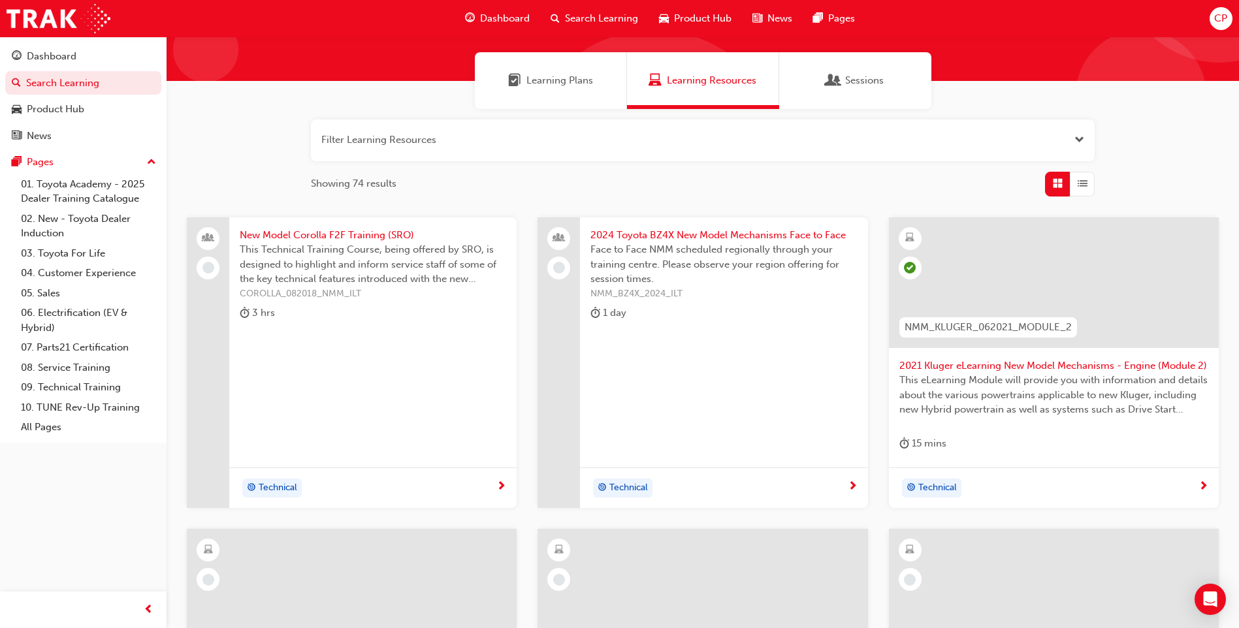
click at [943, 367] on span "2021 Kluger eLearning New Model Mechanisms - Engine (Module 2)" at bounding box center [1053, 366] width 309 height 15
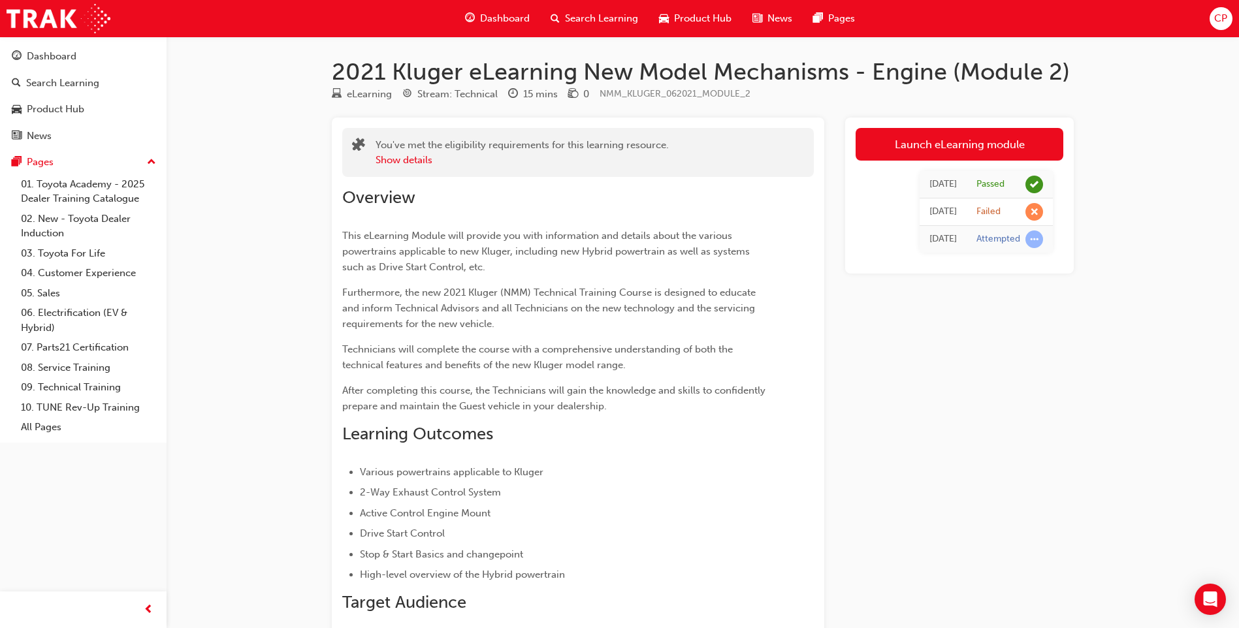
click at [617, 15] on span "Search Learning" at bounding box center [601, 18] width 73 height 15
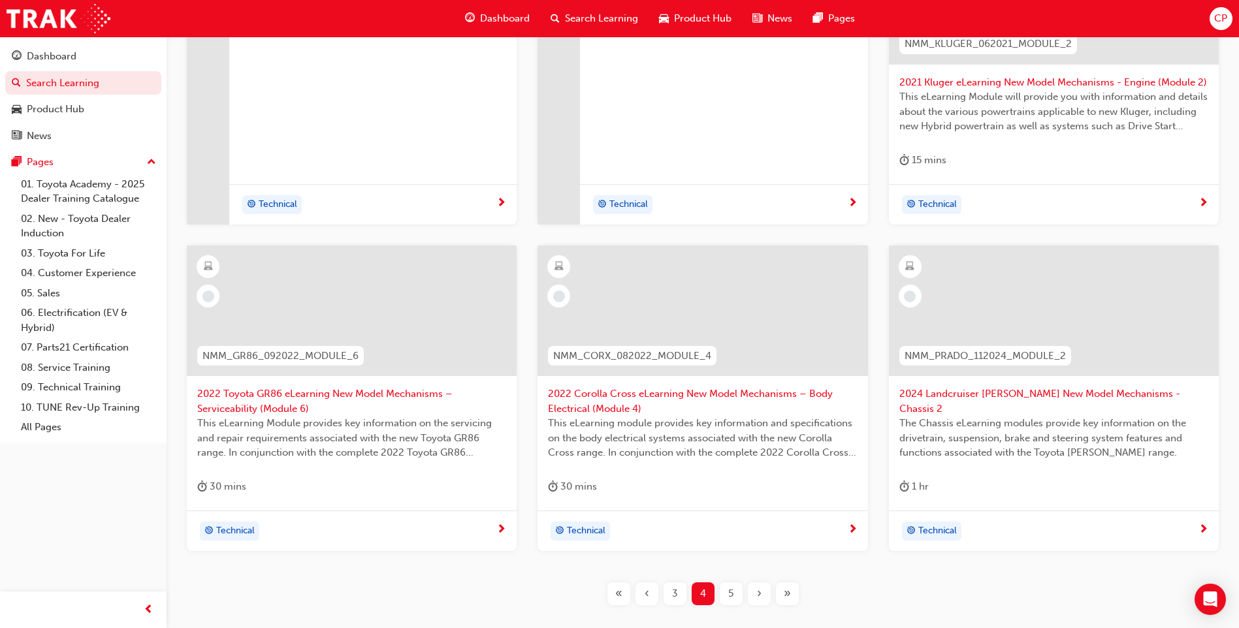
scroll to position [370, 0]
click at [1118, 391] on span "2024 Landcruiser [PERSON_NAME] New Model Mechanisms - Chassis 2" at bounding box center [1053, 399] width 309 height 29
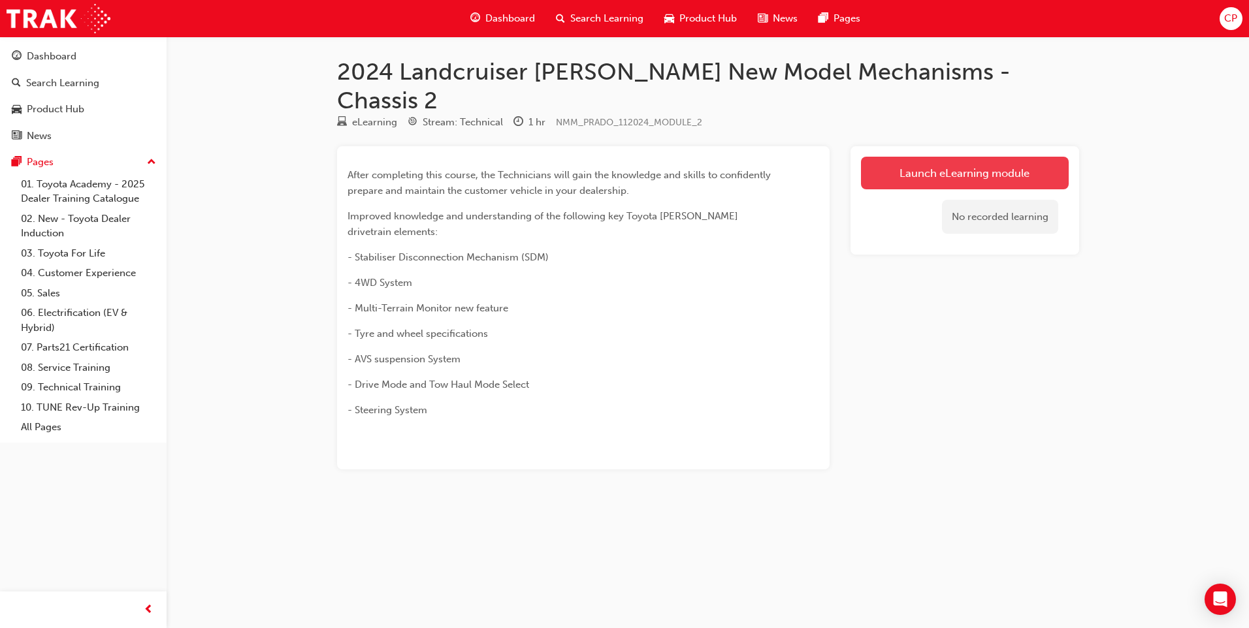
click at [979, 157] on link "Launch eLearning module" at bounding box center [965, 173] width 208 height 33
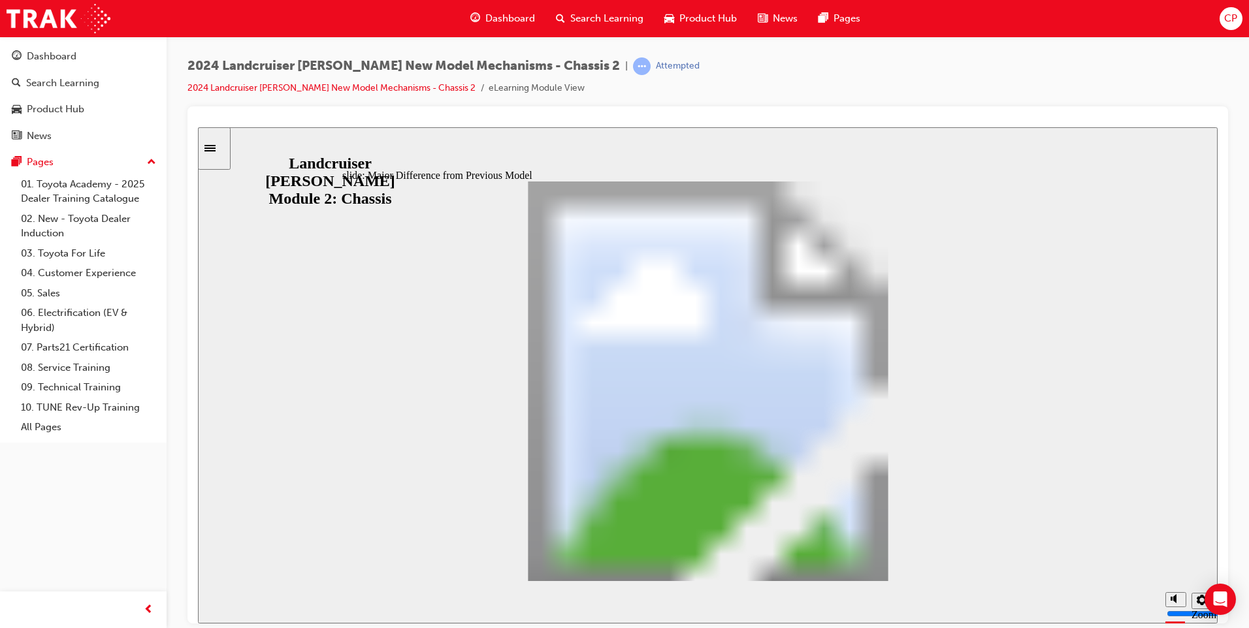
scroll to position [481, 0]
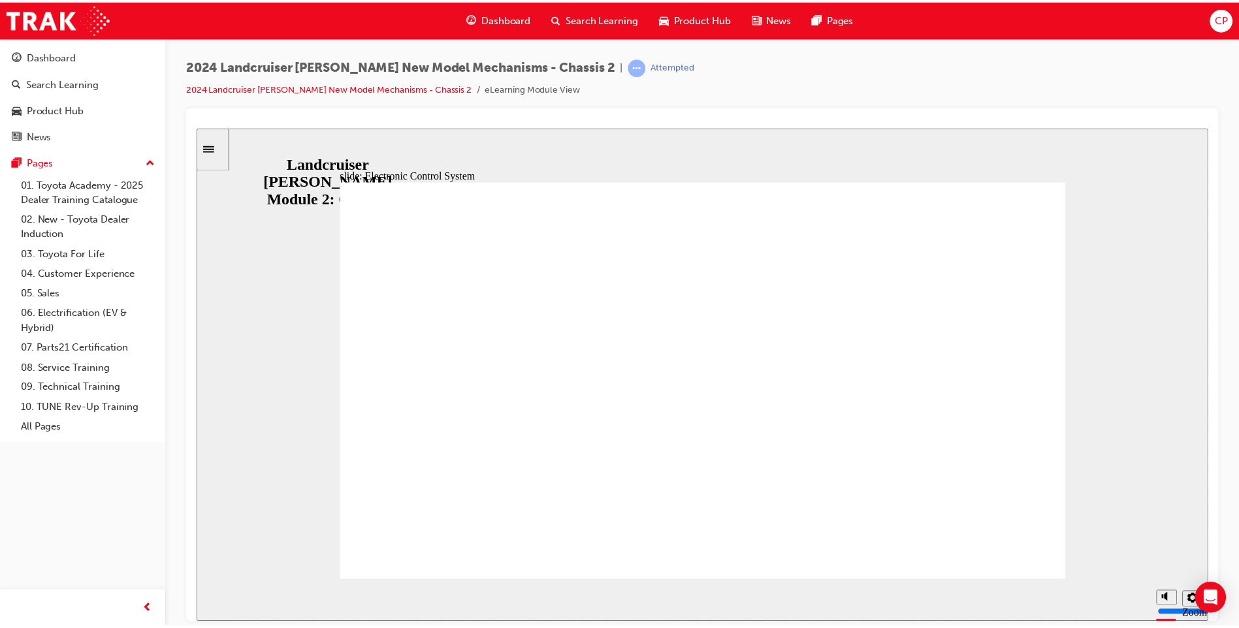
scroll to position [0, 0]
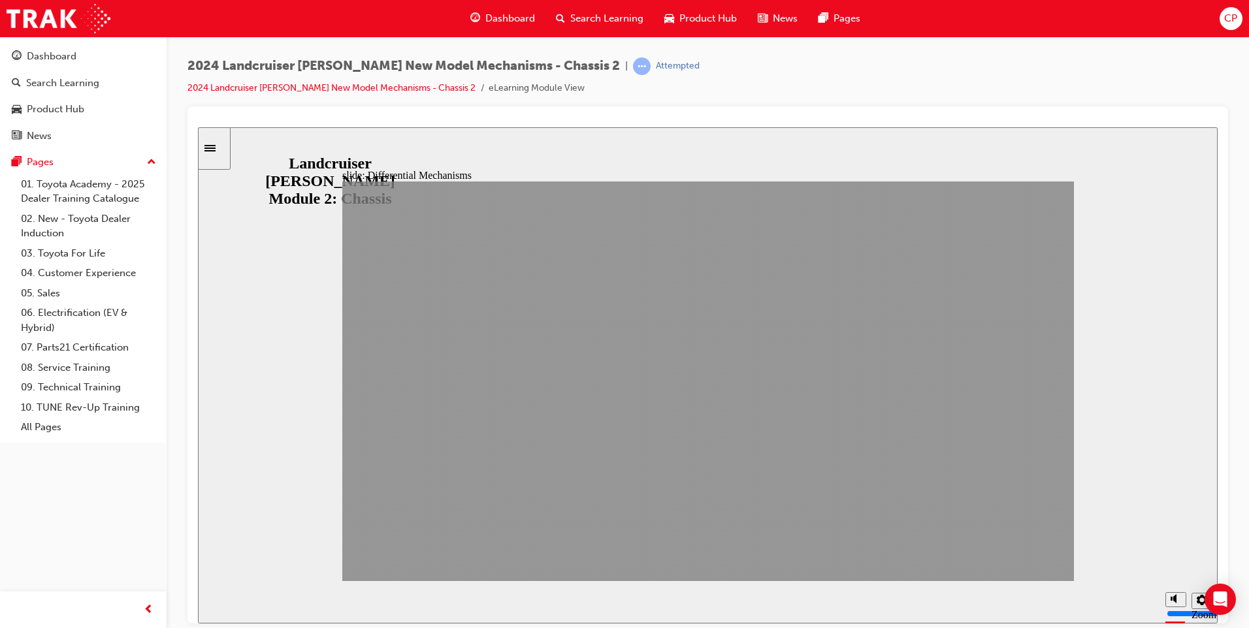
click at [593, 19] on span "Search Learning" at bounding box center [606, 18] width 73 height 15
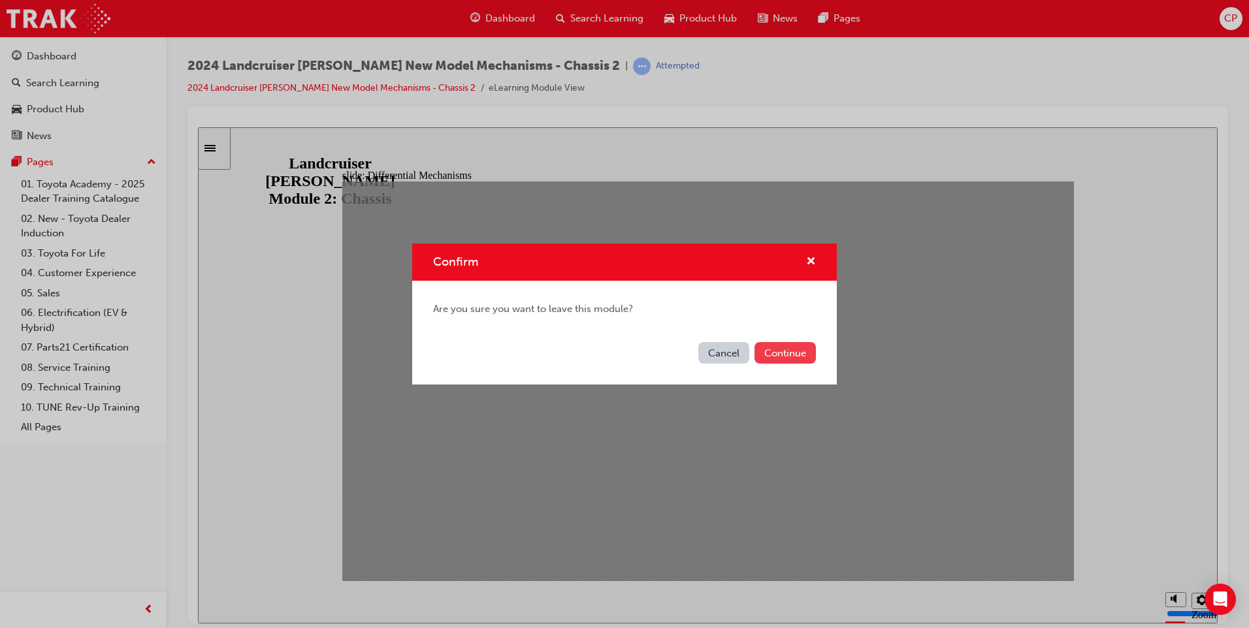
click at [798, 362] on button "Continue" at bounding box center [784, 353] width 61 height 22
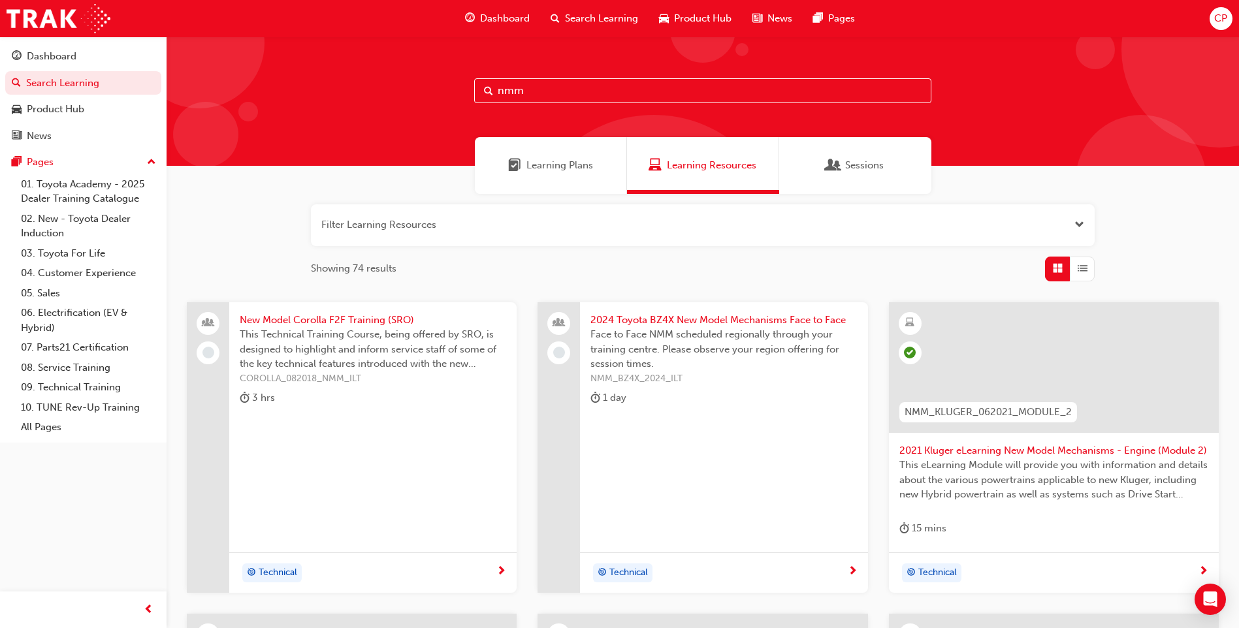
click at [572, 168] on span "Learning Plans" at bounding box center [560, 165] width 67 height 15
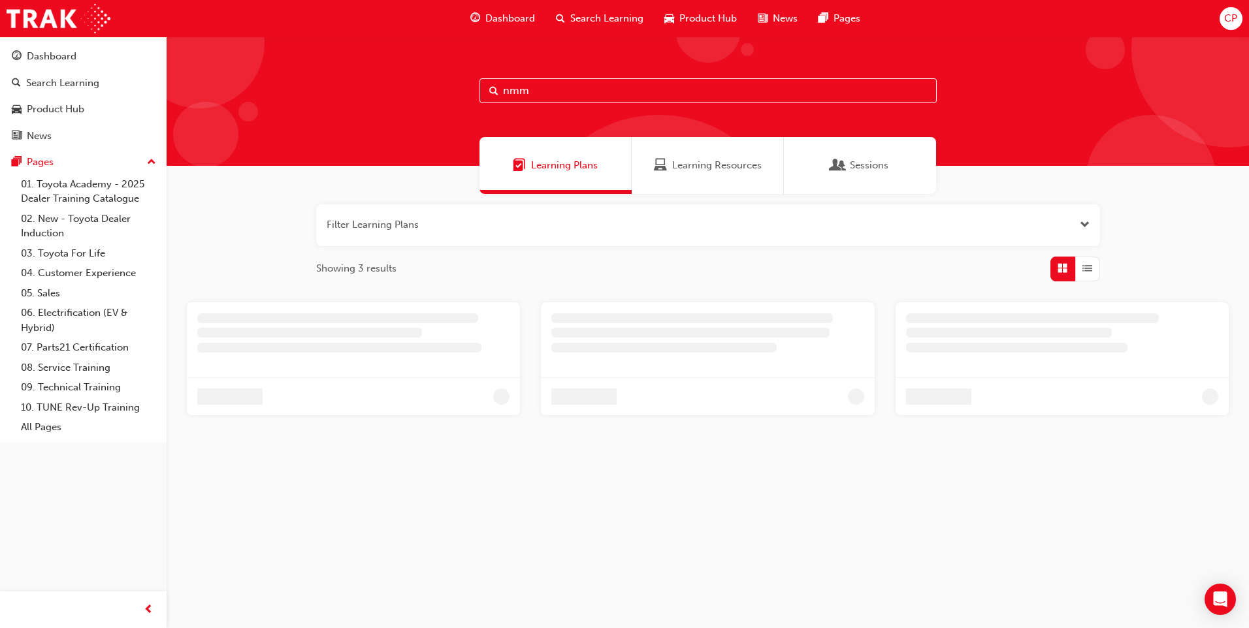
click at [511, 27] on div "Dashboard" at bounding box center [503, 18] width 86 height 27
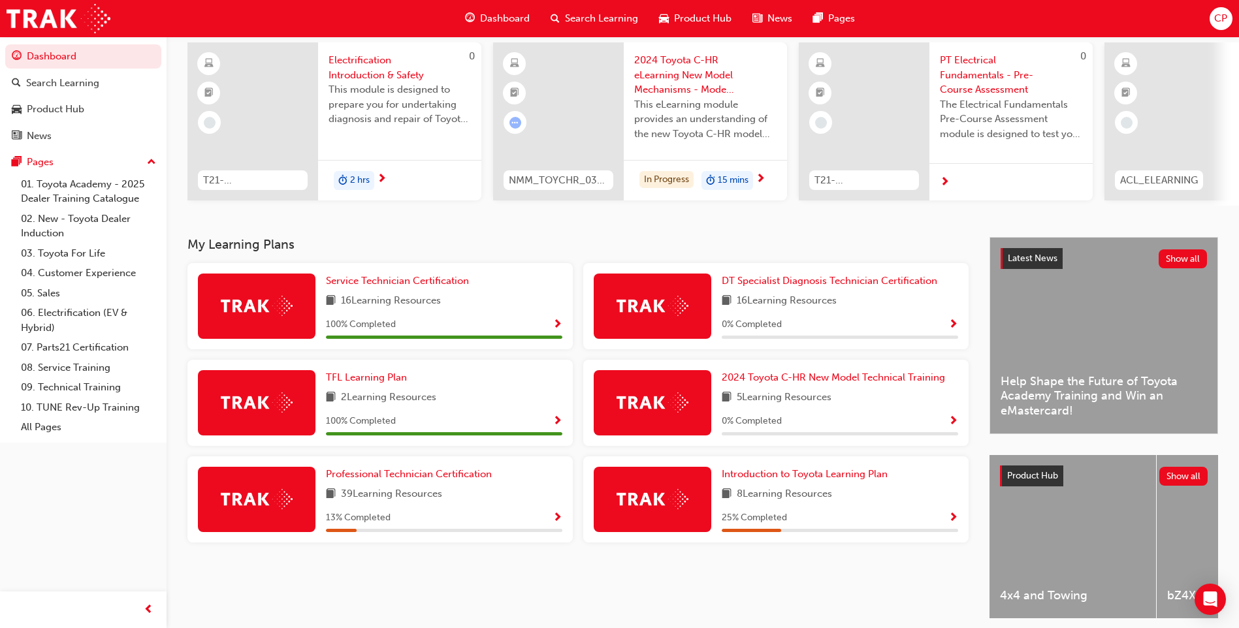
scroll to position [96, 0]
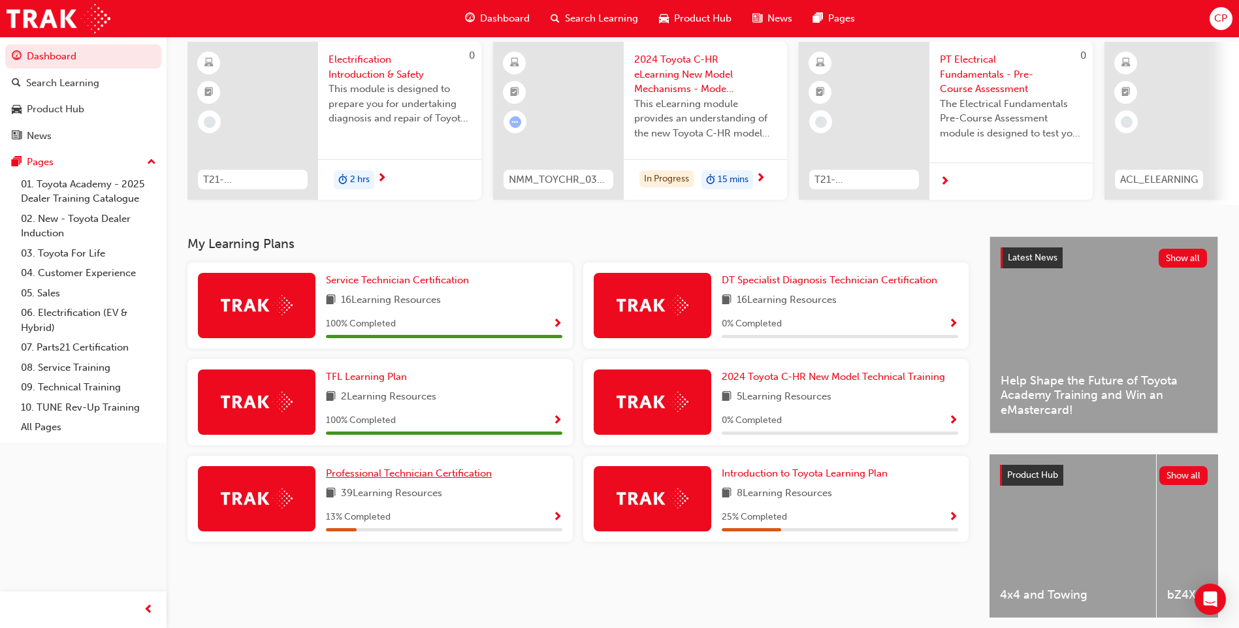
click at [429, 479] on span "Professional Technician Certification" at bounding box center [409, 474] width 166 height 12
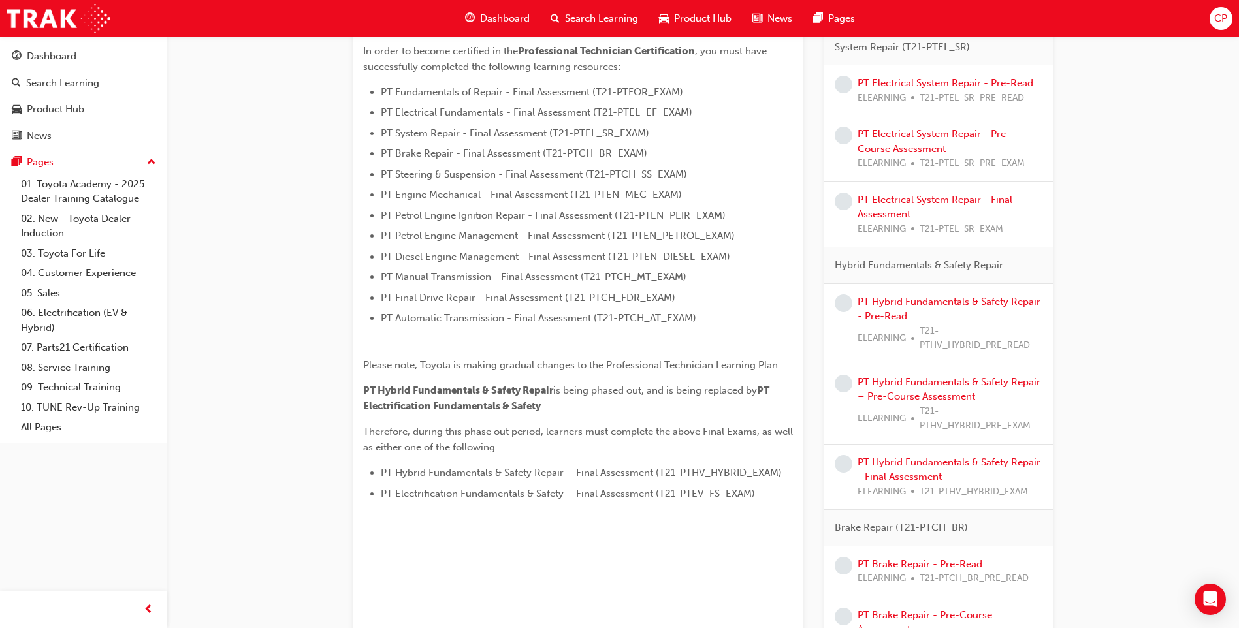
scroll to position [366, 0]
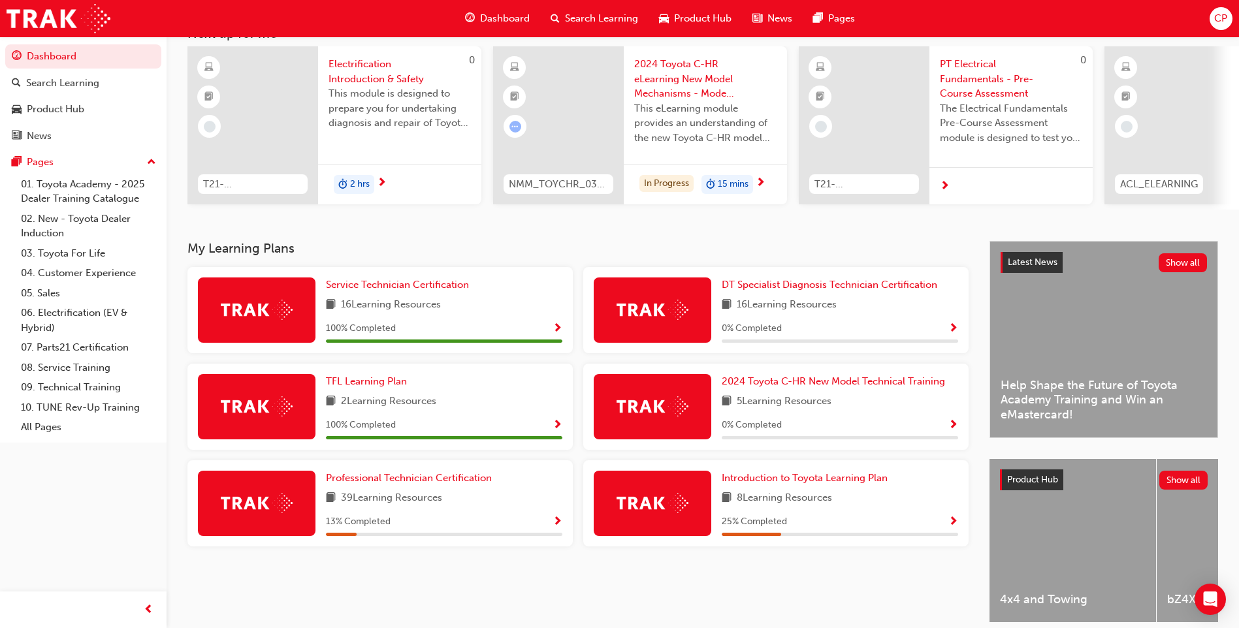
scroll to position [93, 0]
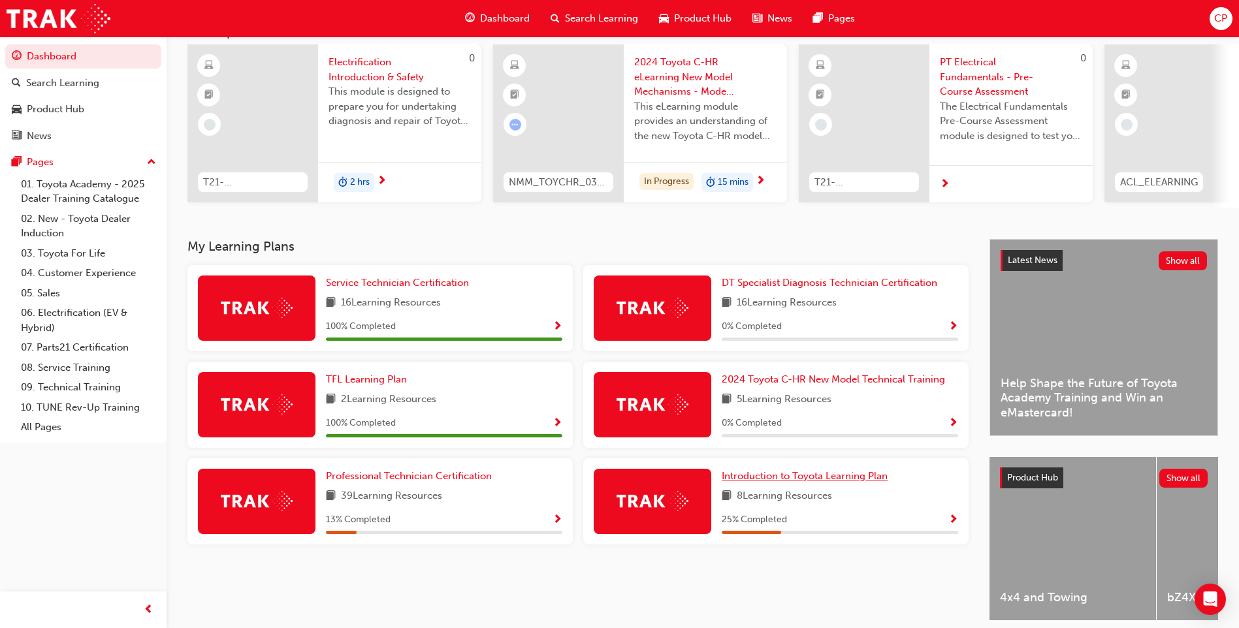
click at [814, 482] on span "Introduction to Toyota Learning Plan" at bounding box center [805, 476] width 166 height 12
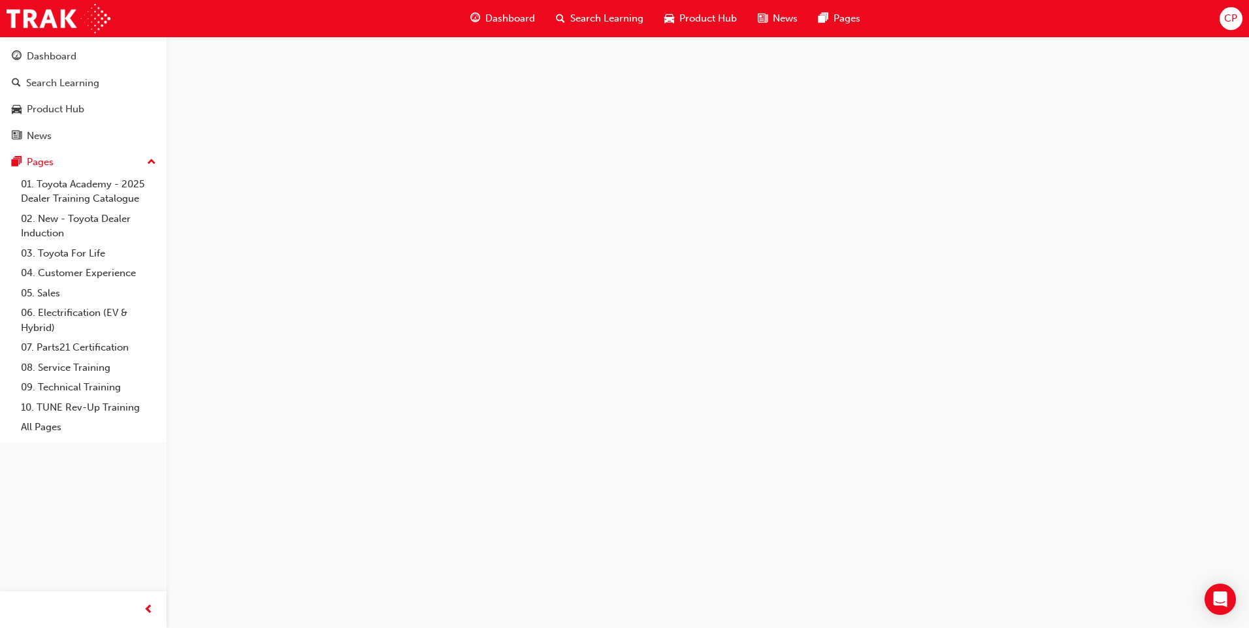
click at [814, 482] on div at bounding box center [624, 314] width 1249 height 628
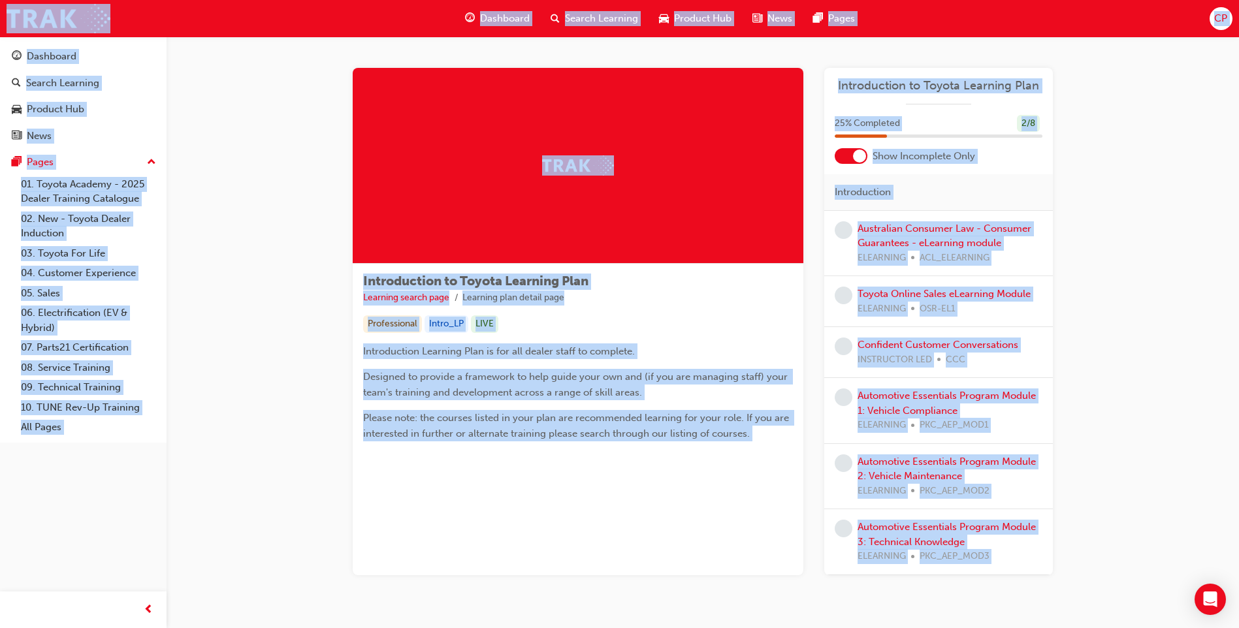
click at [566, 20] on span "Search Learning" at bounding box center [601, 18] width 73 height 15
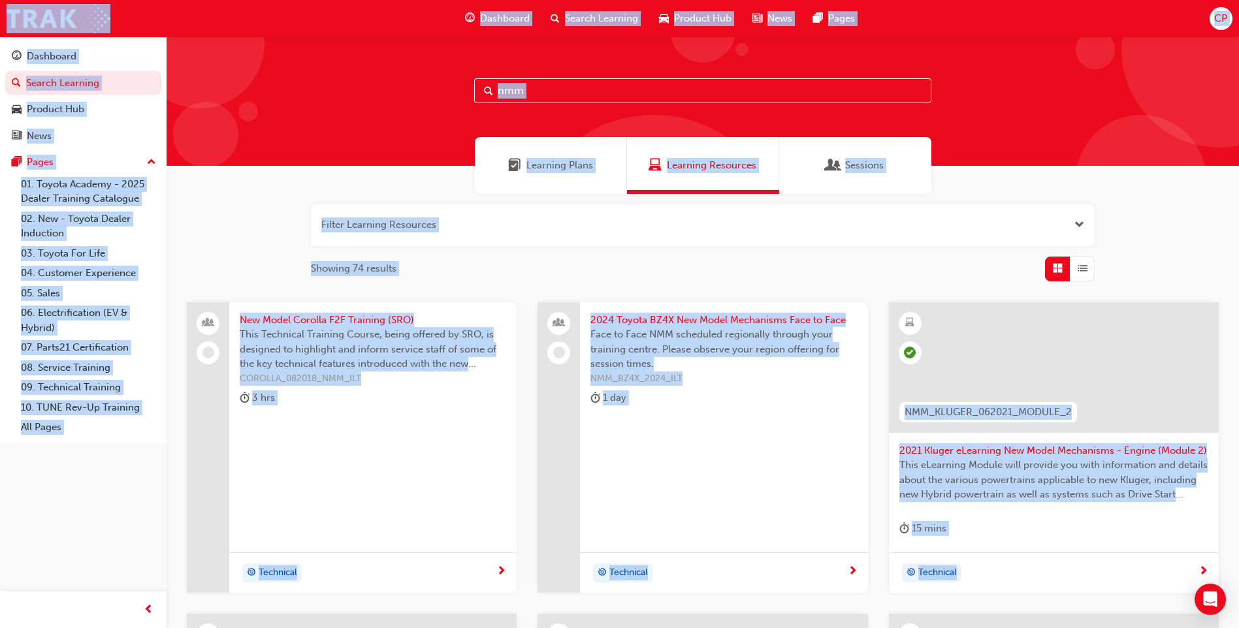
click at [547, 167] on span "Learning Plans" at bounding box center [560, 165] width 67 height 15
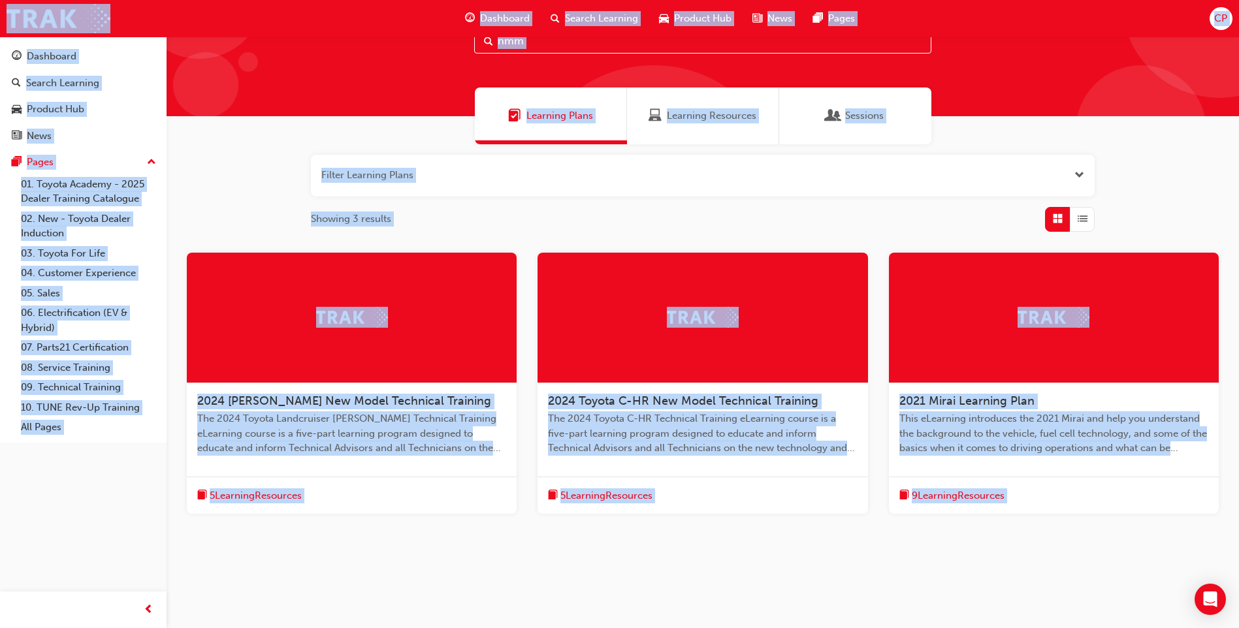
scroll to position [62, 0]
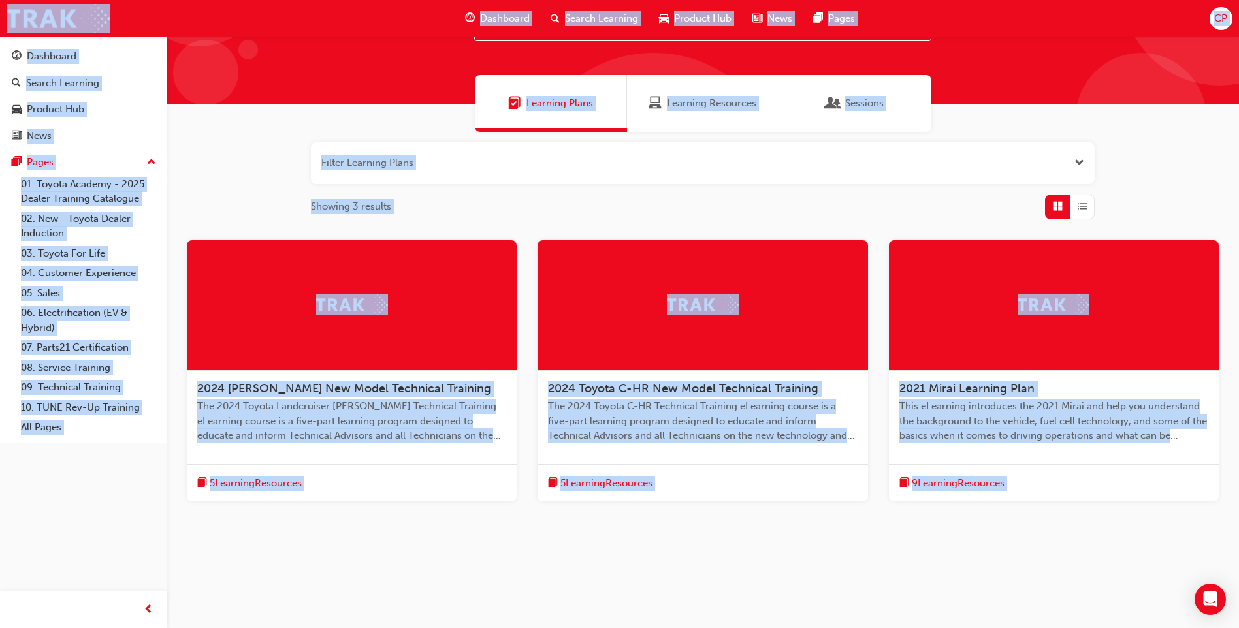
click at [284, 385] on span "2024 [PERSON_NAME] New Model Technical Training" at bounding box center [344, 388] width 294 height 14
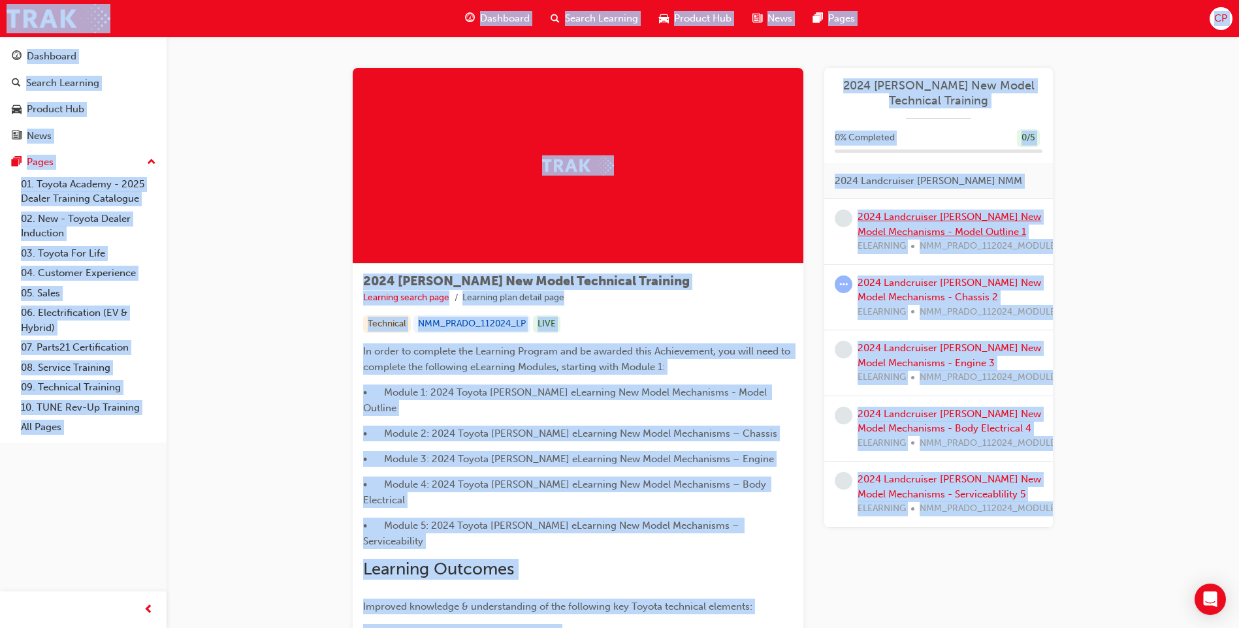
click at [875, 225] on link "2024 Landcruiser [PERSON_NAME] New Model Mechanisms - Model Outline 1" at bounding box center [950, 224] width 184 height 27
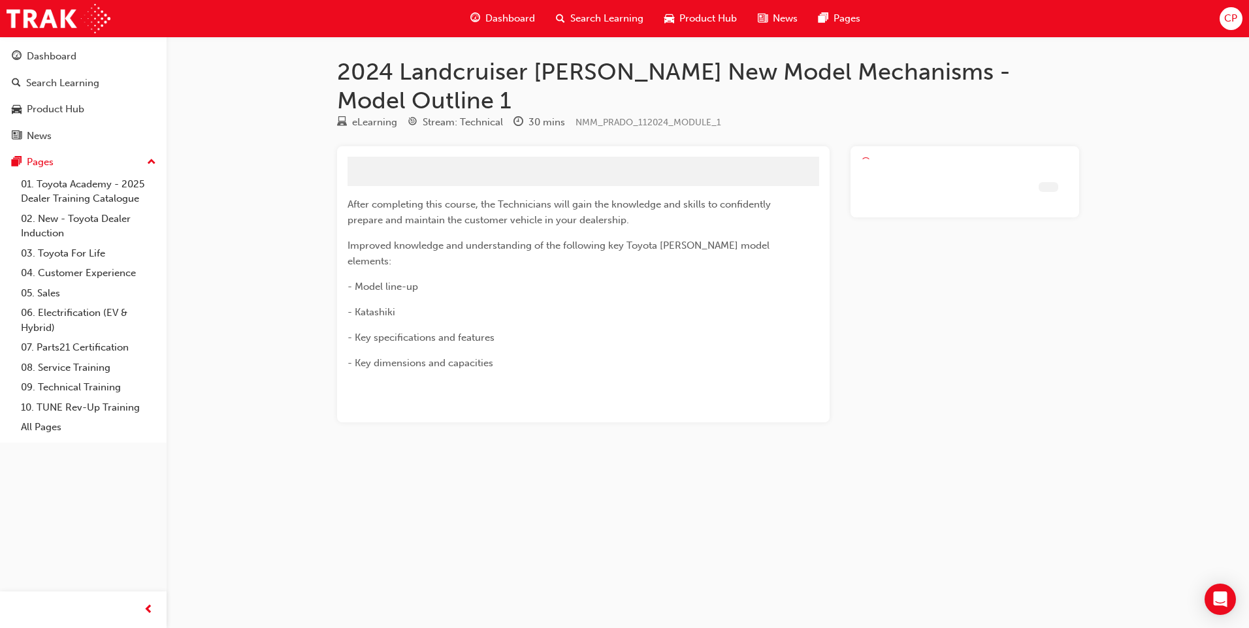
click at [875, 225] on div at bounding box center [965, 284] width 229 height 276
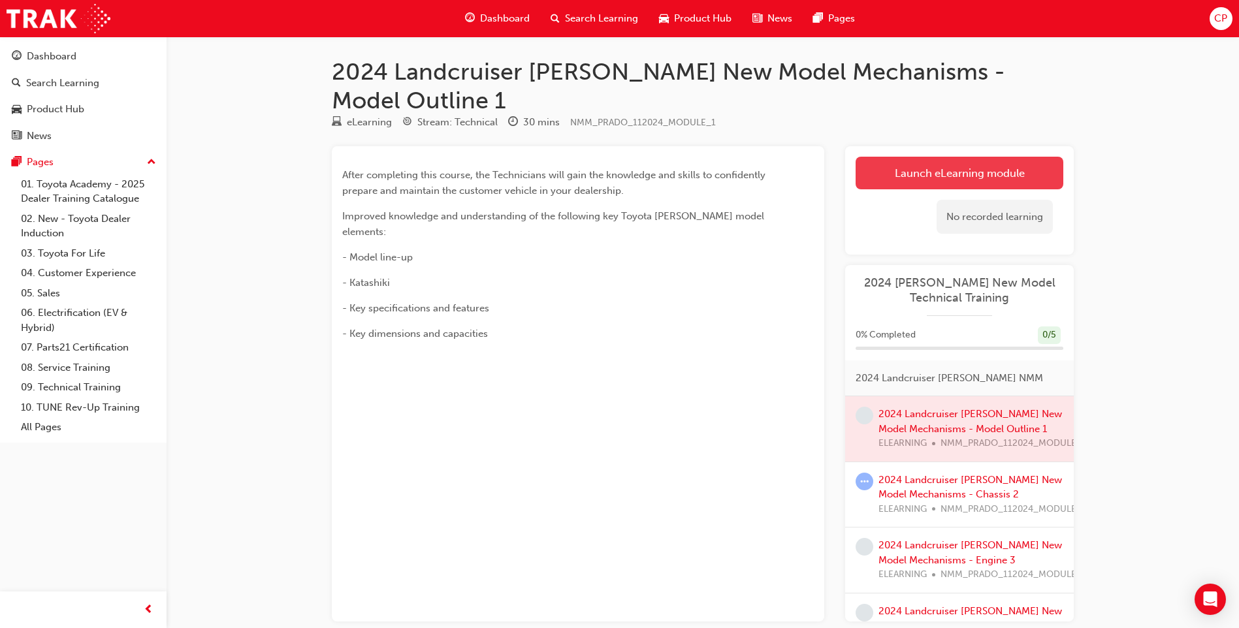
click at [939, 157] on link "Launch eLearning module" at bounding box center [960, 173] width 208 height 33
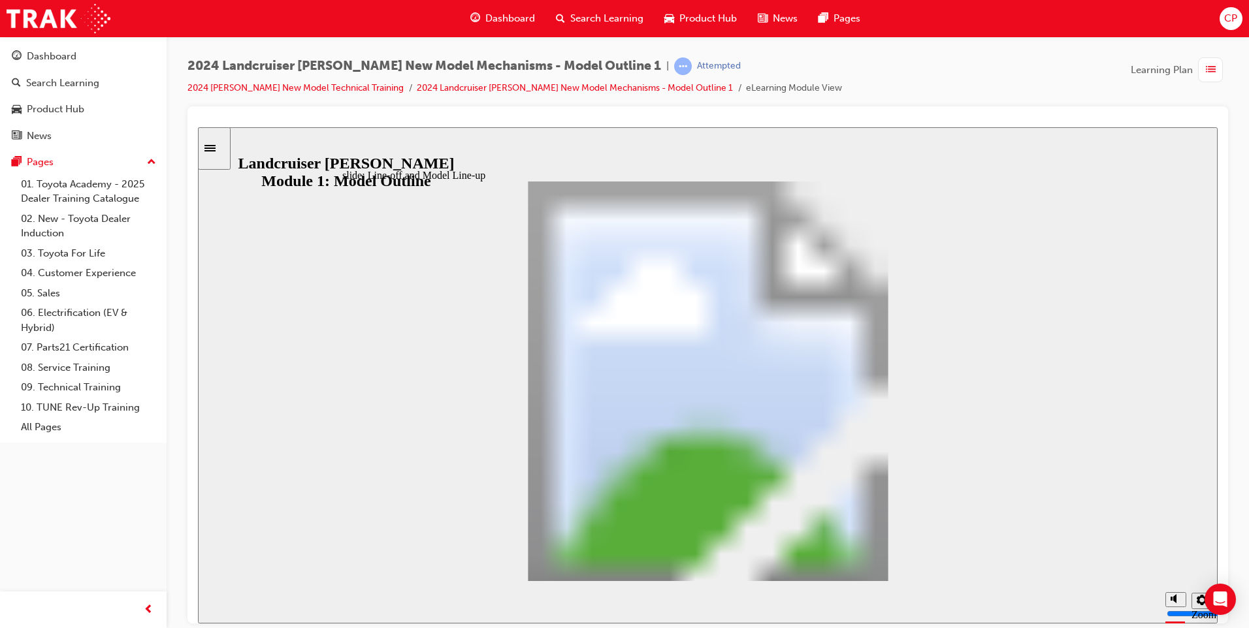
click at [920, 593] on section "Playback Speed 2 1.75" at bounding box center [708, 602] width 1020 height 42
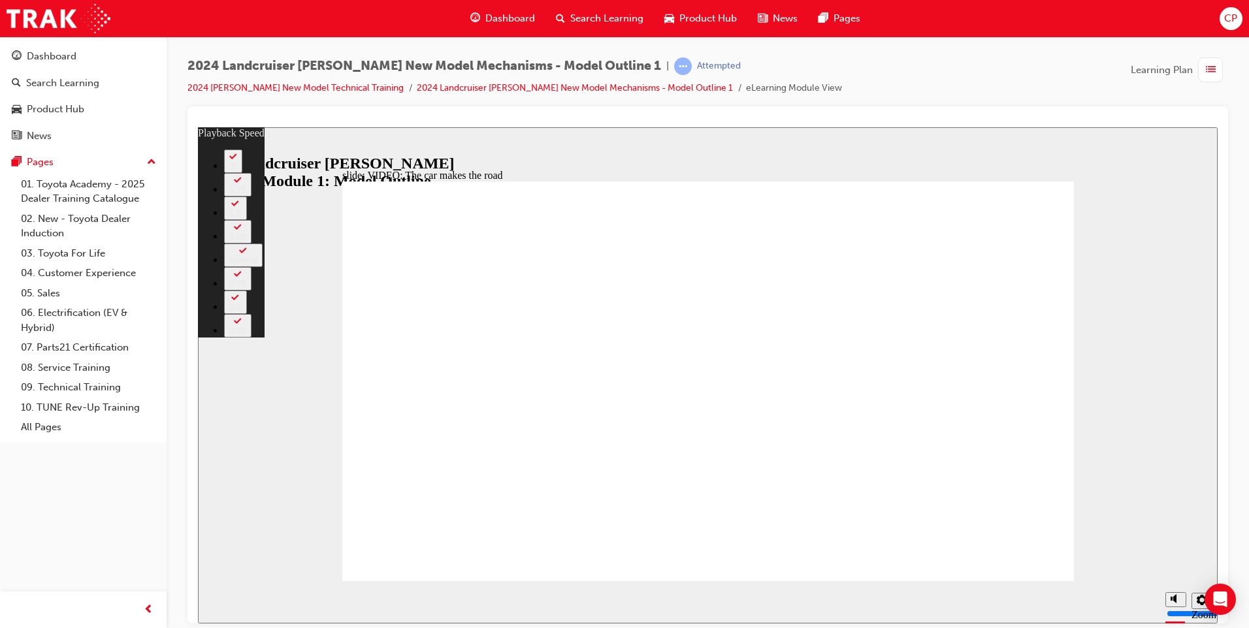
type input "86"
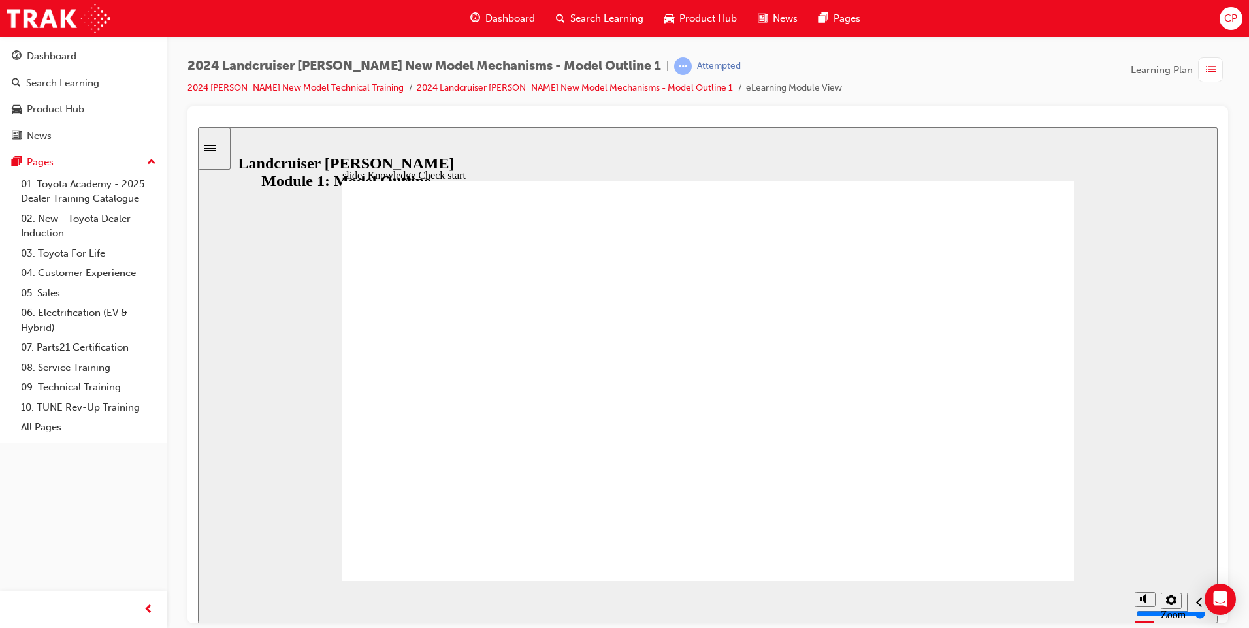
radio input "true"
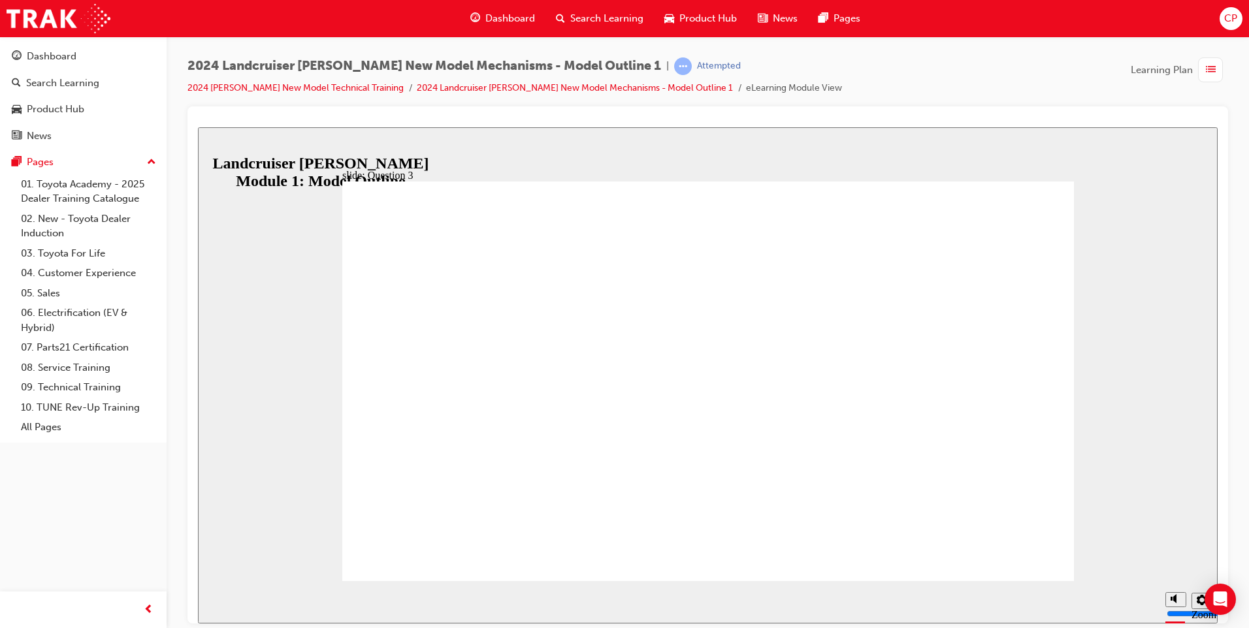
radio input "true"
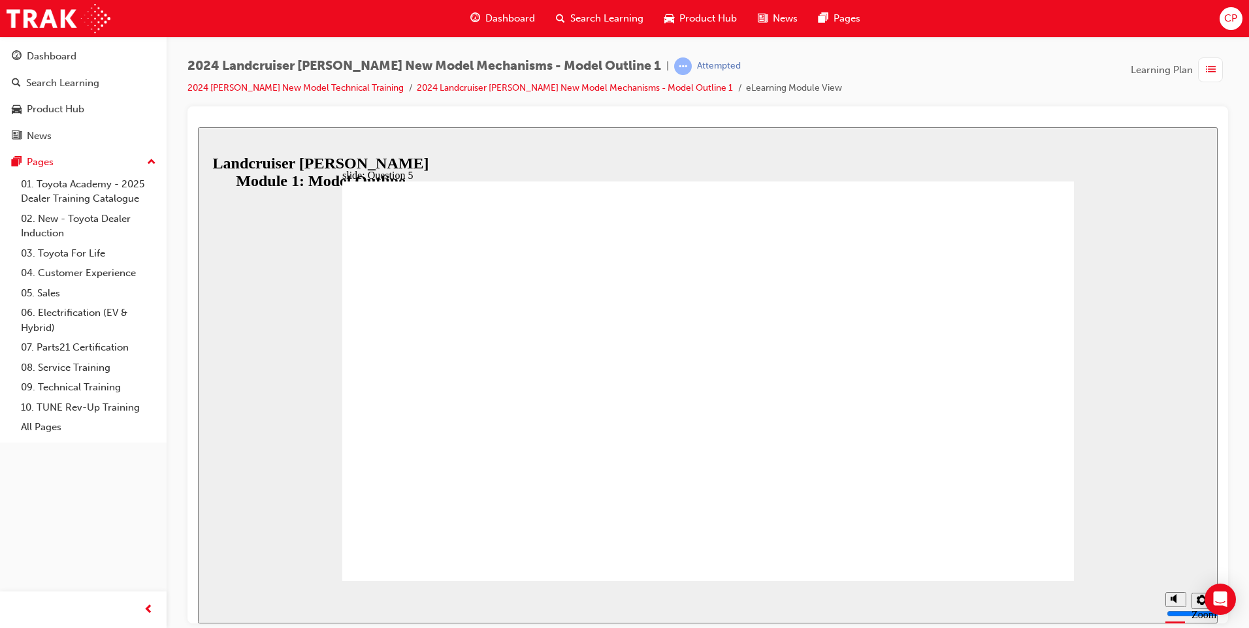
radio input "false"
radio input "true"
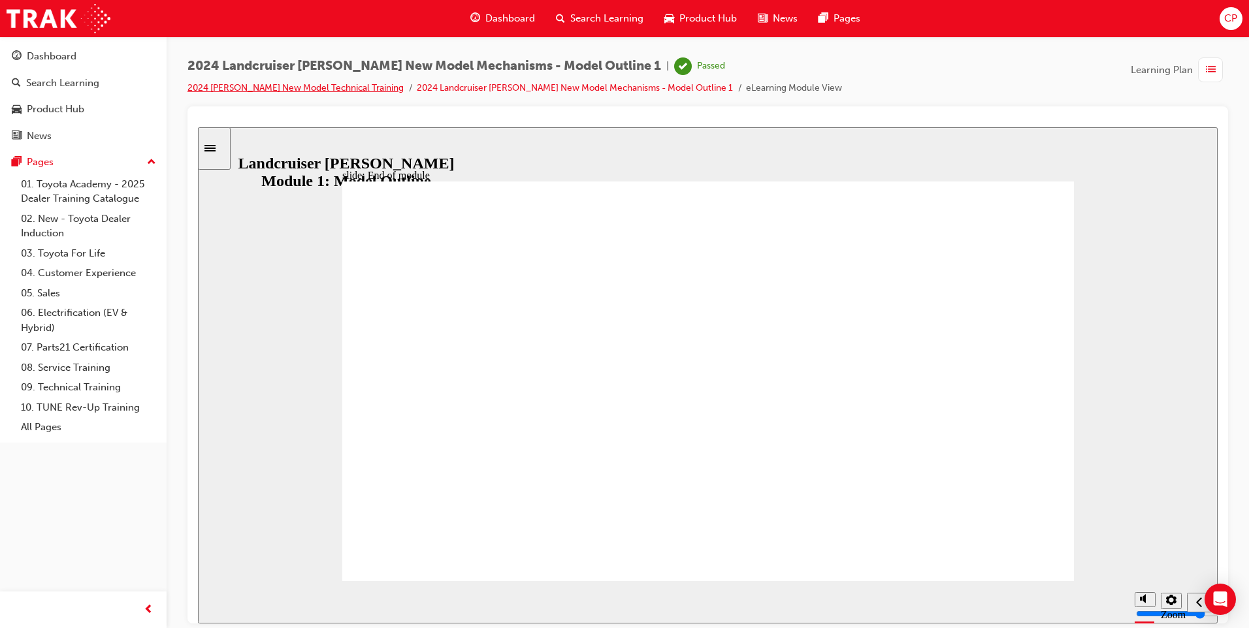
click at [240, 88] on link "2024 [PERSON_NAME] New Model Technical Training" at bounding box center [295, 87] width 216 height 11
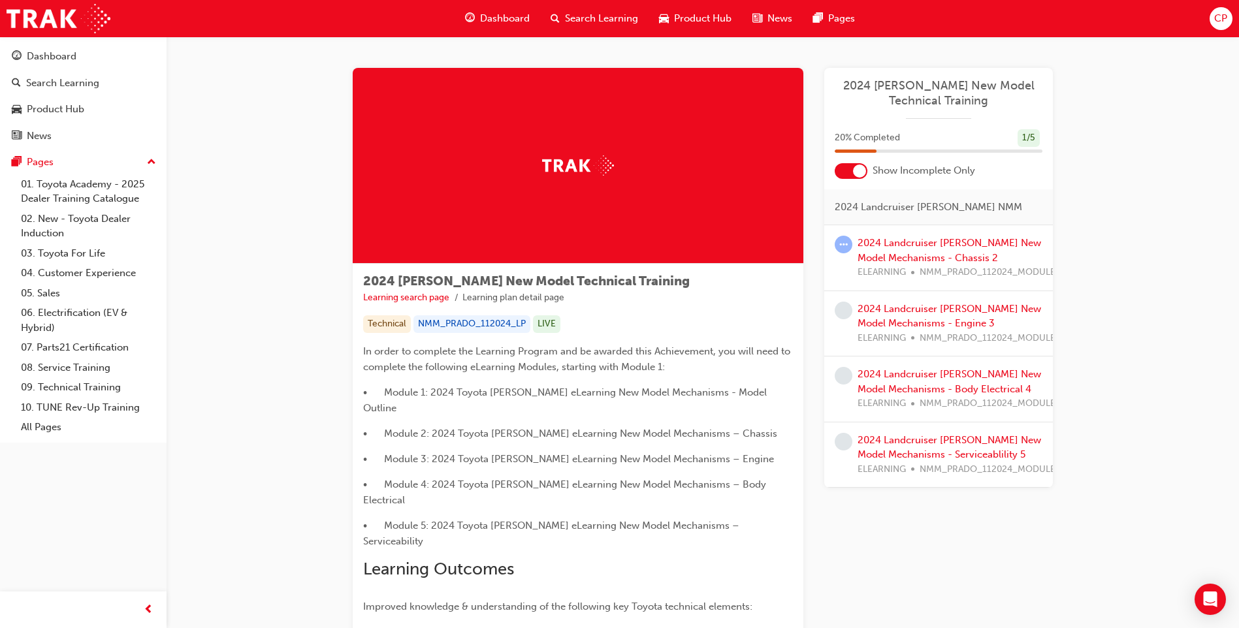
click at [516, 15] on span "Dashboard" at bounding box center [505, 18] width 50 height 15
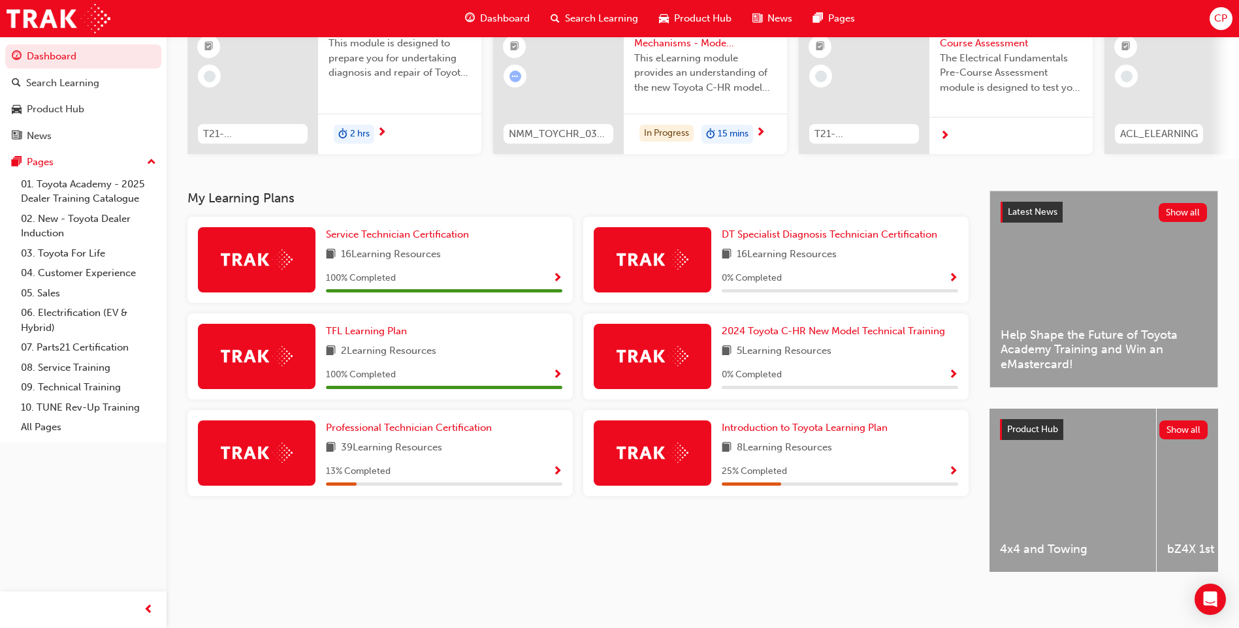
scroll to position [152, 0]
click at [780, 422] on span "Introduction to Toyota Learning Plan" at bounding box center [805, 428] width 166 height 12
click at [737, 431] on span "Introduction to Toyota Learning Plan" at bounding box center [805, 428] width 166 height 12
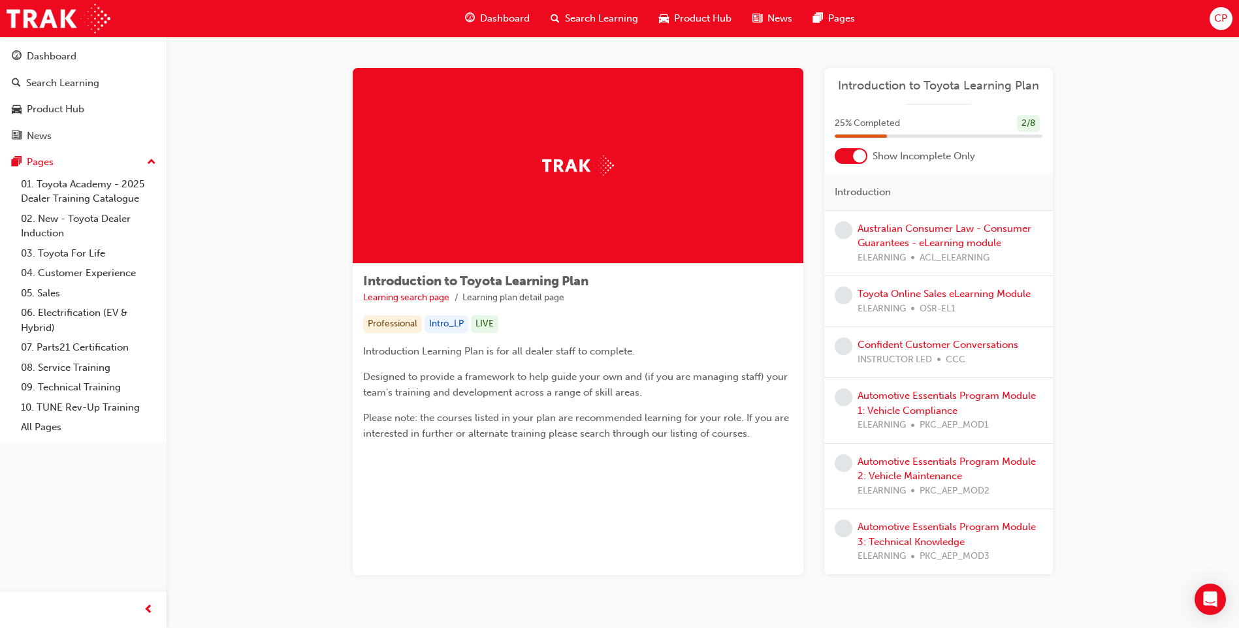
scroll to position [42, 0]
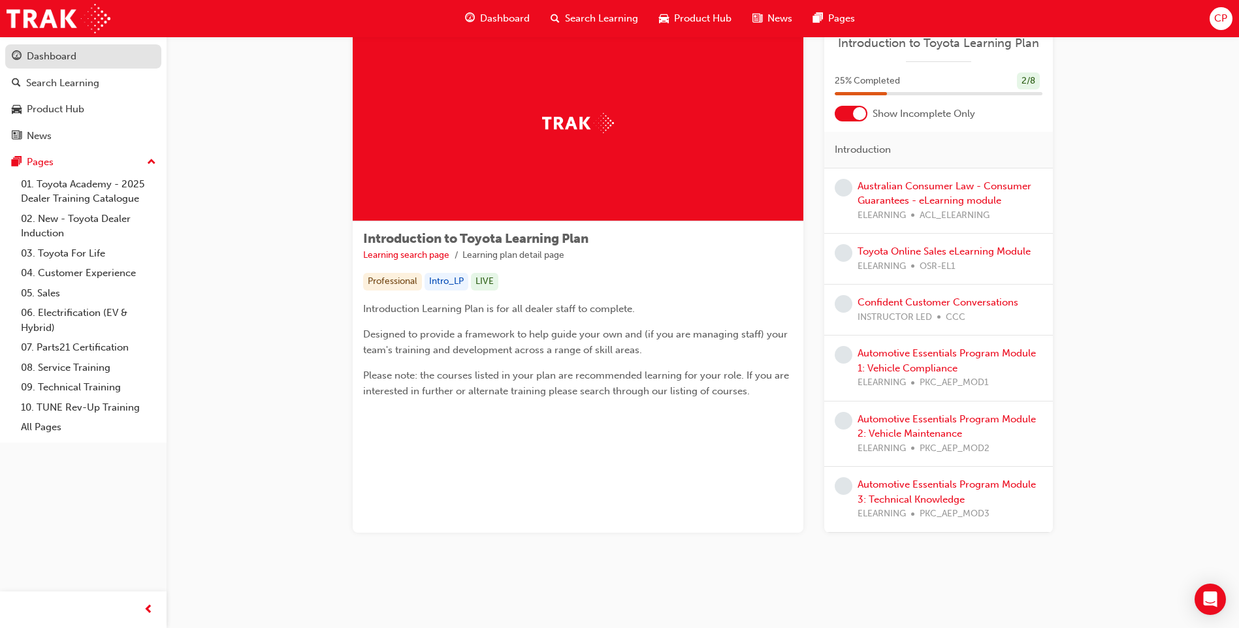
click at [48, 56] on div "Dashboard" at bounding box center [52, 56] width 50 height 15
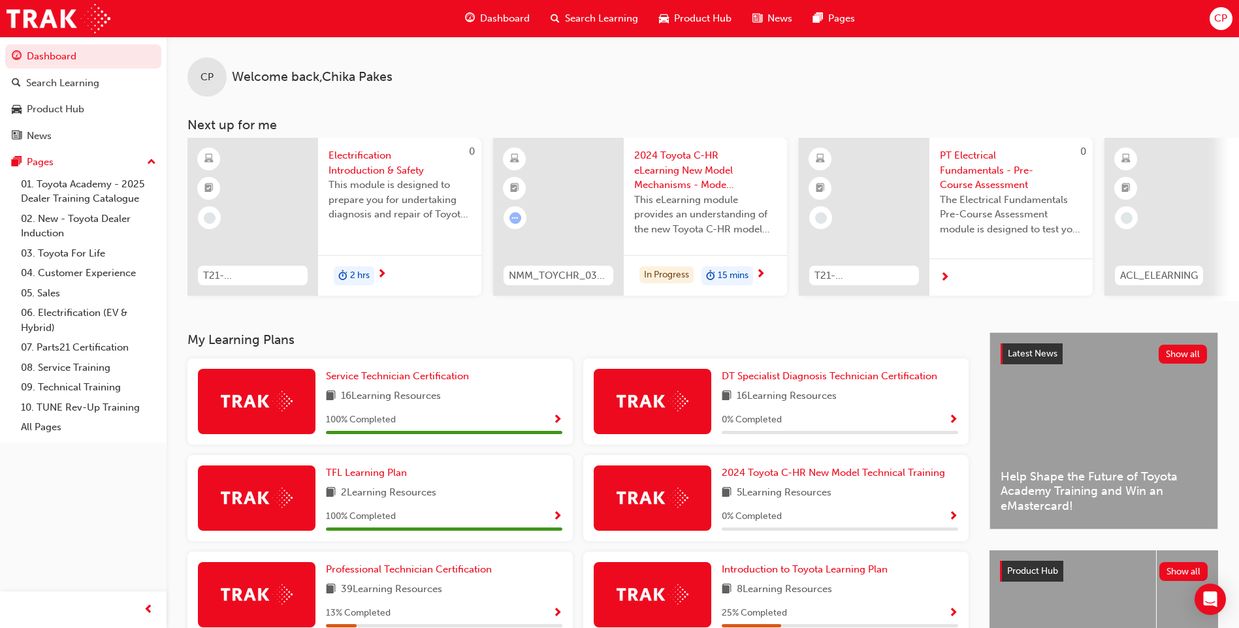
click at [600, 10] on div "Search Learning" at bounding box center [594, 18] width 108 height 27
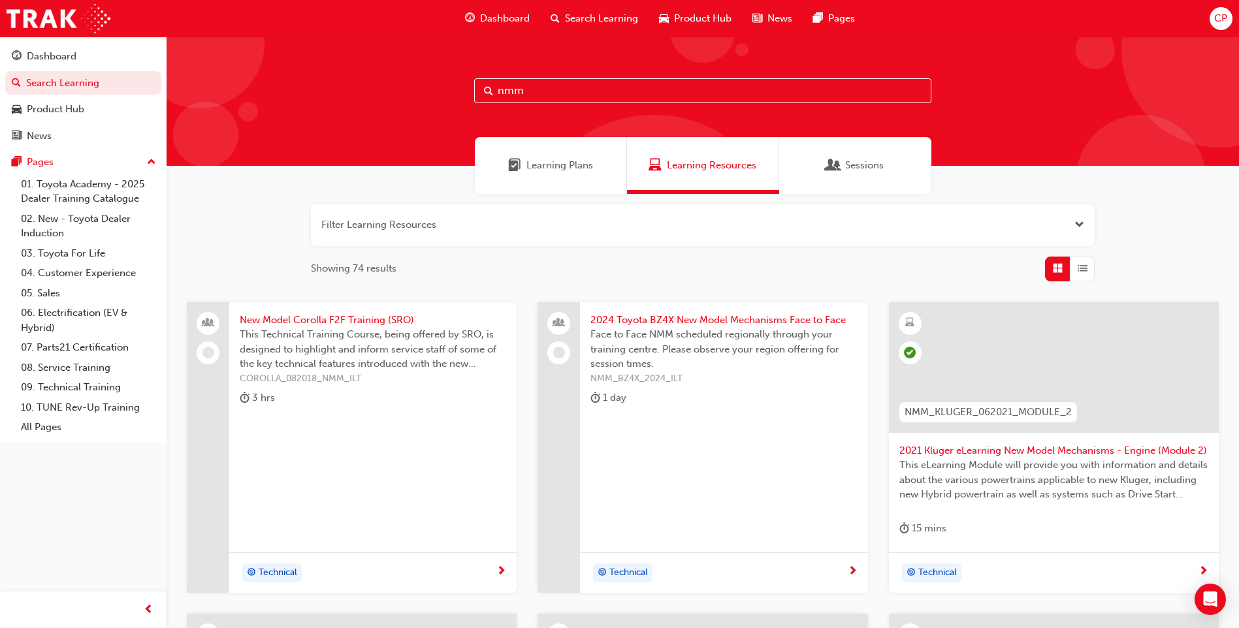
click at [582, 160] on span "Learning Plans" at bounding box center [560, 165] width 67 height 15
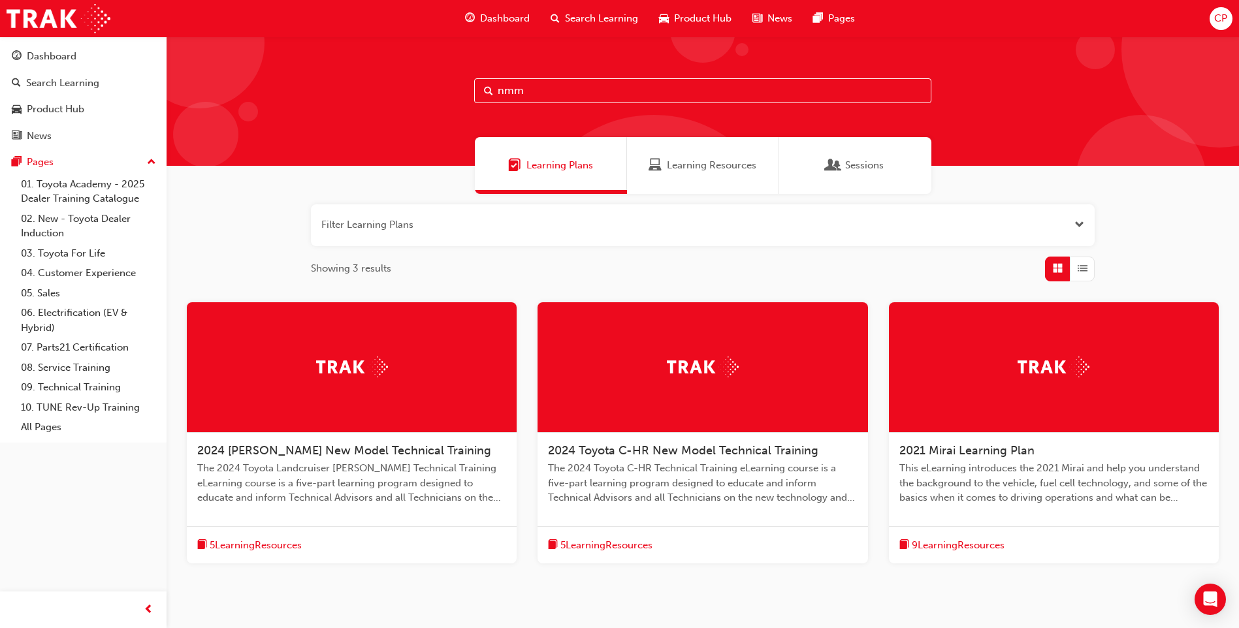
scroll to position [62, 0]
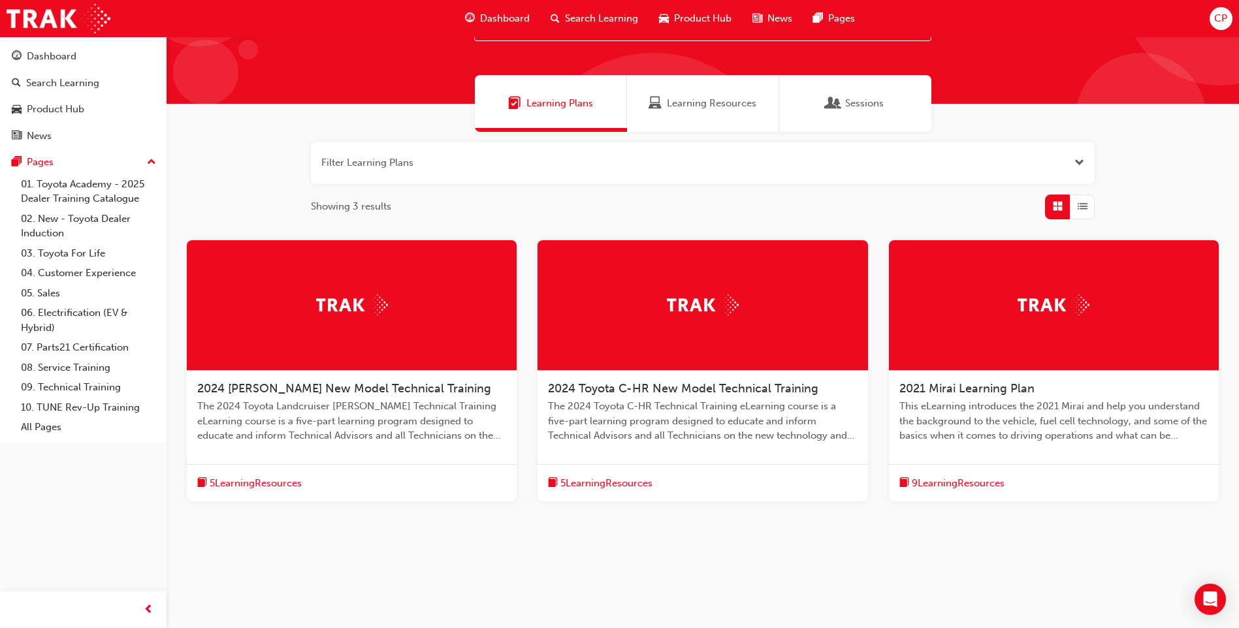
click at [288, 480] on span "5 Learning Resources" at bounding box center [256, 483] width 92 height 15
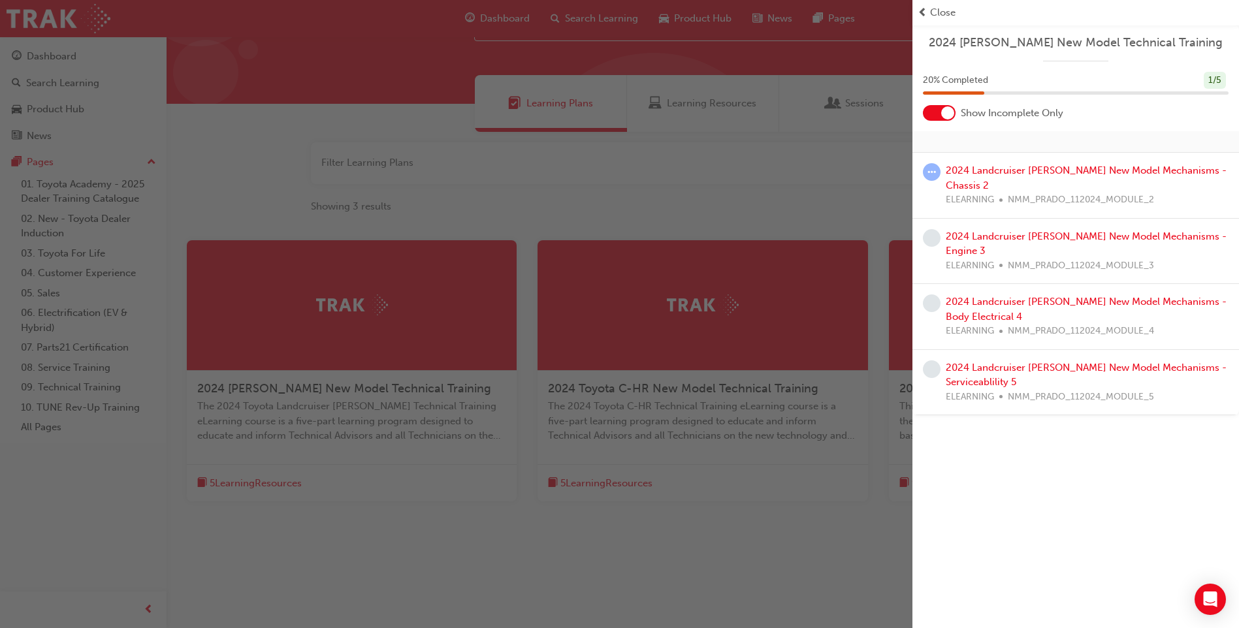
click at [699, 183] on div "button" at bounding box center [456, 314] width 913 height 628
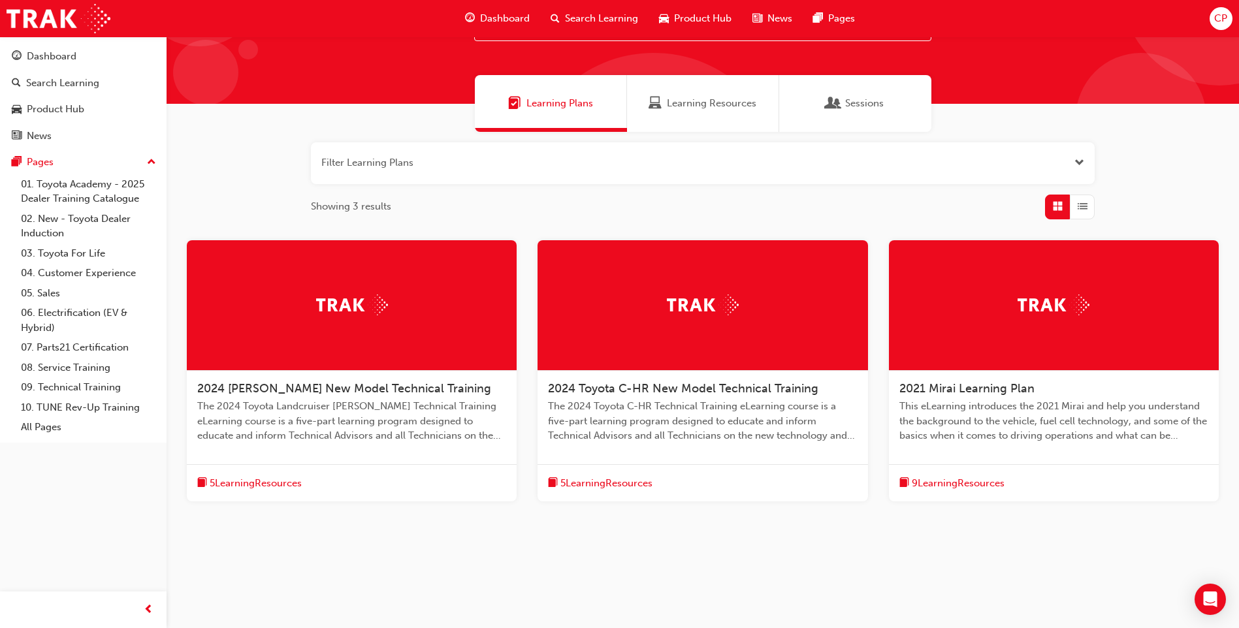
click at [645, 487] on span "5 Learning Resources" at bounding box center [606, 483] width 92 height 15
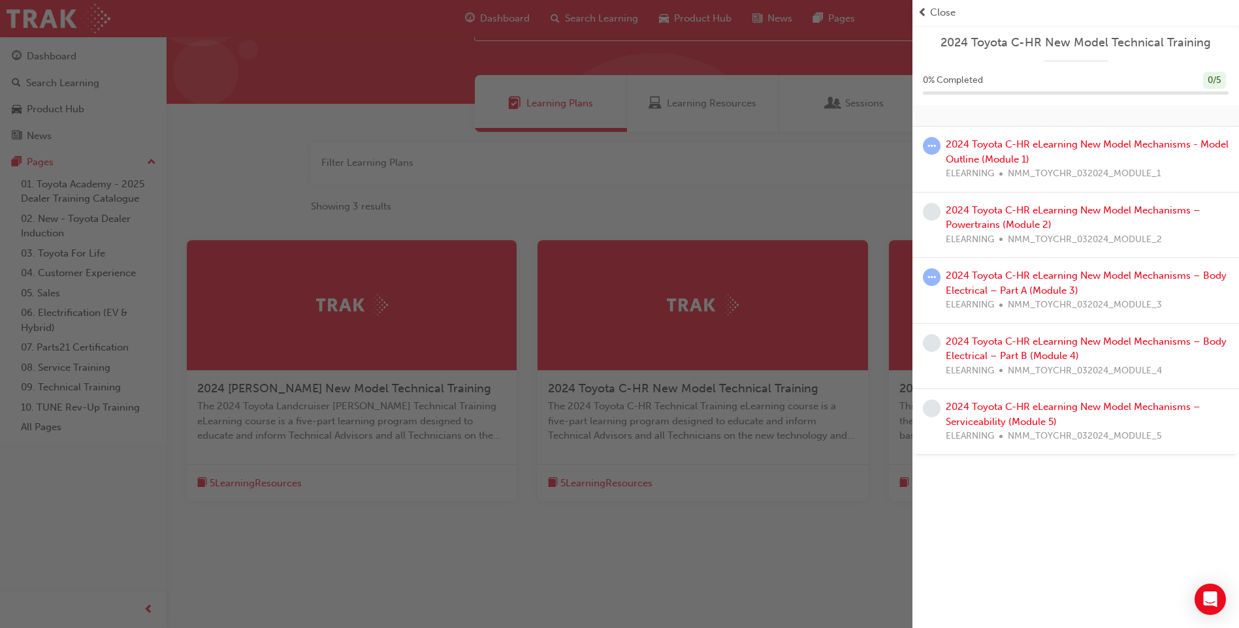
click at [299, 467] on div "button" at bounding box center [456, 314] width 913 height 628
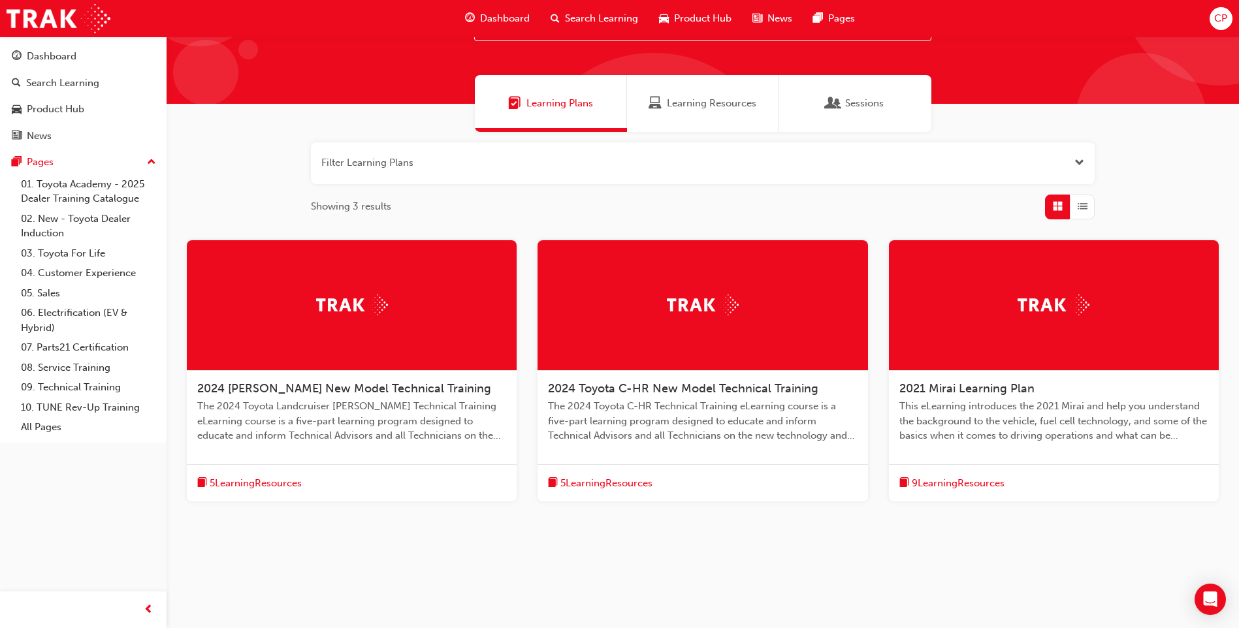
click at [296, 481] on span "5 Learning Resources" at bounding box center [256, 483] width 92 height 15
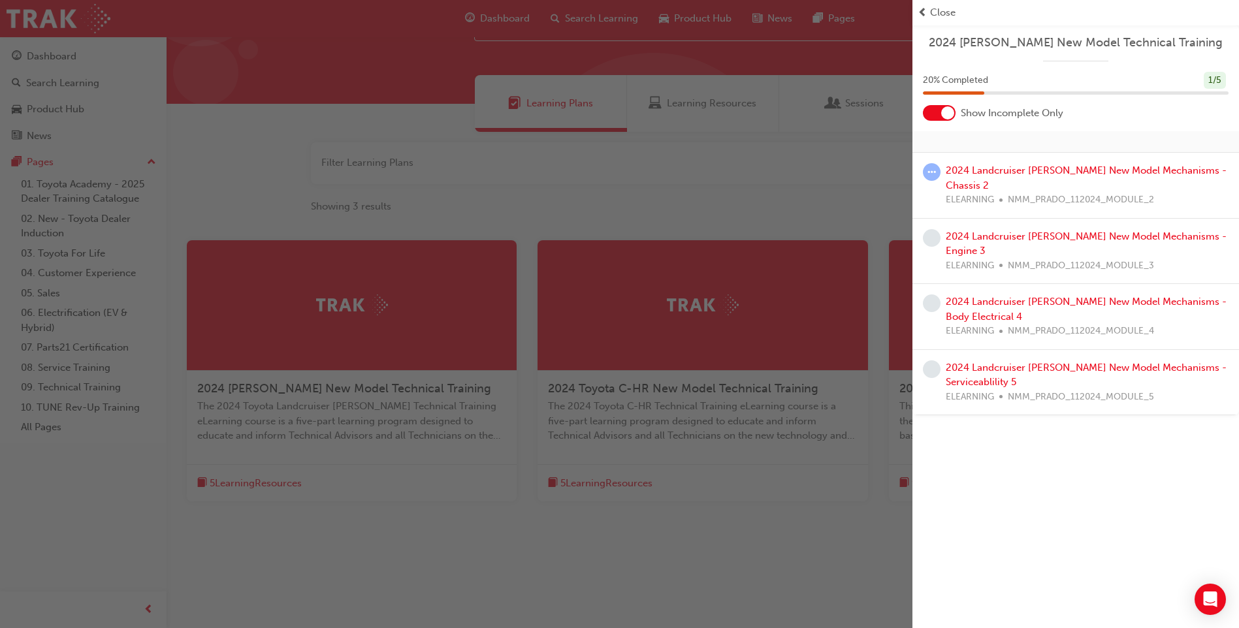
click at [621, 486] on div "button" at bounding box center [456, 314] width 913 height 628
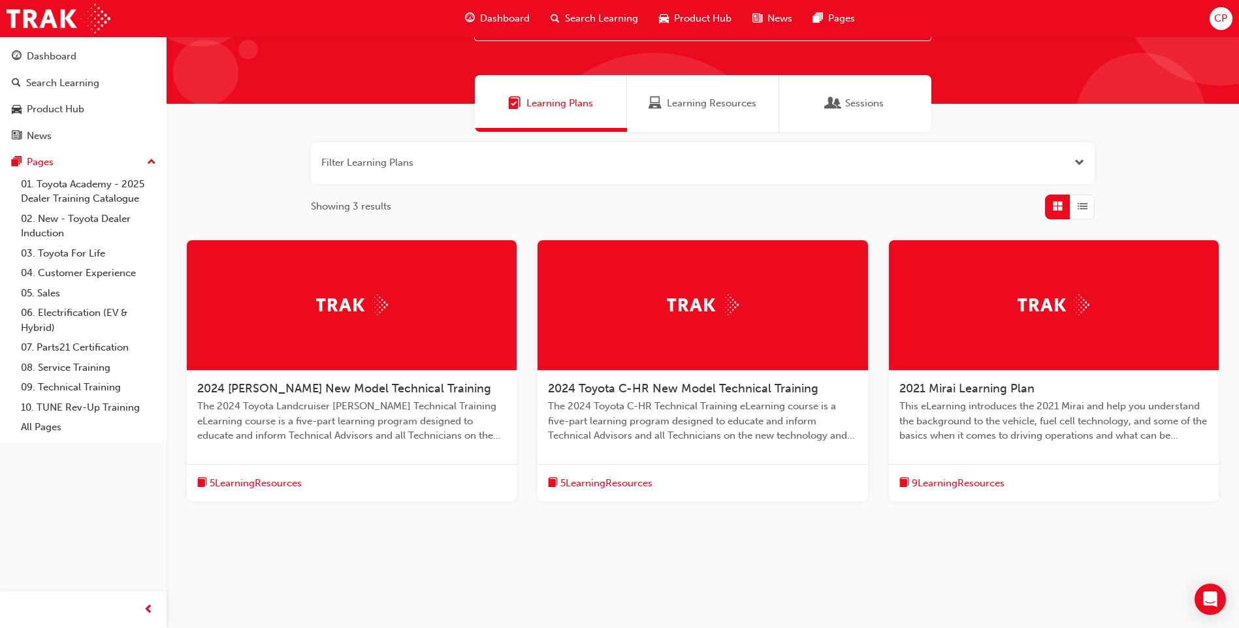
click at [625, 482] on span "5 Learning Resources" at bounding box center [606, 483] width 92 height 15
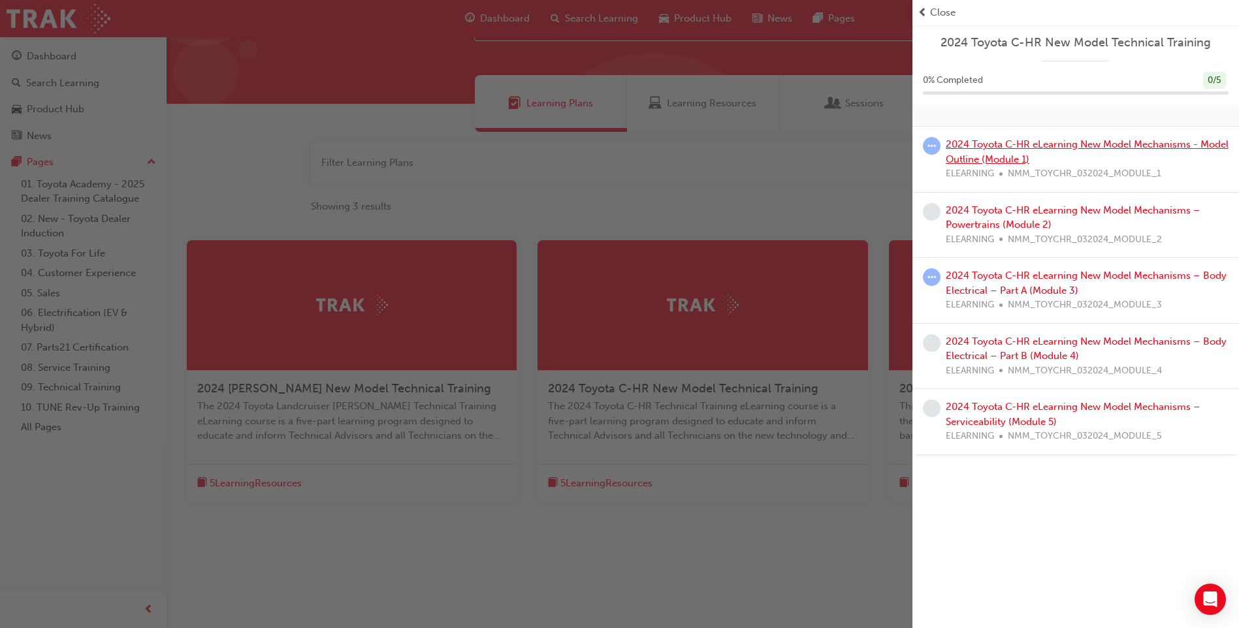
click at [986, 144] on link "2024 Toyota C-HR eLearning New Model Mechanisms - Model Outline (Module 1)" at bounding box center [1087, 151] width 283 height 27
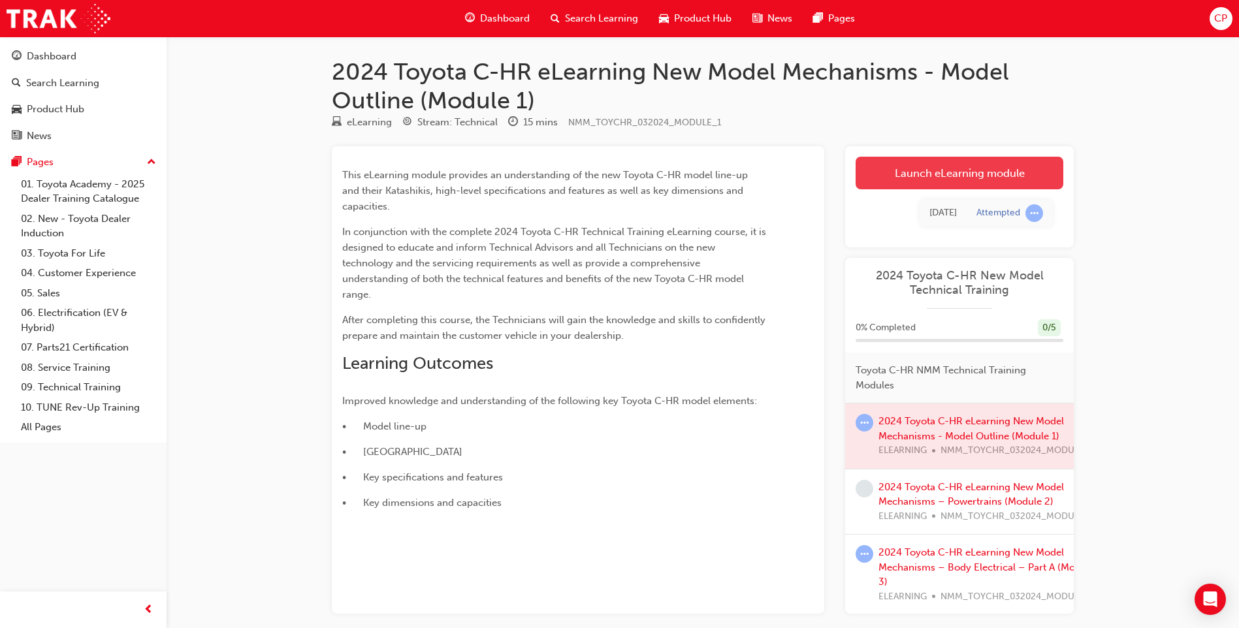
click at [948, 169] on link "Launch eLearning module" at bounding box center [960, 173] width 208 height 33
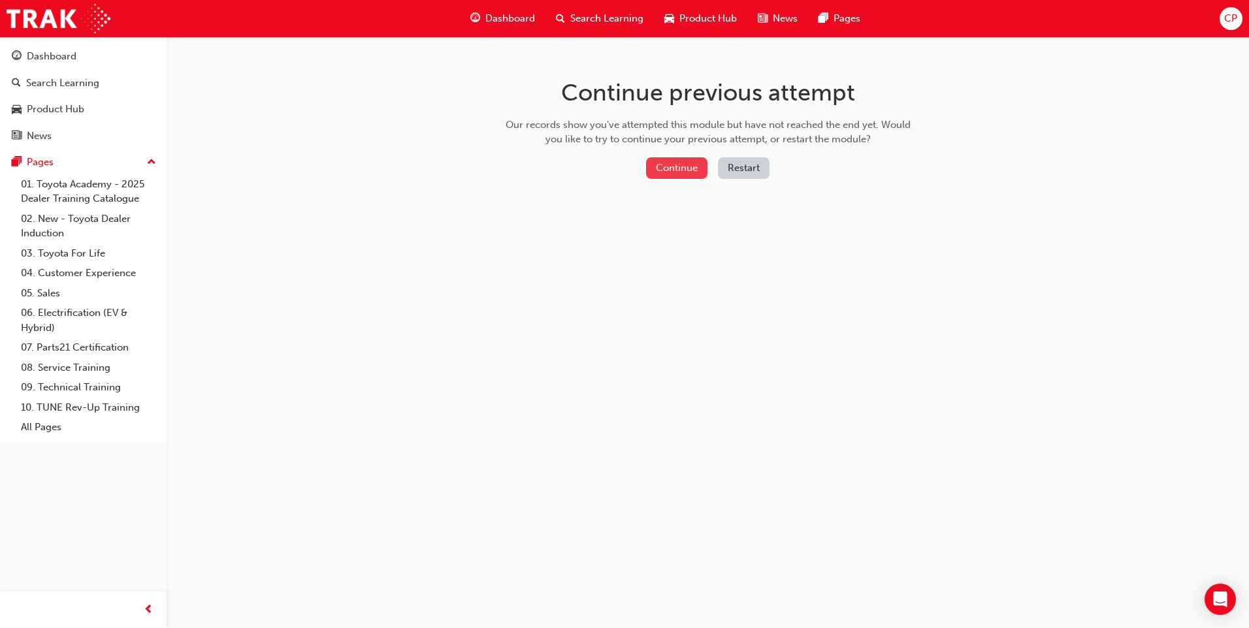
click at [695, 172] on button "Continue" at bounding box center [676, 168] width 61 height 22
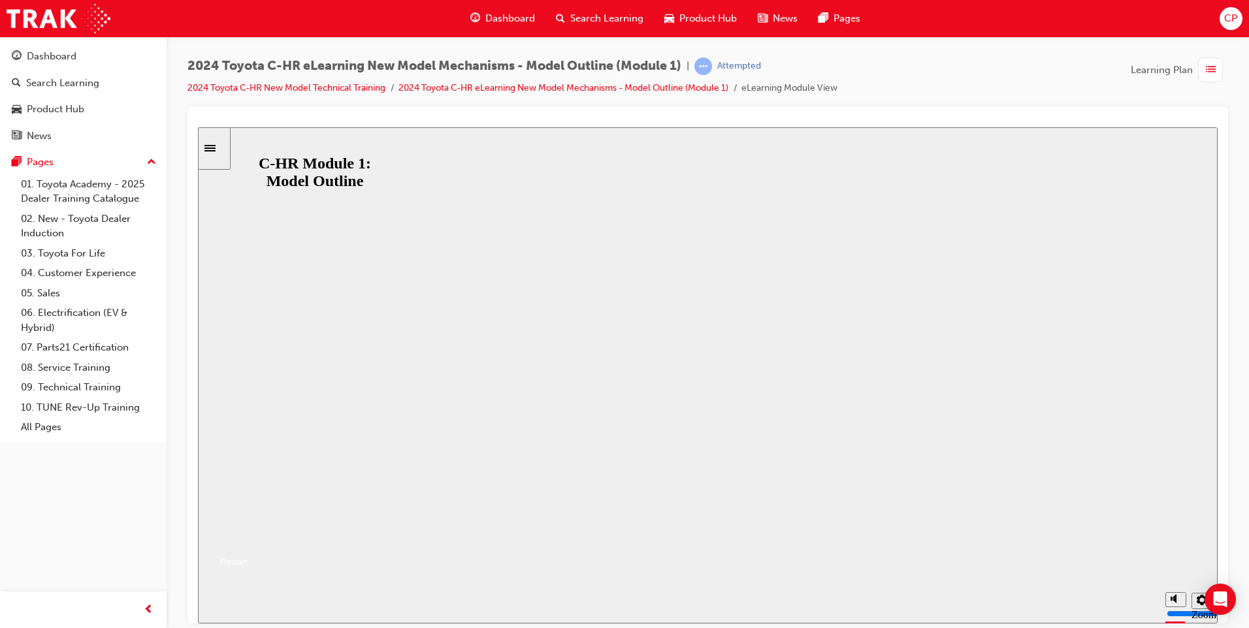
click at [248, 538] on button "Resume" at bounding box center [223, 546] width 50 height 16
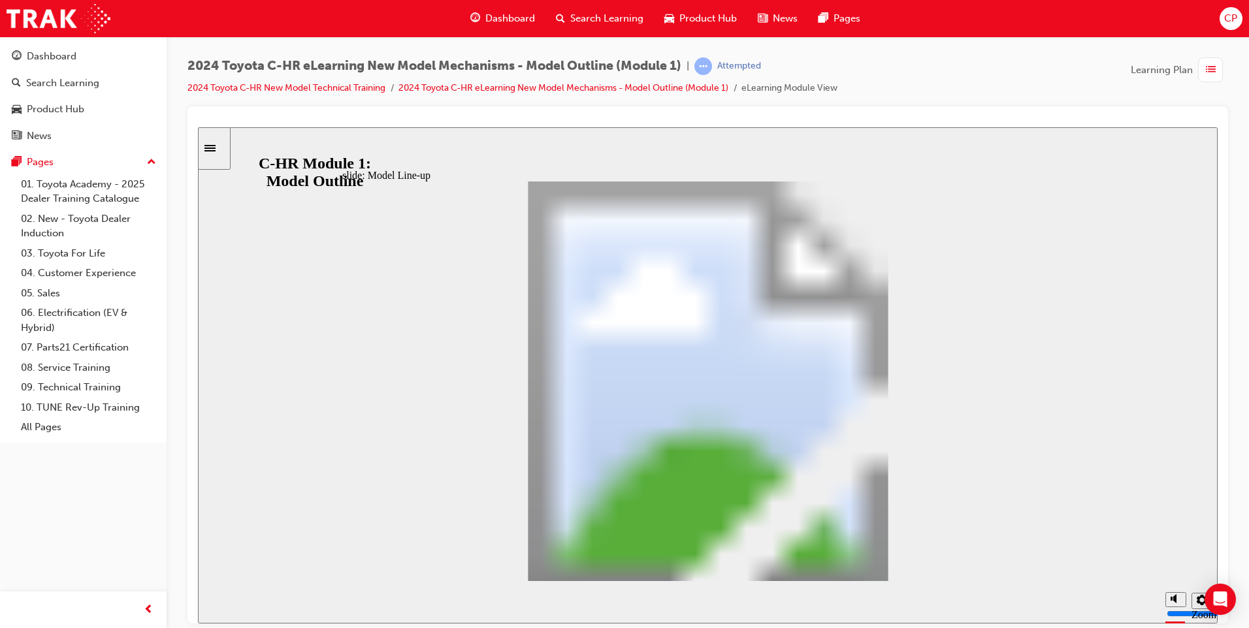
click at [609, 20] on span "Search Learning" at bounding box center [606, 18] width 73 height 15
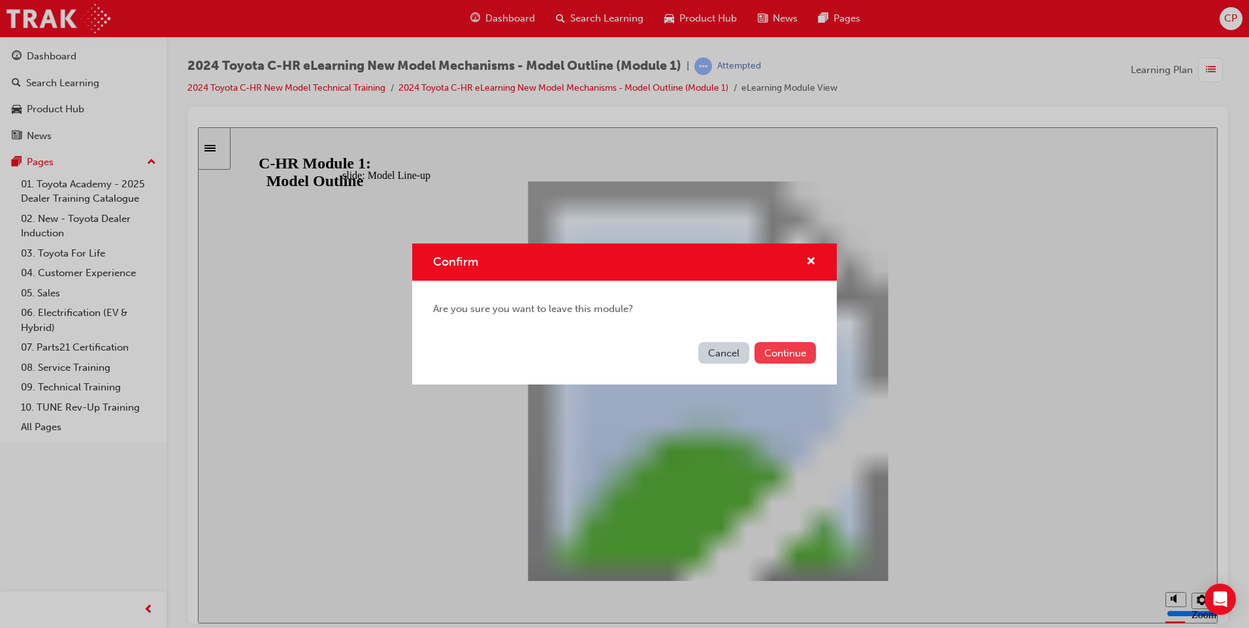
click at [803, 355] on button "Continue" at bounding box center [784, 353] width 61 height 22
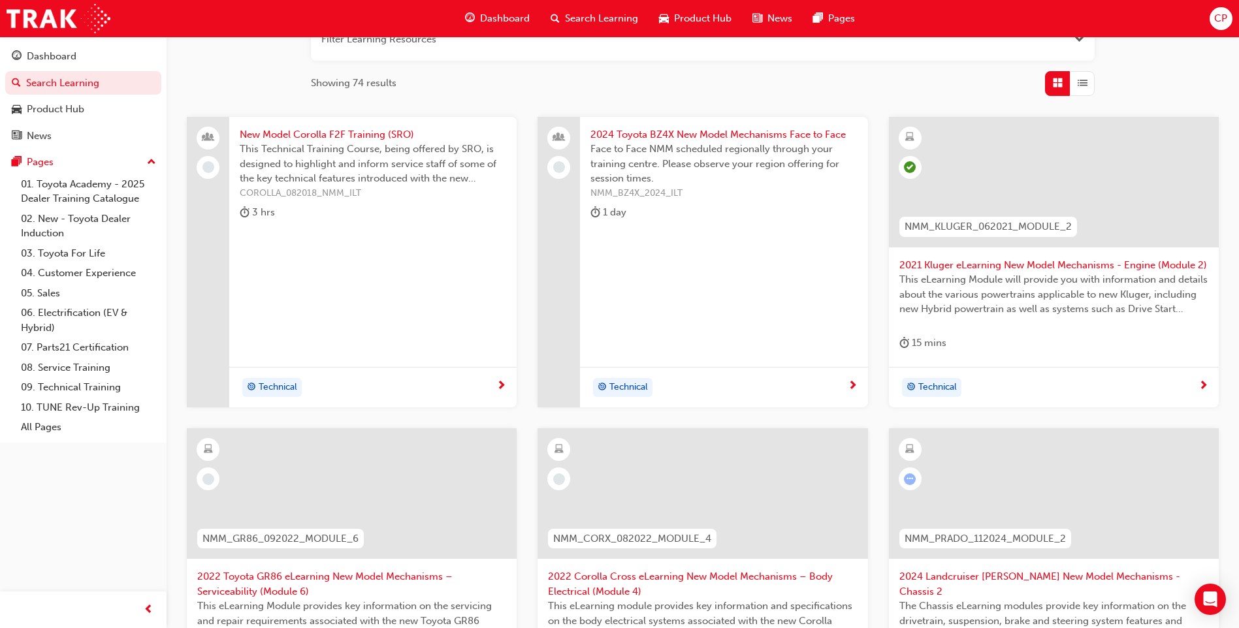
scroll to position [189, 0]
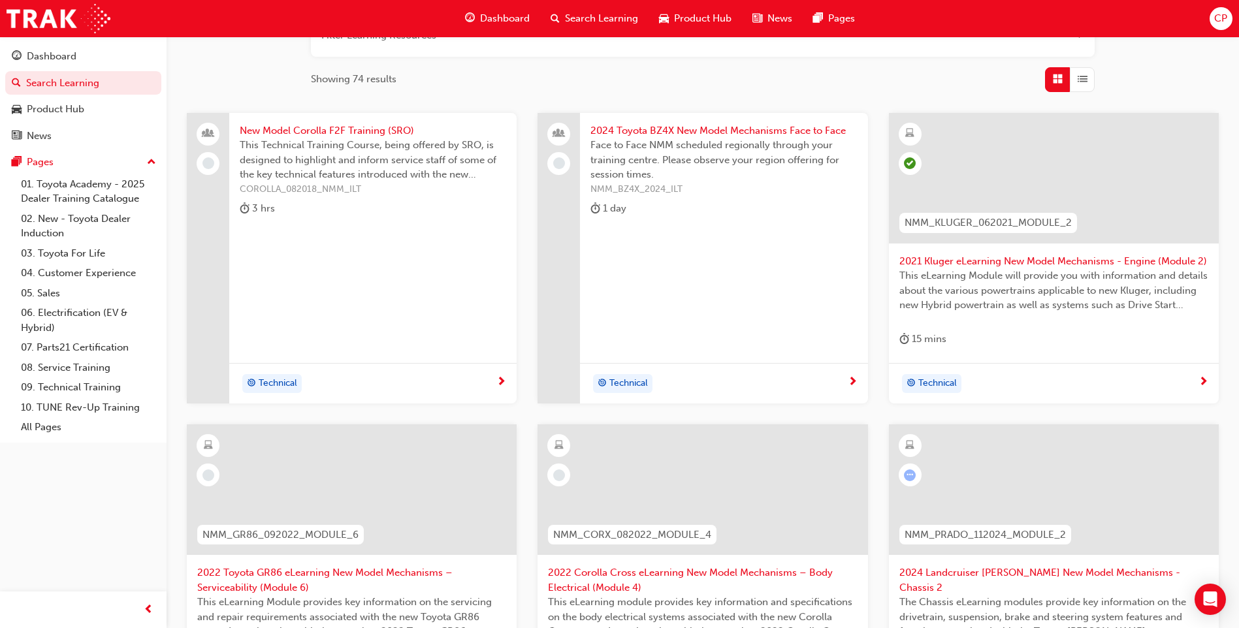
click at [565, 17] on span "Search Learning" at bounding box center [601, 18] width 73 height 15
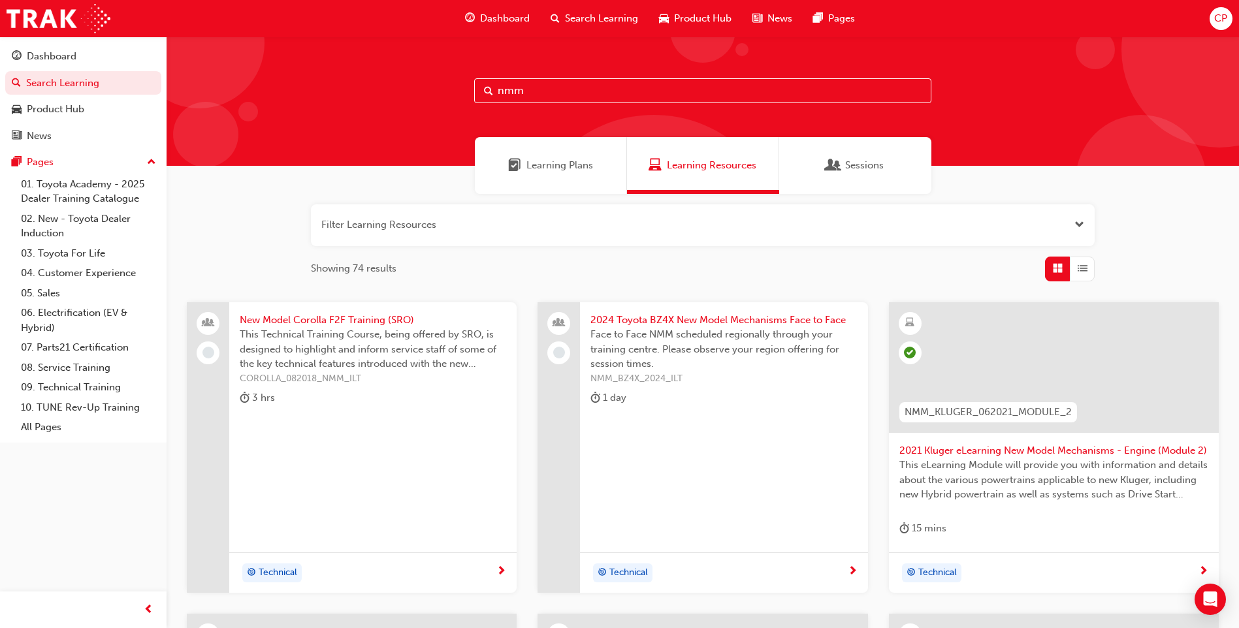
click at [570, 162] on span "Learning Plans" at bounding box center [560, 165] width 67 height 15
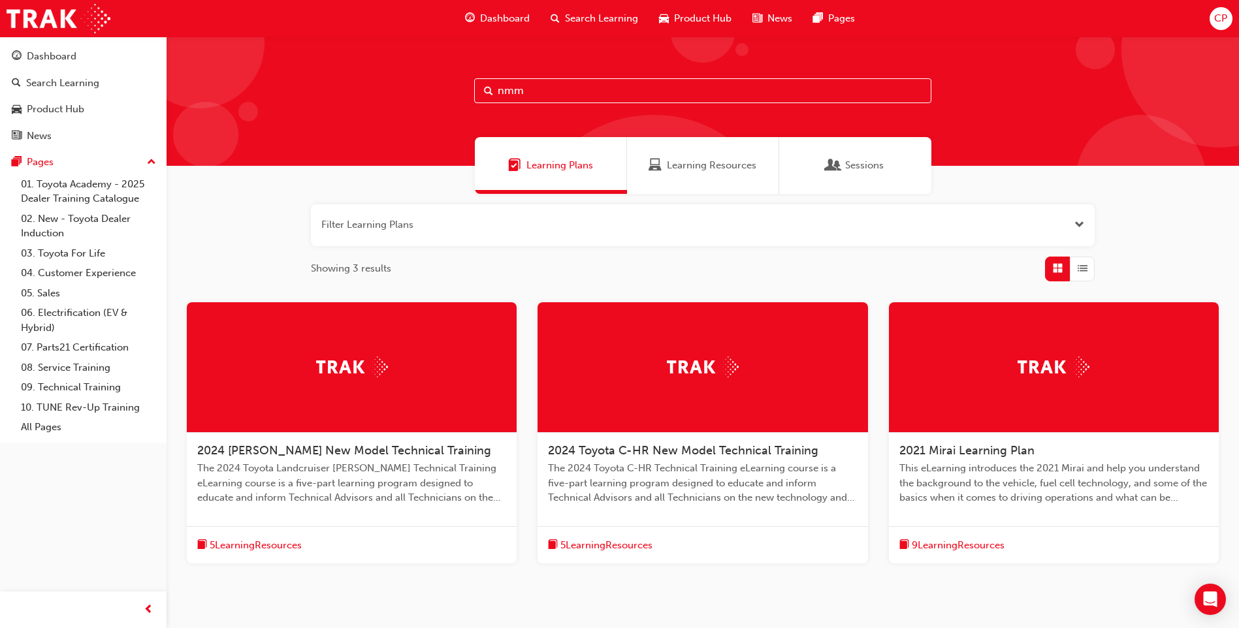
click at [1089, 261] on div "button" at bounding box center [1082, 269] width 25 height 25
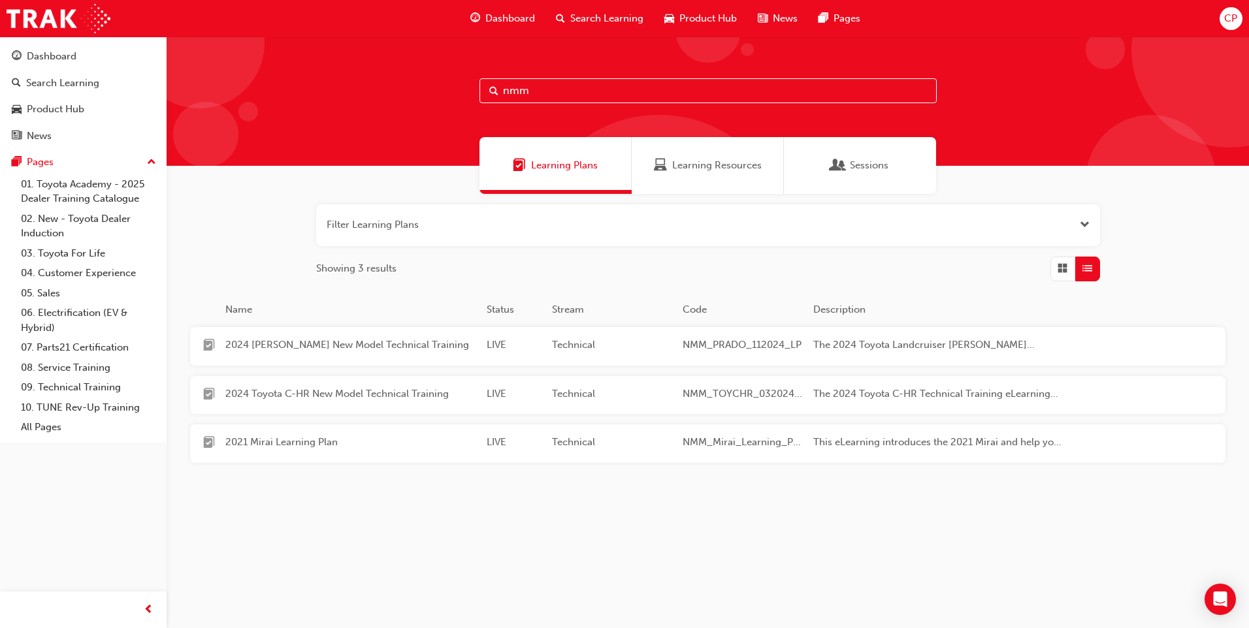
click at [704, 175] on div "Learning Resources" at bounding box center [708, 165] width 152 height 57
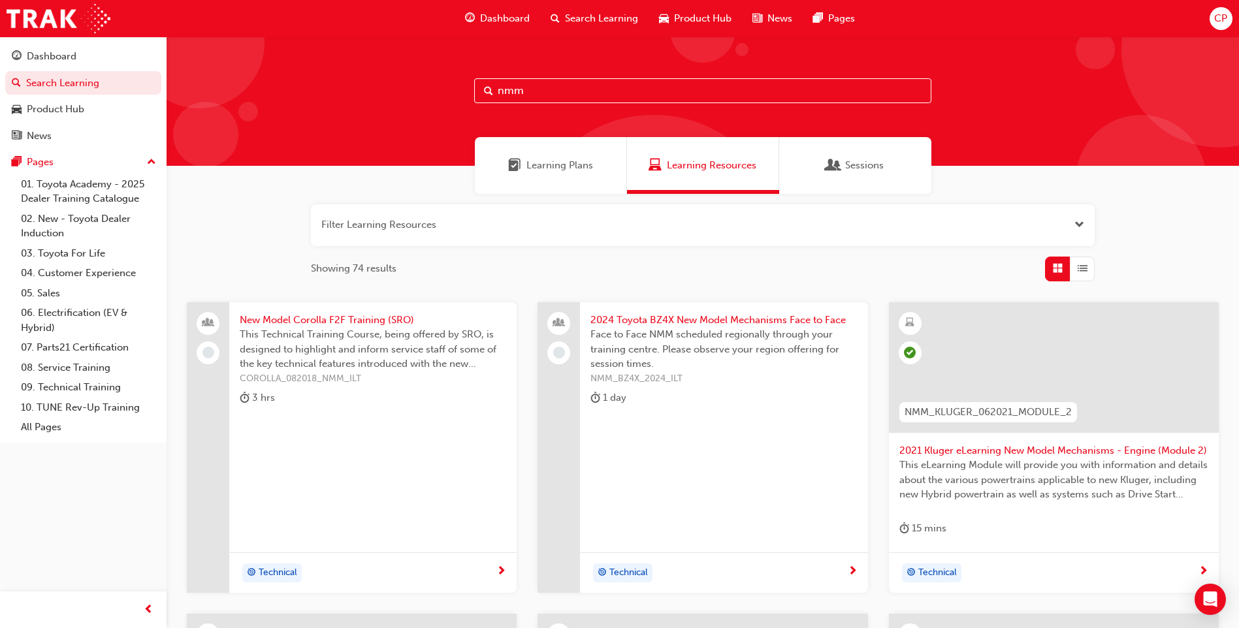
click at [1078, 268] on span "List" at bounding box center [1083, 268] width 10 height 15
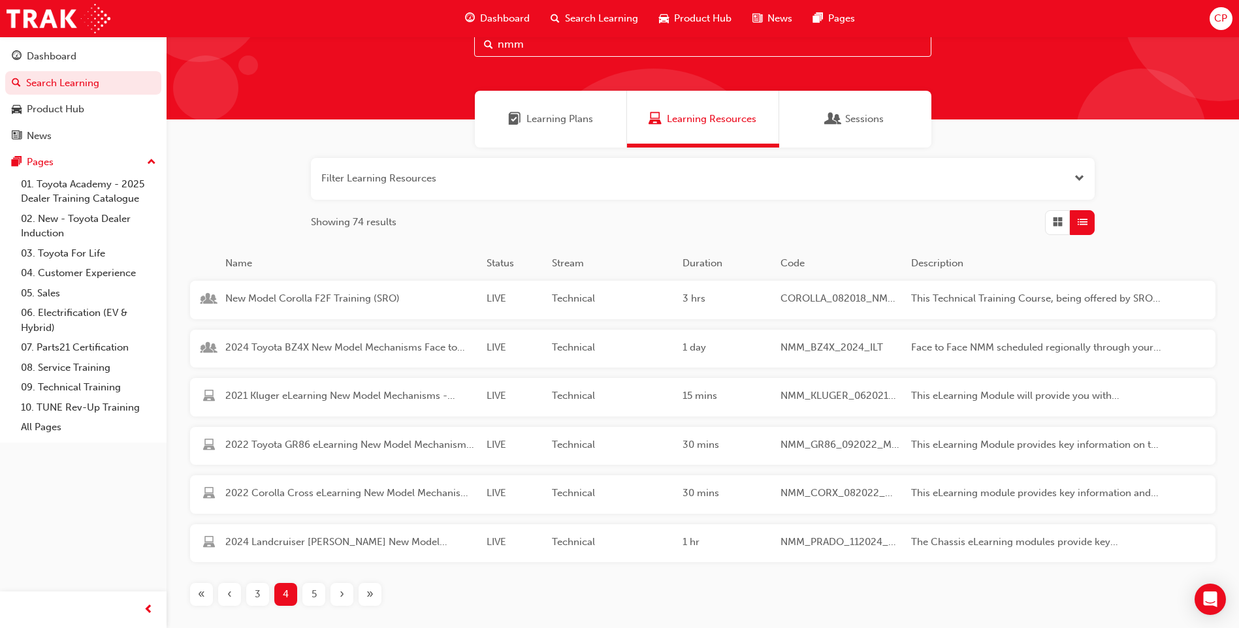
scroll to position [130, 0]
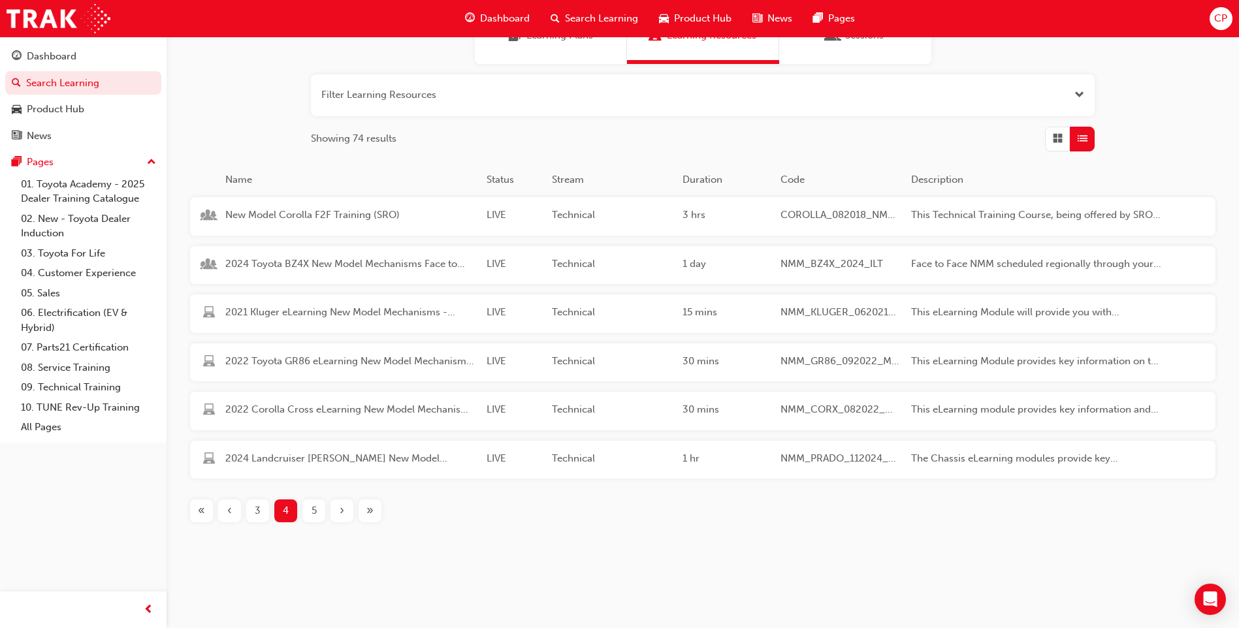
click at [339, 515] on div "›" at bounding box center [342, 511] width 23 height 23
click at [312, 512] on span "6" at bounding box center [314, 511] width 6 height 15
click at [312, 512] on span "7" at bounding box center [314, 511] width 5 height 15
click at [312, 512] on span "8" at bounding box center [314, 511] width 6 height 15
click at [312, 512] on span "9" at bounding box center [314, 511] width 6 height 15
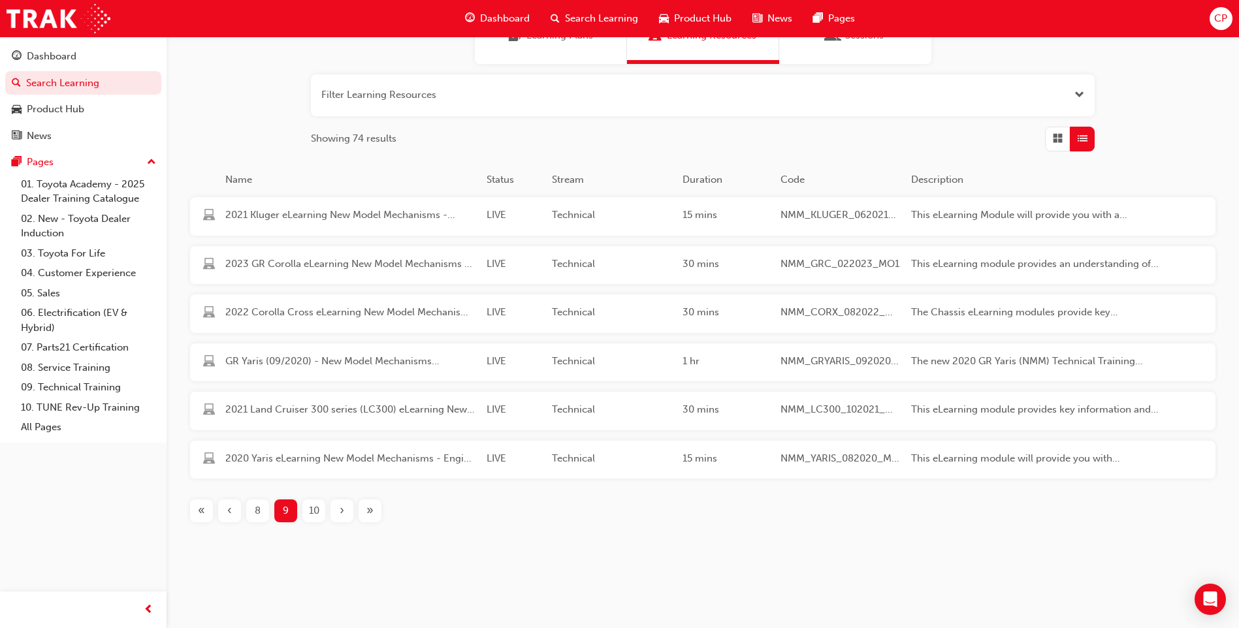
click at [312, 512] on span "10" at bounding box center [314, 511] width 10 height 15
click at [312, 512] on span "11" at bounding box center [314, 511] width 9 height 15
click at [312, 512] on span "12" at bounding box center [314, 511] width 10 height 15
click at [312, 512] on span "13" at bounding box center [314, 511] width 10 height 15
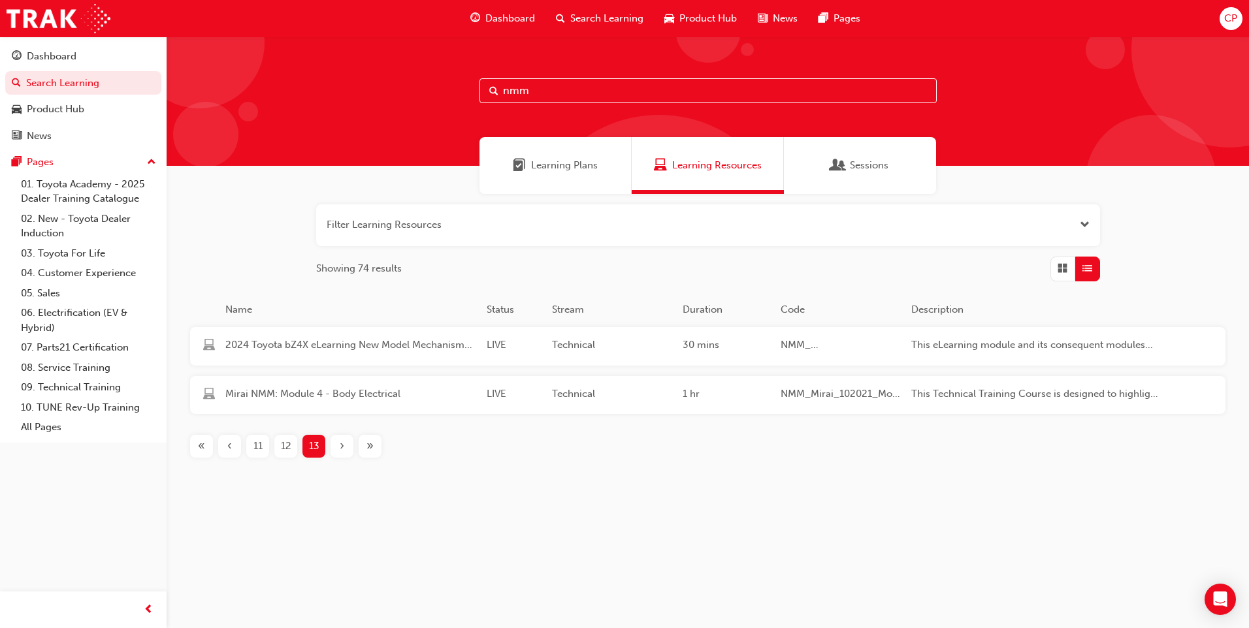
click at [236, 456] on div "‹" at bounding box center [229, 446] width 23 height 23
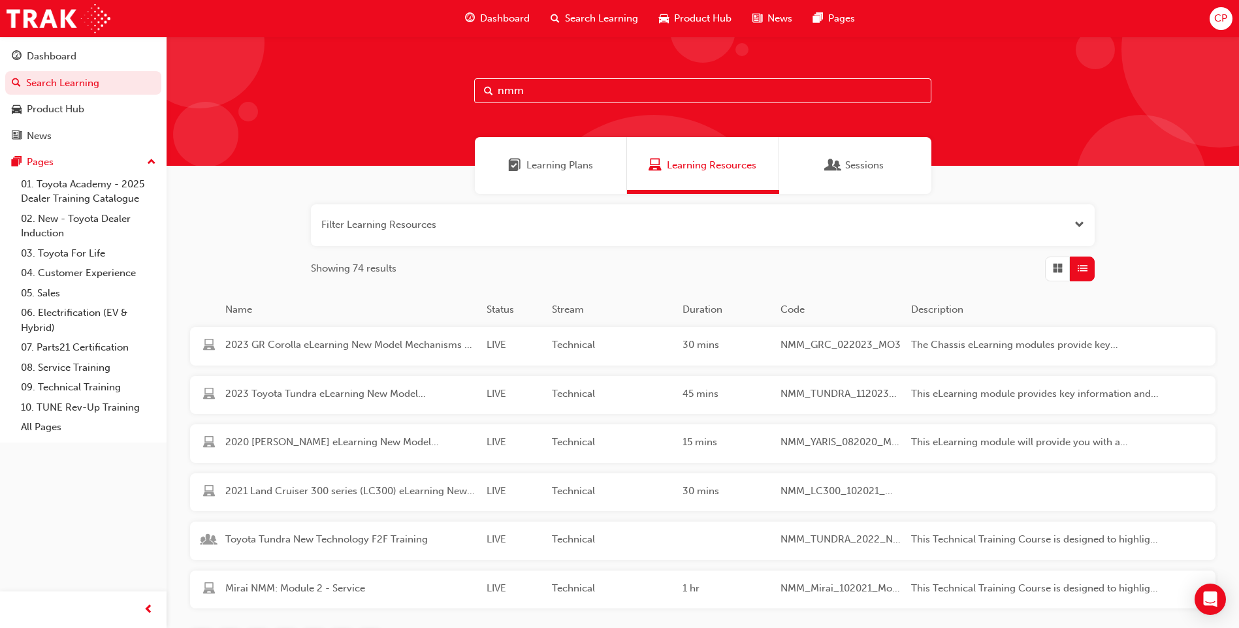
click at [230, 456] on div "2020 Yaris eLearning New Model Mechanisms - Model Outline (Module 1) LIVE Techn…" at bounding box center [684, 444] width 988 height 39
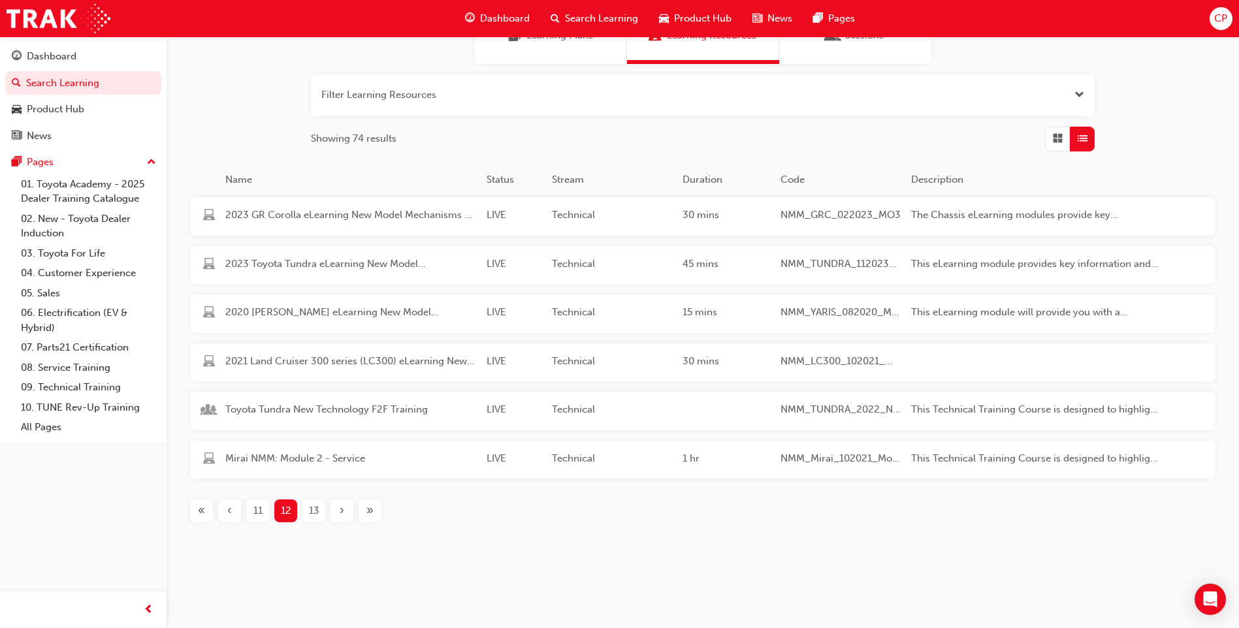
click at [206, 513] on div "«" at bounding box center [201, 511] width 23 height 23
click at [285, 511] on span "2" at bounding box center [286, 511] width 6 height 15
click at [311, 514] on span "3" at bounding box center [314, 511] width 6 height 15
click at [317, 513] on div "4" at bounding box center [313, 511] width 23 height 23
click at [317, 513] on div "5" at bounding box center [313, 511] width 23 height 23
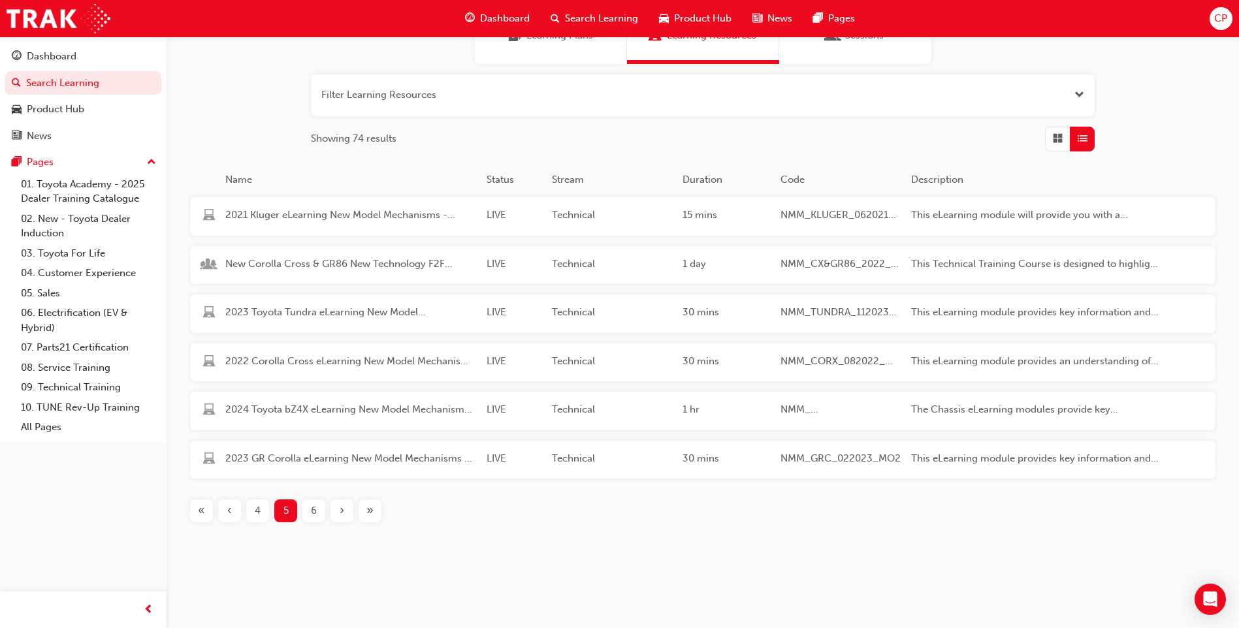
click at [317, 513] on div "6" at bounding box center [313, 511] width 23 height 23
click at [317, 513] on div "7" at bounding box center [313, 511] width 23 height 23
click at [317, 513] on div "8" at bounding box center [313, 511] width 23 height 23
click at [317, 513] on div "9" at bounding box center [313, 511] width 23 height 23
click at [317, 513] on span "10" at bounding box center [314, 511] width 10 height 15
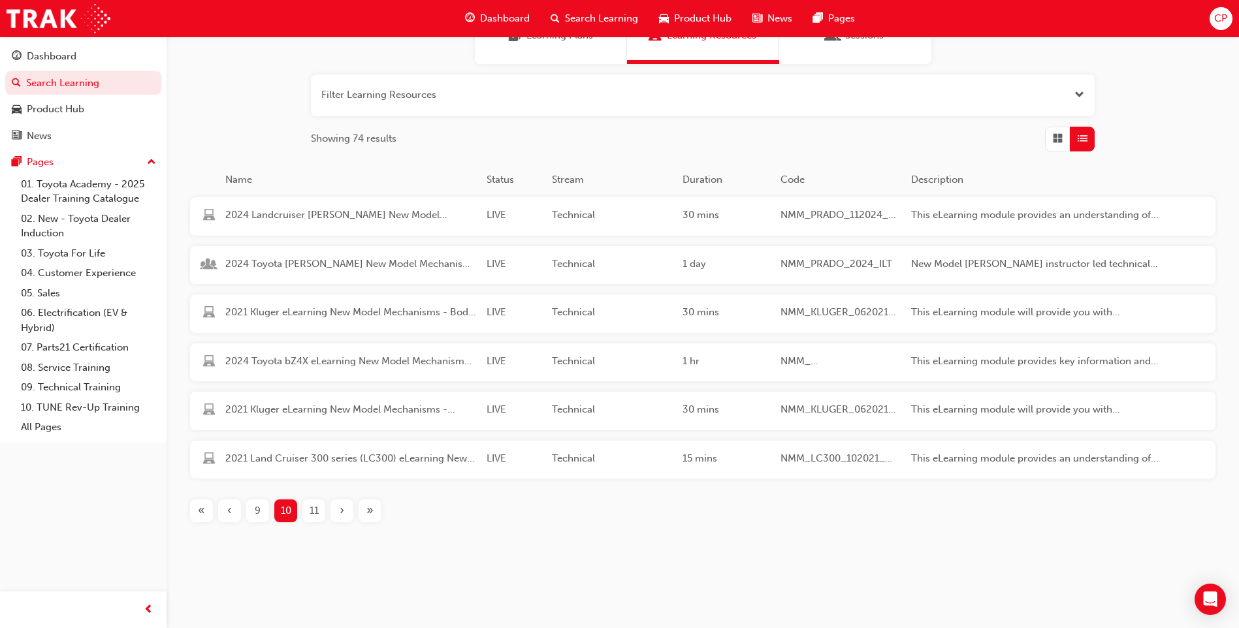
click at [317, 513] on span "11" at bounding box center [314, 511] width 9 height 15
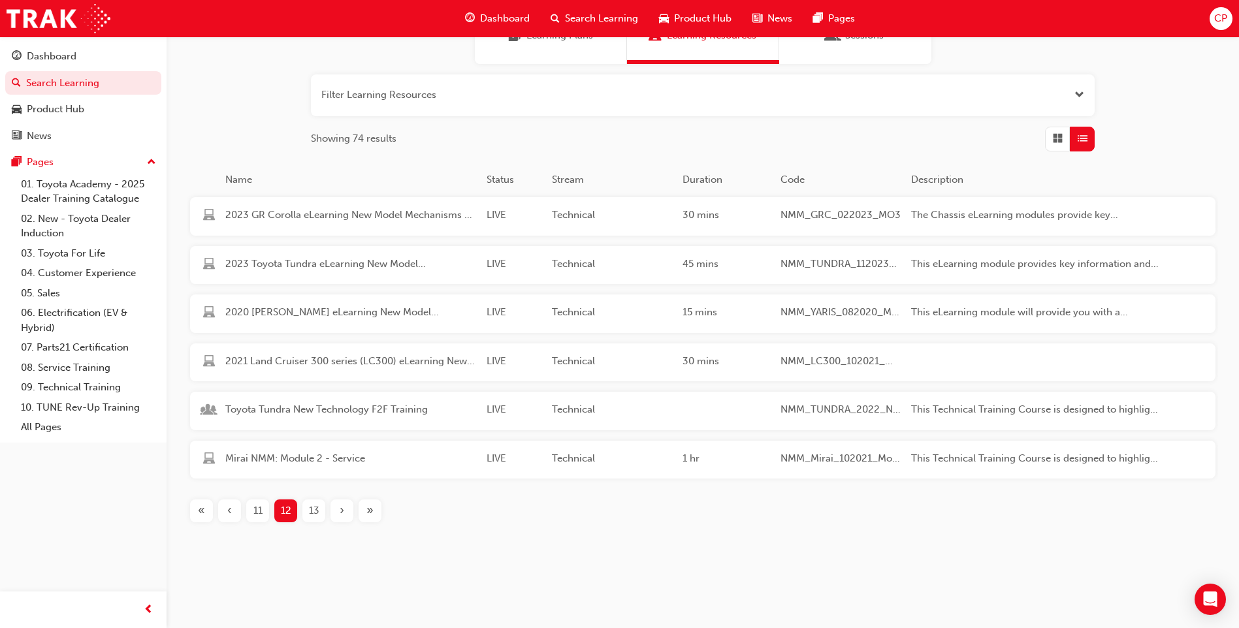
click at [317, 513] on span "13" at bounding box center [314, 511] width 10 height 15
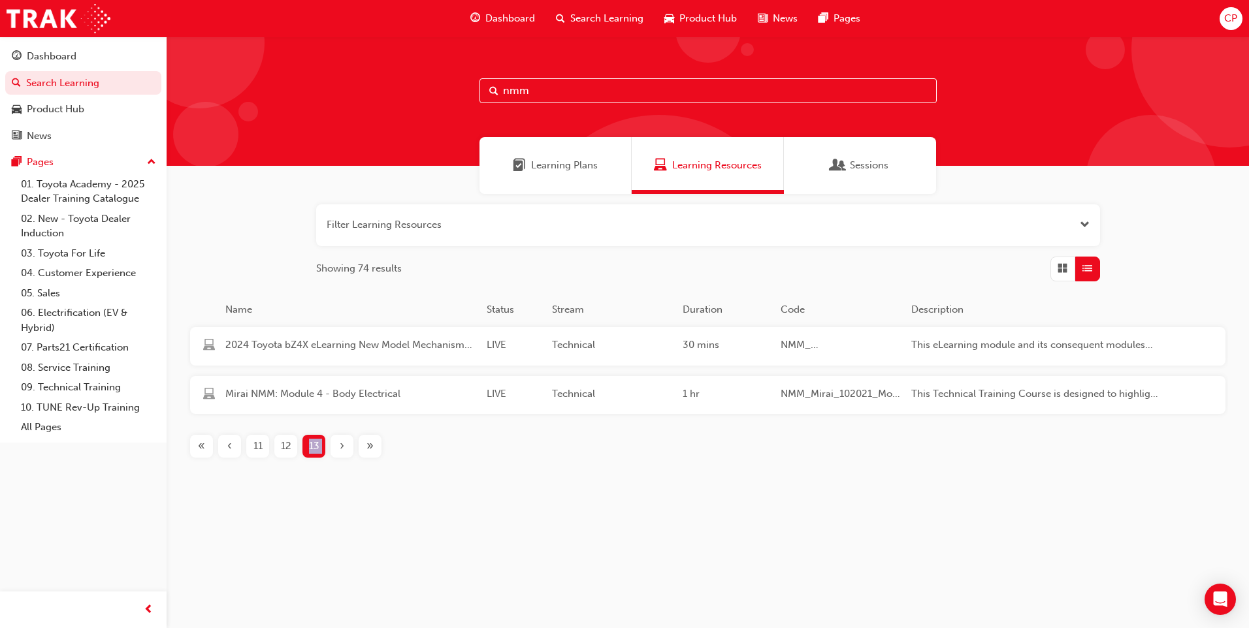
click at [317, 513] on div "nmm Learning Plans Learning Resources Sessions Filter Learning Resources Showin…" at bounding box center [708, 284] width 1082 height 494
click at [559, 169] on span "Learning Plans" at bounding box center [564, 165] width 67 height 15
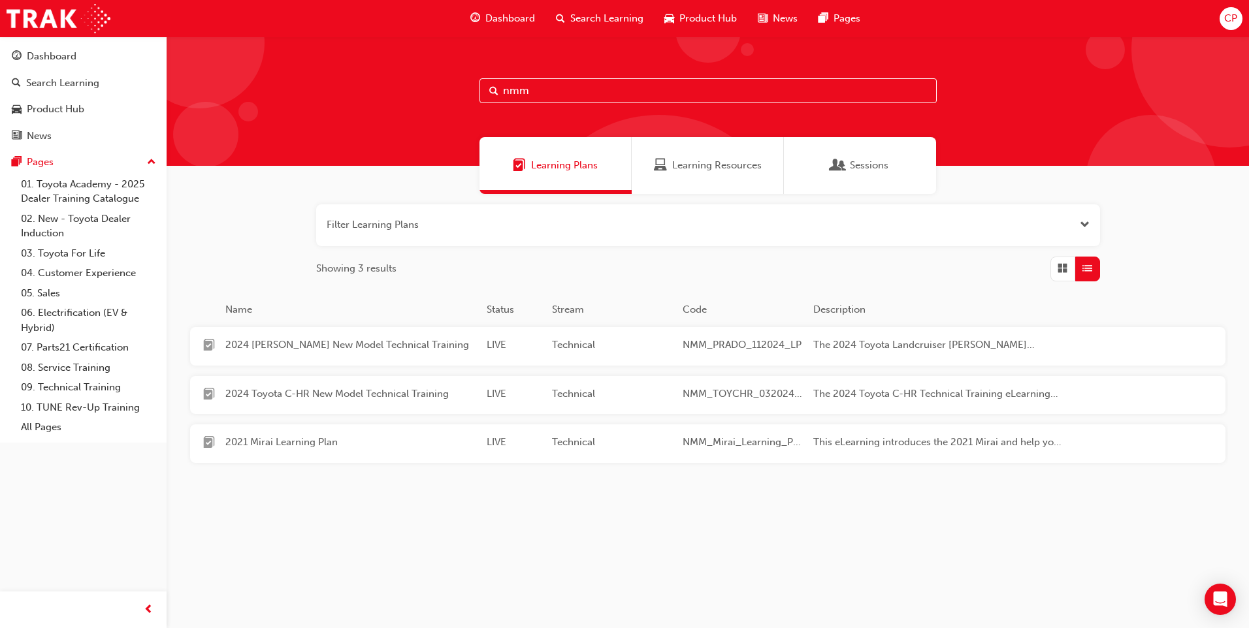
click at [570, 216] on button "button" at bounding box center [708, 225] width 784 height 42
